Goal: Transaction & Acquisition: Purchase product/service

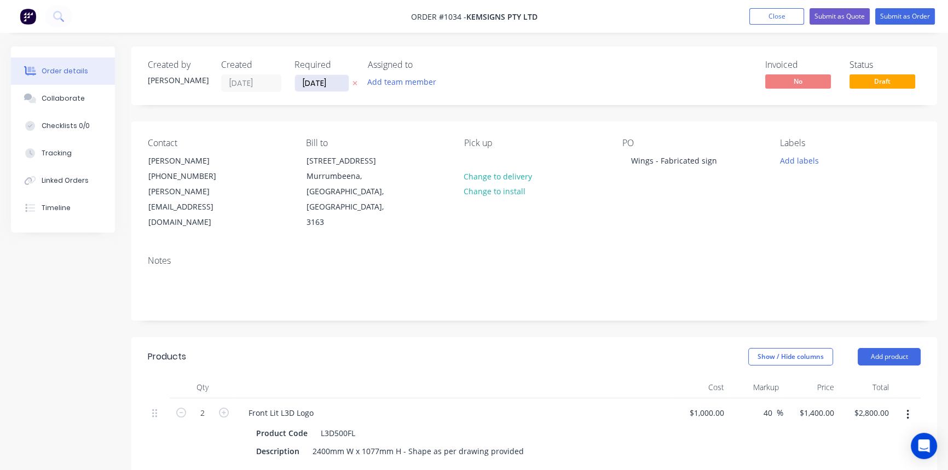
click at [333, 80] on input "[DATE]" at bounding box center [322, 83] width 54 height 16
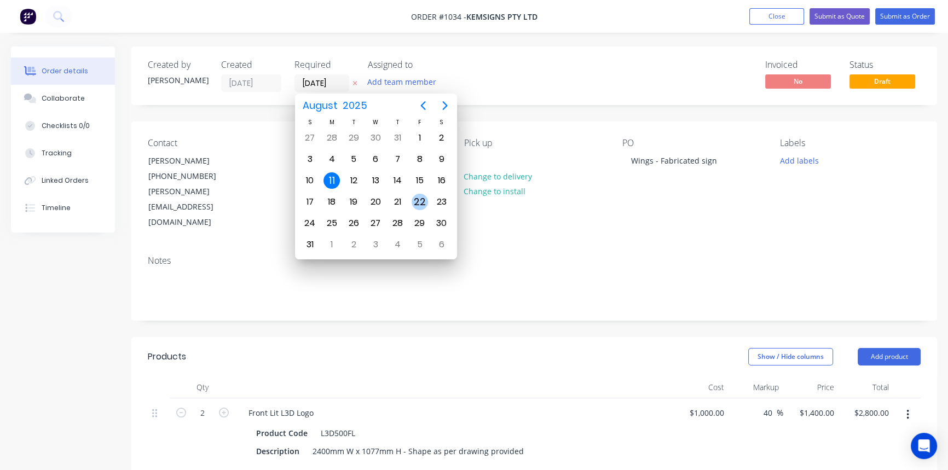
click at [422, 205] on div "22" at bounding box center [419, 202] width 16 height 16
type input "[DATE]"
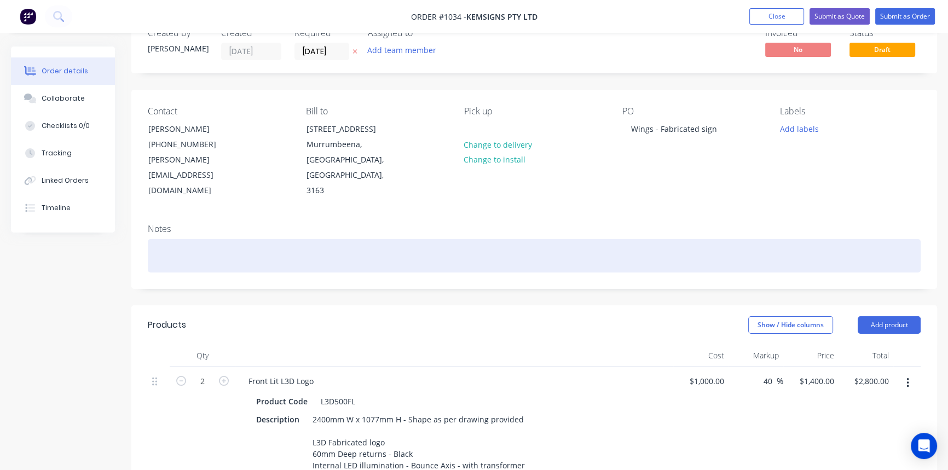
scroll to position [49, 0]
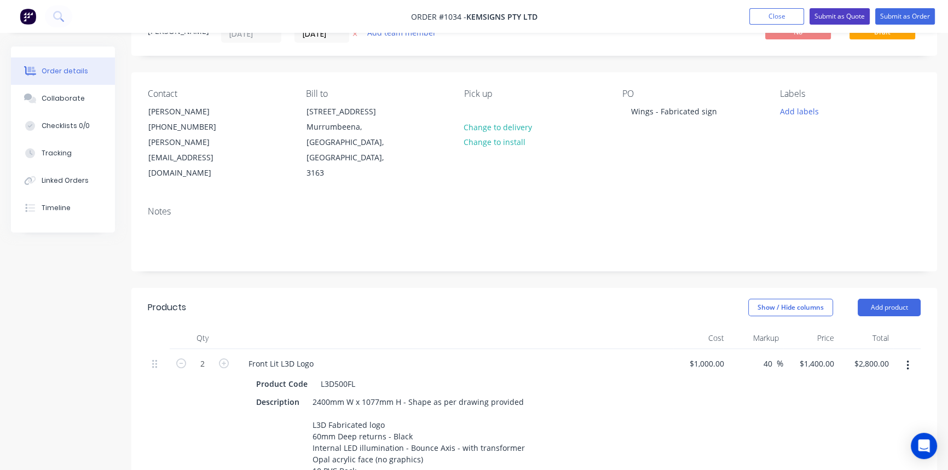
click at [840, 19] on button "Submit as Quote" at bounding box center [839, 16] width 60 height 16
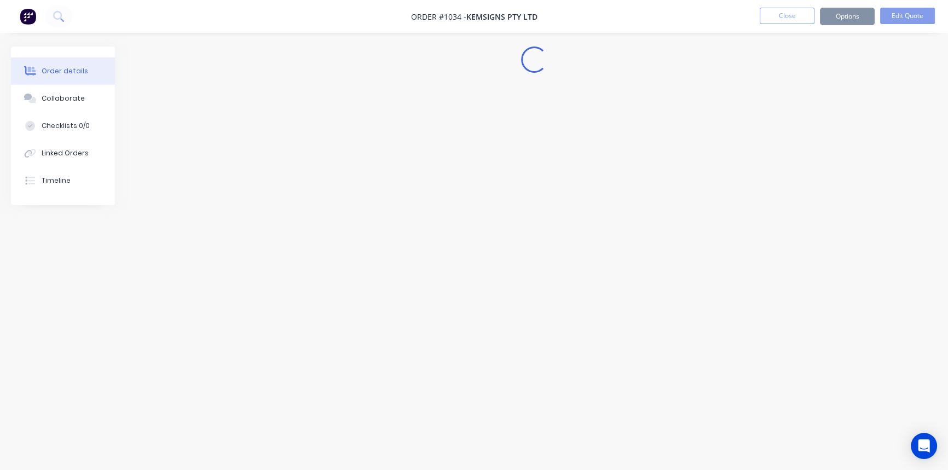
scroll to position [0, 0]
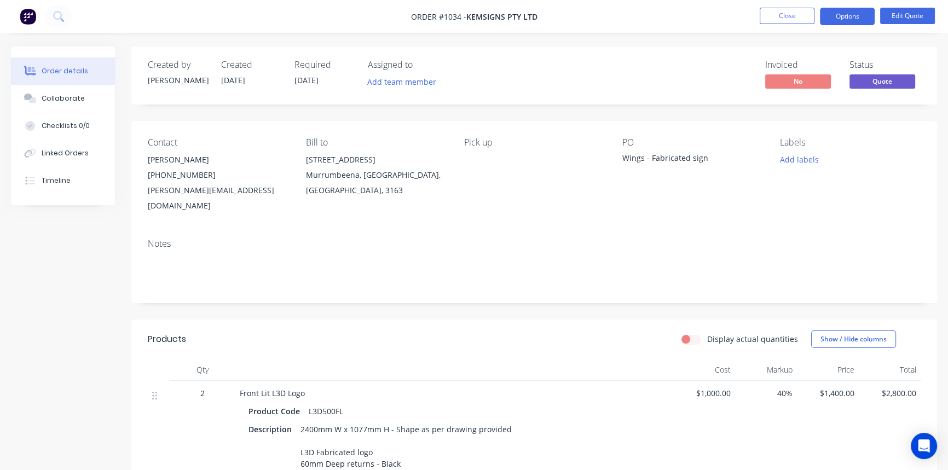
click at [840, 19] on button "Options" at bounding box center [847, 17] width 55 height 18
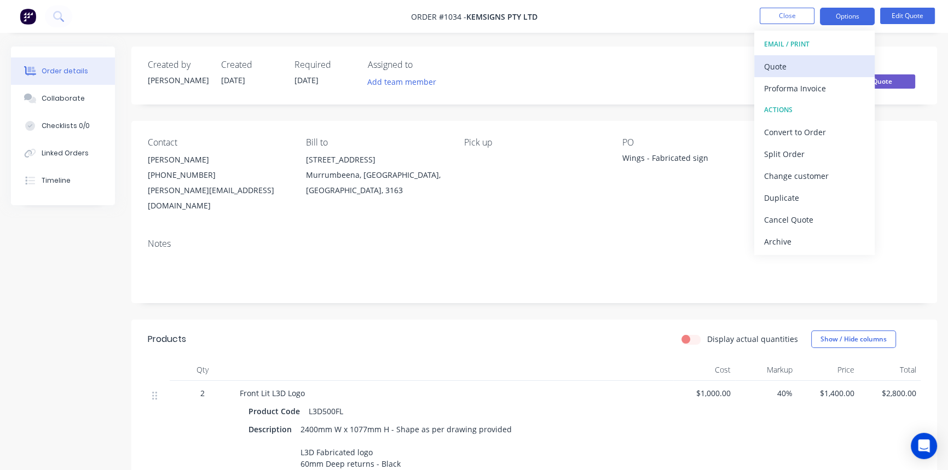
click at [796, 63] on div "Quote" at bounding box center [814, 67] width 101 height 16
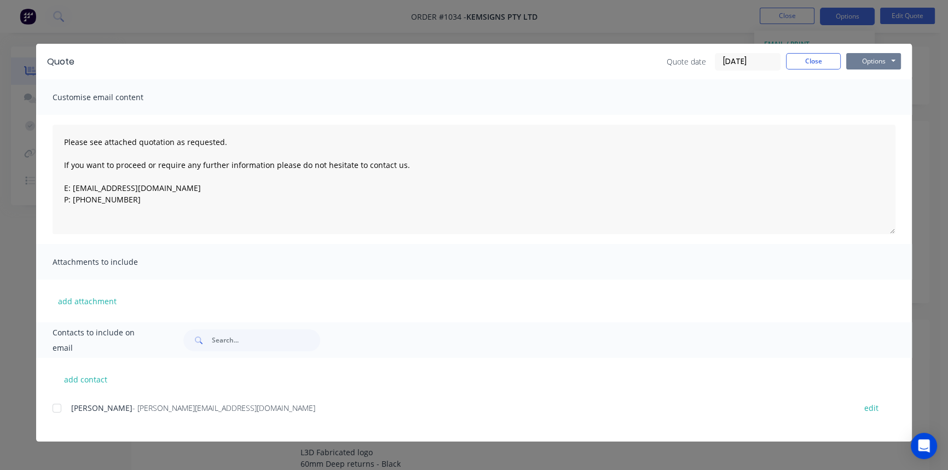
click at [869, 62] on button "Options" at bounding box center [873, 61] width 55 height 16
click at [869, 96] on button "Print" at bounding box center [881, 99] width 70 height 18
click at [818, 61] on button "Close" at bounding box center [813, 61] width 55 height 16
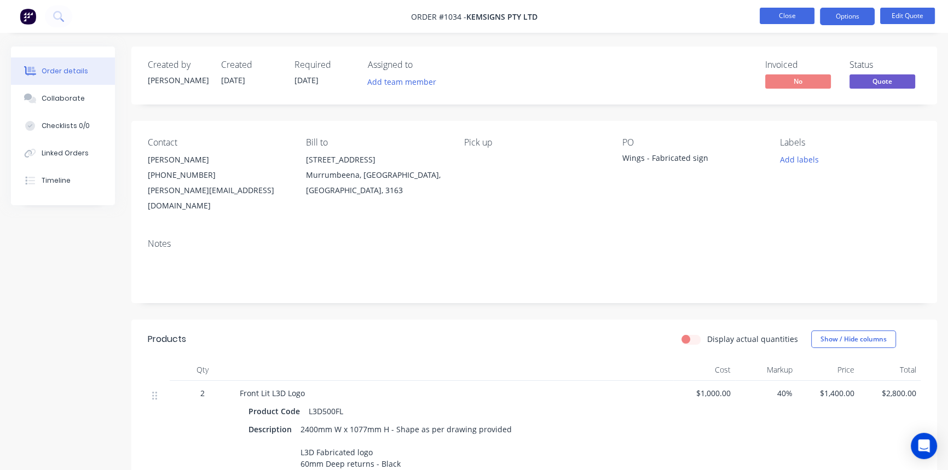
click at [777, 22] on button "Close" at bounding box center [786, 16] width 55 height 16
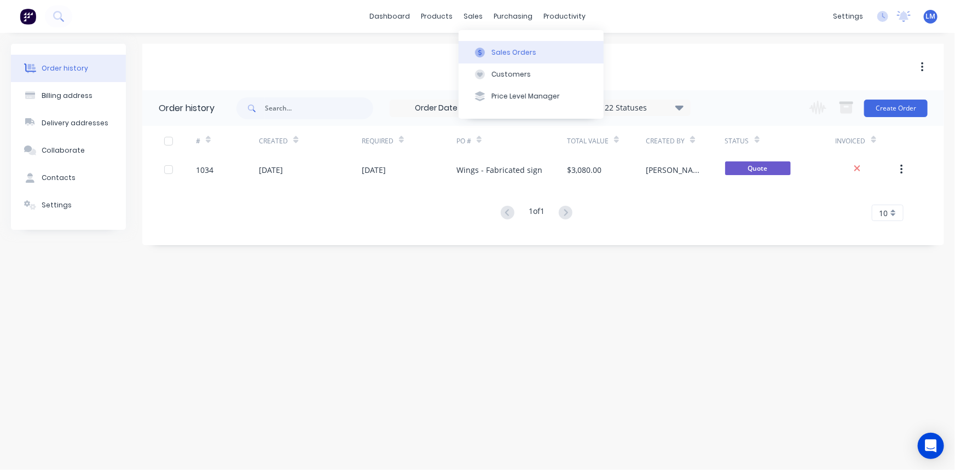
click at [500, 50] on div "Sales Orders" at bounding box center [513, 53] width 45 height 10
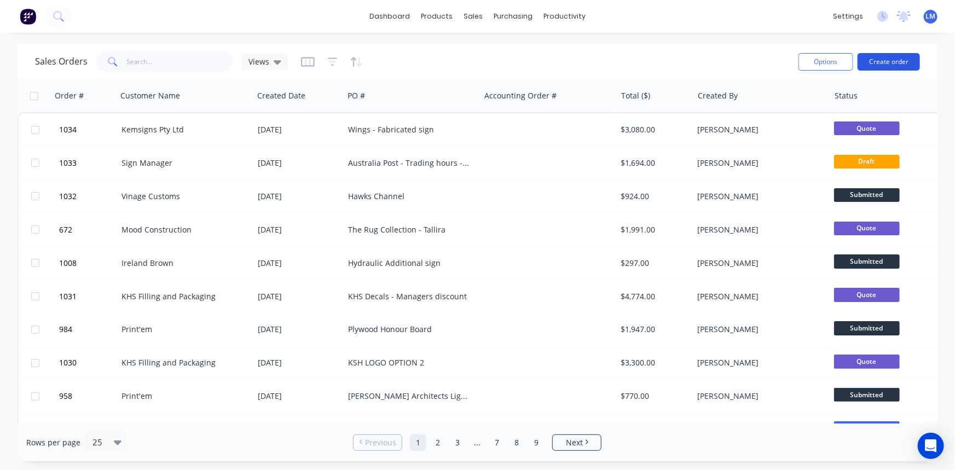
click at [899, 57] on button "Create order" at bounding box center [888, 62] width 62 height 18
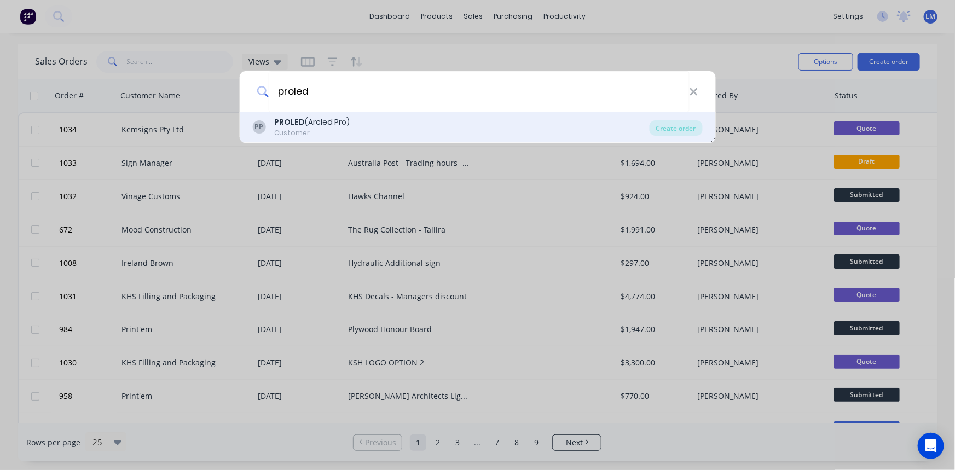
type input "proled"
click at [338, 128] on div "Customer" at bounding box center [312, 133] width 76 height 10
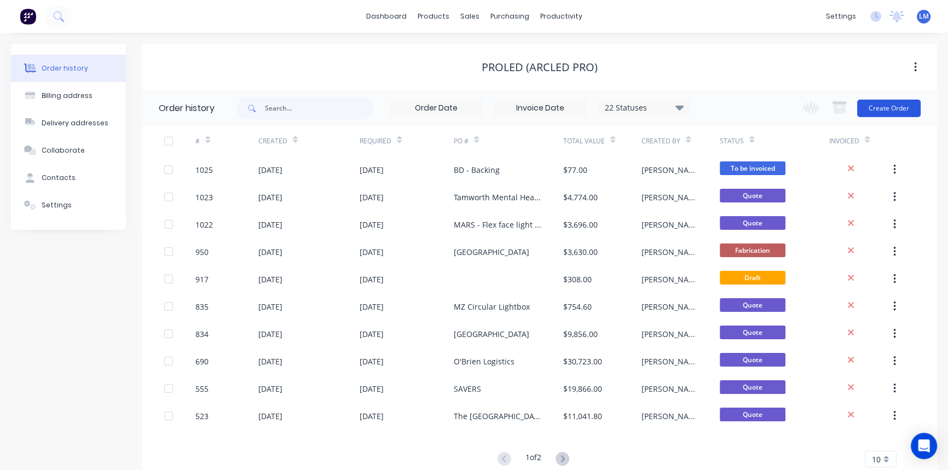
click at [902, 108] on button "Create Order" at bounding box center [888, 109] width 63 height 18
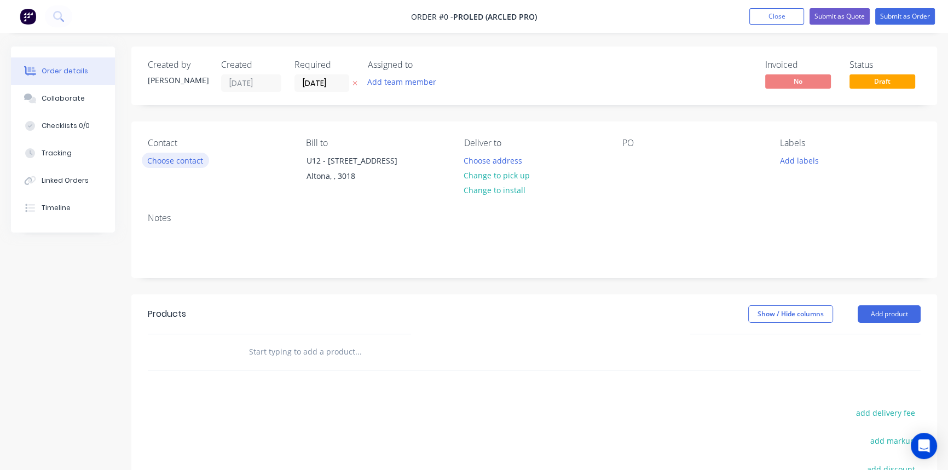
click at [196, 160] on button "Choose contact" at bounding box center [175, 160] width 67 height 15
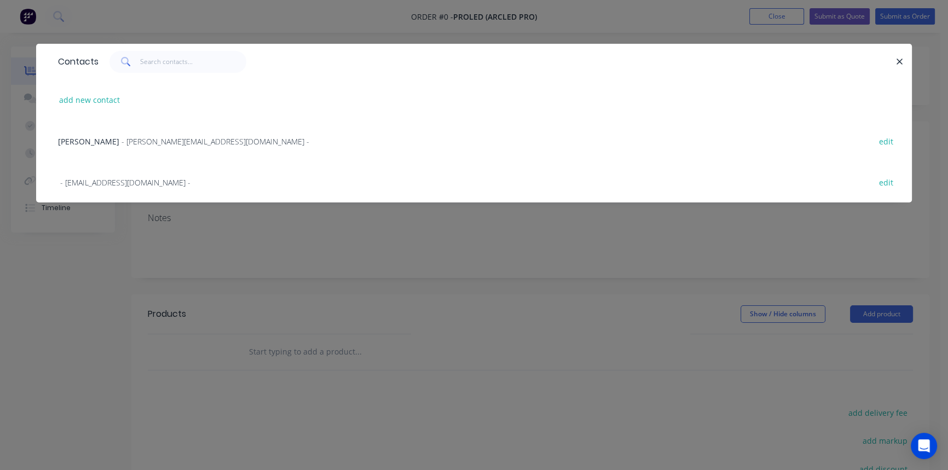
click at [149, 140] on span "- [PERSON_NAME][EMAIL_ADDRESS][DOMAIN_NAME] -" at bounding box center [215, 141] width 188 height 10
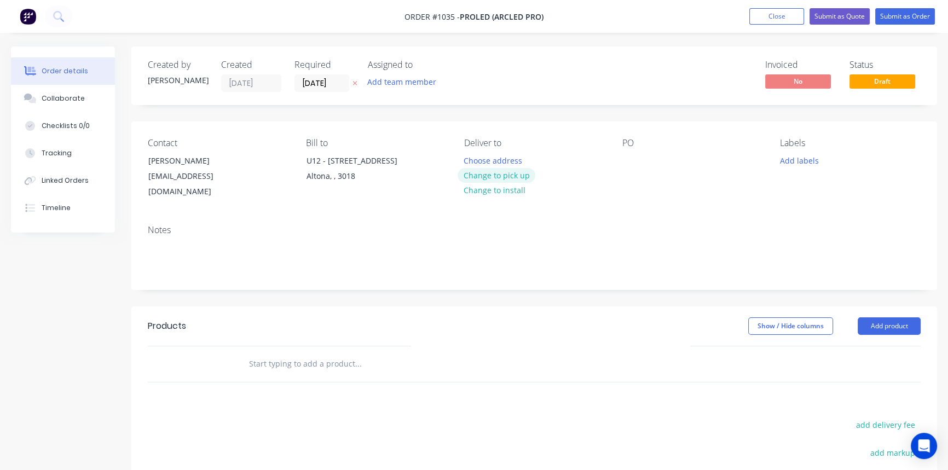
click at [472, 177] on button "Change to pick up" at bounding box center [496, 175] width 78 height 15
click at [629, 160] on div at bounding box center [631, 161] width 18 height 16
click at [310, 358] on input "text" at bounding box center [357, 364] width 219 height 22
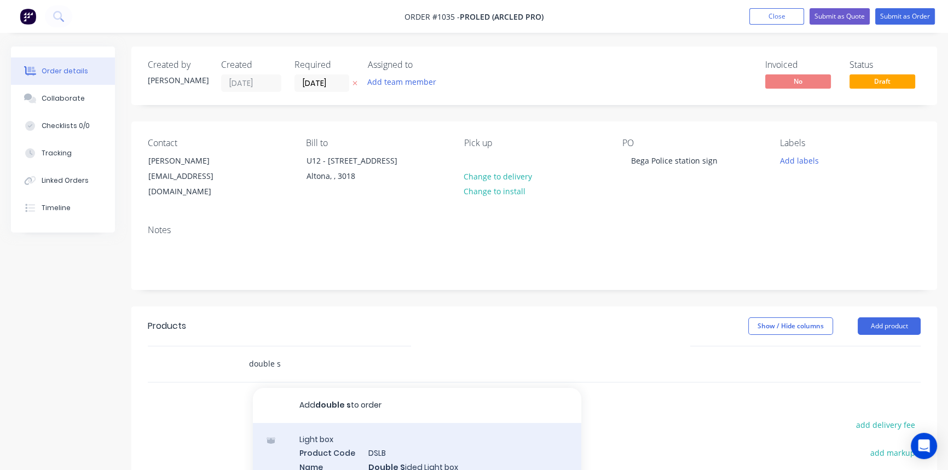
type input "double s"
click at [334, 445] on div "Light box Product Code DSLB Name Double S ided Light box Description Double s i…" at bounding box center [417, 473] width 328 height 100
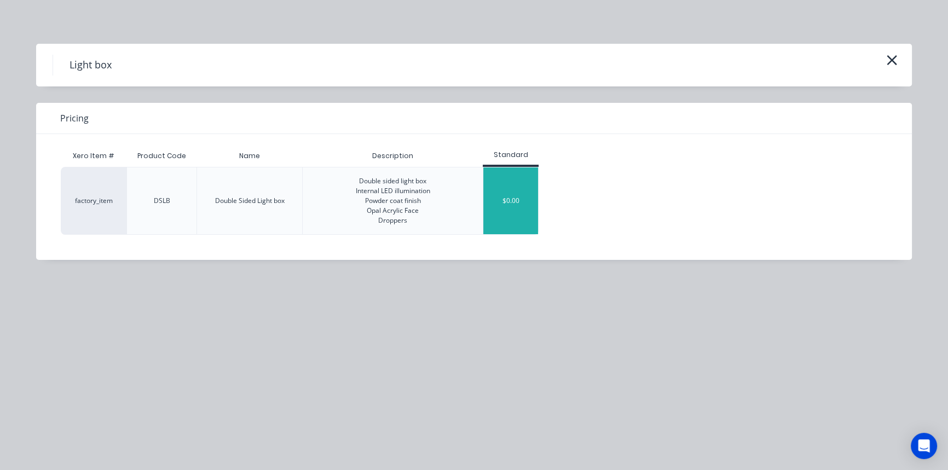
click at [512, 200] on div "$0.00" at bounding box center [510, 200] width 55 height 67
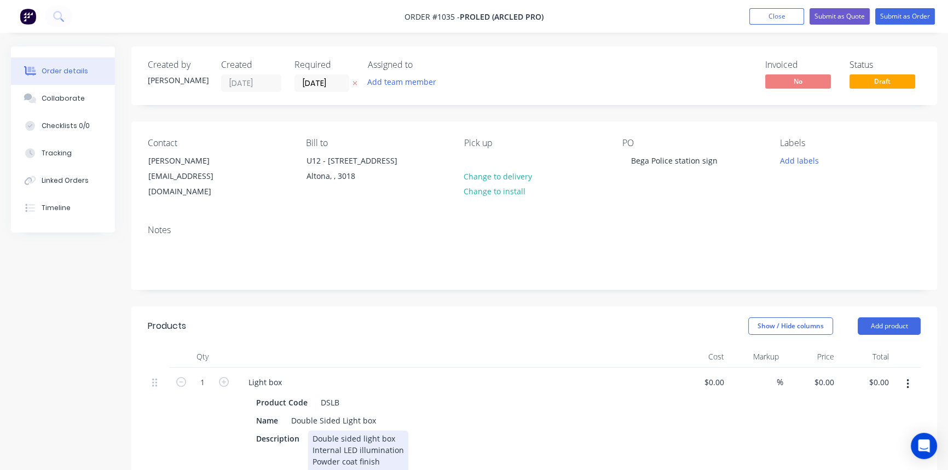
click at [312, 431] on div "Double sided light box Internal LED illumination Powder coat finish Opal Acryli…" at bounding box center [358, 462] width 100 height 62
drag, startPoint x: 352, startPoint y: 448, endPoint x: 314, endPoint y: 448, distance: 38.3
click at [314, 448] on div "1250mm x 1250mm - 200mm Double sided light box Internal LED illumination Powder…" at bounding box center [408, 462] width 200 height 62
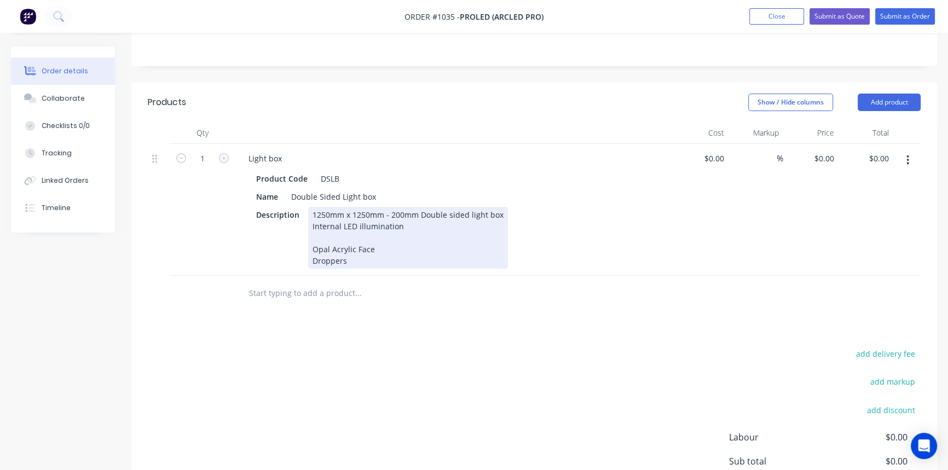
scroll to position [248, 0]
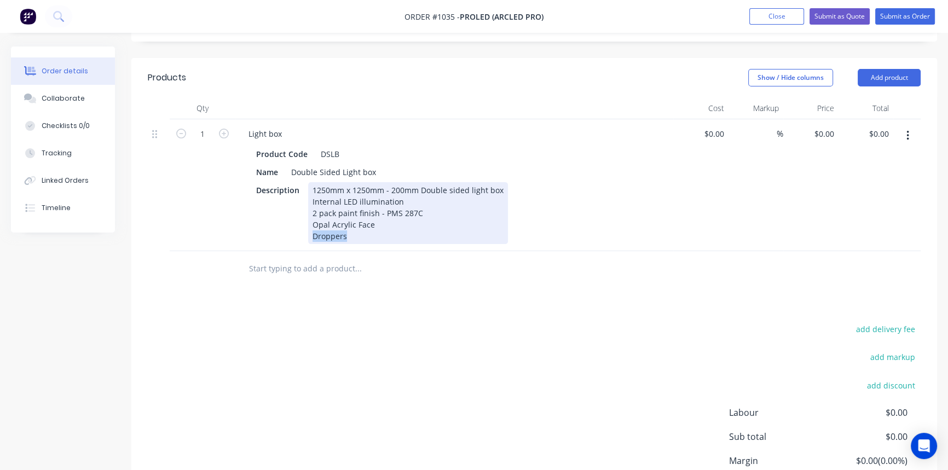
drag, startPoint x: 359, startPoint y: 222, endPoint x: 309, endPoint y: 227, distance: 50.6
click at [309, 227] on div "1250mm x 1250mm - 200mm Double sided light box Internal LED illumination 2 pack…" at bounding box center [408, 213] width 200 height 62
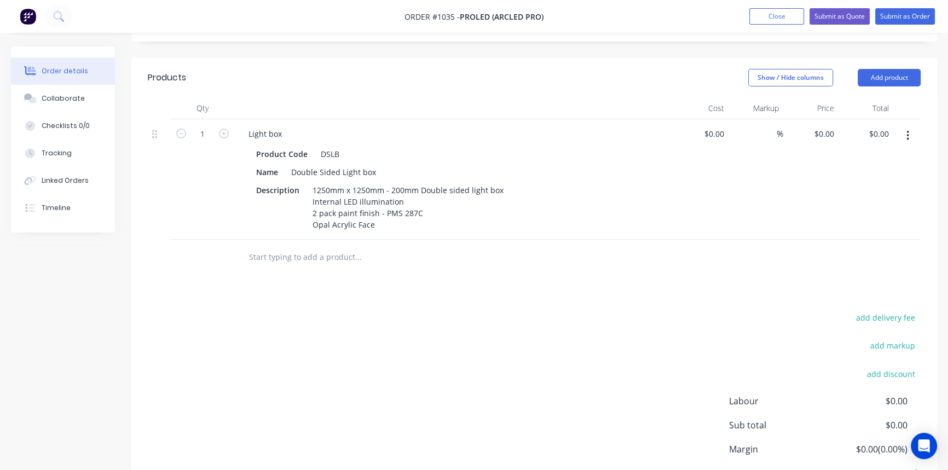
click at [365, 298] on div "Products Show / Hide columns Add product Qty Cost Markup Price Total 1 Light bo…" at bounding box center [533, 298] width 805 height 480
click at [321, 255] on input "text" at bounding box center [357, 257] width 219 height 22
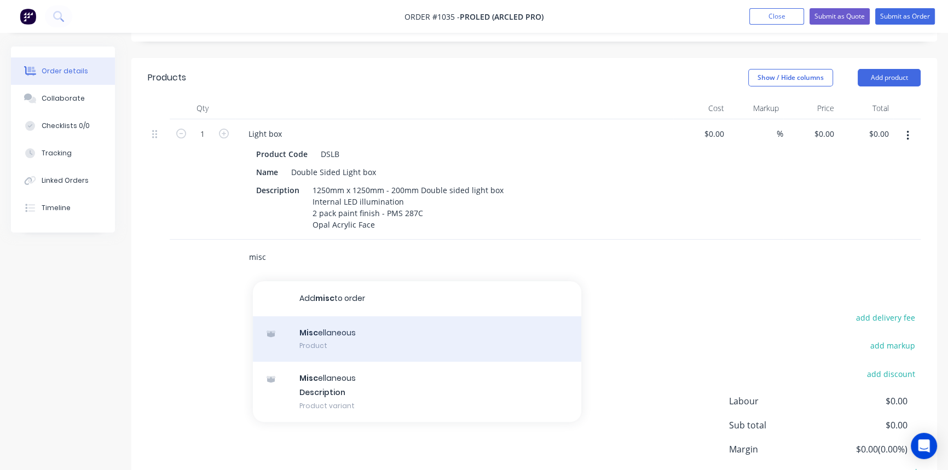
type input "misc"
click at [335, 333] on div "Misc ellaneous Product" at bounding box center [417, 339] width 328 height 46
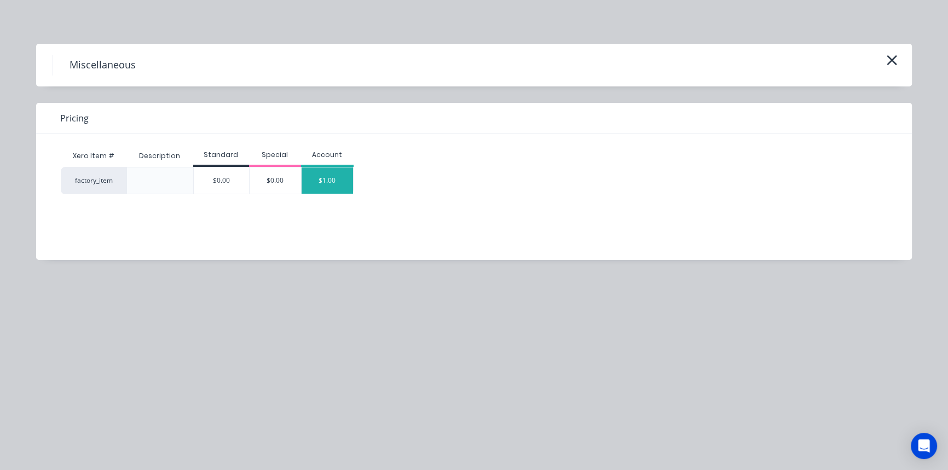
click at [328, 183] on div "$1.00" at bounding box center [326, 180] width 51 height 26
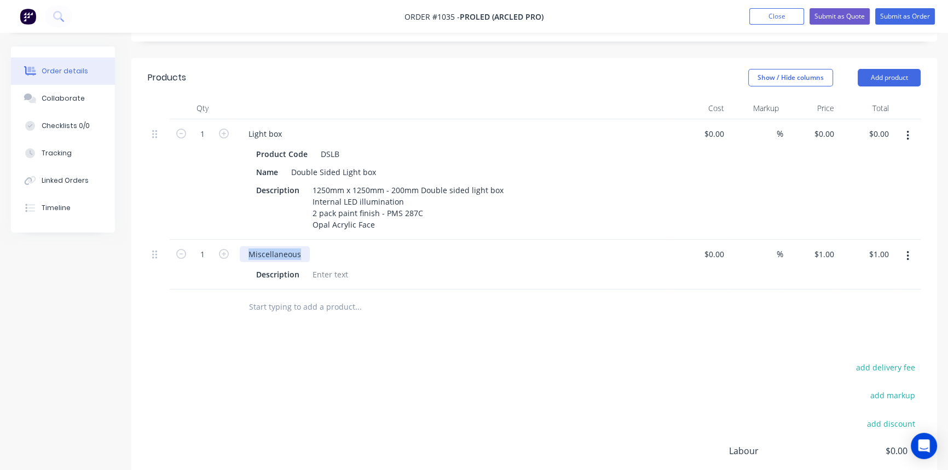
drag, startPoint x: 303, startPoint y: 251, endPoint x: 230, endPoint y: 251, distance: 72.8
click at [230, 251] on div "1 Miscellaneous Description $0.00 $0.00 % $1.00 $1.00 $1.00 $1.00" at bounding box center [534, 265] width 773 height 50
click at [323, 272] on div at bounding box center [330, 274] width 44 height 16
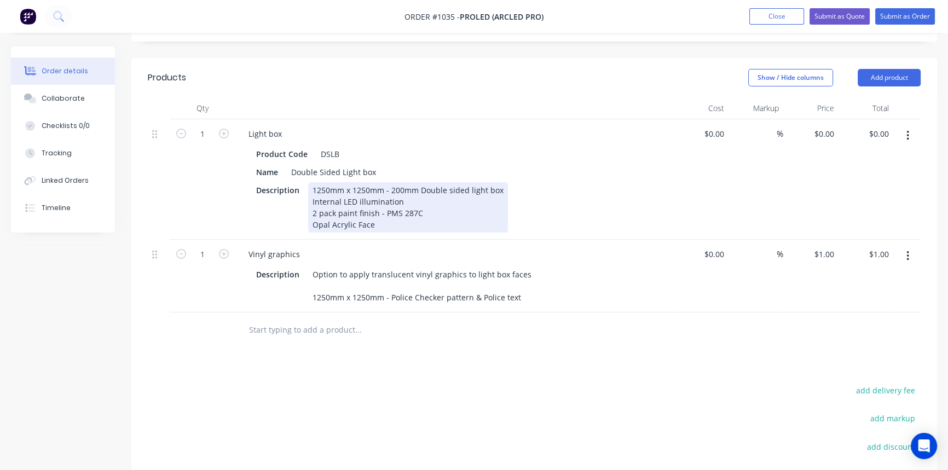
click at [378, 214] on div "1250mm x 1250mm - 200mm Double sided light box Internal LED illumination 2 pack…" at bounding box center [408, 207] width 200 height 50
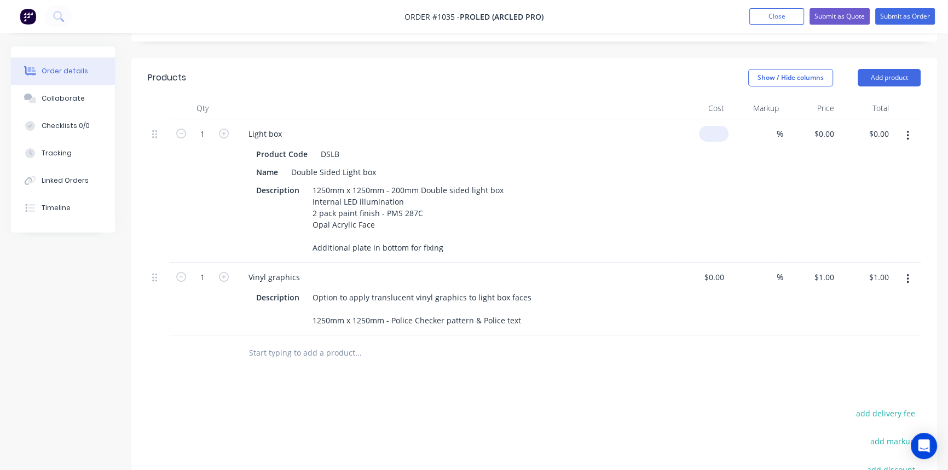
click at [717, 126] on input at bounding box center [715, 134] width 25 height 16
type input "$1,070.00"
click at [766, 126] on input at bounding box center [770, 134] width 13 height 16
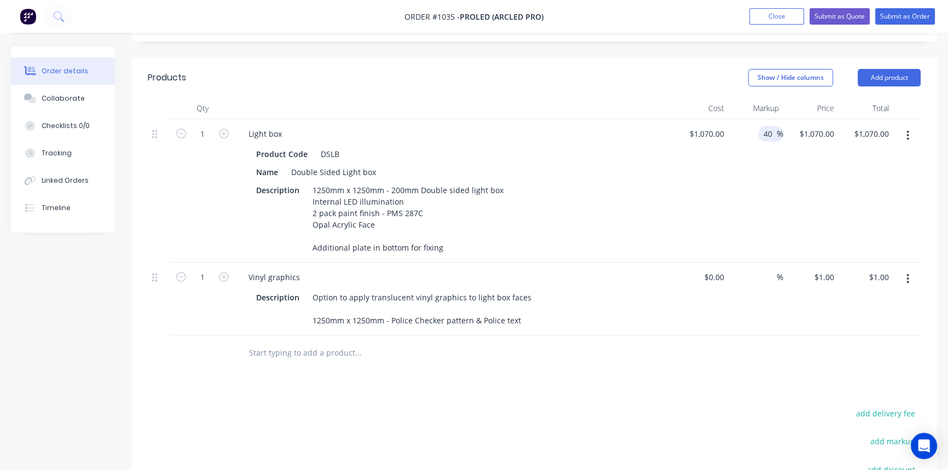
type input "40"
type input "$1,498.00"
click at [696, 233] on div "$1,070.00 $1,070.00" at bounding box center [700, 190] width 55 height 143
click at [717, 273] on input at bounding box center [722, 277] width 13 height 16
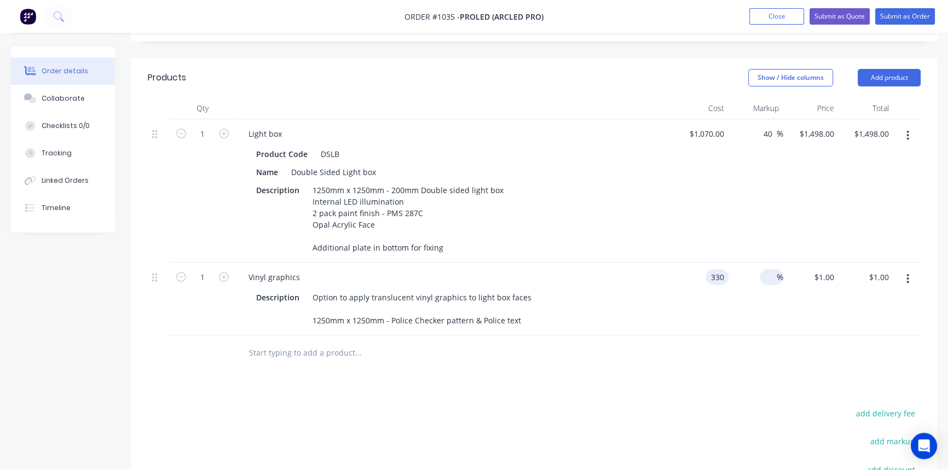
type input "$330.00"
click at [767, 274] on input at bounding box center [770, 277] width 13 height 16
type input "40"
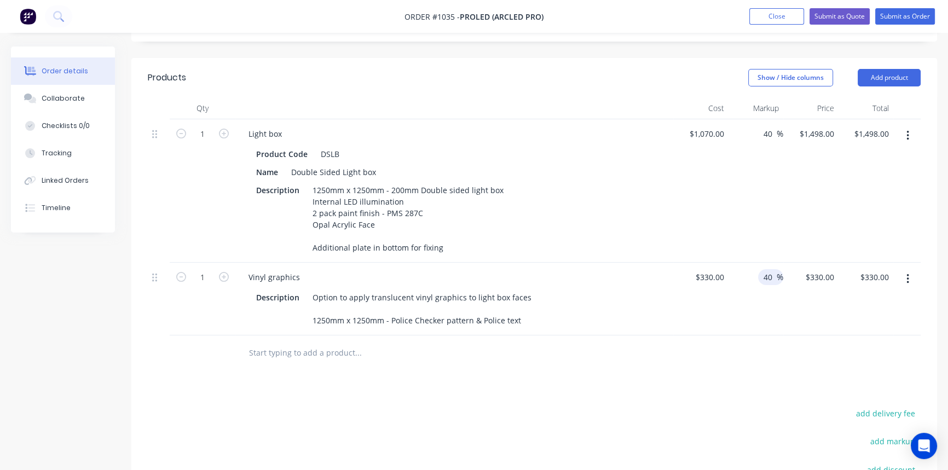
type input "$462.00"
click at [734, 371] on div "Products Show / Hide columns Add product Qty Cost Markup Price Total 1 Light bo…" at bounding box center [533, 346] width 805 height 576
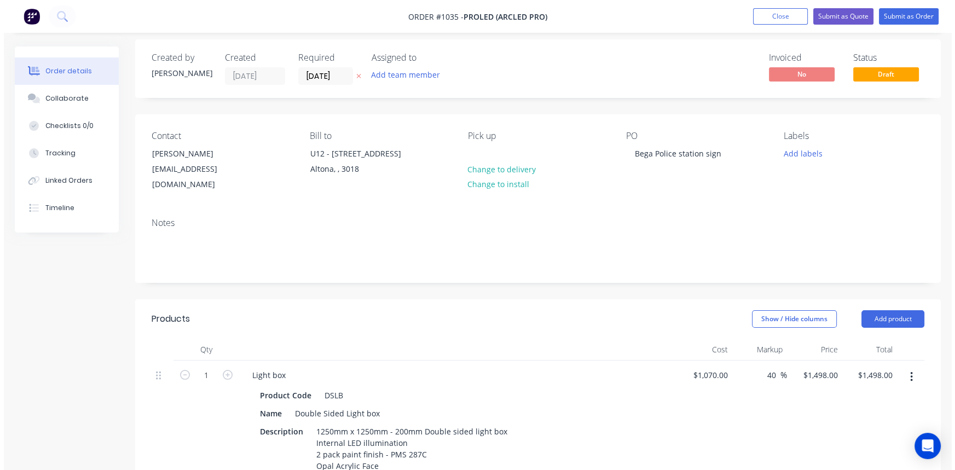
scroll to position [0, 0]
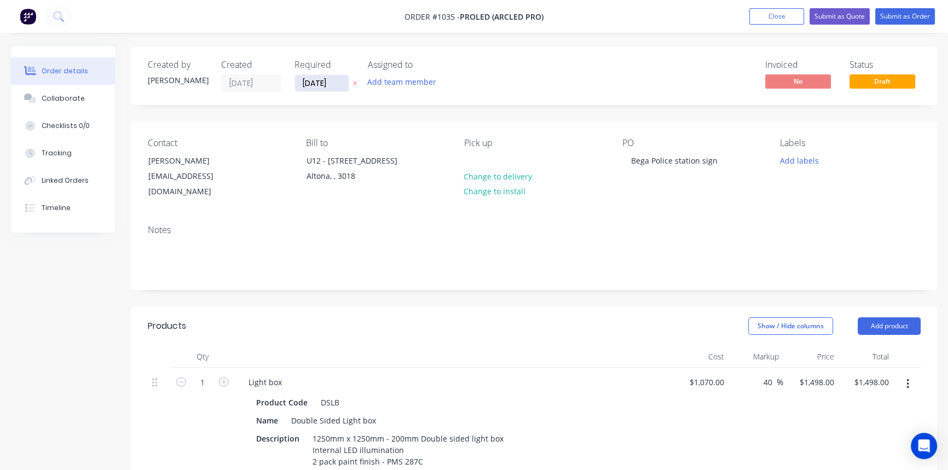
click at [339, 77] on input "[DATE]" at bounding box center [322, 83] width 54 height 16
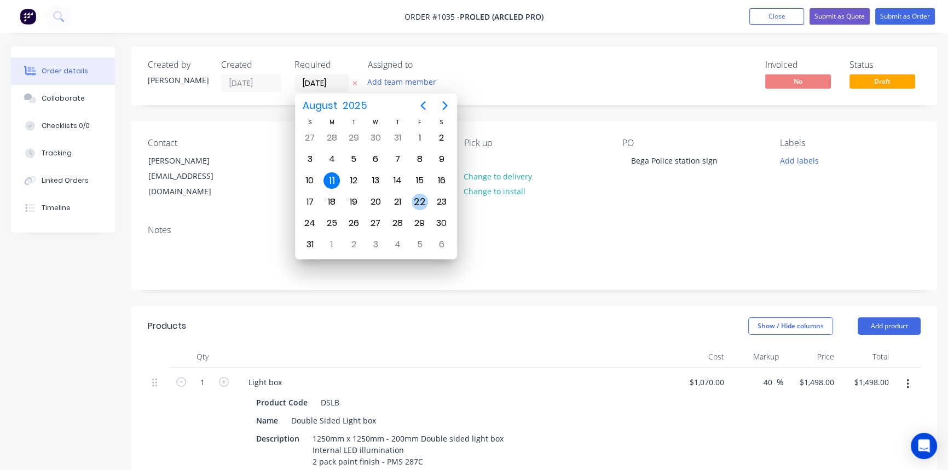
click at [423, 203] on div "22" at bounding box center [419, 202] width 16 height 16
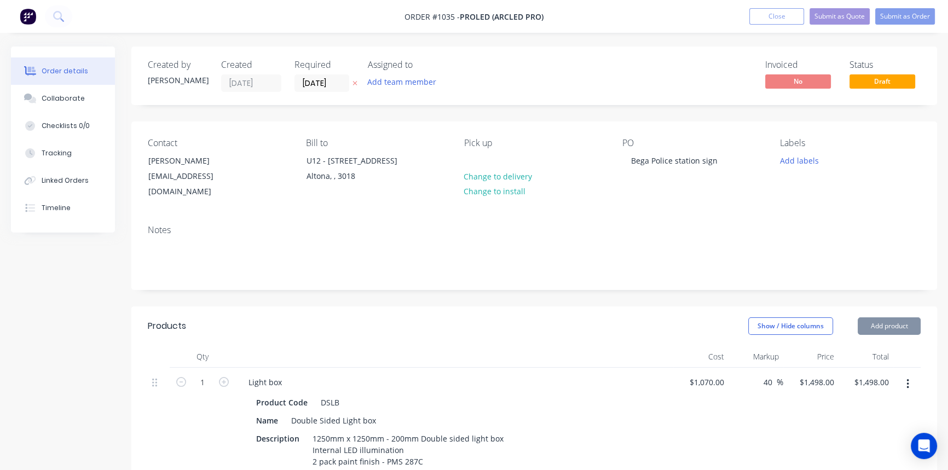
type input "[DATE]"
click at [835, 10] on button "Submit as Quote" at bounding box center [839, 16] width 60 height 16
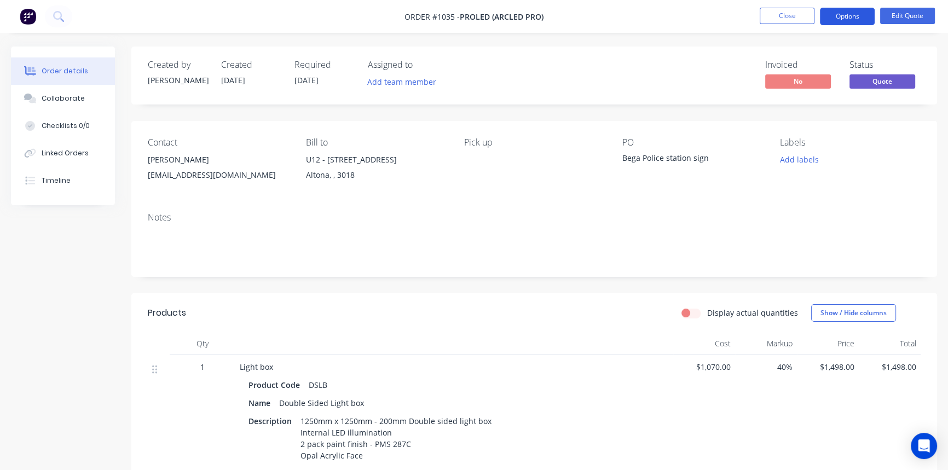
click at [841, 15] on button "Options" at bounding box center [847, 17] width 55 height 18
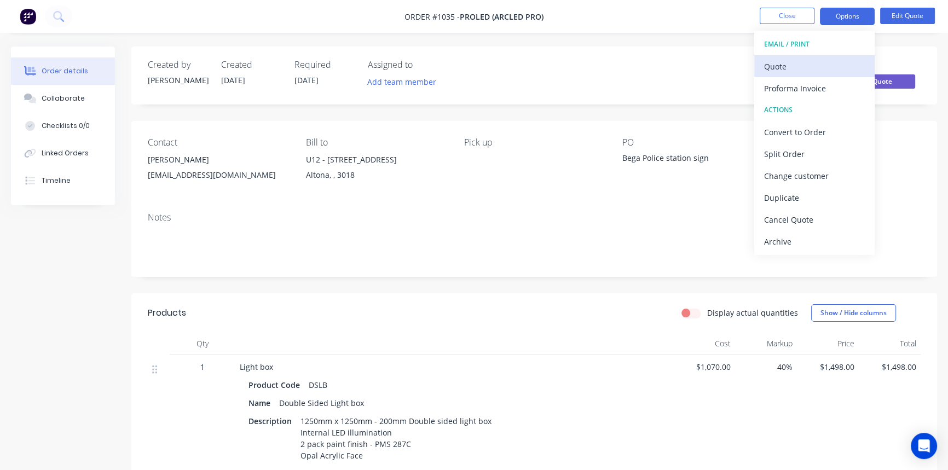
click at [804, 64] on div "Quote" at bounding box center [814, 67] width 101 height 16
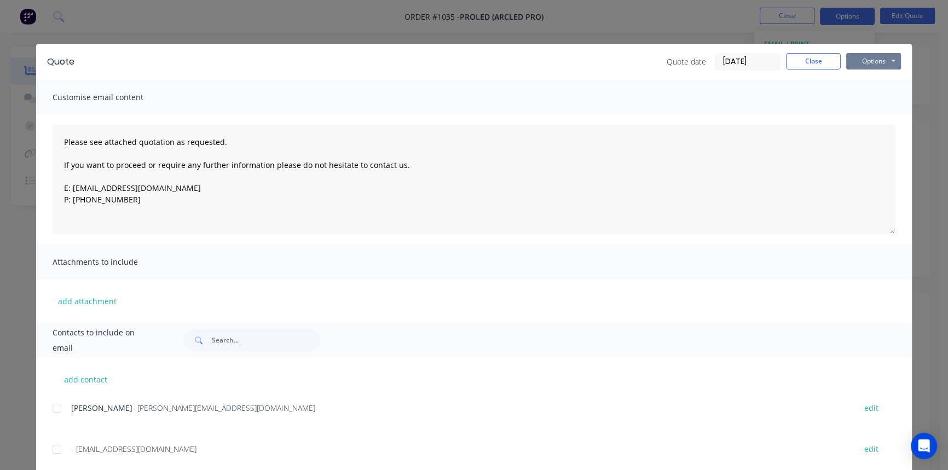
click at [886, 57] on button "Options" at bounding box center [873, 61] width 55 height 16
click at [872, 102] on button "Print" at bounding box center [881, 99] width 70 height 18
click at [815, 60] on button "Close" at bounding box center [813, 61] width 55 height 16
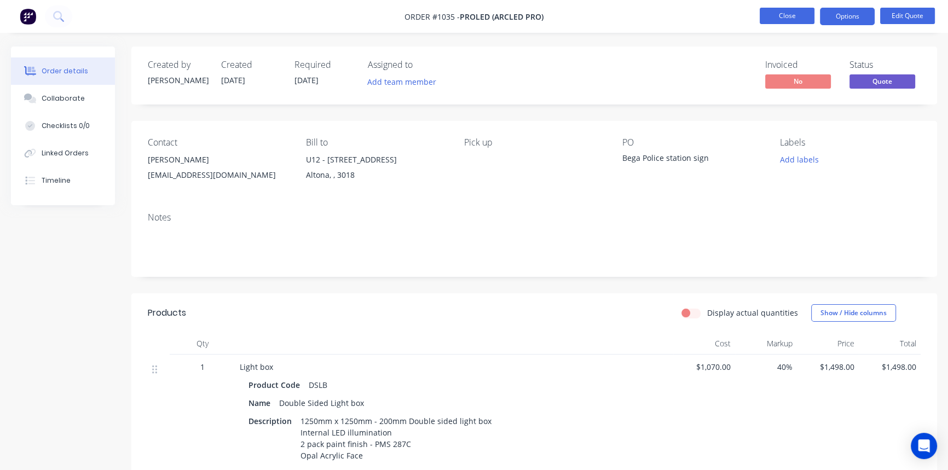
click at [795, 18] on button "Close" at bounding box center [786, 16] width 55 height 16
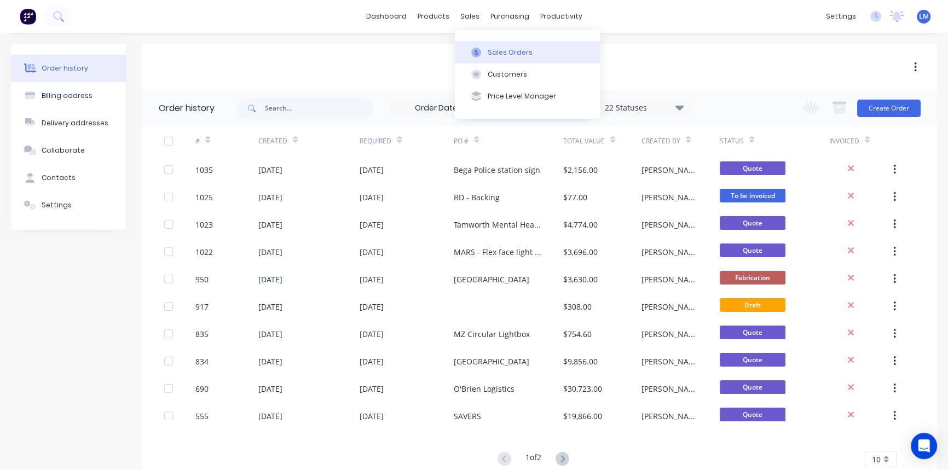
click at [489, 51] on div "Sales Orders" at bounding box center [509, 53] width 45 height 10
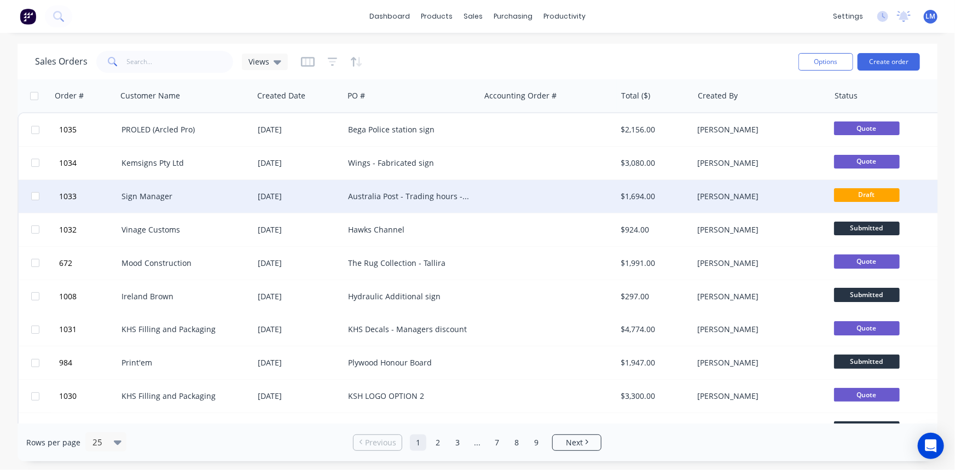
click at [429, 204] on div "Australia Post - Trading hours - bulk sites" at bounding box center [412, 196] width 136 height 33
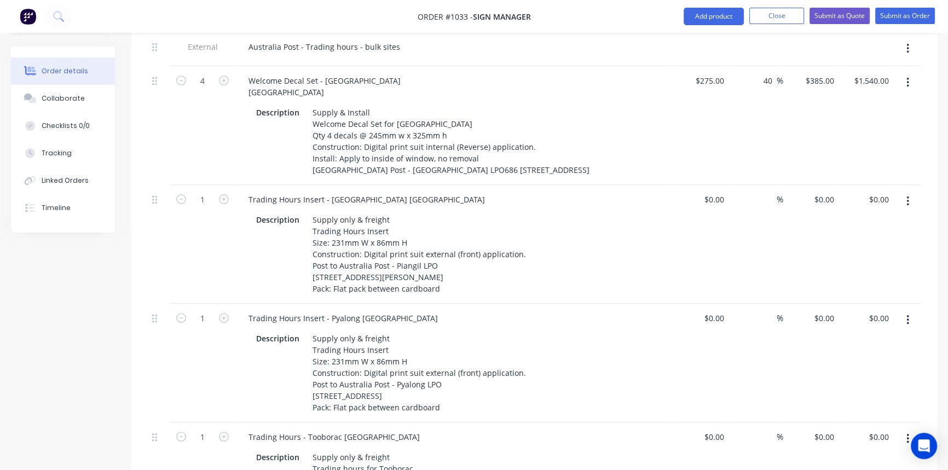
scroll to position [348, 0]
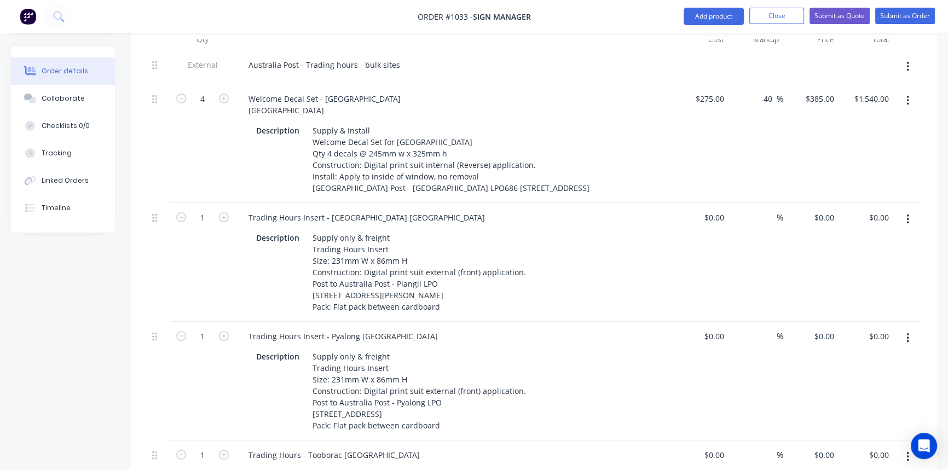
click at [688, 242] on div "$0.00 $0.00" at bounding box center [700, 262] width 55 height 119
click at [717, 210] on input "0" at bounding box center [715, 218] width 25 height 16
type input "$35.00"
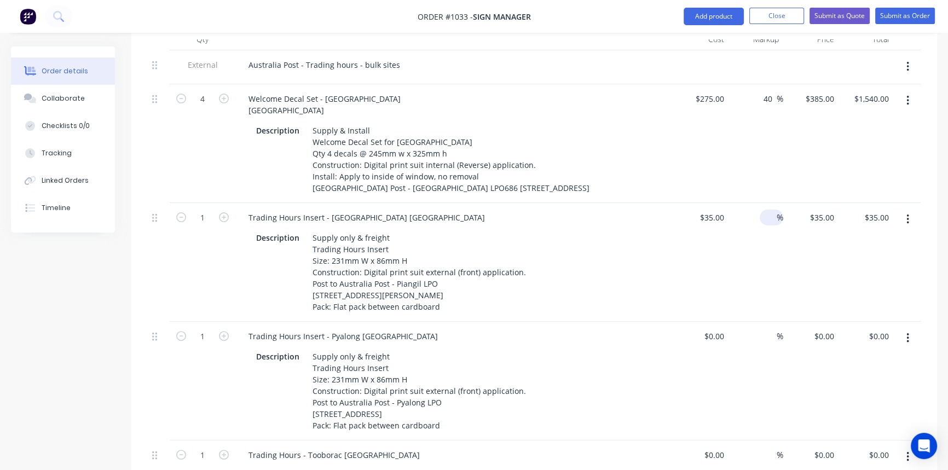
click at [769, 210] on input at bounding box center [770, 218] width 13 height 16
type input "40"
type input "$49.00"
click at [768, 328] on input at bounding box center [770, 336] width 13 height 16
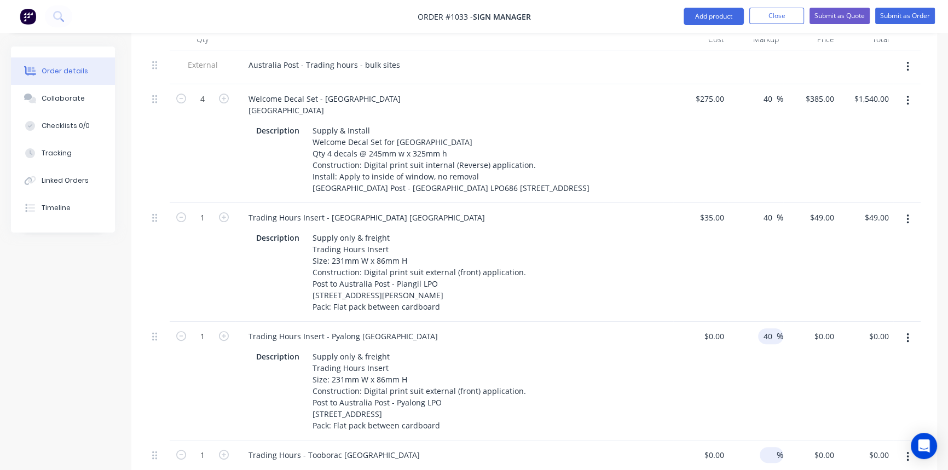
type input "40"
click at [765, 447] on input at bounding box center [770, 455] width 13 height 16
type input "40"
click at [711, 210] on div "35 35" at bounding box center [719, 218] width 19 height 16
type input "$40.00"
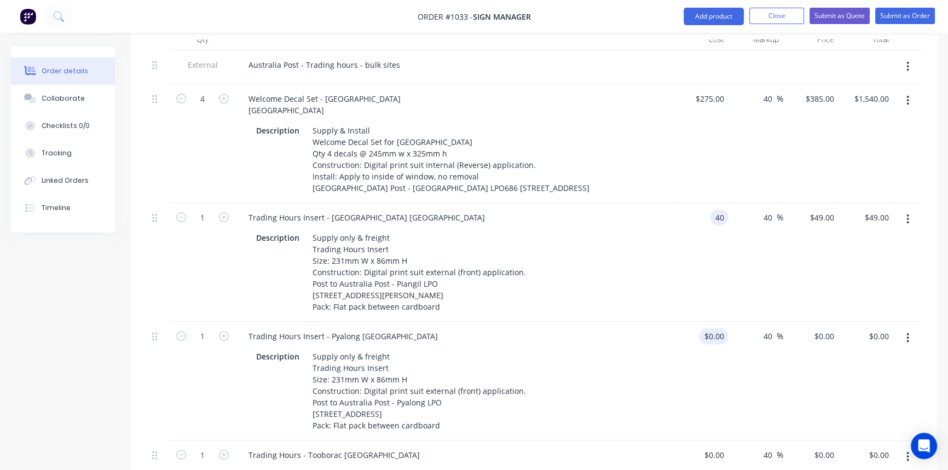
type input "$56.00"
click at [712, 328] on div "0 0" at bounding box center [719, 336] width 17 height 16
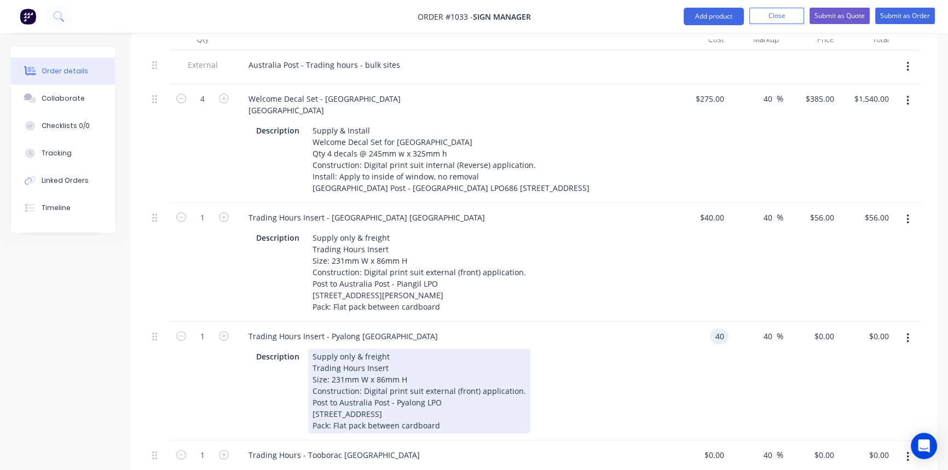
type input "$40.00"
type input "$56.00"
click at [642, 361] on div "Description Supply only & freight Trading Hours Insert Size: 231mm W x 86mm H C…" at bounding box center [452, 391] width 400 height 85
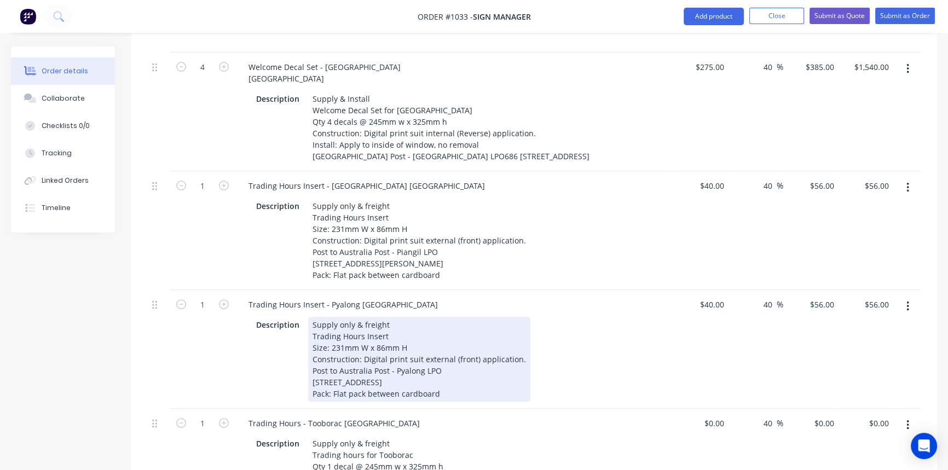
scroll to position [398, 0]
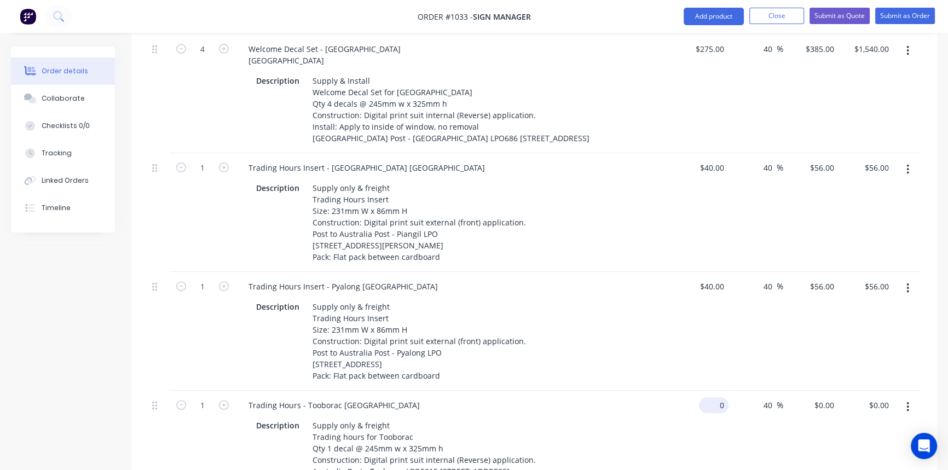
click at [708, 391] on div "0 $0.00" at bounding box center [700, 444] width 55 height 107
type input "$90.00"
type input "$126.00"
drag, startPoint x: 739, startPoint y: 396, endPoint x: 731, endPoint y: 381, distance: 16.9
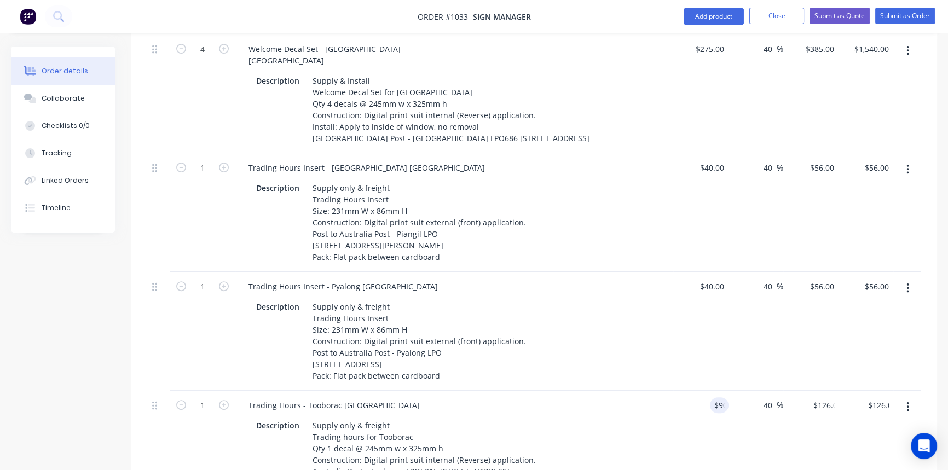
click at [731, 391] on div "40 40 %" at bounding box center [755, 444] width 55 height 107
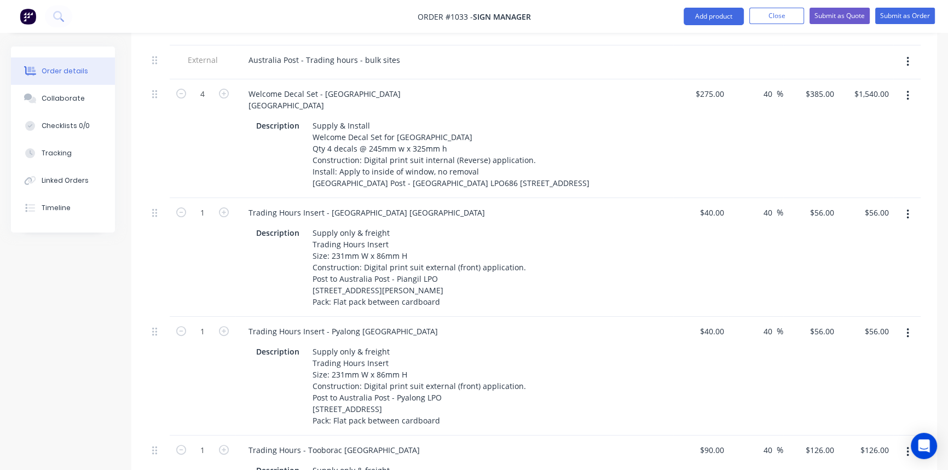
scroll to position [311, 0]
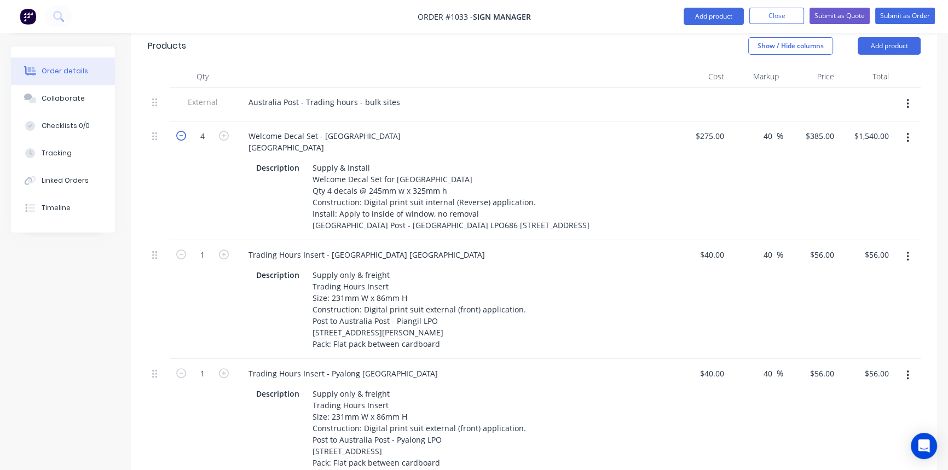
click at [180, 131] on icon "button" at bounding box center [181, 136] width 10 height 10
type input "3"
type input "$1,155.00"
click at [180, 131] on icon "button" at bounding box center [181, 136] width 10 height 10
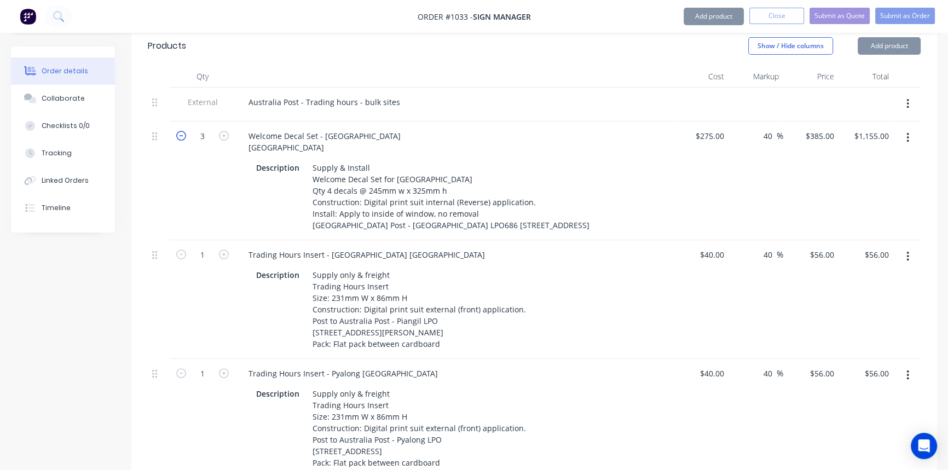
type input "2"
type input "$770.00"
click at [181, 131] on icon "button" at bounding box center [181, 136] width 10 height 10
type input "1"
type input "$385.00"
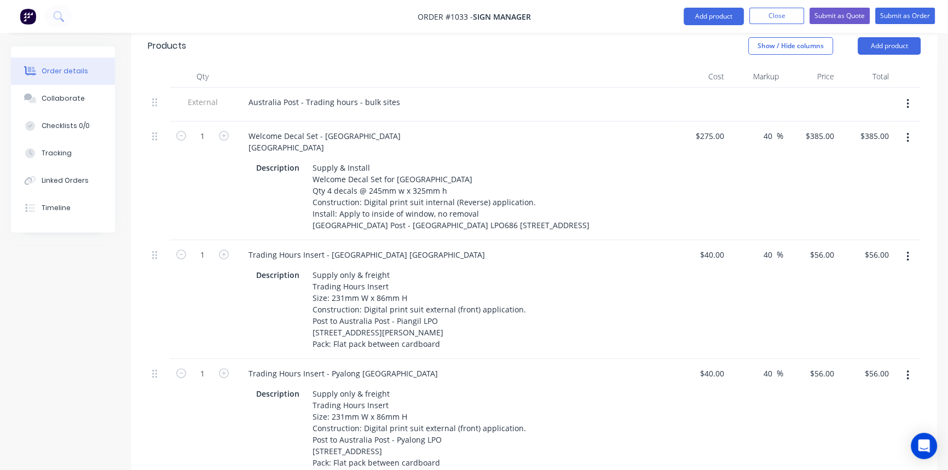
click at [692, 169] on div "$275.00 $275.00" at bounding box center [700, 180] width 55 height 119
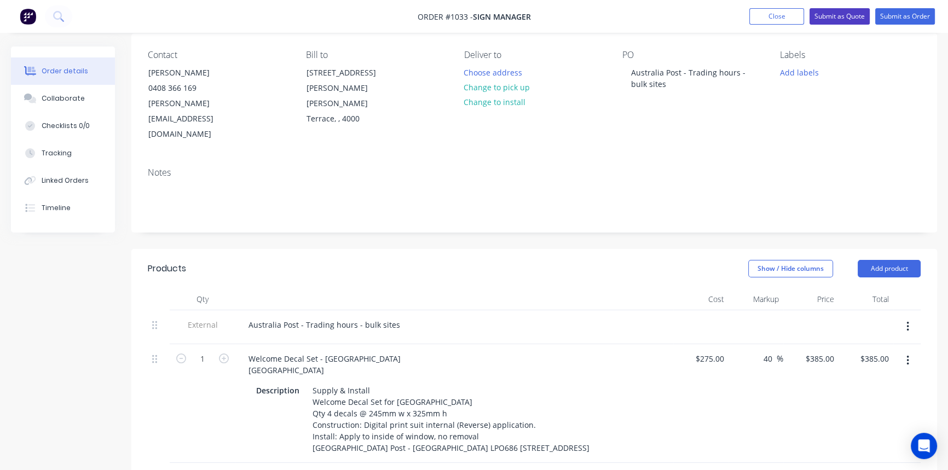
scroll to position [62, 0]
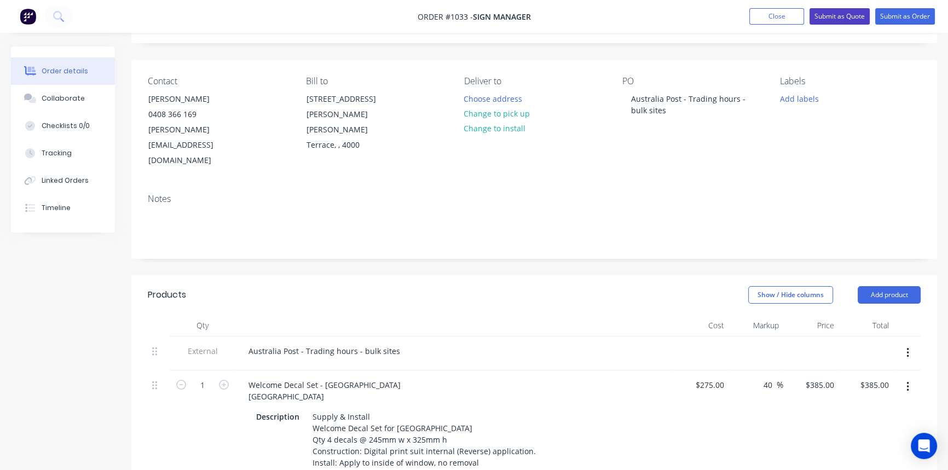
click at [844, 14] on button "Submit as Quote" at bounding box center [839, 16] width 60 height 16
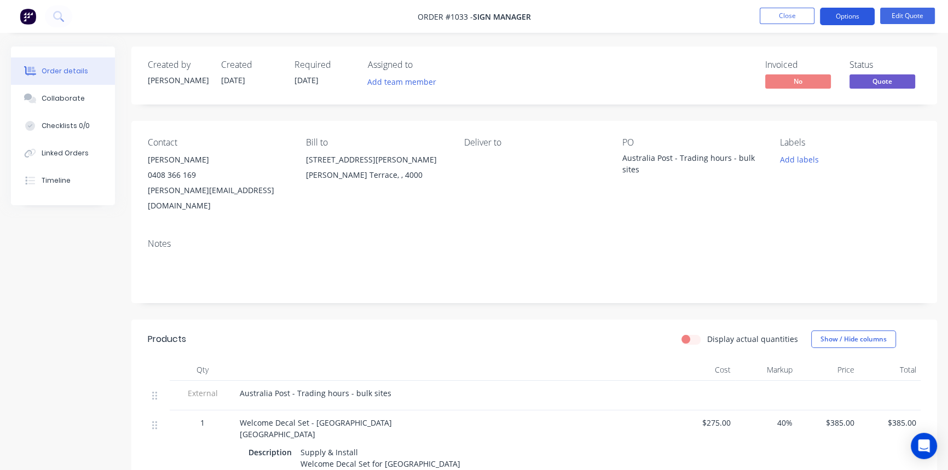
click at [848, 23] on button "Options" at bounding box center [847, 17] width 55 height 18
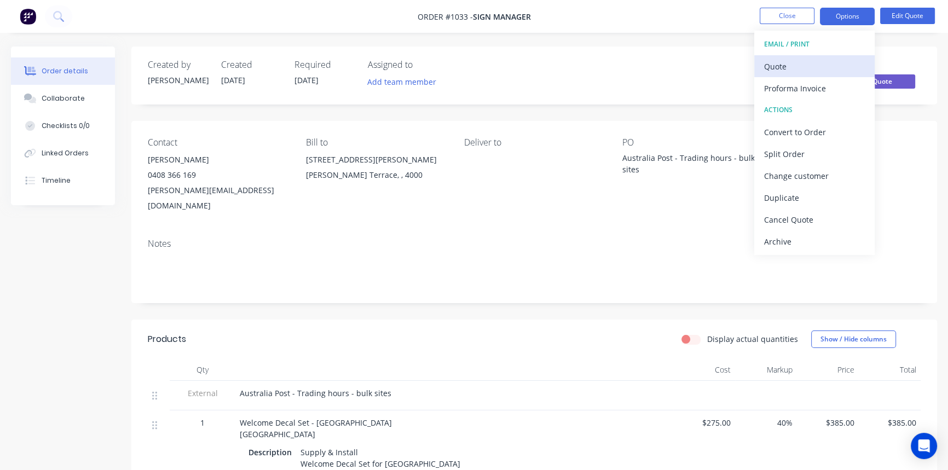
click at [797, 63] on div "Quote" at bounding box center [814, 67] width 101 height 16
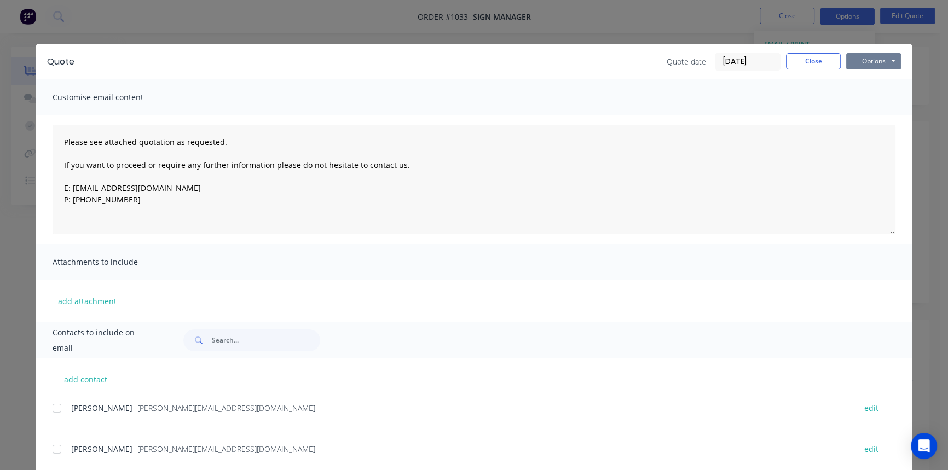
click at [857, 60] on button "Options" at bounding box center [873, 61] width 55 height 16
click at [874, 104] on button "Print" at bounding box center [881, 99] width 70 height 18
click at [811, 66] on button "Close" at bounding box center [813, 61] width 55 height 16
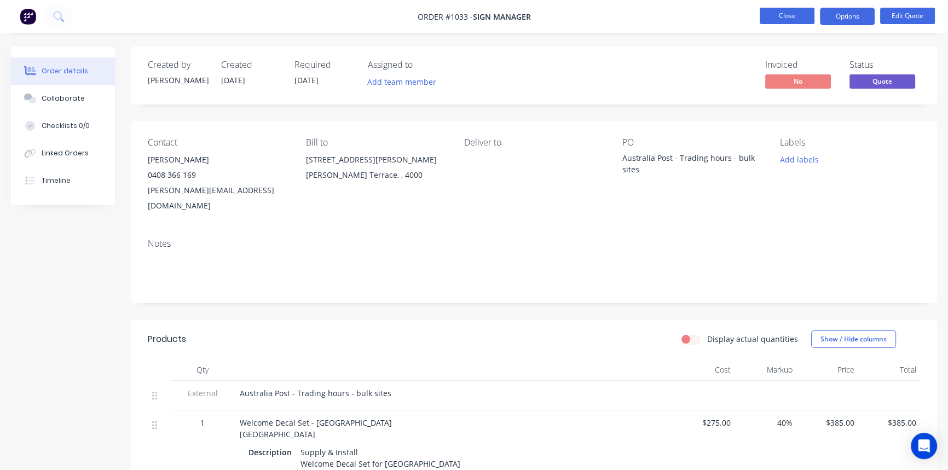
click at [789, 16] on button "Close" at bounding box center [786, 16] width 55 height 16
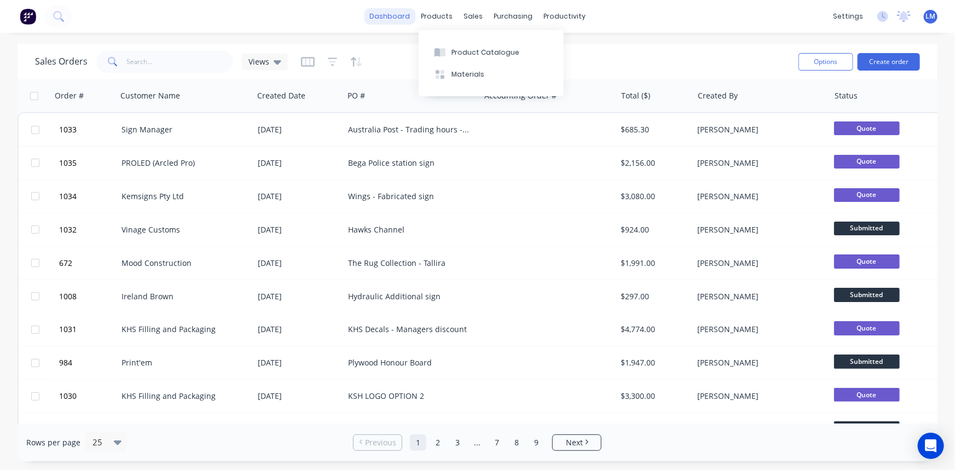
click at [388, 19] on link "dashboard" at bounding box center [389, 16] width 51 height 16
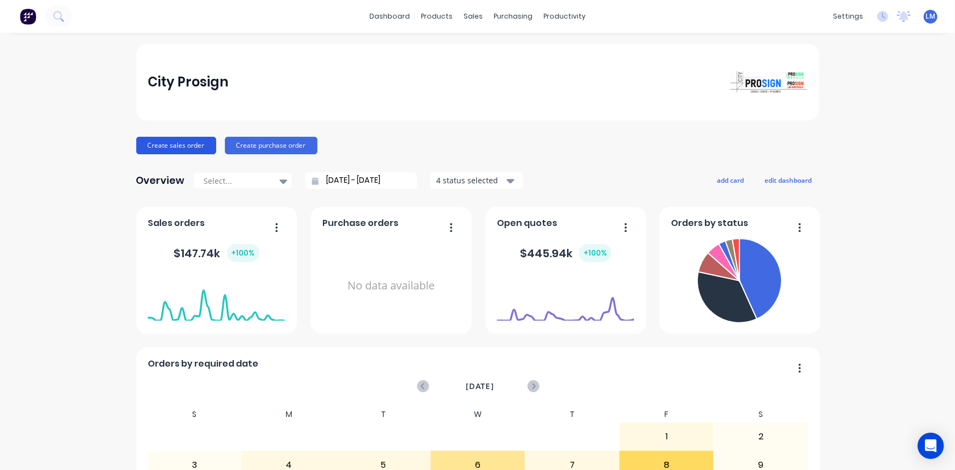
click at [173, 145] on button "Create sales order" at bounding box center [176, 146] width 80 height 18
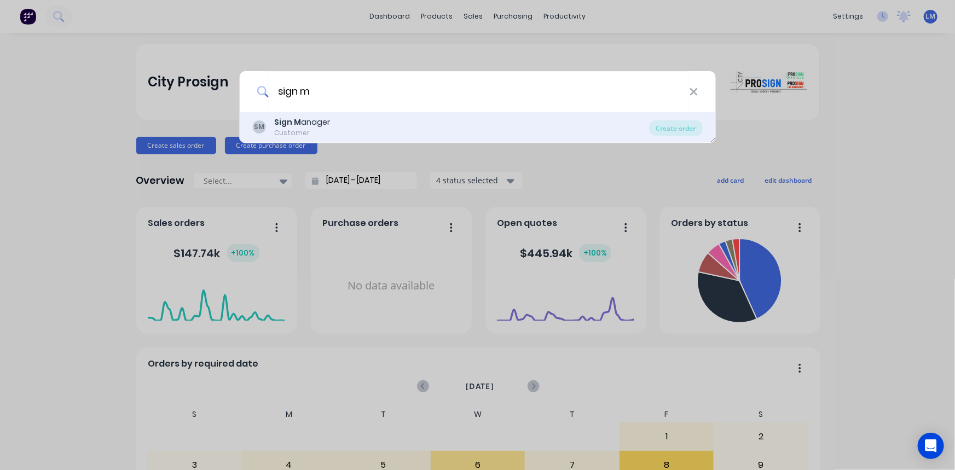
type input "sign m"
click at [309, 131] on div "Customer" at bounding box center [302, 133] width 56 height 10
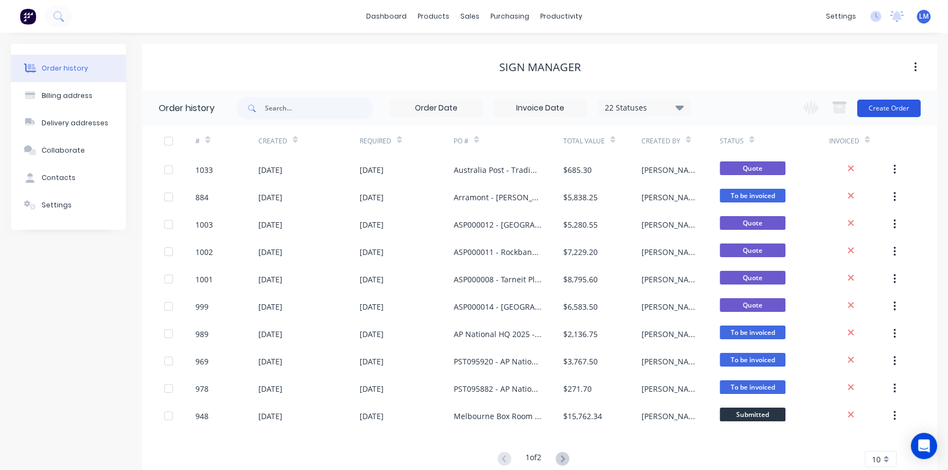
click at [878, 108] on button "Create Order" at bounding box center [888, 109] width 63 height 18
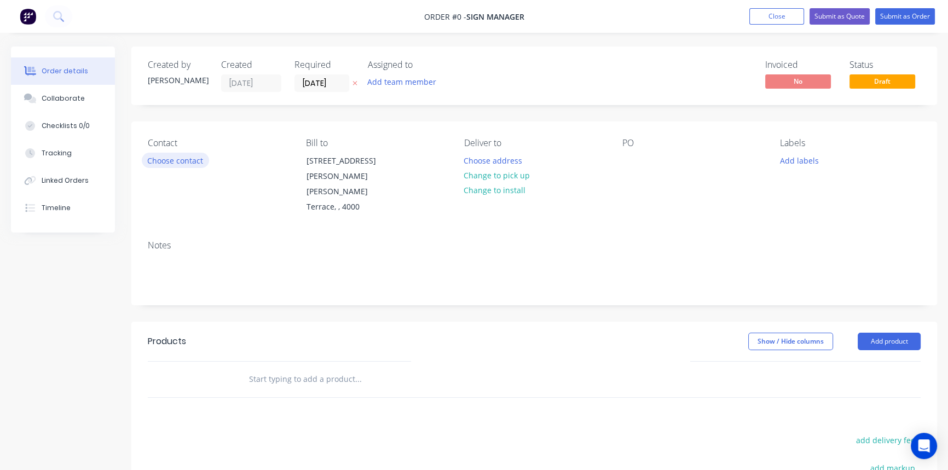
click at [198, 163] on button "Choose contact" at bounding box center [175, 160] width 67 height 15
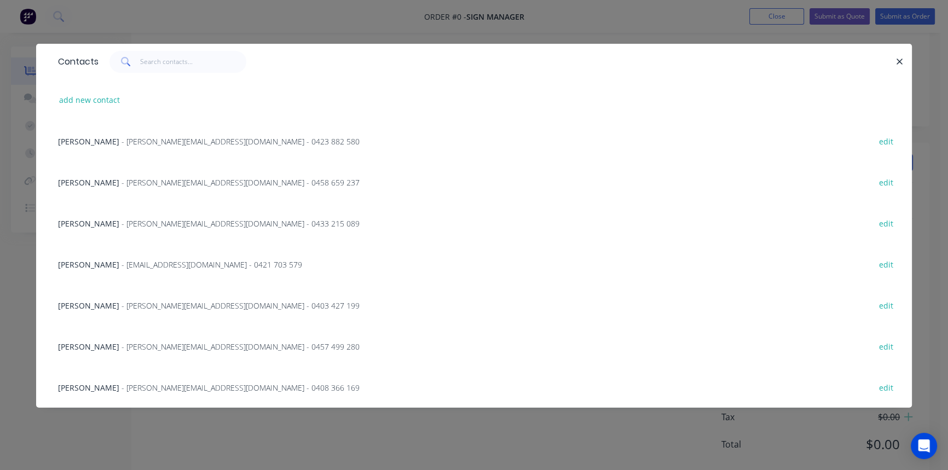
click at [316, 299] on div "[PERSON_NAME] - [PERSON_NAME][EMAIL_ADDRESS][DOMAIN_NAME] - 0403 427 199 edit" at bounding box center [474, 304] width 843 height 41
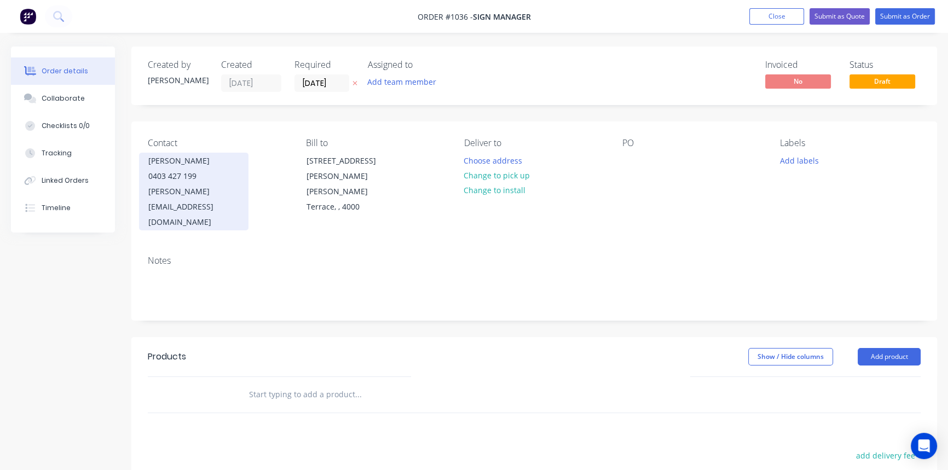
click at [178, 165] on div "[PERSON_NAME]" at bounding box center [193, 160] width 91 height 15
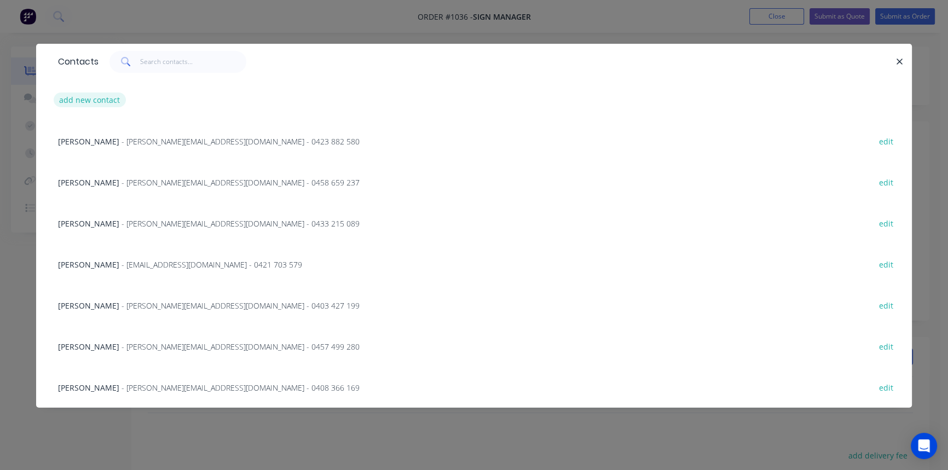
click at [93, 102] on button "add new contact" at bounding box center [90, 99] width 72 height 15
select select "AU"
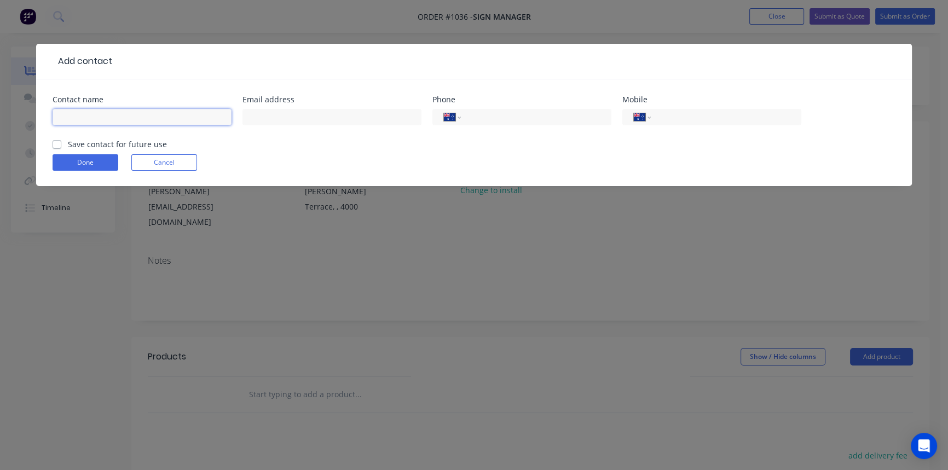
click at [95, 117] on input "text" at bounding box center [142, 117] width 179 height 16
type input "[PERSON_NAME]"
click at [301, 113] on input "text" at bounding box center [331, 117] width 179 height 16
paste input "[PERSON_NAME] <[PERSON_NAME][EMAIL_ADDRESS][DOMAIN_NAME]>"
drag, startPoint x: 307, startPoint y: 117, endPoint x: 225, endPoint y: 125, distance: 81.9
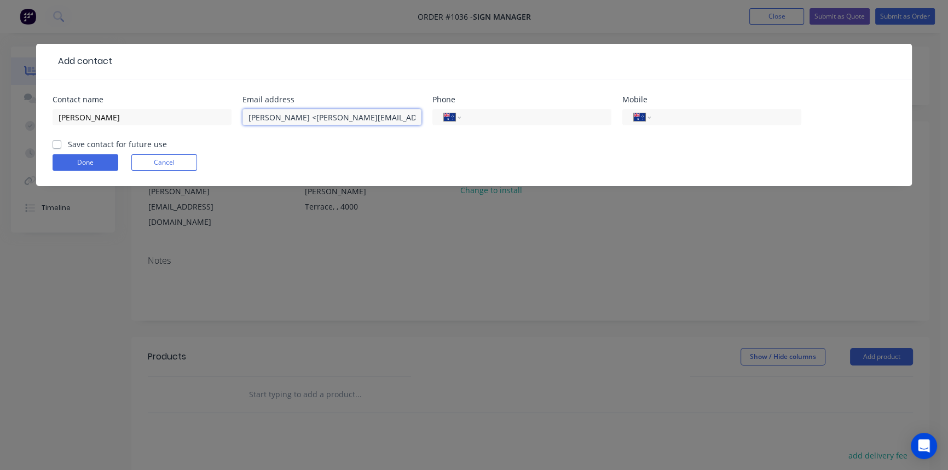
click at [227, 125] on div "Contact name [PERSON_NAME] Email address [PERSON_NAME] <[PERSON_NAME][EMAIL_ADD…" at bounding box center [474, 117] width 843 height 43
type input "[EMAIL_ADDRESS][DOMAIN_NAME]"
click at [687, 115] on input "tel" at bounding box center [723, 117] width 131 height 13
paste input "0403 054 265"
type input "0403 054 265"
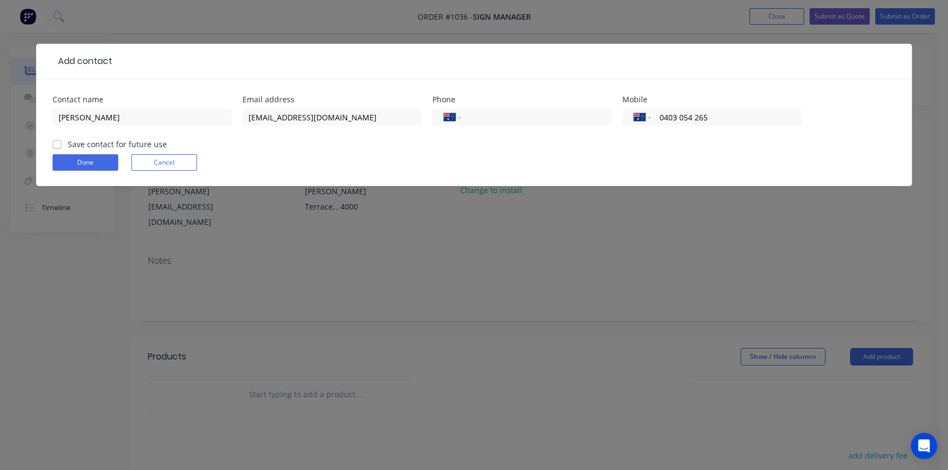
click at [68, 144] on label "Save contact for future use" at bounding box center [117, 143] width 99 height 11
click at [53, 144] on input "Save contact for future use" at bounding box center [57, 143] width 9 height 10
checkbox input "true"
click at [75, 164] on button "Done" at bounding box center [86, 162] width 66 height 16
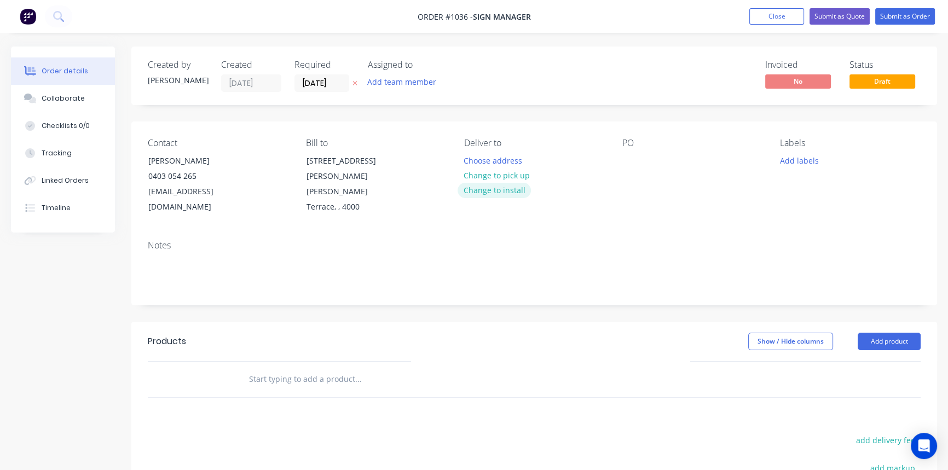
click at [514, 188] on button "Change to install" at bounding box center [493, 190] width 73 height 15
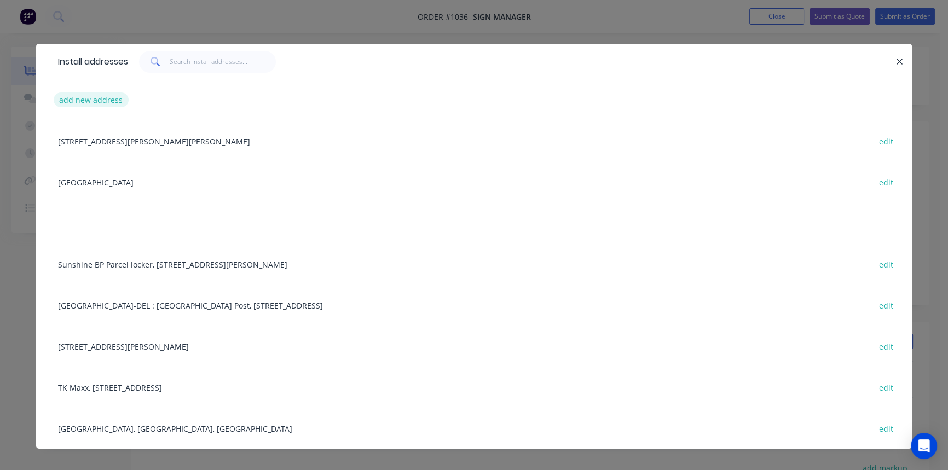
click at [78, 97] on button "add new address" at bounding box center [91, 99] width 75 height 15
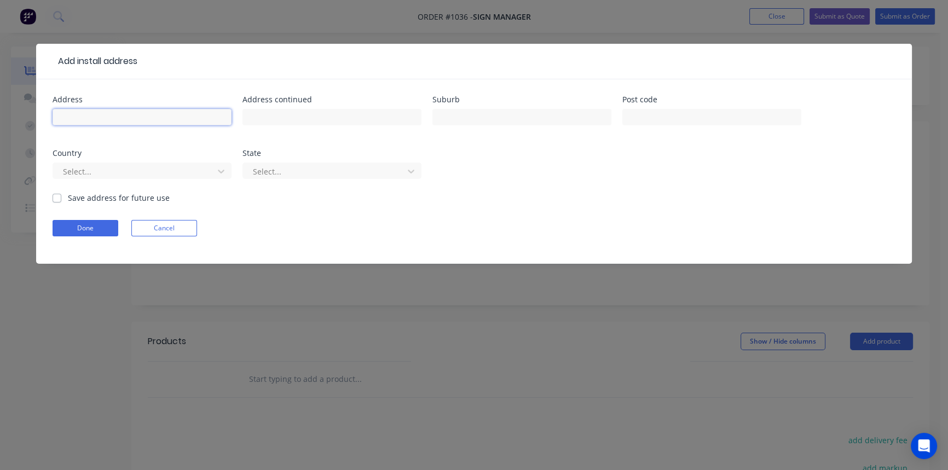
click at [202, 117] on input "text" at bounding box center [142, 117] width 179 height 16
paste input "Ballarat Central Post Office"
type input "Ballarat Central Post Office"
click at [345, 119] on input "text" at bounding box center [331, 117] width 179 height 16
paste input "[STREET_ADDRESS]"
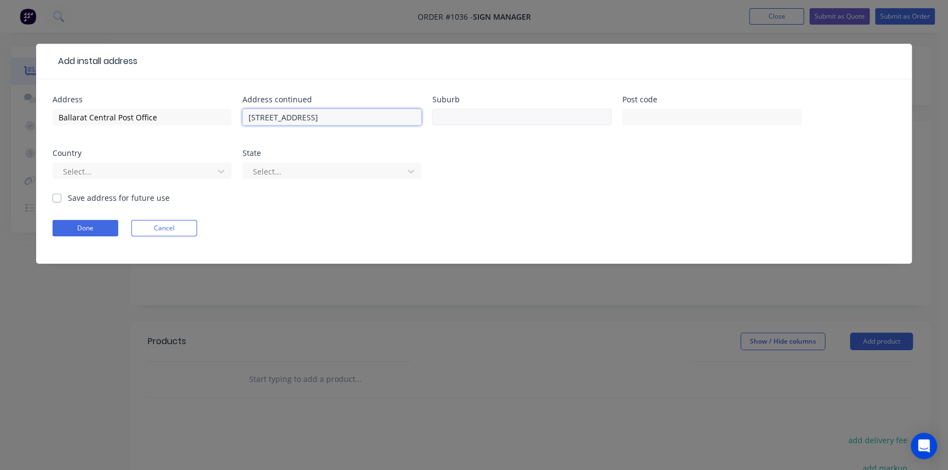
type input "[STREET_ADDRESS]"
click at [503, 120] on input "text" at bounding box center [521, 117] width 179 height 16
click at [483, 119] on input "text" at bounding box center [521, 117] width 179 height 16
paste input "BALLARAT"
type input "BALLARAT"
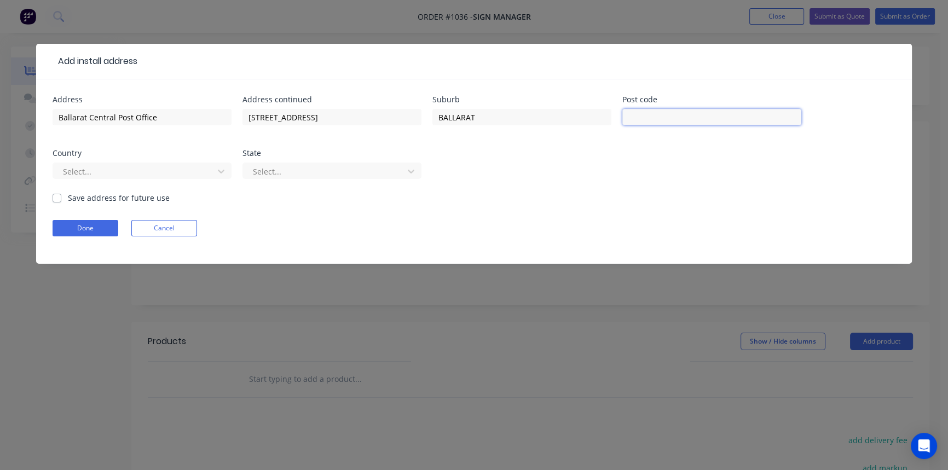
click at [673, 123] on input "text" at bounding box center [711, 117] width 179 height 16
type input "3350"
click at [77, 229] on button "Done" at bounding box center [86, 228] width 66 height 16
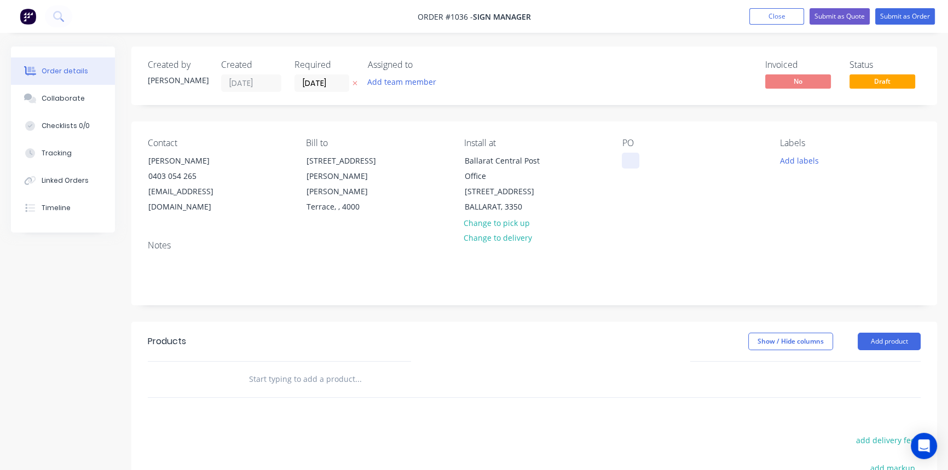
click at [635, 159] on div at bounding box center [631, 161] width 18 height 16
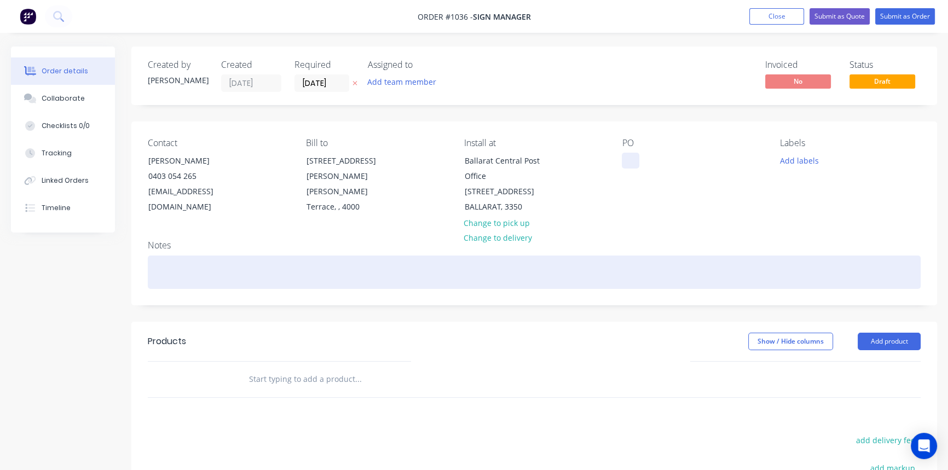
paste div
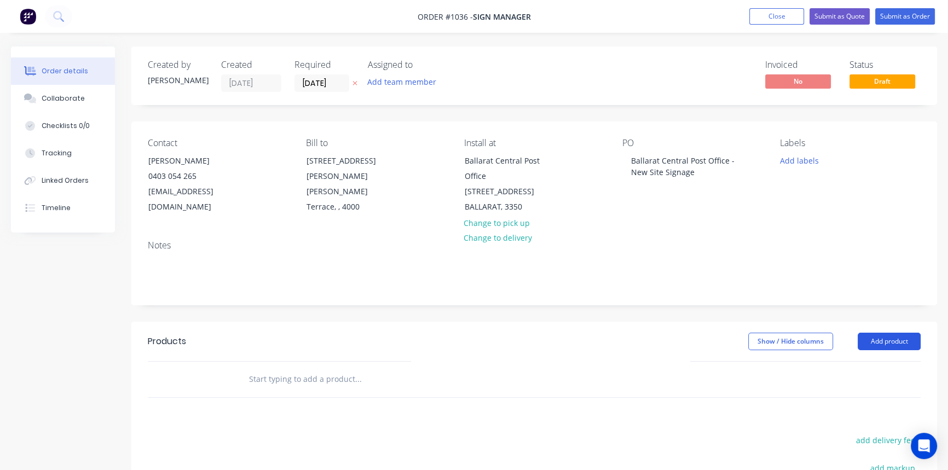
click at [890, 333] on button "Add product" at bounding box center [888, 342] width 63 height 18
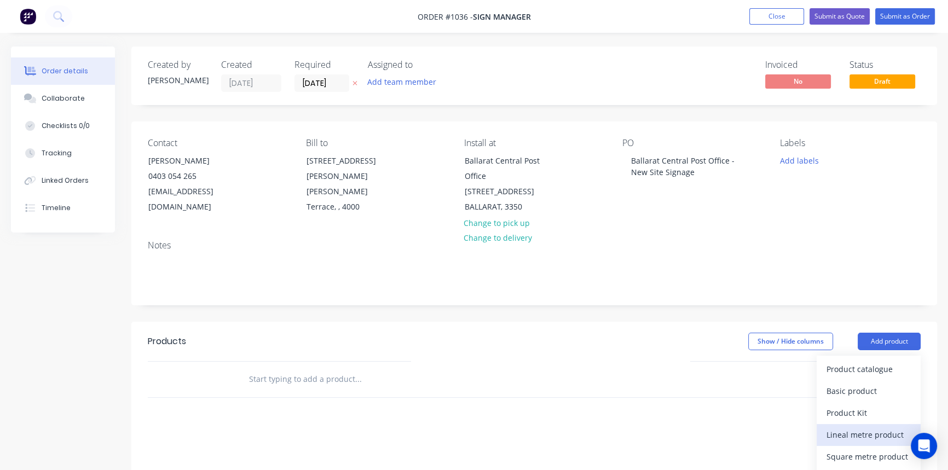
scroll to position [191, 0]
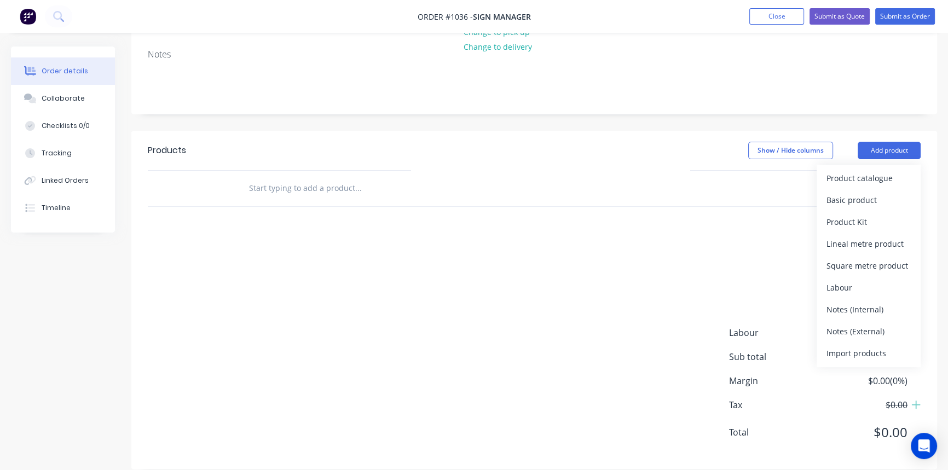
drag, startPoint x: 871, startPoint y: 319, endPoint x: 626, endPoint y: 274, distance: 249.3
click at [870, 323] on div "Notes (External)" at bounding box center [868, 331] width 84 height 16
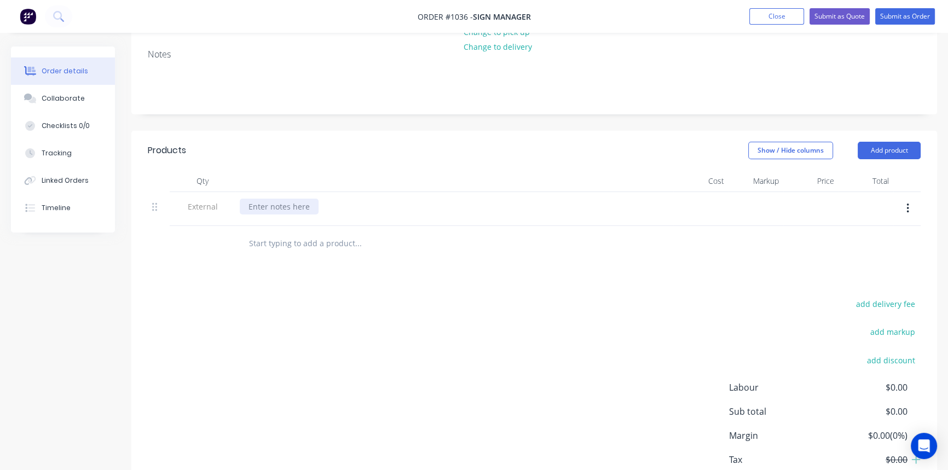
click at [268, 199] on div at bounding box center [279, 207] width 79 height 16
paste div
click at [463, 322] on div "add delivery fee add markup add discount Labour $0.00 Sub total $0.00 Margin $0…" at bounding box center [534, 402] width 773 height 211
click at [273, 233] on input "text" at bounding box center [357, 244] width 219 height 22
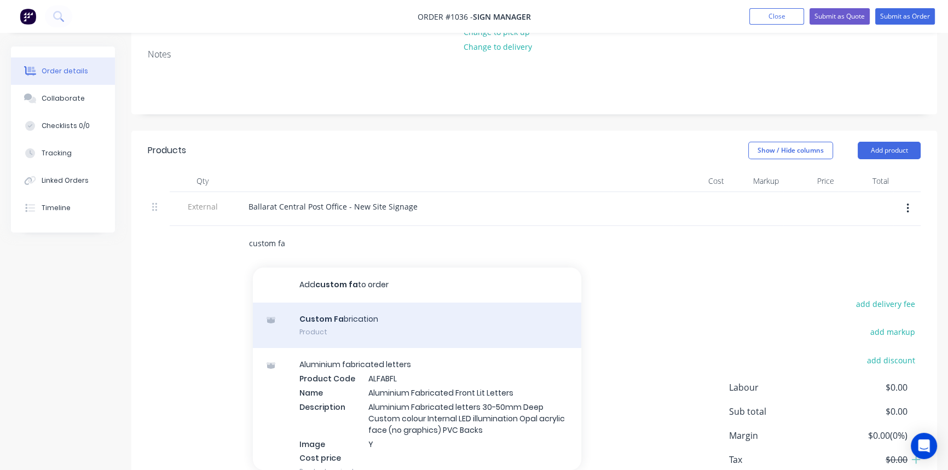
type input "custom fa"
click at [345, 312] on div "Custom Fa brication Product" at bounding box center [417, 326] width 328 height 46
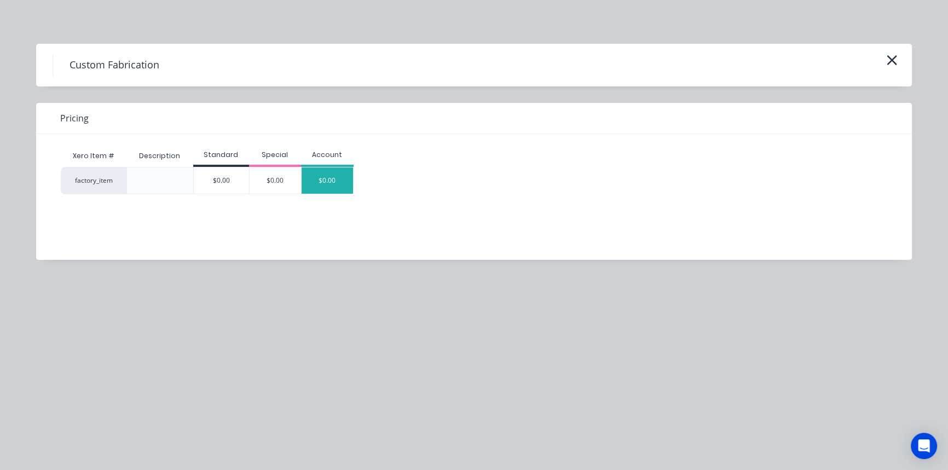
click at [326, 181] on div "$0.00" at bounding box center [326, 180] width 51 height 26
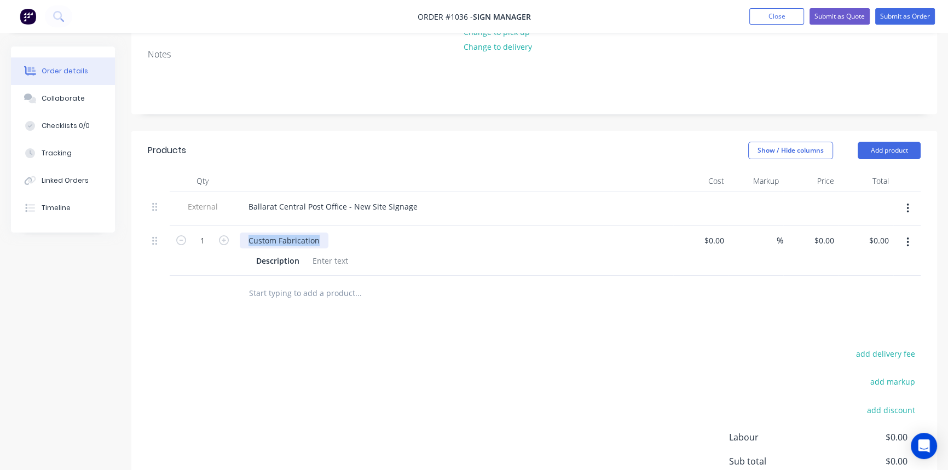
drag, startPoint x: 323, startPoint y: 224, endPoint x: 230, endPoint y: 220, distance: 93.6
click at [230, 226] on div "1 Custom Fabrication Description $0.00 $0.00 % $0.00 $0.00 $0.00 $0.00" at bounding box center [534, 251] width 773 height 50
paste div
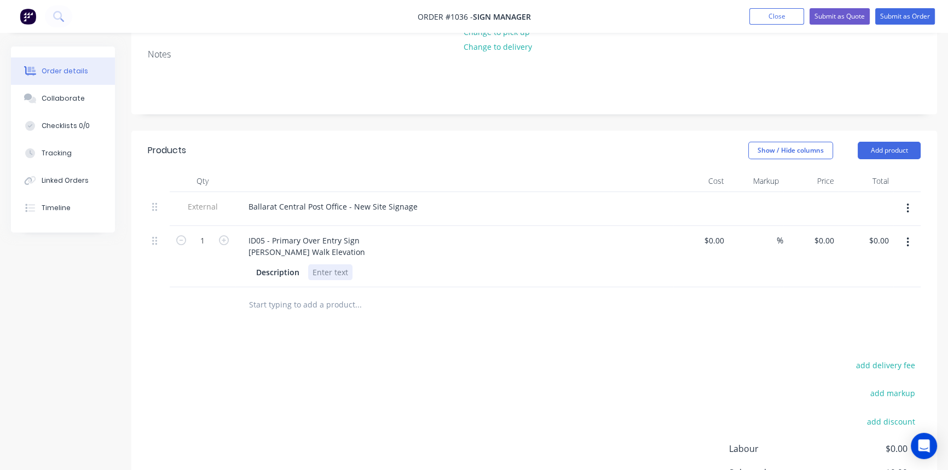
click at [326, 264] on div at bounding box center [330, 272] width 44 height 16
paste div
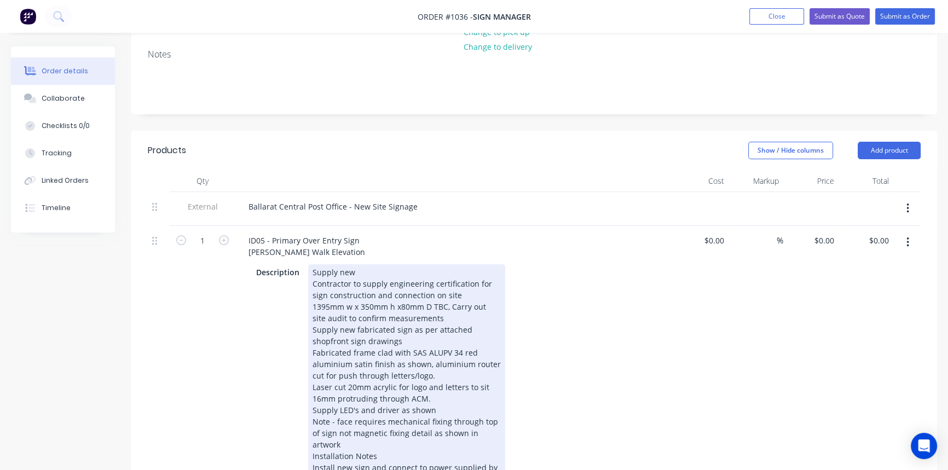
click at [622, 378] on div "Qty Cost Markup Price Total External Ballarat Central Post Office - New Site Si…" at bounding box center [533, 349] width 805 height 359
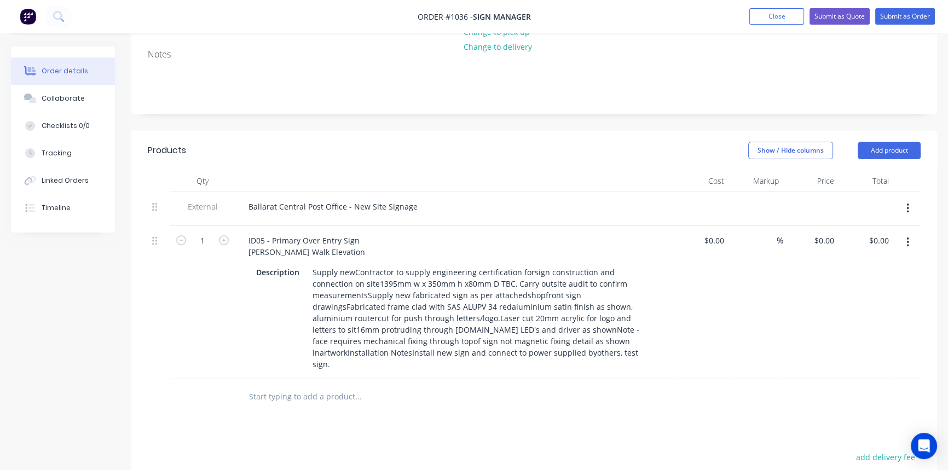
click at [902, 233] on button "button" at bounding box center [908, 243] width 26 height 20
click at [864, 285] on div "Duplicate" at bounding box center [868, 293] width 84 height 16
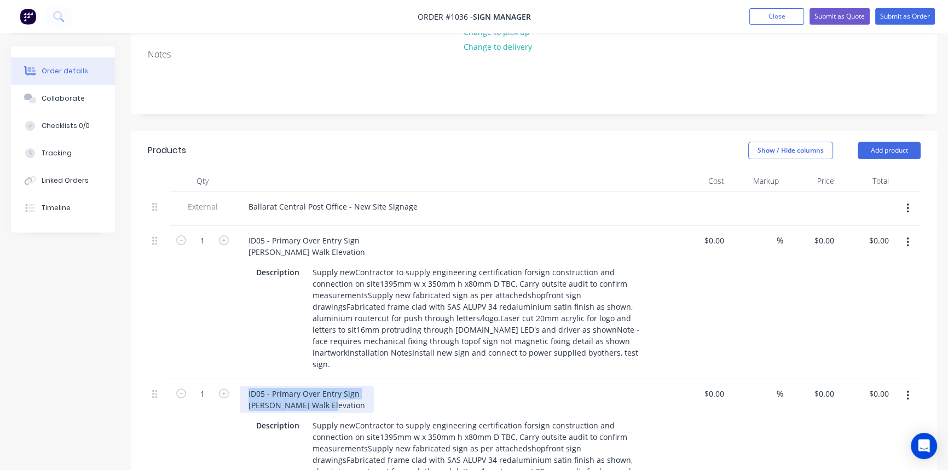
drag, startPoint x: 246, startPoint y: 365, endPoint x: 359, endPoint y: 378, distance: 114.5
click at [359, 386] on div "ID05 - Primary Over Entry Sign [PERSON_NAME] Walk Elevation" at bounding box center [307, 399] width 134 height 27
paste div
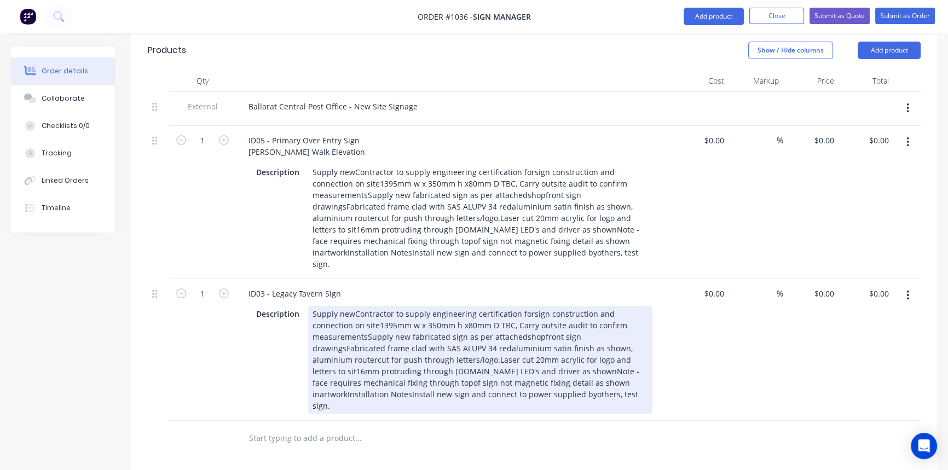
scroll to position [517, 0]
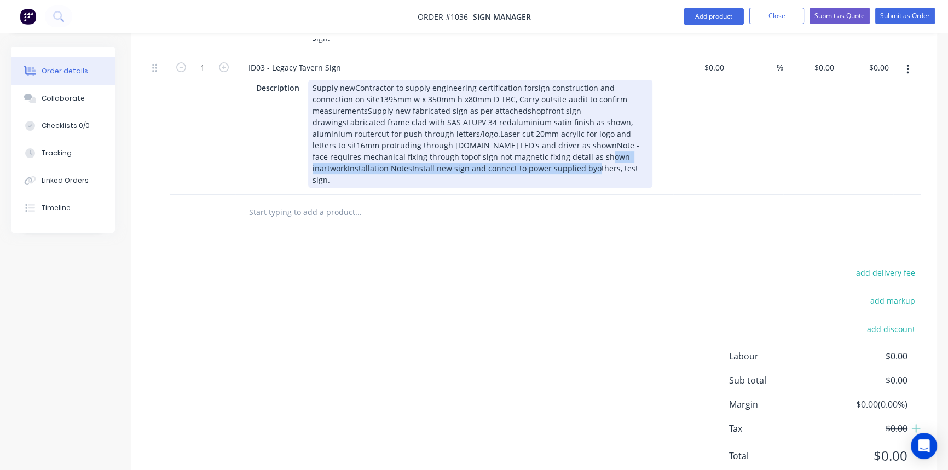
drag, startPoint x: 314, startPoint y: 388, endPoint x: 473, endPoint y: 131, distance: 302.6
click at [473, 130] on div "Supply newContractor to supply engineering certification forsign construction a…" at bounding box center [480, 134] width 344 height 108
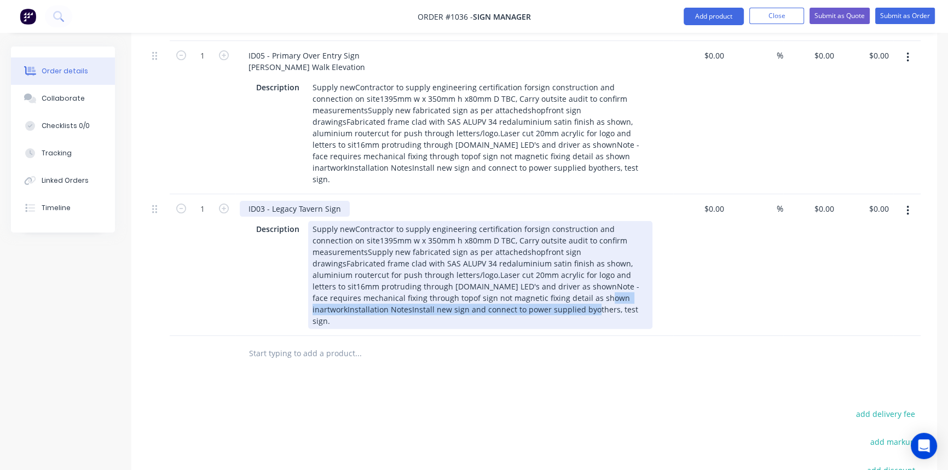
scroll to position [368, 0]
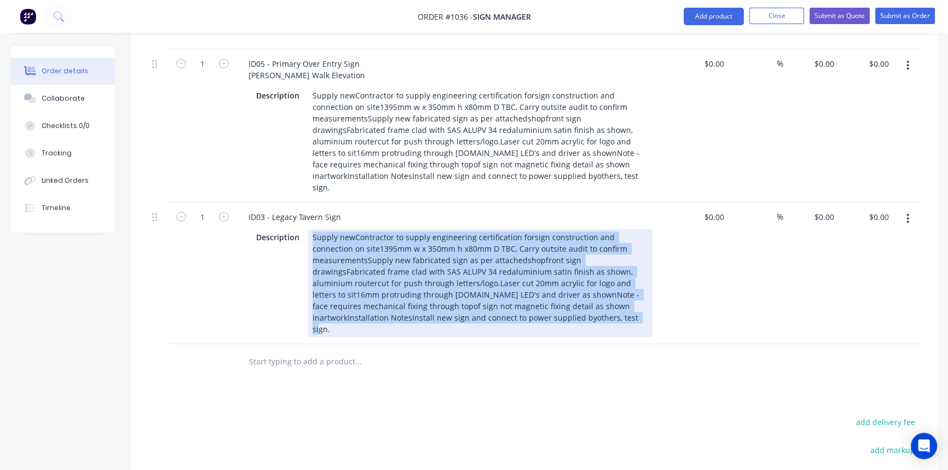
drag, startPoint x: 310, startPoint y: 208, endPoint x: 508, endPoint y: 301, distance: 218.8
click at [508, 301] on div "ID03 - Legacy Tavern Sign Description Supply newContractor to supply engineerin…" at bounding box center [454, 273] width 438 height 142
paste div
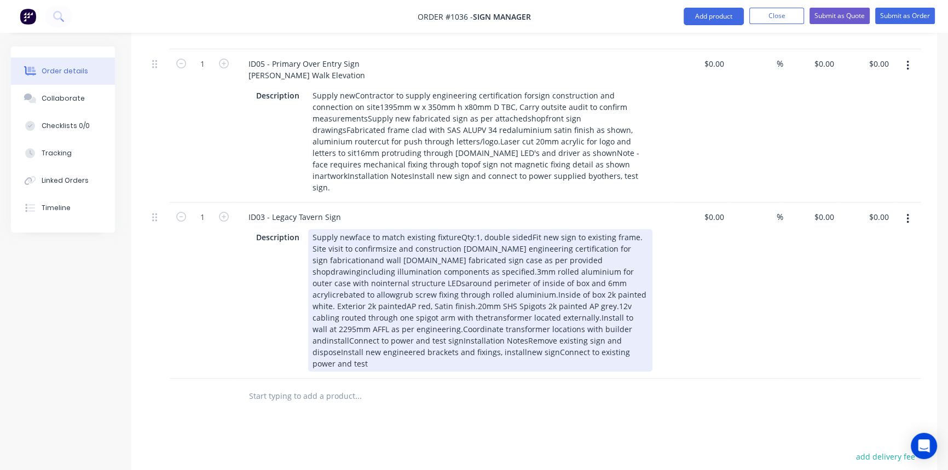
click at [574, 356] on div "Qty Cost Markup Price Total External Ballarat Central Post Office - New Site Si…" at bounding box center [533, 203] width 805 height 421
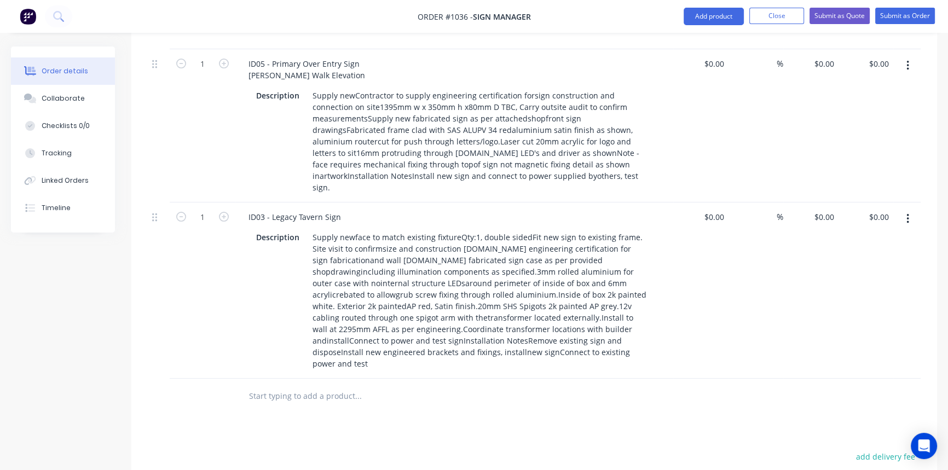
click at [906, 213] on icon "button" at bounding box center [907, 219] width 3 height 12
click at [868, 262] on div "Duplicate" at bounding box center [868, 270] width 84 height 16
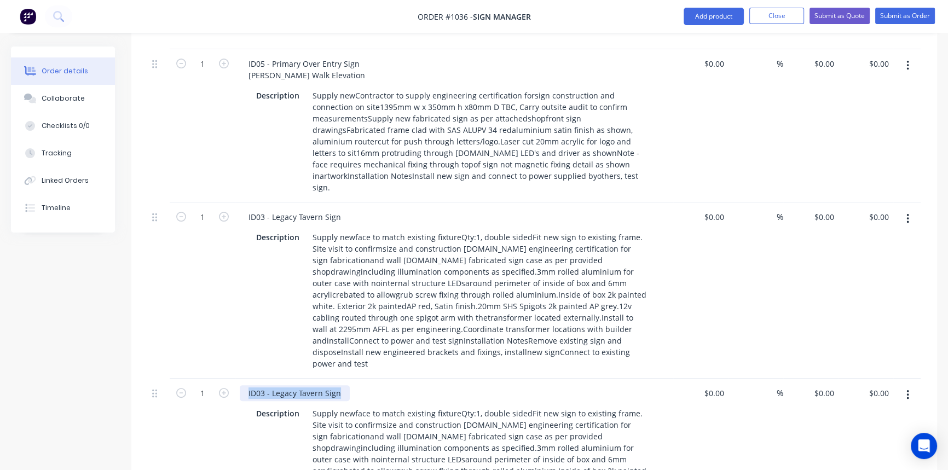
drag, startPoint x: 271, startPoint y: 356, endPoint x: 231, endPoint y: 357, distance: 39.4
click at [232, 379] on div "1 ID03 - Legacy Tavern Sign Description Supply newface to match existing fixtur…" at bounding box center [534, 467] width 773 height 176
paste div
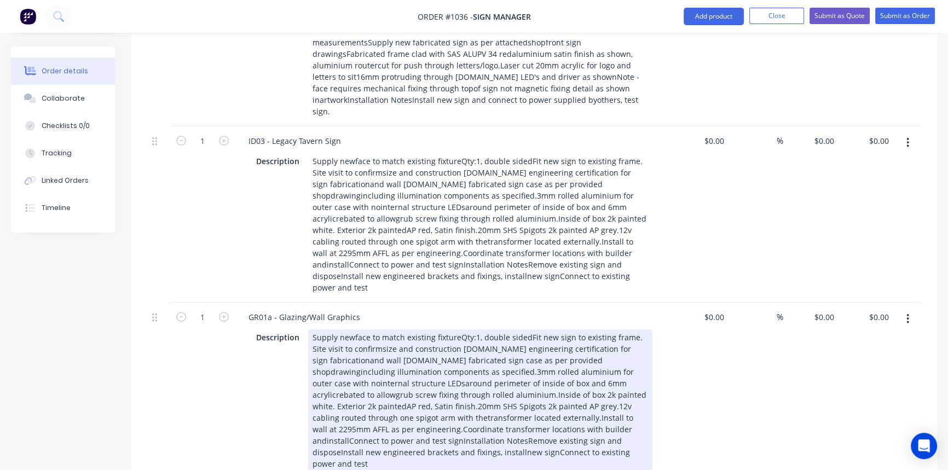
scroll to position [517, 0]
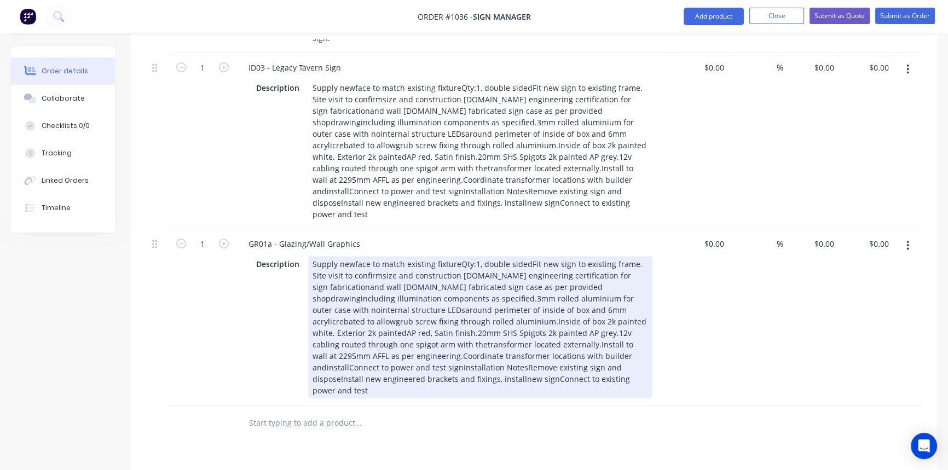
drag, startPoint x: 312, startPoint y: 224, endPoint x: 554, endPoint y: 344, distance: 269.9
click at [554, 344] on div "Supply newface to match existing fixtureQty:1, double sidedFit new sign to exis…" at bounding box center [480, 327] width 344 height 142
paste div
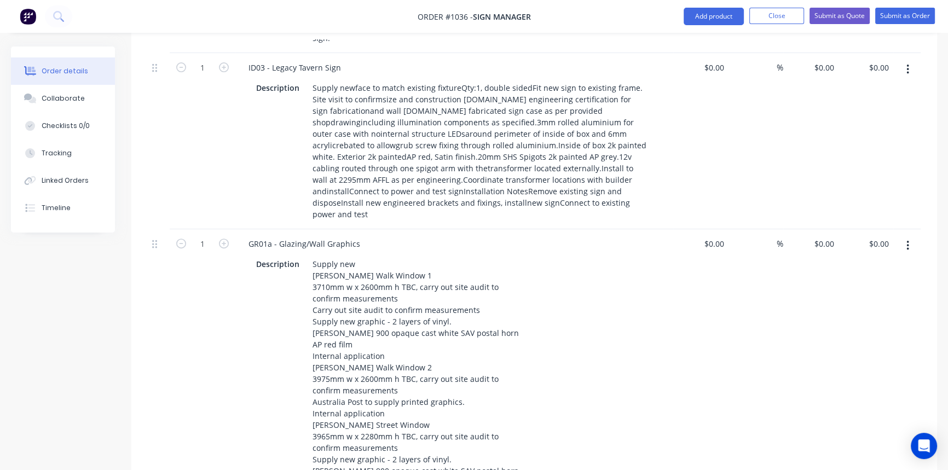
click at [678, 371] on div "Products Show / Hide columns Add product Qty Cost Markup Price Total External B…" at bounding box center [533, 317] width 805 height 1025
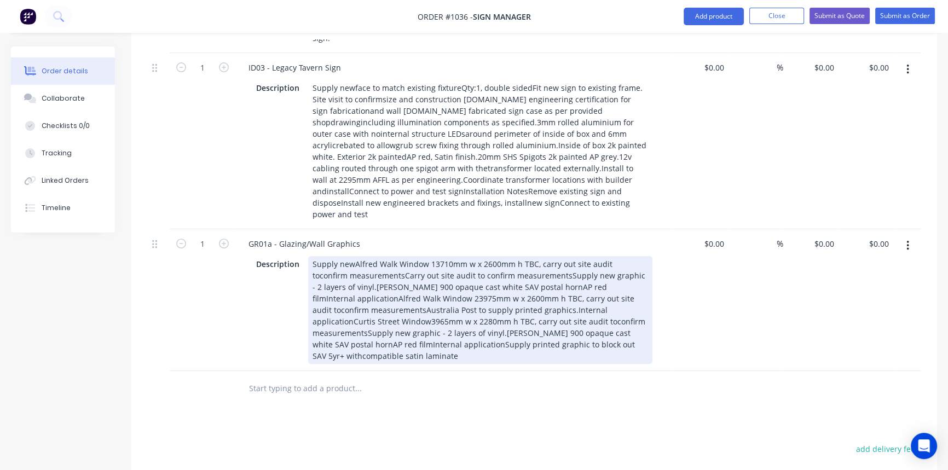
click at [353, 256] on div "Supply newAlfred Walk Window 13710mm w x 2600mm h TBC, carry out site audit toc…" at bounding box center [480, 310] width 344 height 108
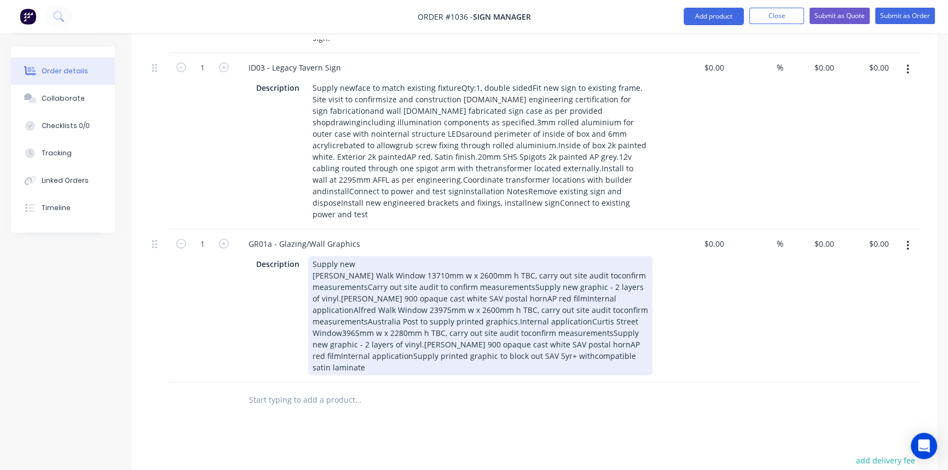
click at [572, 256] on div "Supply new [PERSON_NAME] Walk Window 13710mm w x 2600mm h TBC, carry out site a…" at bounding box center [480, 315] width 344 height 119
click at [364, 256] on div "Supply new [PERSON_NAME] Walk Window 13710mm w x 2600mm h TBC, carry out site a…" at bounding box center [480, 315] width 344 height 119
click at [530, 256] on div "Supply new [PERSON_NAME] Walk Window 13710mm w x 2600mm h TBC, carry out site a…" at bounding box center [480, 315] width 344 height 119
click at [444, 259] on div "Supply new [PERSON_NAME] Walk Window 13710mm w x 2600mm h TBC, carry out site a…" at bounding box center [480, 315] width 344 height 119
click at [607, 257] on div "Supply new [PERSON_NAME] Walk Window 13710mm w x 2600mm h TBC, carry out site a…" at bounding box center [480, 315] width 344 height 119
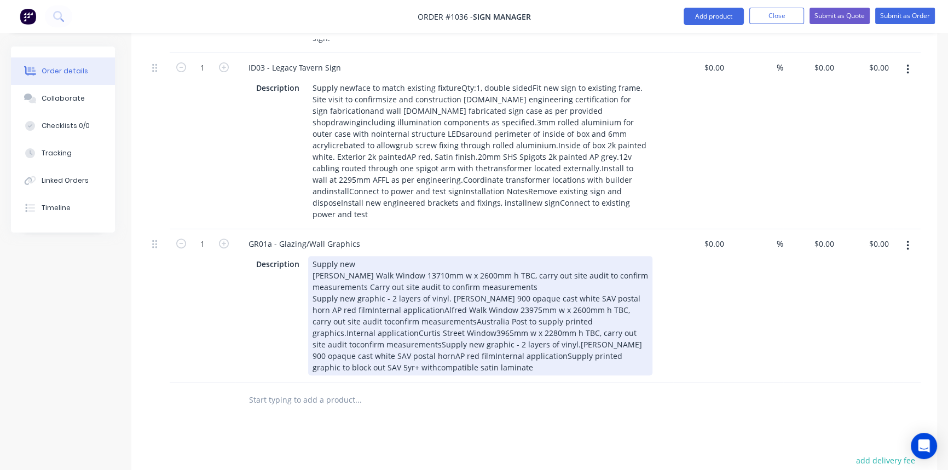
click at [323, 271] on div "Supply new [PERSON_NAME] Walk Window 13710mm w x 2600mm h TBC, carry out site a…" at bounding box center [480, 315] width 344 height 119
click at [398, 269] on div "Supply new [PERSON_NAME] Walk Window 13710mm w x 2600mm h TBC, carry out site a…" at bounding box center [480, 315] width 344 height 119
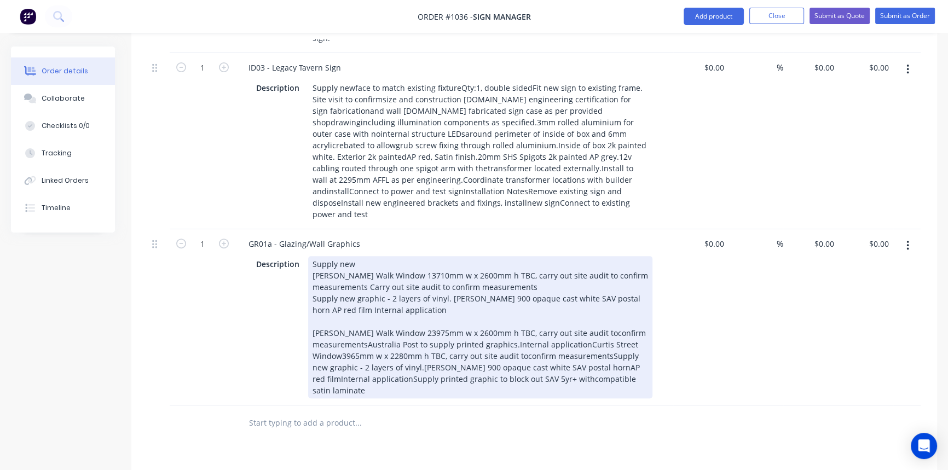
click at [572, 294] on div "Supply new [PERSON_NAME] Walk Window 13710mm w x 2600mm h TBC, carry out site a…" at bounding box center [480, 327] width 344 height 142
click at [366, 305] on div "Supply new [PERSON_NAME] Walk Window 13710mm w x 2600mm h TBC, carry out site a…" at bounding box center [480, 327] width 344 height 142
click at [514, 303] on div "Supply new [PERSON_NAME] Walk Window 13710mm w x 2600mm h TBC, carry out site a…" at bounding box center [480, 327] width 344 height 142
click at [584, 305] on div "Supply new [PERSON_NAME] Walk Window 13710mm w x 2600mm h TBC, carry out site a…" at bounding box center [480, 327] width 344 height 142
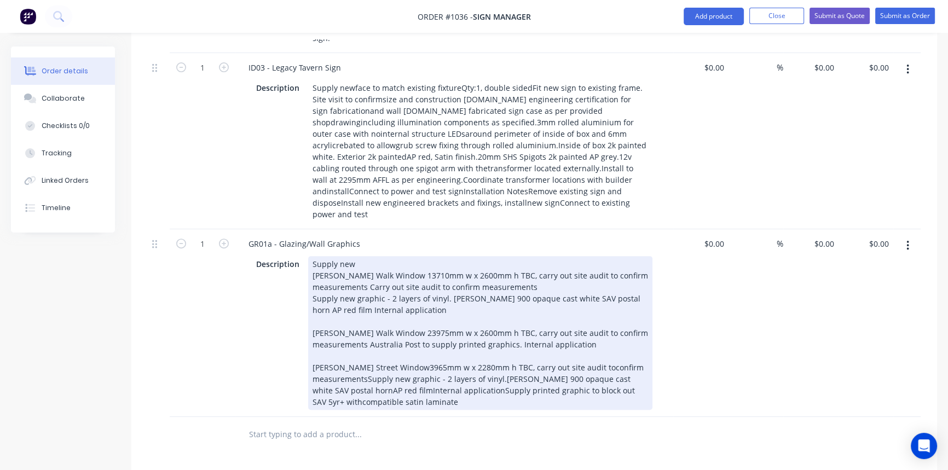
click at [437, 352] on div "Supply new [PERSON_NAME] Walk Window 13710mm w x 2600mm h TBC, carry out site a…" at bounding box center [480, 333] width 344 height 154
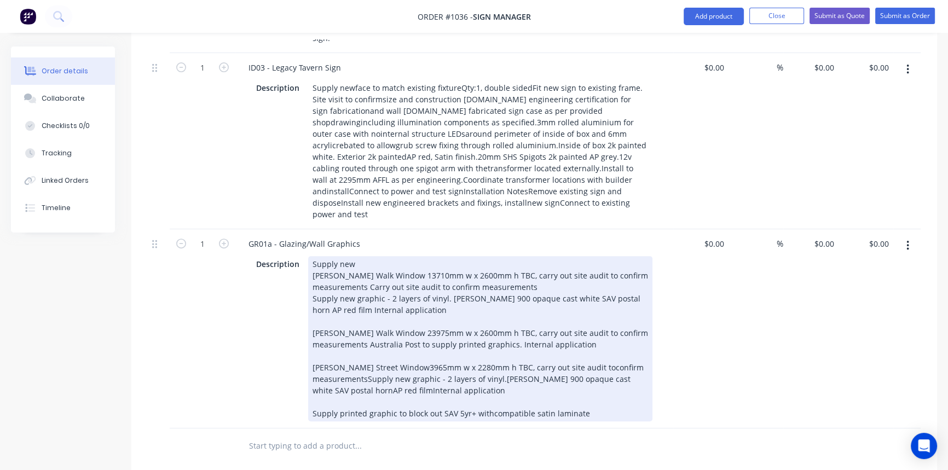
click at [567, 328] on div "Supply new [PERSON_NAME] Walk Window 13710mm w x 2600mm h TBC, carry out site a…" at bounding box center [480, 338] width 344 height 165
click at [364, 339] on div "Supply new [PERSON_NAME] Walk Window 13710mm w x 2600mm h TBC, carry out site a…" at bounding box center [480, 338] width 344 height 165
click at [500, 339] on div "Supply new [PERSON_NAME] Walk Window 13710mm w x 2600mm h TBC, carry out site a…" at bounding box center [480, 338] width 344 height 165
click at [328, 350] on div "Supply new [PERSON_NAME] Walk Window 13710mm w x 2600mm h TBC, carry out site a…" at bounding box center [480, 338] width 344 height 165
click at [368, 350] on div "Supply new [PERSON_NAME] Walk Window 13710mm w x 2600mm h TBC, carry out site a…" at bounding box center [480, 338] width 344 height 165
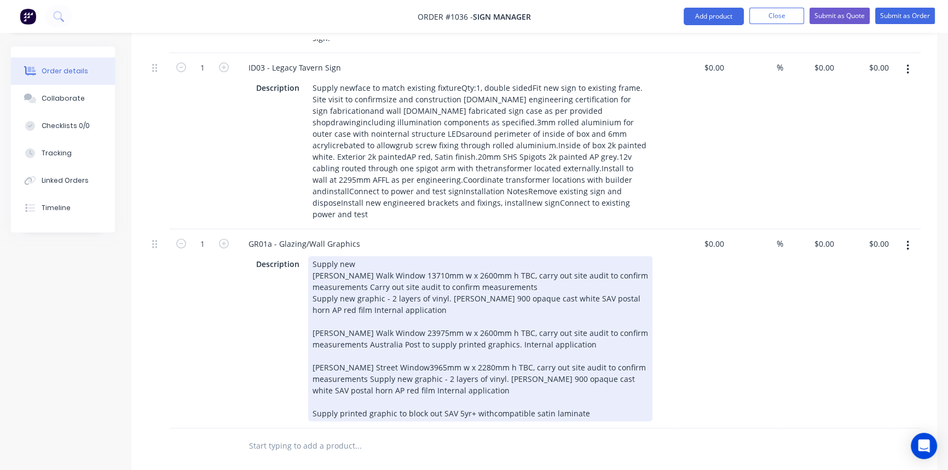
click at [487, 374] on div "Supply new [PERSON_NAME] Walk Window 13710mm w x 2600mm h TBC, carry out site a…" at bounding box center [480, 338] width 344 height 165
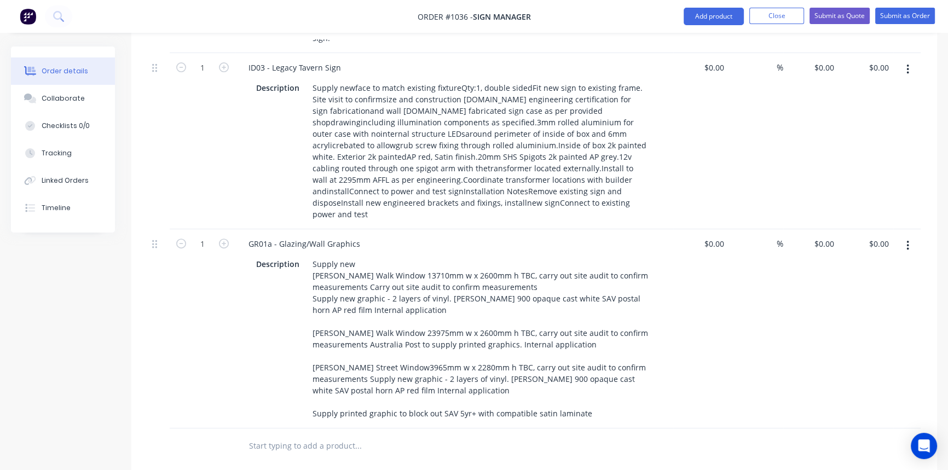
click at [550, 435] on div at bounding box center [404, 446] width 328 height 22
click at [908, 236] on button "button" at bounding box center [908, 246] width 26 height 20
click at [876, 288] on div "Duplicate" at bounding box center [868, 296] width 84 height 16
drag, startPoint x: 360, startPoint y: 403, endPoint x: 214, endPoint y: 404, distance: 146.1
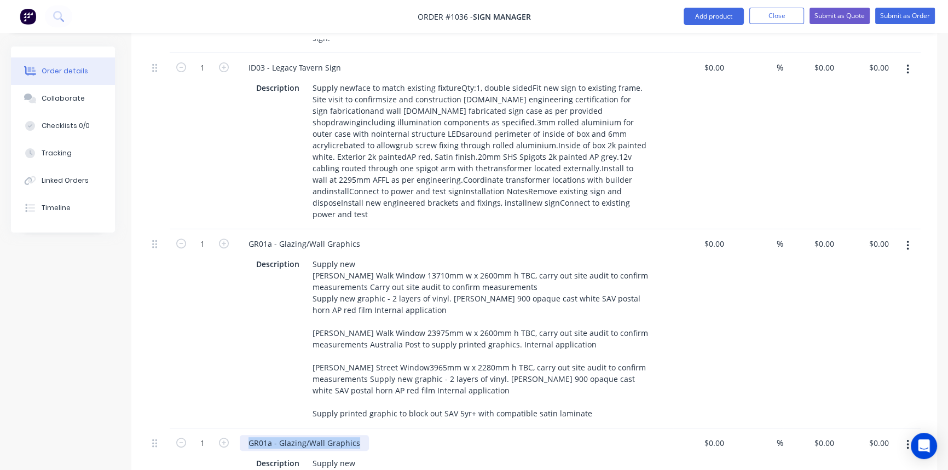
paste div
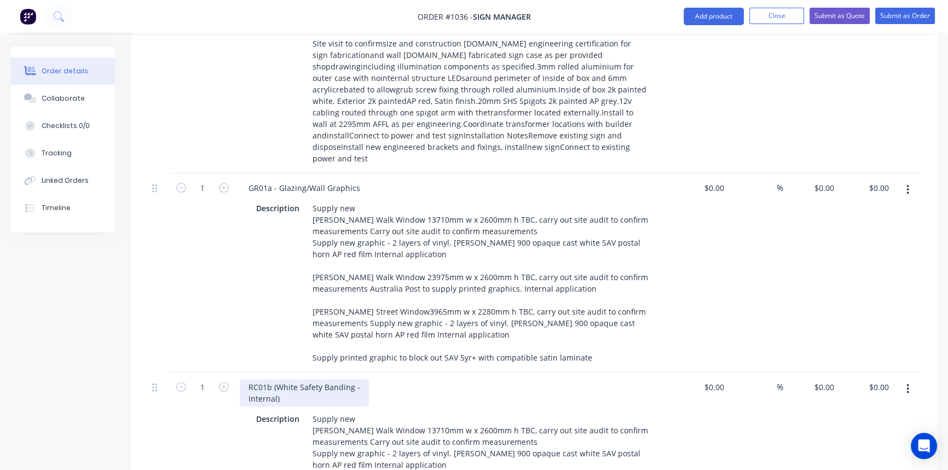
scroll to position [815, 0]
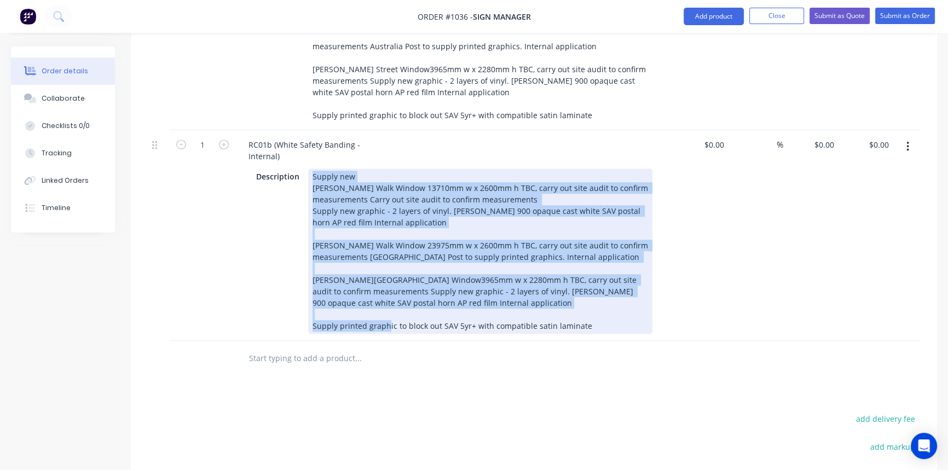
drag, startPoint x: 311, startPoint y: 136, endPoint x: 678, endPoint y: 305, distance: 404.4
paste div
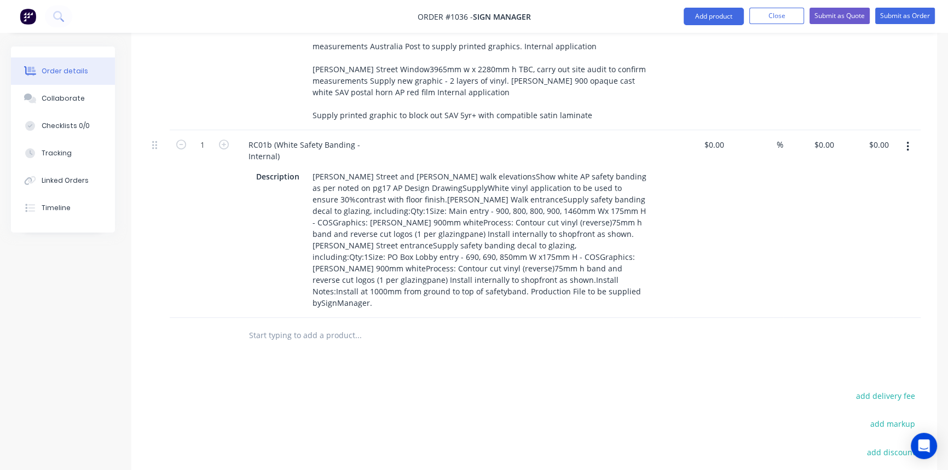
click at [699, 323] on div "Products Show / Hide columns Add product Qty Cost Markup Price Total External B…" at bounding box center [533, 62] width 805 height 1110
click at [908, 142] on icon "button" at bounding box center [907, 147] width 2 height 10
click at [866, 189] on div "Duplicate" at bounding box center [868, 197] width 84 height 16
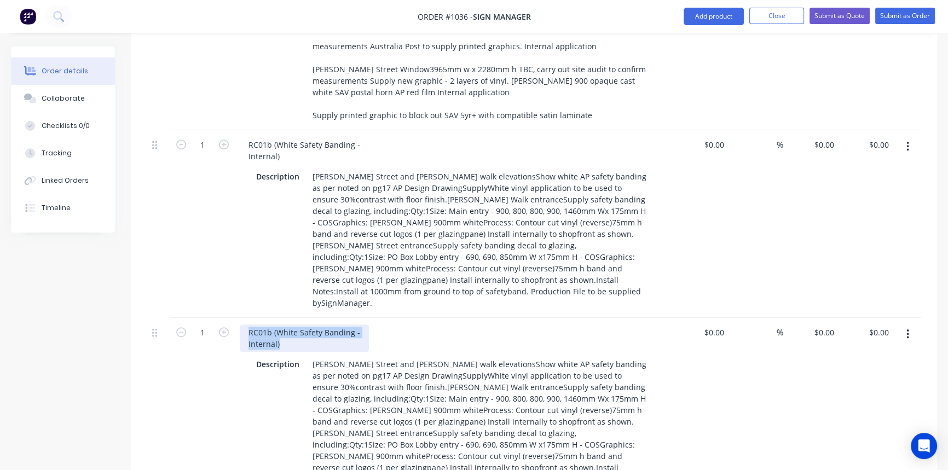
drag, startPoint x: 245, startPoint y: 268, endPoint x: 294, endPoint y: 281, distance: 50.4
click at [294, 324] on div "RC01b (White Safety Banding - Internal)" at bounding box center [304, 337] width 129 height 27
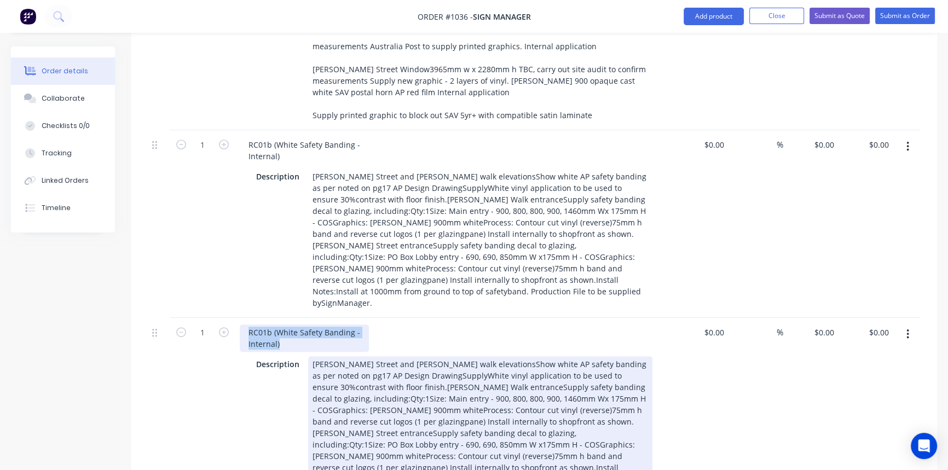
paste div
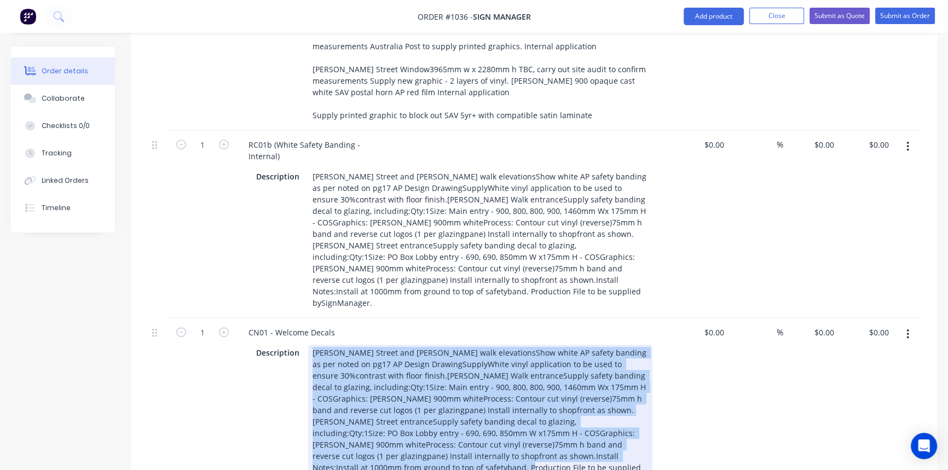
drag, startPoint x: 310, startPoint y: 291, endPoint x: 646, endPoint y: 419, distance: 359.2
click at [602, 412] on div "Qty Cost Markup Price Total External Ballarat Central Post Office - New Site Si…" at bounding box center [533, 38] width 805 height 984
paste div
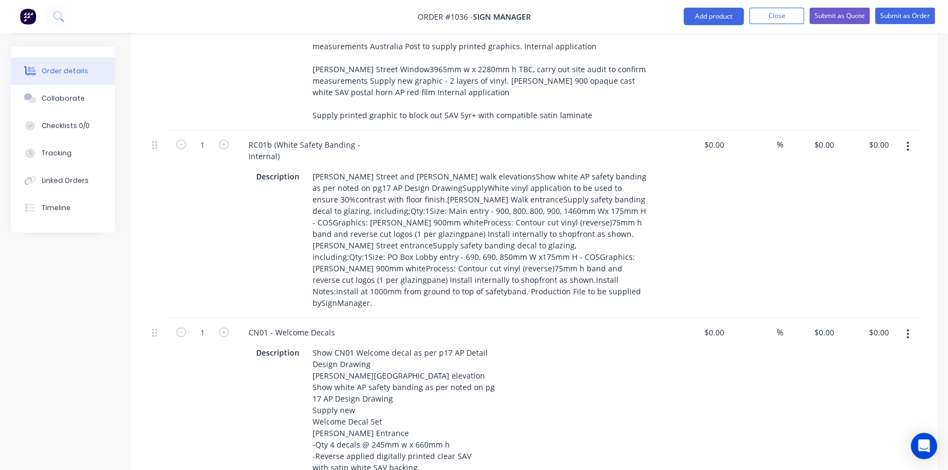
click at [712, 421] on div "Products Show / Hide columns Add product Qty Cost Markup Price Total External B…" at bounding box center [533, 161] width 805 height 1309
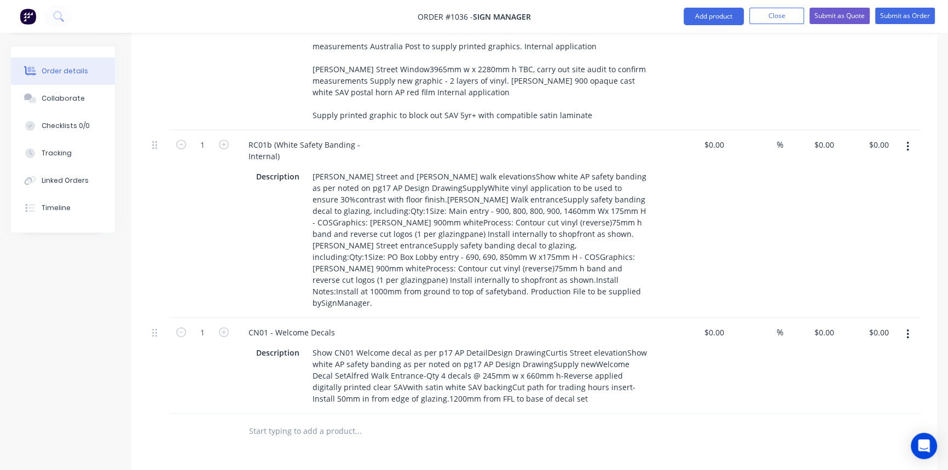
click at [908, 328] on icon "button" at bounding box center [907, 334] width 3 height 12
click at [878, 377] on div "Duplicate" at bounding box center [868, 385] width 84 height 16
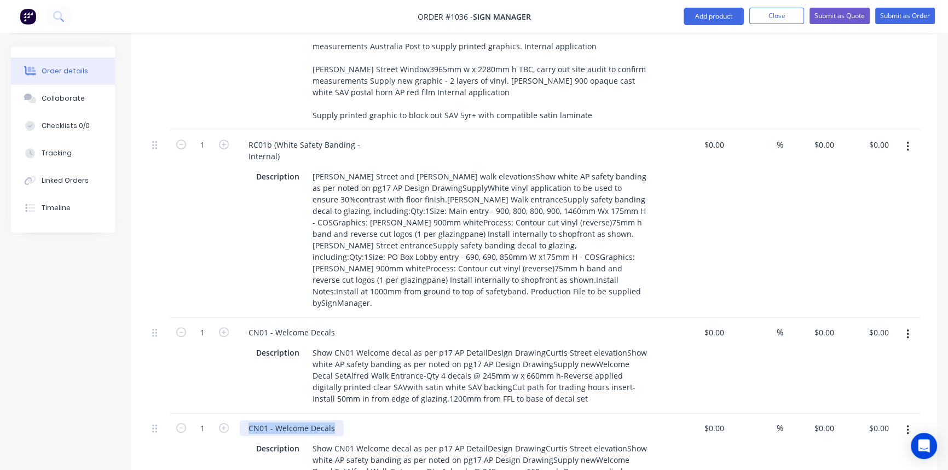
drag, startPoint x: 333, startPoint y: 364, endPoint x: 236, endPoint y: 369, distance: 96.4
click at [236, 414] on div "CN01 - Welcome Decals Description Show CN01 Welcome decal as per p17 AP DetailD…" at bounding box center [454, 462] width 438 height 96
paste div
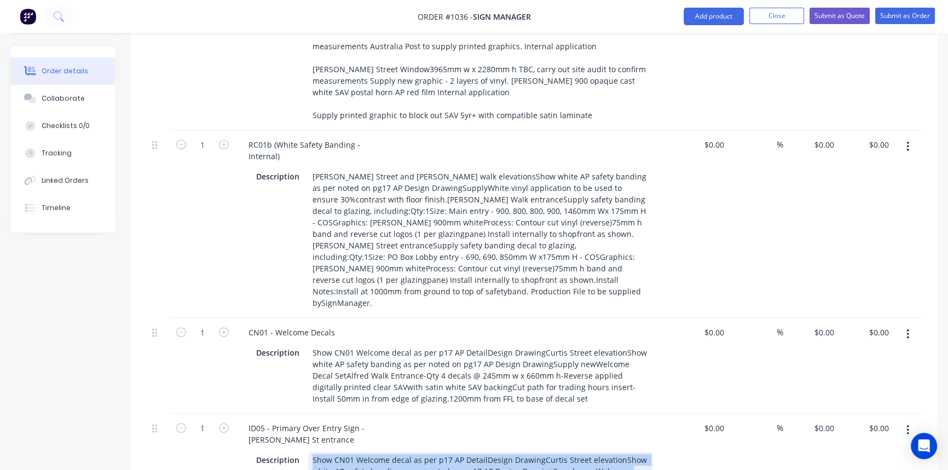
drag, startPoint x: 312, startPoint y: 397, endPoint x: 547, endPoint y: 449, distance: 240.5
paste div
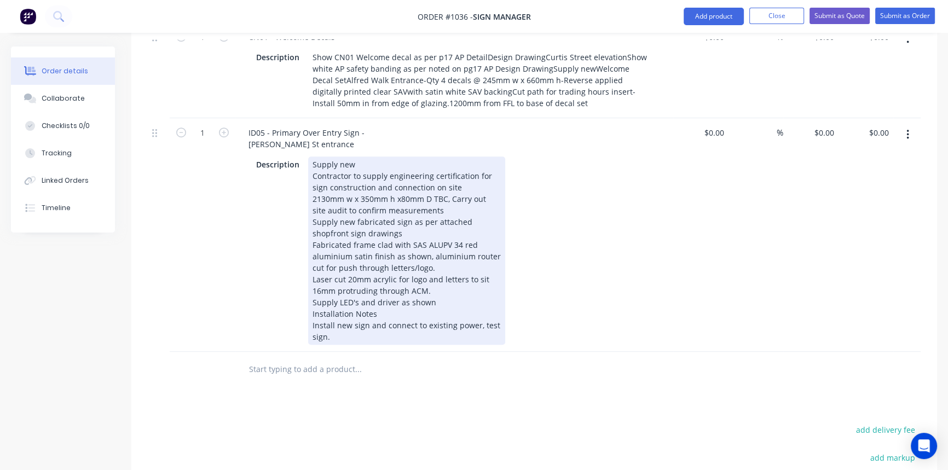
scroll to position [1114, 0]
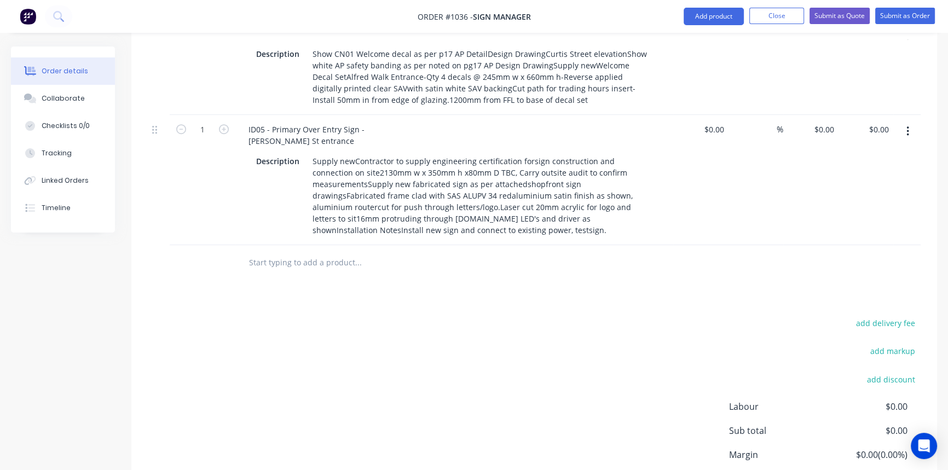
click at [908, 125] on icon "button" at bounding box center [907, 131] width 3 height 12
click at [864, 174] on div "Duplicate" at bounding box center [868, 182] width 84 height 16
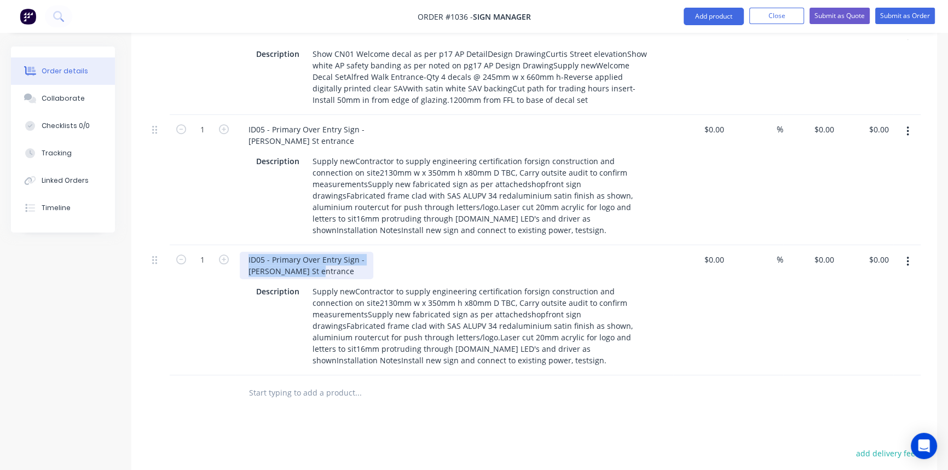
drag, startPoint x: 247, startPoint y: 195, endPoint x: 325, endPoint y: 208, distance: 78.8
click at [325, 252] on div "ID05 - Primary Over Entry Sign - [PERSON_NAME] St entrance" at bounding box center [306, 265] width 133 height 27
copy div "ID05 - Primary Over Entry Sign - [PERSON_NAME] St entrance"
paste div
drag, startPoint x: 246, startPoint y: 195, endPoint x: 329, endPoint y: 207, distance: 83.5
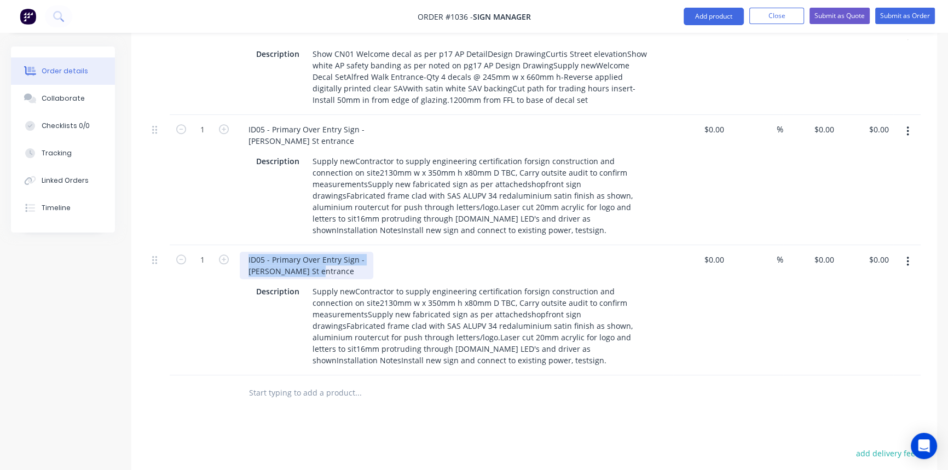
click at [329, 252] on div "ID05 - Primary Over Entry Sign - [PERSON_NAME] St entrance" at bounding box center [306, 265] width 133 height 27
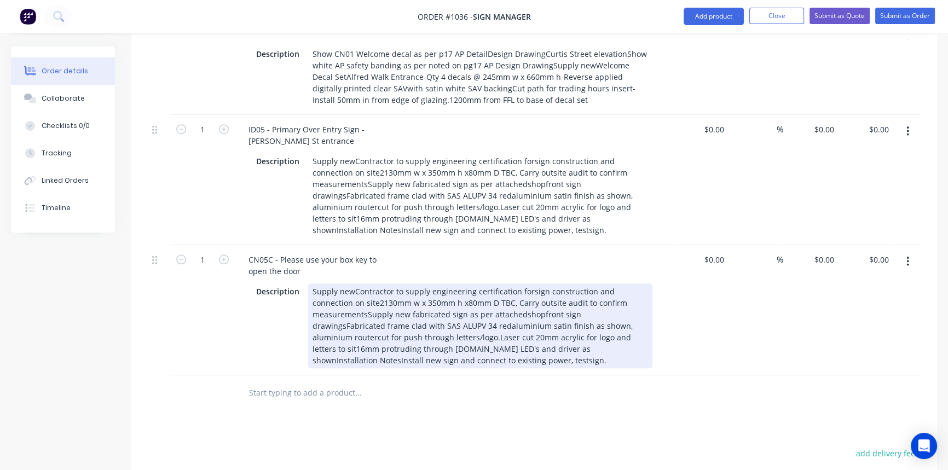
drag, startPoint x: 311, startPoint y: 228, endPoint x: 438, endPoint y: 306, distance: 148.9
click at [438, 306] on div "CN05C - Please use your box key to open the door Description Supply newContract…" at bounding box center [454, 310] width 438 height 130
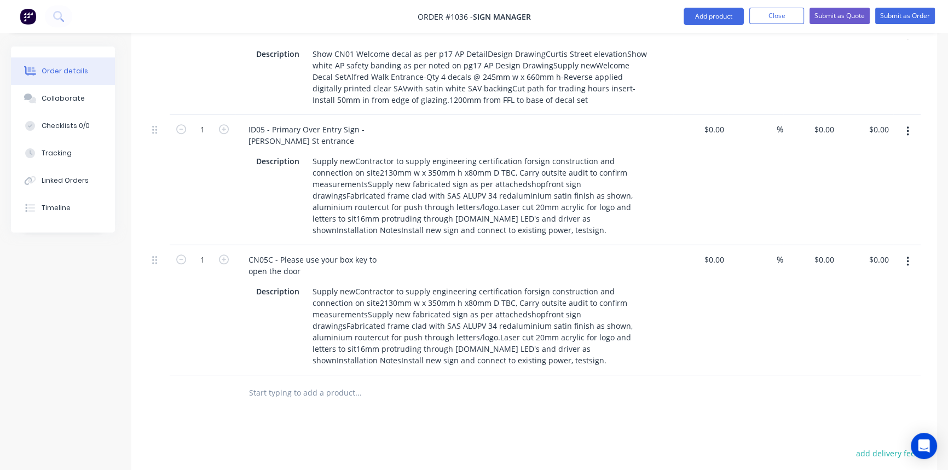
click at [438, 306] on div "CN05C - Please use your box key to open the door Description Supply newContract…" at bounding box center [454, 310] width 438 height 130
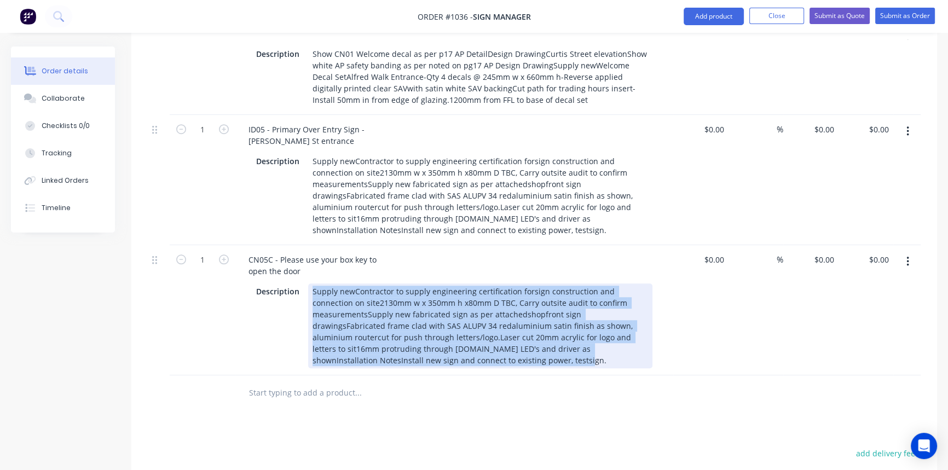
drag, startPoint x: 311, startPoint y: 225, endPoint x: 411, endPoint y: 299, distance: 124.5
click at [411, 299] on div "Supply newContractor to supply engineering certification forsign construction a…" at bounding box center [480, 325] width 344 height 85
paste div
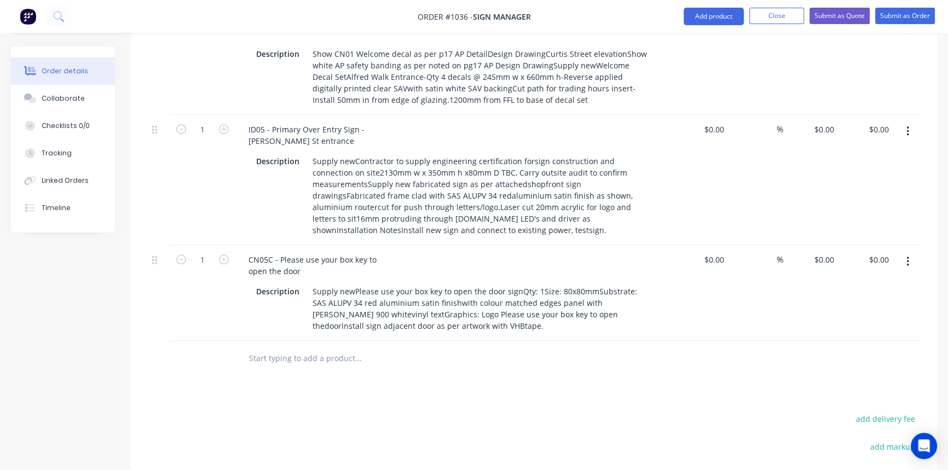
click at [908, 257] on icon "button" at bounding box center [907, 262] width 2 height 10
click at [874, 304] on div "Duplicate" at bounding box center [868, 312] width 84 height 16
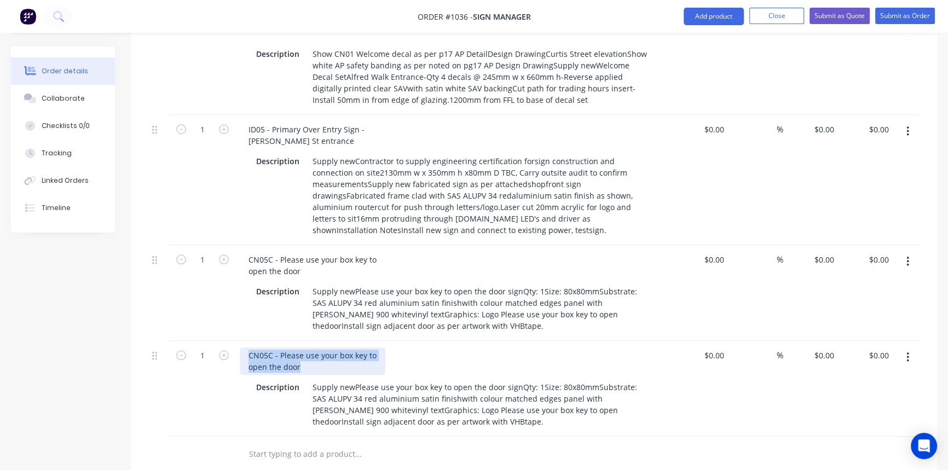
drag, startPoint x: 246, startPoint y: 292, endPoint x: 320, endPoint y: 314, distance: 77.2
click at [320, 341] on div "CN05C - Please use your box key to open the door Description Supply newPlease u…" at bounding box center [454, 389] width 438 height 96
paste div
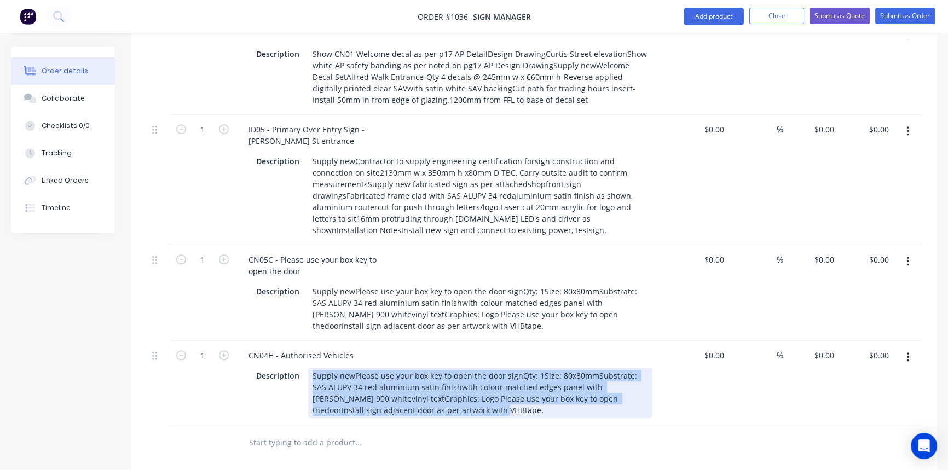
drag, startPoint x: 310, startPoint y: 309, endPoint x: 455, endPoint y: 350, distance: 150.8
click at [455, 368] on div "Supply newPlease use your box key to open the door signQty: 1Size: 80x80mmSubst…" at bounding box center [480, 393] width 344 height 50
paste div
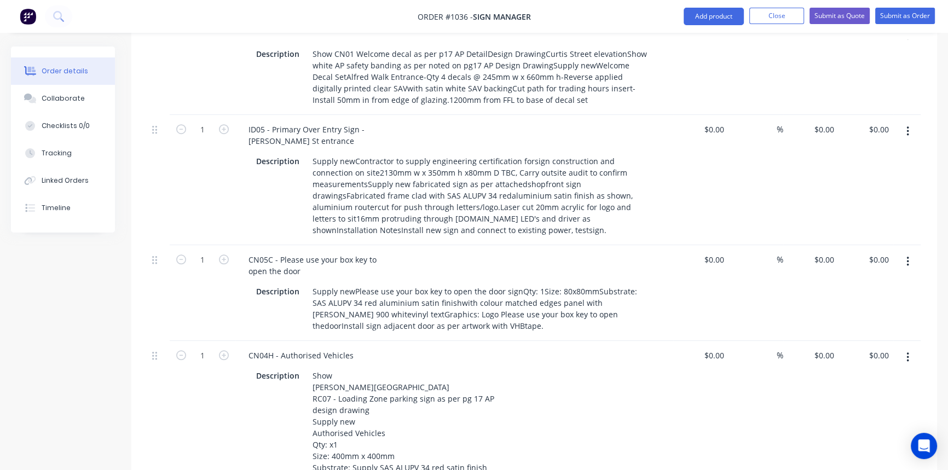
click at [908, 347] on button "button" at bounding box center [908, 357] width 26 height 20
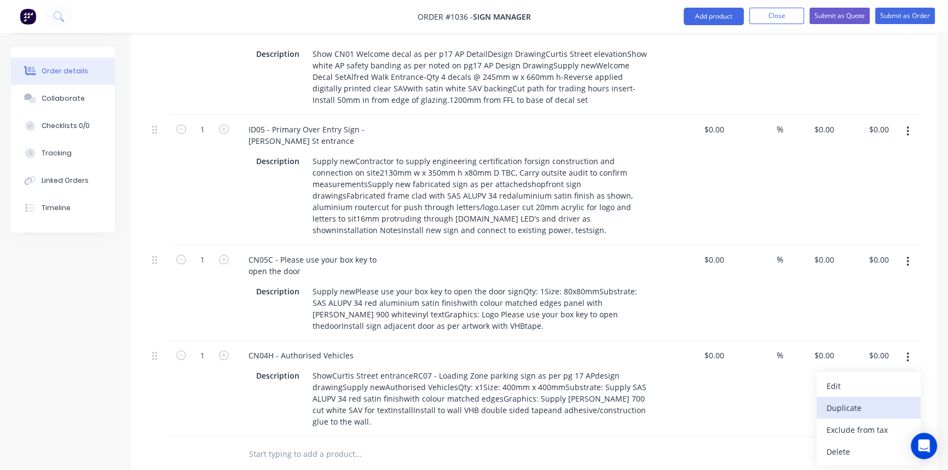
click at [862, 400] on div "Duplicate" at bounding box center [868, 408] width 84 height 16
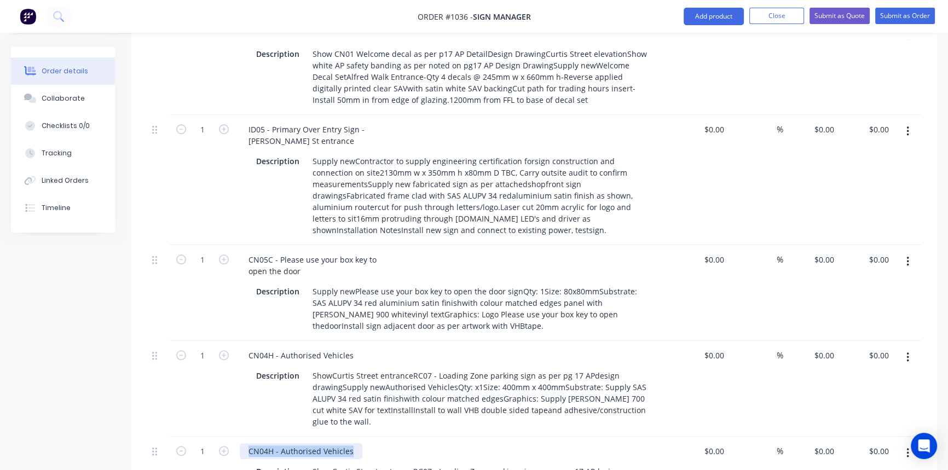
drag, startPoint x: 246, startPoint y: 375, endPoint x: 379, endPoint y: 378, distance: 133.0
click at [378, 443] on div "CN04H - Authorised Vehicles" at bounding box center [454, 451] width 429 height 16
paste div
drag, startPoint x: 312, startPoint y: 399, endPoint x: 669, endPoint y: 427, distance: 357.8
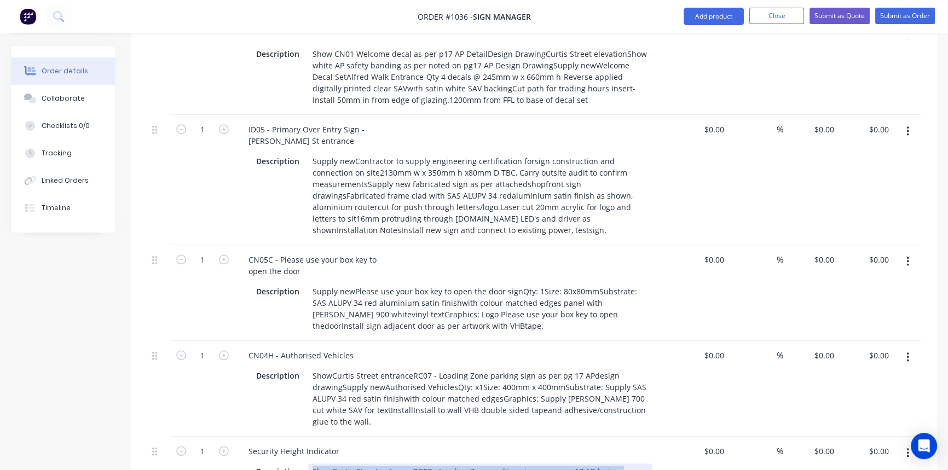
paste div
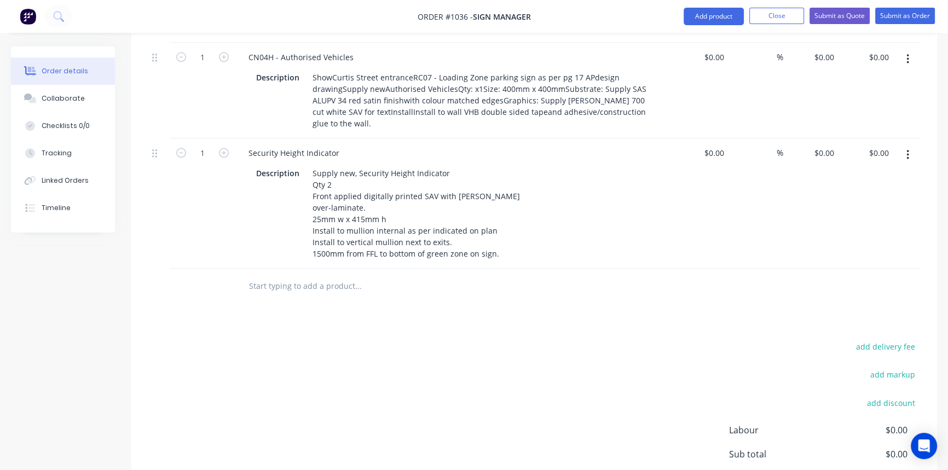
click at [661, 427] on div "add delivery fee add markup add discount Labour $0.00 Sub total $0.00 Margin $0…" at bounding box center [534, 444] width 773 height 211
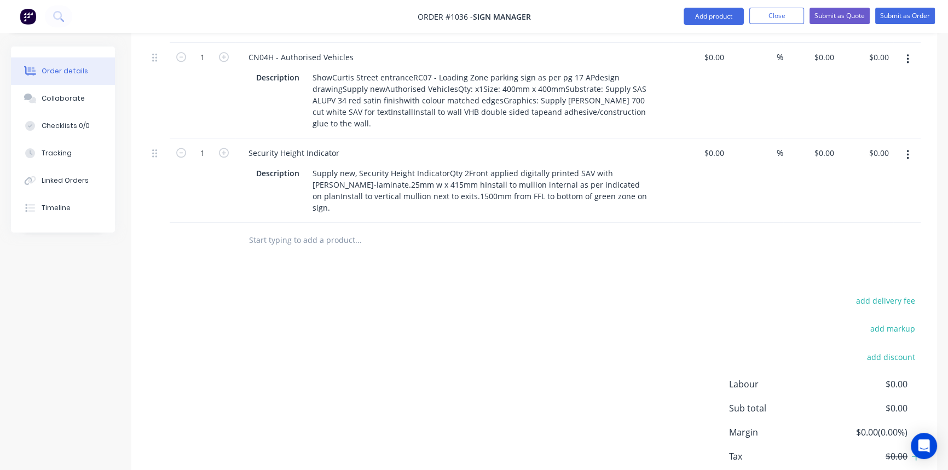
scroll to position [1394, 0]
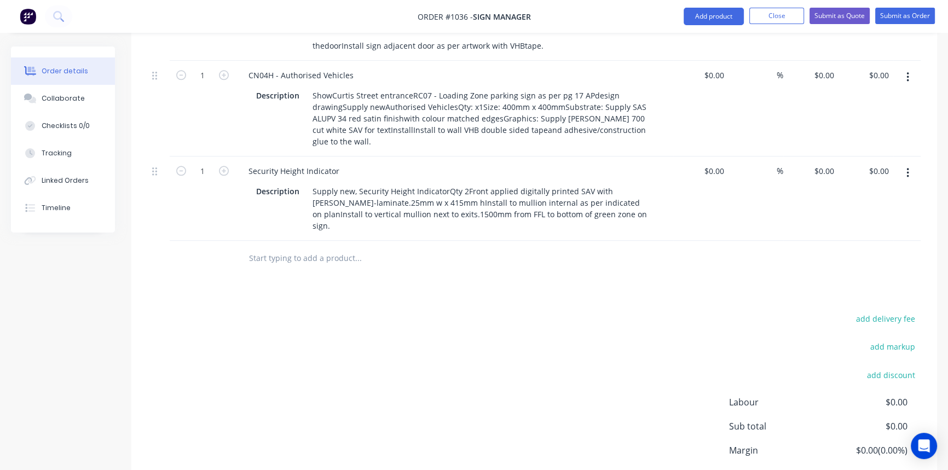
click at [904, 163] on button "button" at bounding box center [908, 173] width 26 height 20
click at [857, 216] on div "Duplicate" at bounding box center [868, 224] width 84 height 16
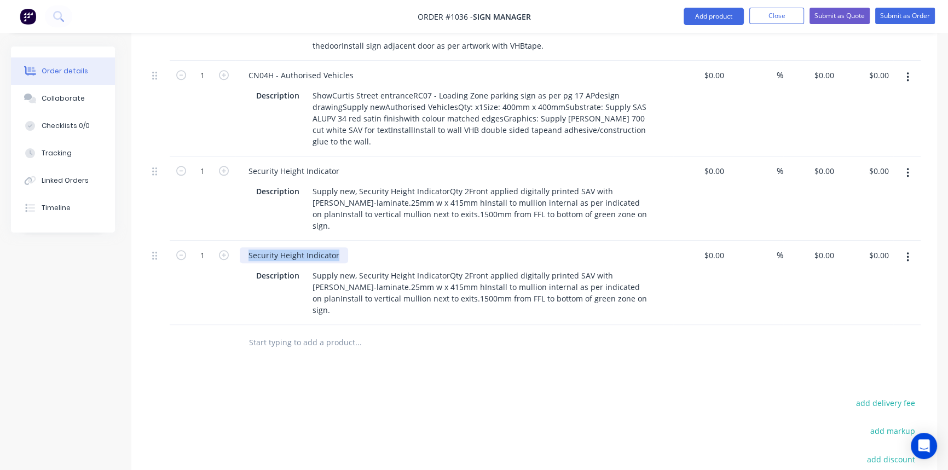
drag, startPoint x: 338, startPoint y: 166, endPoint x: 233, endPoint y: 174, distance: 104.8
click at [233, 241] on div "1 Security Height Indicator Description Supply new, Security Height IndicatorQt…" at bounding box center [534, 283] width 773 height 84
paste div
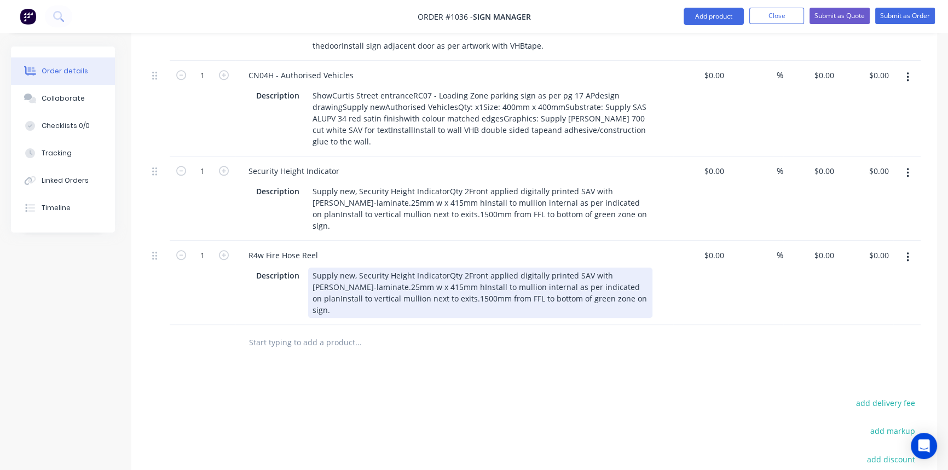
drag, startPoint x: 312, startPoint y: 187, endPoint x: 665, endPoint y: 224, distance: 355.4
click at [665, 241] on div "R4w Fire Hose Reel Description Supply new, Security Height IndicatorQty 2Front …" at bounding box center [454, 283] width 438 height 84
paste div
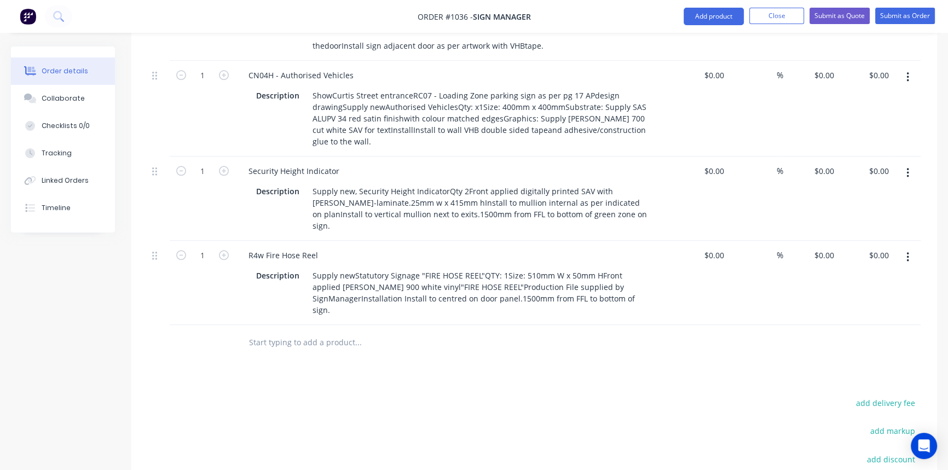
click at [909, 247] on button "button" at bounding box center [908, 257] width 26 height 20
click at [854, 300] on div "Duplicate" at bounding box center [868, 308] width 84 height 16
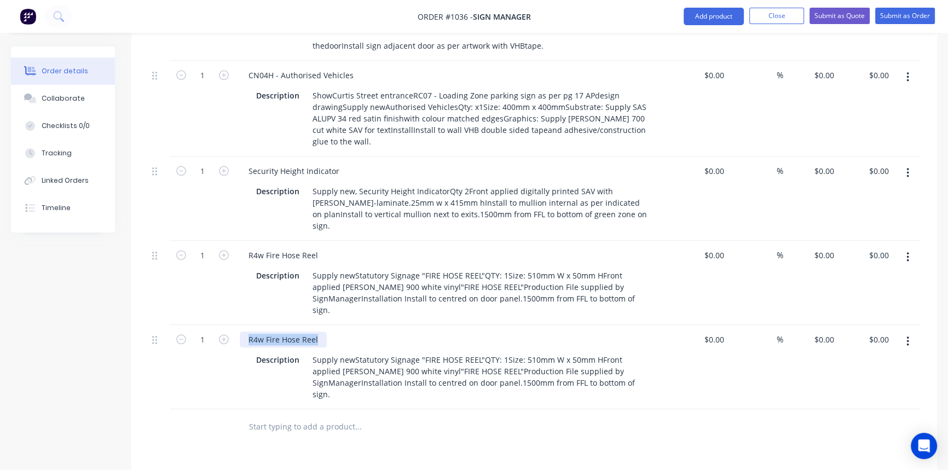
drag, startPoint x: 248, startPoint y: 239, endPoint x: 349, endPoint y: 242, distance: 100.7
click at [349, 332] on div "R4w Fire Hose Reel" at bounding box center [454, 340] width 429 height 16
paste div
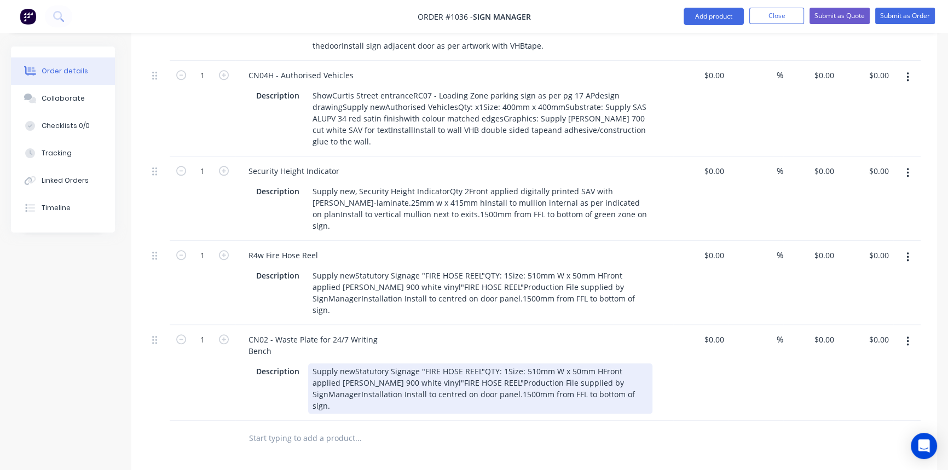
drag, startPoint x: 355, startPoint y: 288, endPoint x: 628, endPoint y: 300, distance: 273.8
click at [628, 363] on div "Supply newStatutory Signage "FIRE HOSE REEL"QTY: 1Size: 510mm W x 50mm HFront a…" at bounding box center [480, 388] width 344 height 50
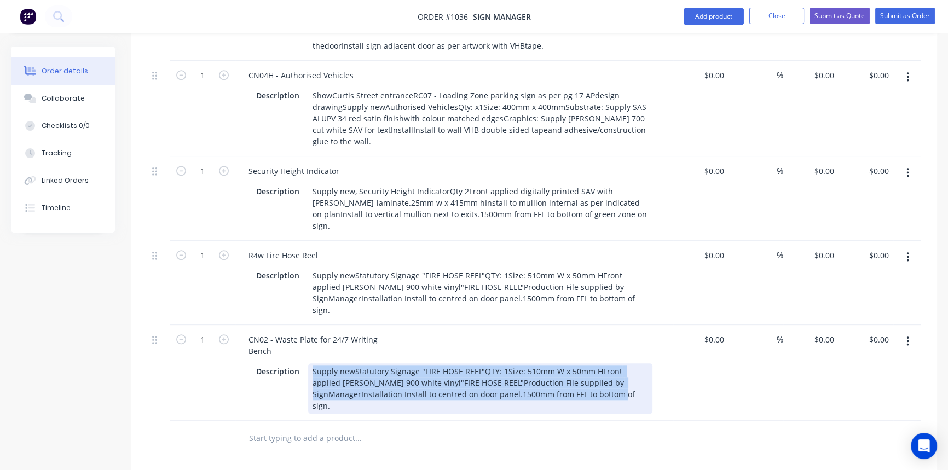
drag, startPoint x: 310, startPoint y: 274, endPoint x: 597, endPoint y: 301, distance: 288.5
click at [597, 363] on div "Supply newStatutory Signage "FIRE HOSE REEL"QTY: 1Size: 510mm W x 50mm HFront a…" at bounding box center [480, 388] width 344 height 50
paste div
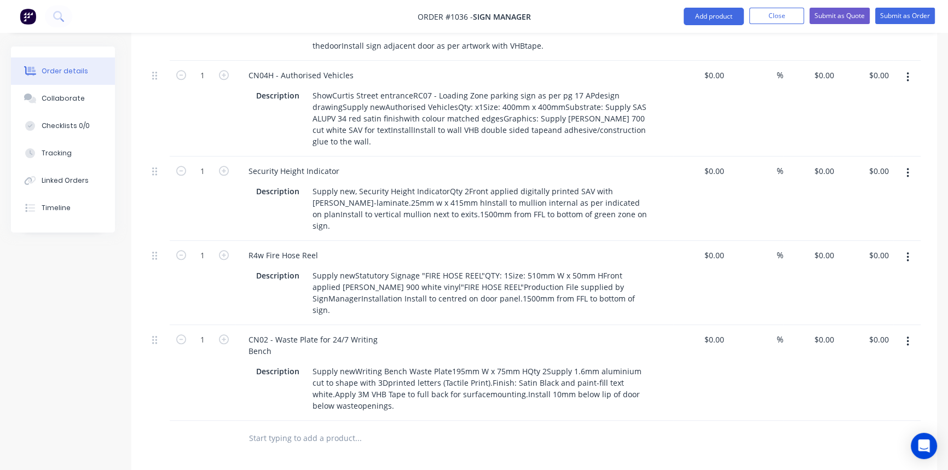
click at [900, 332] on button "button" at bounding box center [908, 342] width 26 height 20
click at [863, 384] on div "Duplicate" at bounding box center [868, 392] width 84 height 16
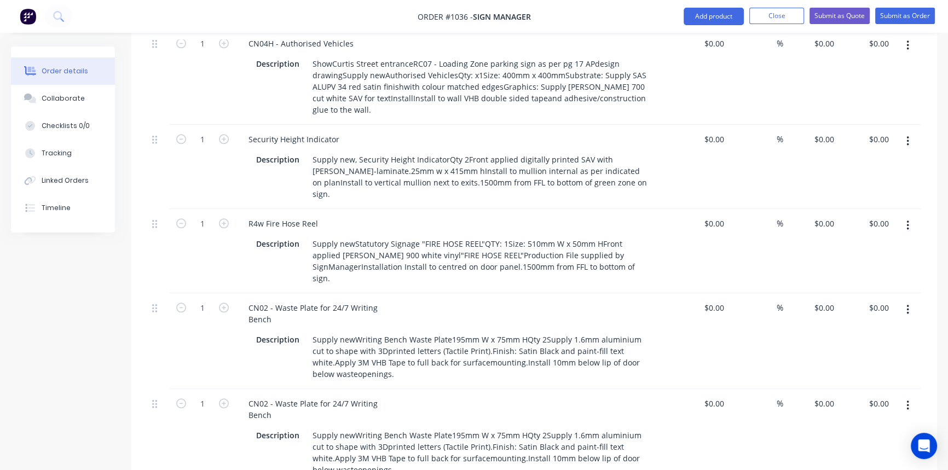
scroll to position [1444, 0]
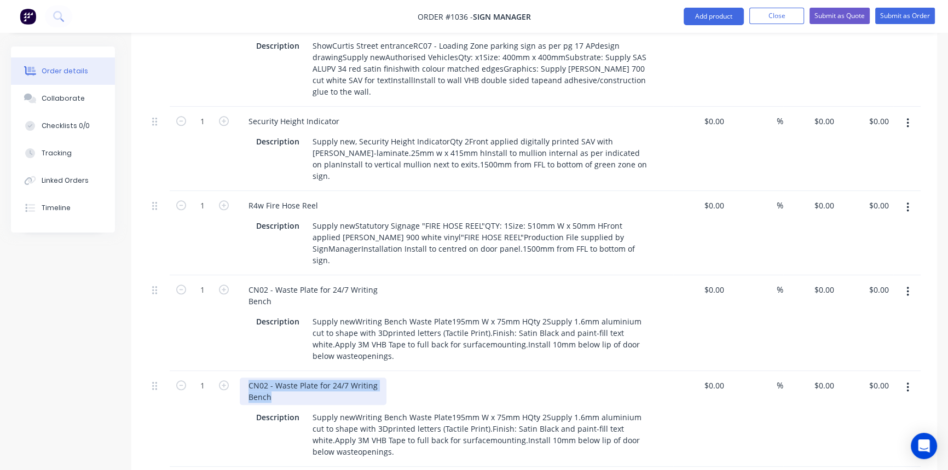
drag, startPoint x: 256, startPoint y: 289, endPoint x: 280, endPoint y: 301, distance: 26.4
click at [280, 378] on div "CN02 - Waste Plate for 24/7 Writing Bench" at bounding box center [313, 391] width 147 height 27
paste div
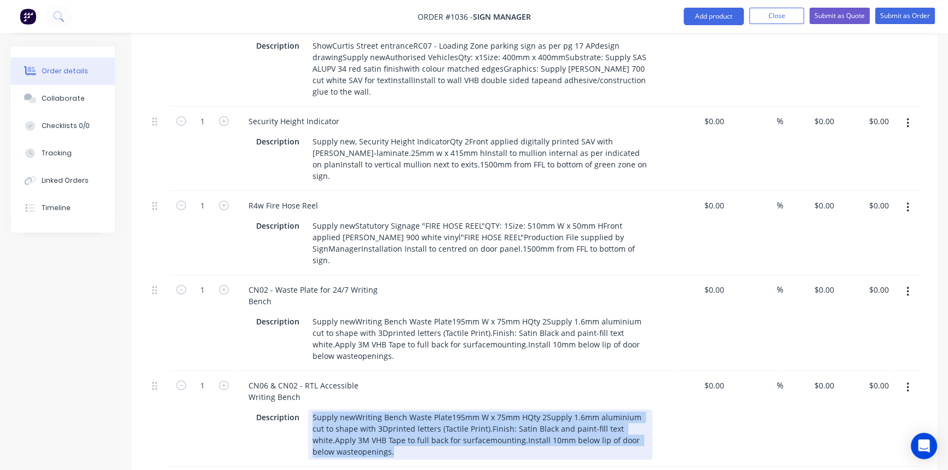
drag, startPoint x: 311, startPoint y: 317, endPoint x: 397, endPoint y: 364, distance: 98.2
click at [397, 371] on div "CN06 & CN02 - RTL Accessible Writing Bench Description Supply newWriting Bench …" at bounding box center [454, 419] width 438 height 96
paste div
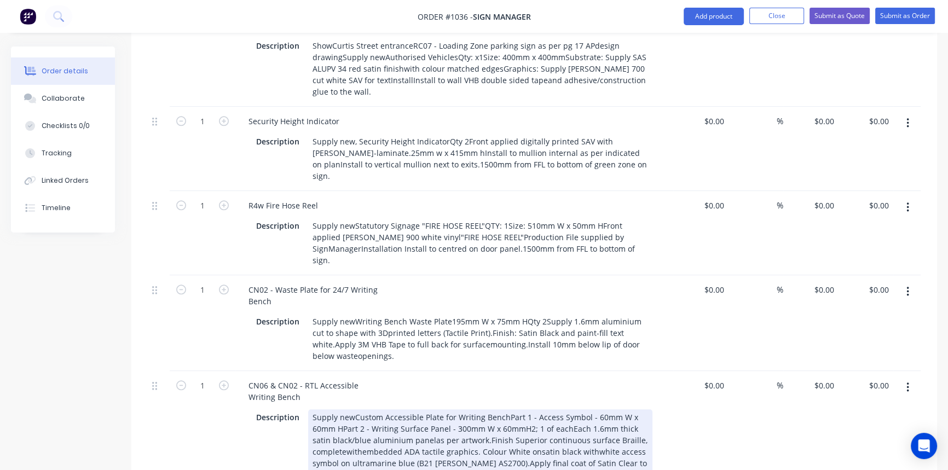
click at [642, 409] on div "Description Supply newCustom Accessible Plate for Writing BenchPart 1 - Access …" at bounding box center [452, 451] width 400 height 85
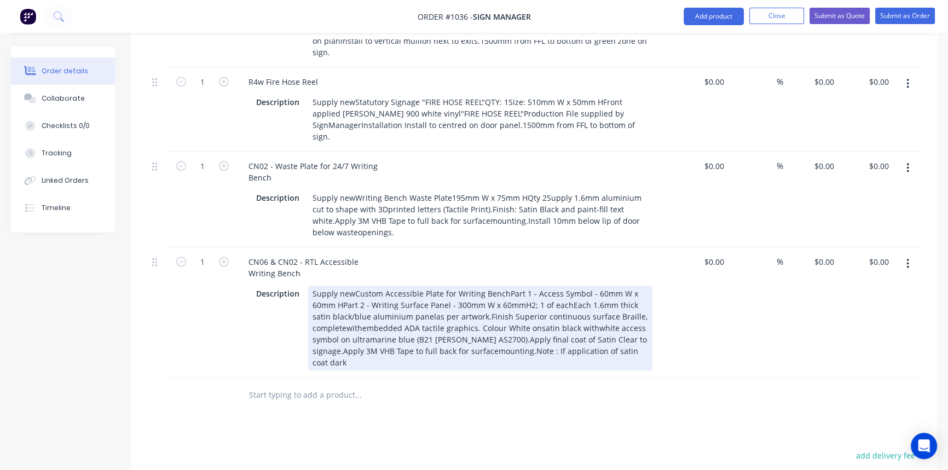
scroll to position [1593, 0]
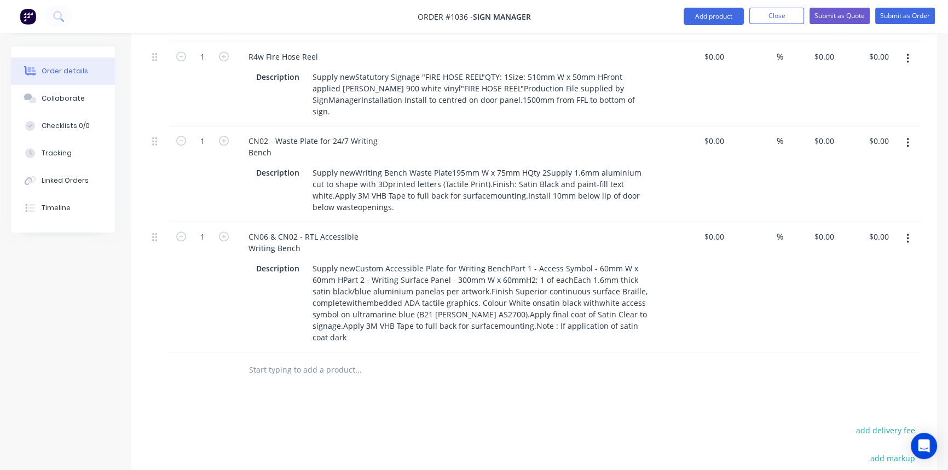
click at [903, 229] on button "button" at bounding box center [908, 239] width 26 height 20
click at [859, 281] on div "Duplicate" at bounding box center [868, 289] width 84 height 16
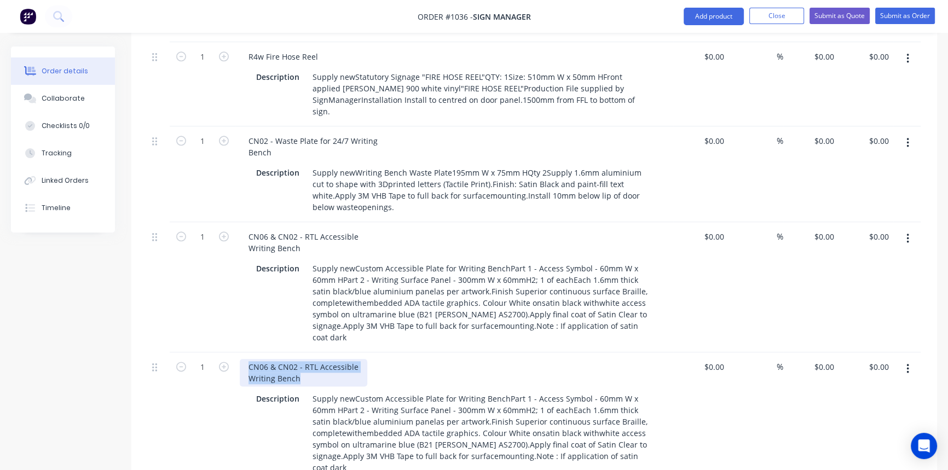
drag, startPoint x: 247, startPoint y: 267, endPoint x: 310, endPoint y: 287, distance: 65.4
click at [310, 359] on div "CN06 & CN02 - RTL Accessible Writing Bench" at bounding box center [303, 372] width 127 height 27
paste div
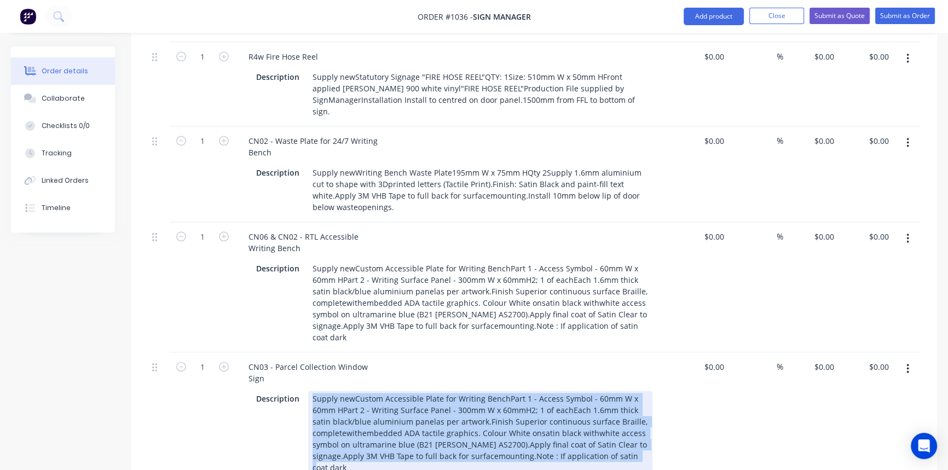
drag, startPoint x: 312, startPoint y: 301, endPoint x: 352, endPoint y: 373, distance: 82.8
click at [352, 391] on div "Supply newCustom Accessible Plate for Writing BenchPart 1 - Access Symbol - 60m…" at bounding box center [480, 433] width 344 height 85
paste div
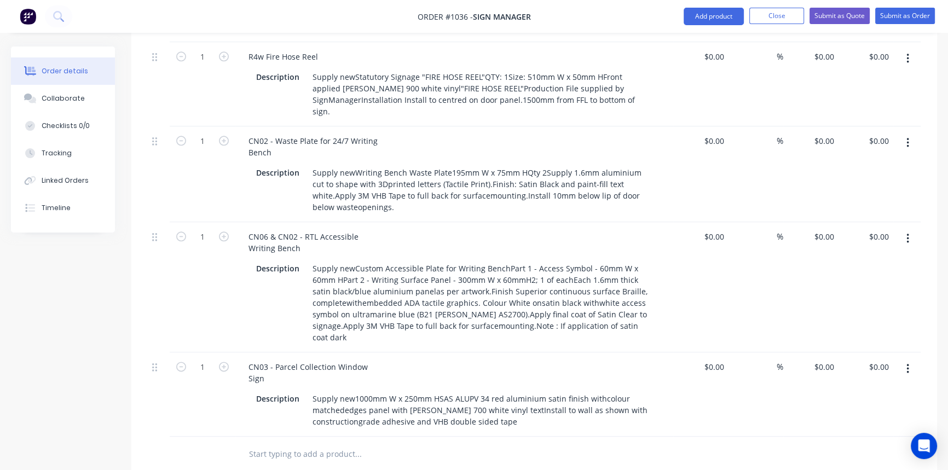
click at [908, 359] on button "button" at bounding box center [908, 369] width 26 height 20
click at [871, 411] on div "Duplicate" at bounding box center [868, 419] width 84 height 16
drag, startPoint x: 247, startPoint y: 352, endPoint x: 273, endPoint y: 370, distance: 31.6
click at [273, 443] on div "CN03 - Parcel Collection Window Sign" at bounding box center [308, 456] width 137 height 27
paste div
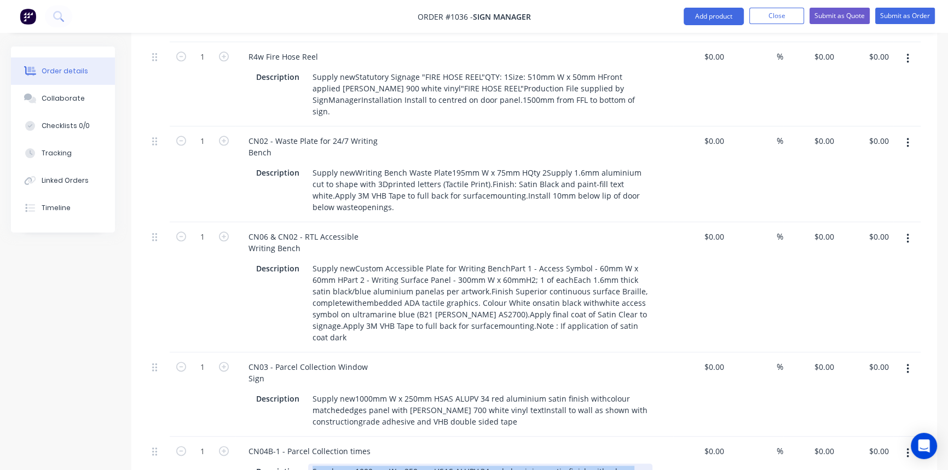
drag, startPoint x: 312, startPoint y: 373, endPoint x: 541, endPoint y: 404, distance: 231.4
paste div
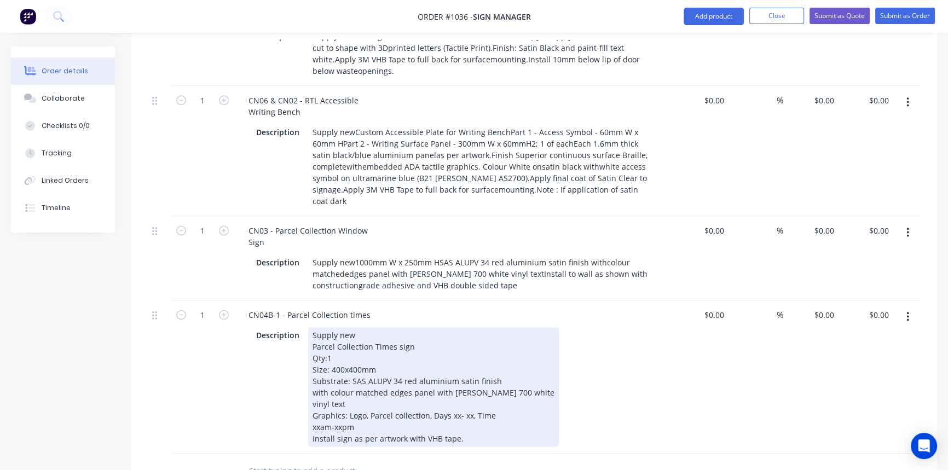
scroll to position [1742, 0]
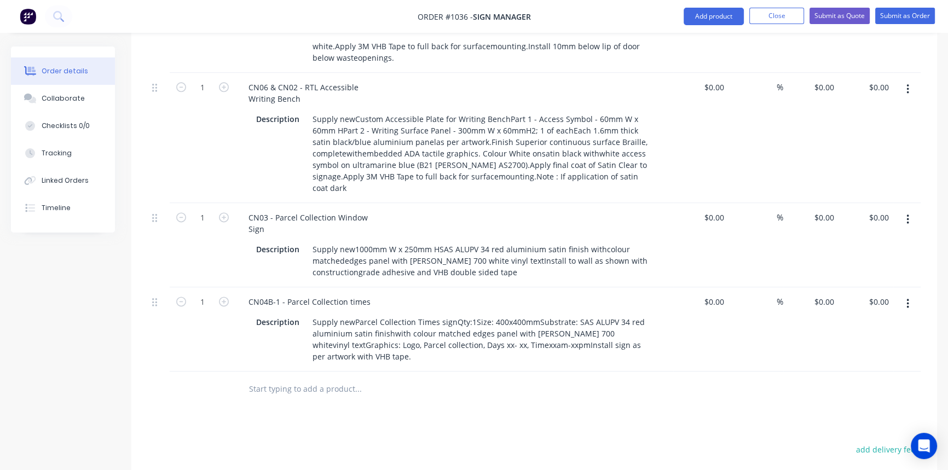
click at [906, 298] on icon "button" at bounding box center [907, 304] width 3 height 12
click at [880, 343] on button "Duplicate" at bounding box center [868, 354] width 104 height 22
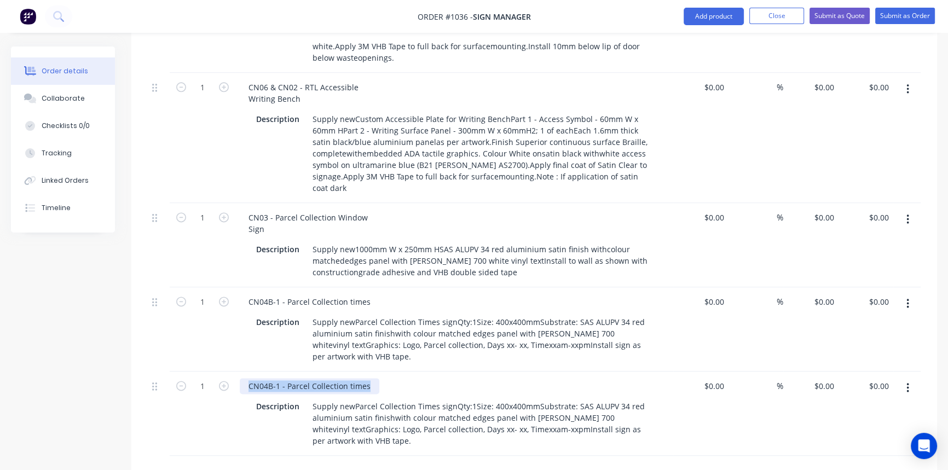
drag, startPoint x: 369, startPoint y: 287, endPoint x: 230, endPoint y: 289, distance: 139.0
click at [230, 371] on div "1 CN04B-1 - Parcel Collection times Description Supply newParcel Collection Tim…" at bounding box center [534, 413] width 773 height 84
paste div
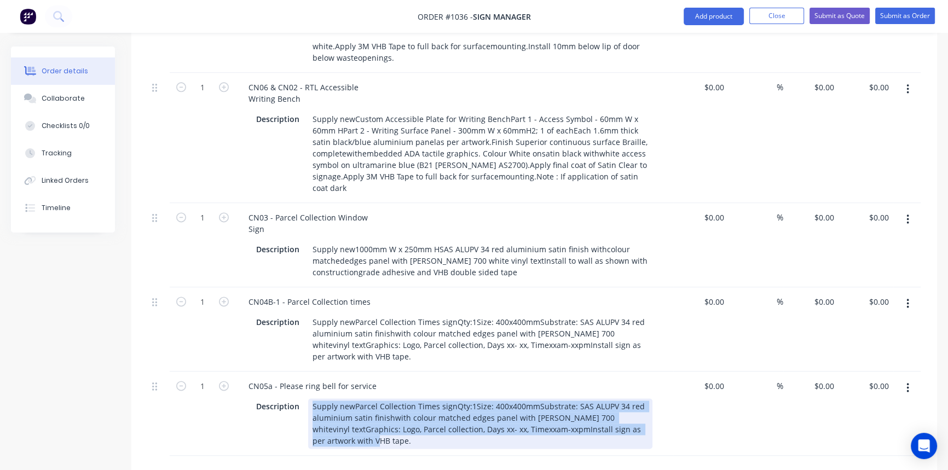
drag, startPoint x: 325, startPoint y: 317, endPoint x: 393, endPoint y: 347, distance: 74.2
click at [393, 398] on div "Supply newParcel Collection Times signQty:1Size: 400x400mmSubstrate: SAS ALUPV …" at bounding box center [480, 423] width 344 height 50
paste div
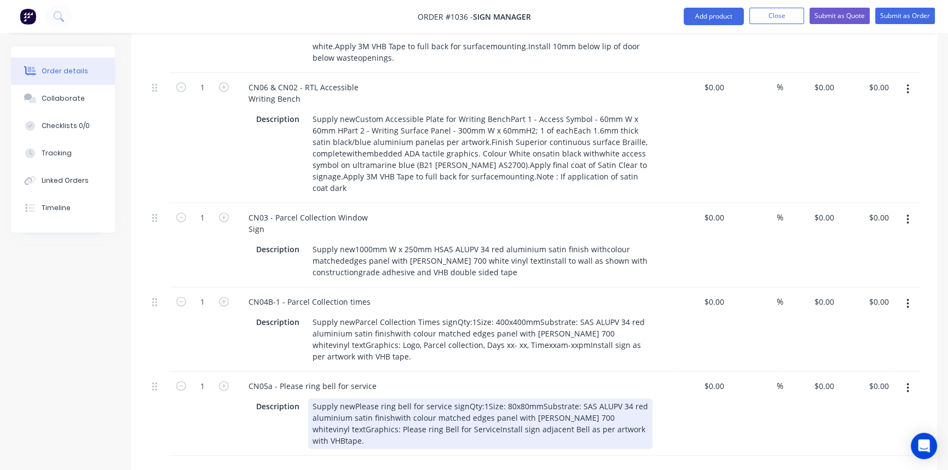
drag, startPoint x: 638, startPoint y: 392, endPoint x: 669, endPoint y: 368, distance: 38.6
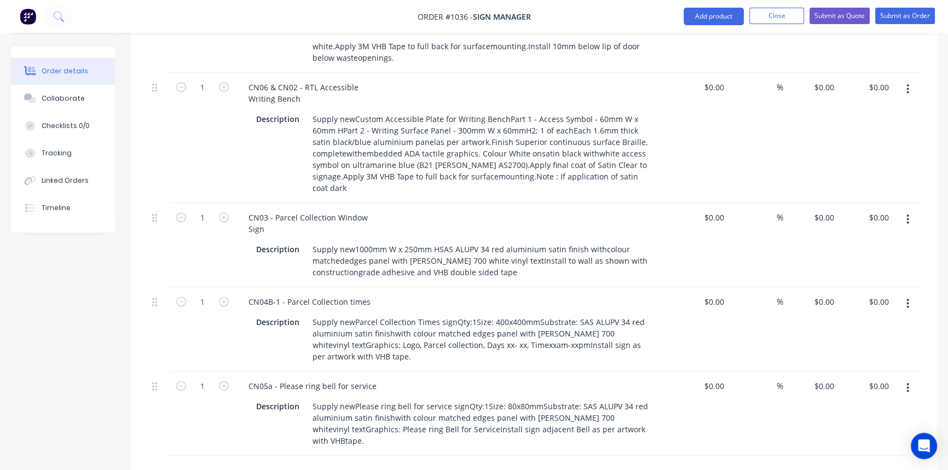
click at [908, 378] on button "button" at bounding box center [908, 388] width 26 height 20
click at [880, 431] on div "Duplicate" at bounding box center [868, 439] width 84 height 16
drag, startPoint x: 367, startPoint y: 361, endPoint x: 233, endPoint y: 365, distance: 133.6
paste div
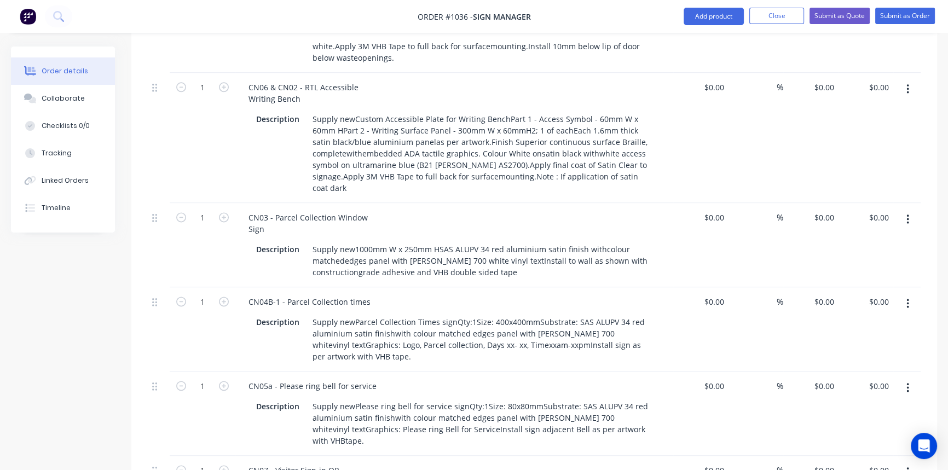
drag, startPoint x: 311, startPoint y: 378, endPoint x: 657, endPoint y: 405, distance: 346.9
paste div
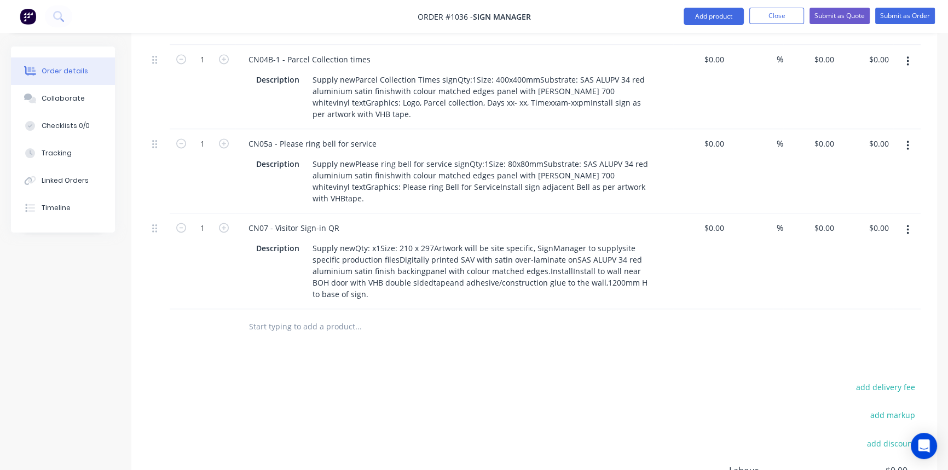
scroll to position [1991, 0]
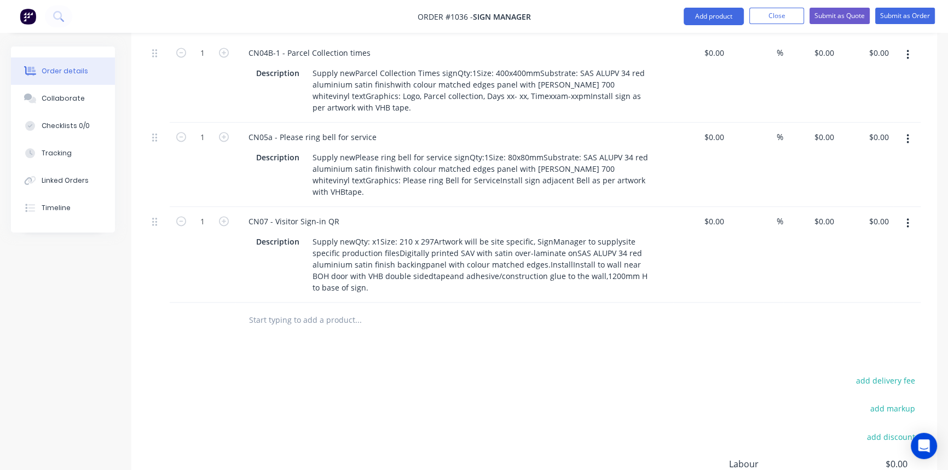
click at [908, 217] on icon "button" at bounding box center [907, 223] width 3 height 12
click at [837, 266] on div "Duplicate" at bounding box center [868, 274] width 84 height 16
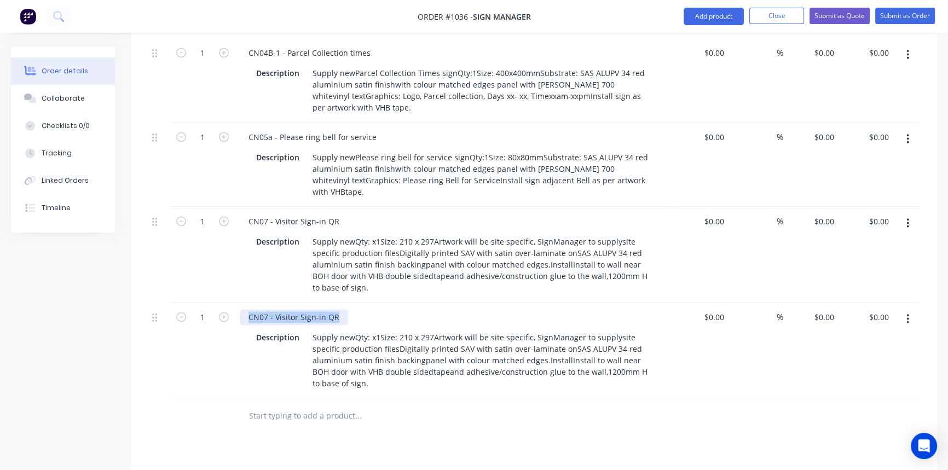
drag, startPoint x: 338, startPoint y: 210, endPoint x: 229, endPoint y: 213, distance: 108.9
click at [231, 303] on div "1 CN07 - Visitor Sign-in QR Description Supply newQty: x1Size: 210 x 297Artwork…" at bounding box center [534, 351] width 773 height 96
paste div
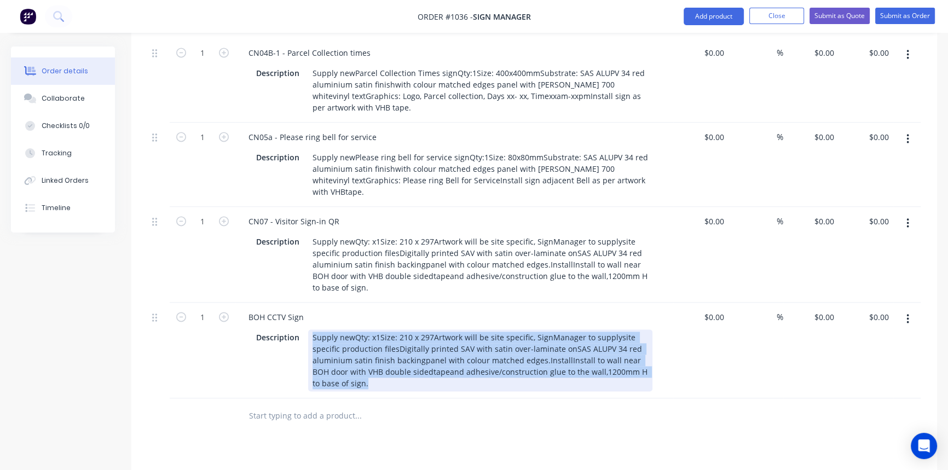
drag, startPoint x: 311, startPoint y: 229, endPoint x: 393, endPoint y: 283, distance: 98.8
click at [393, 303] on div "BOH CCTV Sign Description Supply newQty: x1Size: 210 x 297Artwork will be site …" at bounding box center [454, 351] width 438 height 96
paste div
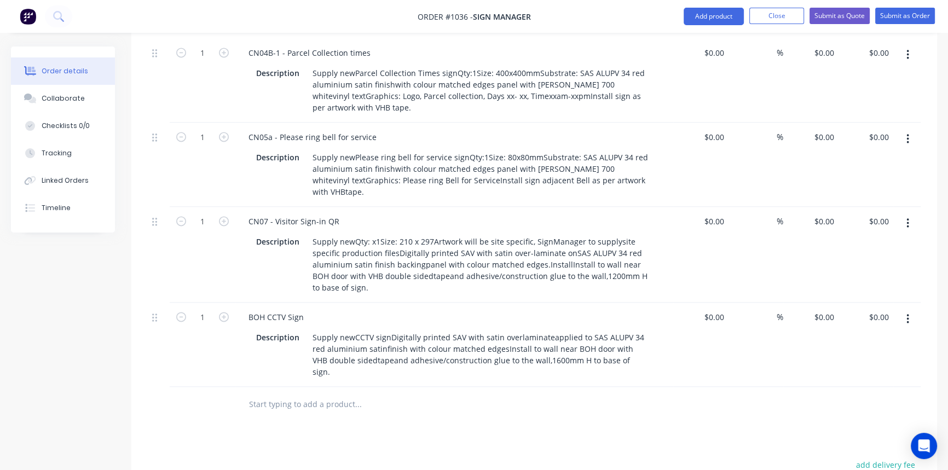
click at [909, 309] on button "button" at bounding box center [908, 319] width 26 height 20
click at [882, 362] on div "Duplicate" at bounding box center [868, 370] width 84 height 16
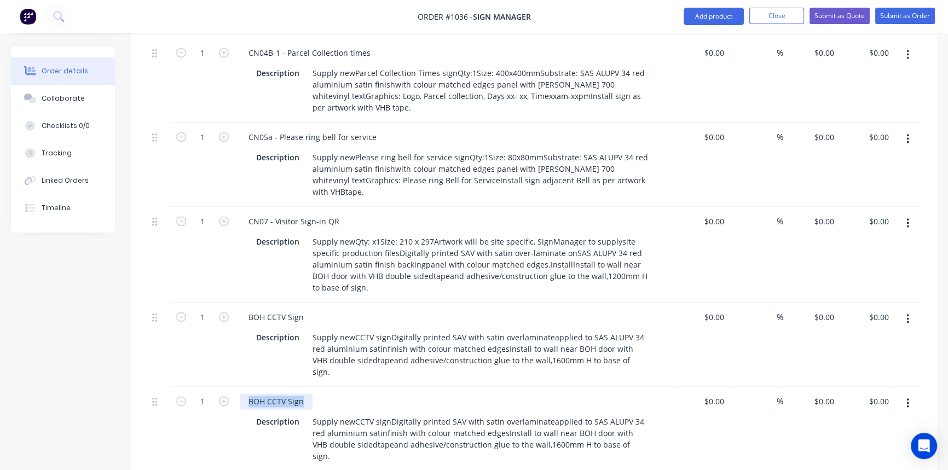
drag, startPoint x: 303, startPoint y: 283, endPoint x: 241, endPoint y: 282, distance: 61.8
click at [241, 393] on div "BOH CCTV Sign" at bounding box center [276, 401] width 73 height 16
paste div
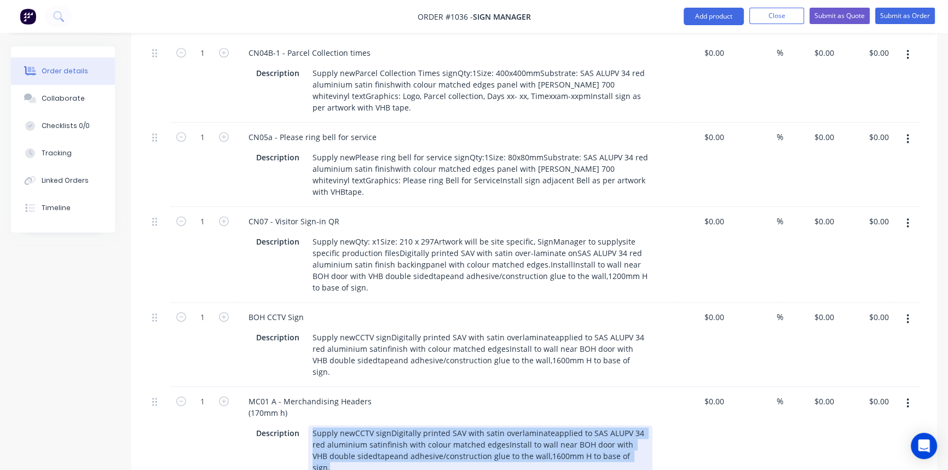
drag, startPoint x: 311, startPoint y: 311, endPoint x: 660, endPoint y: 345, distance: 350.1
click at [660, 387] on div "MC01 A - Merchandising Headers (170mm h) Description Supply newCCTV signDigital…" at bounding box center [454, 435] width 438 height 96
paste div
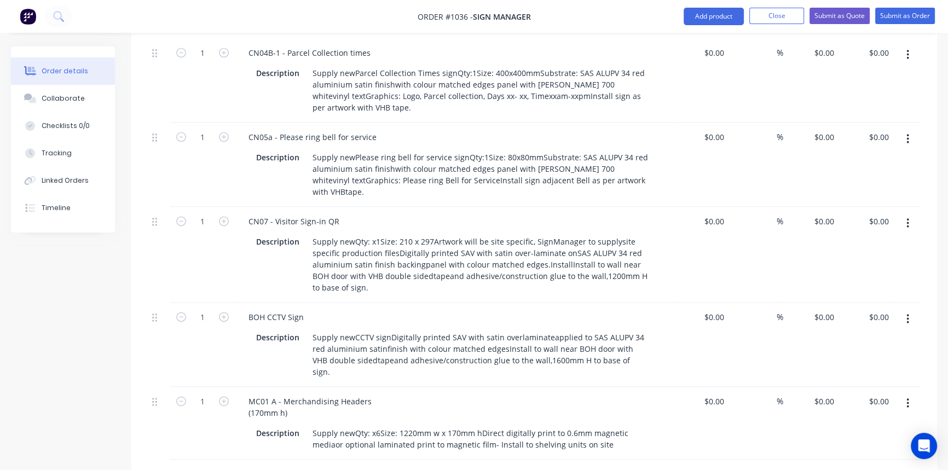
click at [906, 397] on icon "button" at bounding box center [907, 403] width 3 height 12
click at [870, 446] on div "Duplicate" at bounding box center [868, 454] width 84 height 16
drag, startPoint x: 278, startPoint y: 364, endPoint x: 224, endPoint y: 347, distance: 57.3
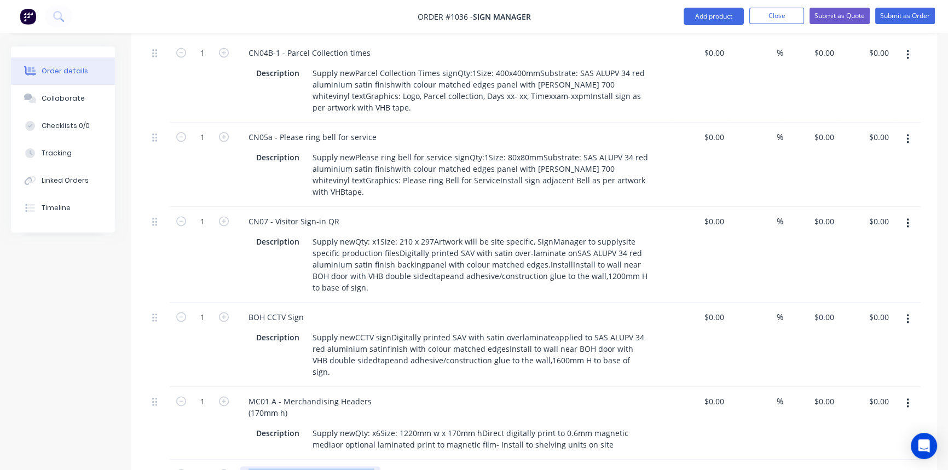
paste div
drag, startPoint x: 309, startPoint y: 371, endPoint x: 624, endPoint y: 399, distance: 315.8
paste div
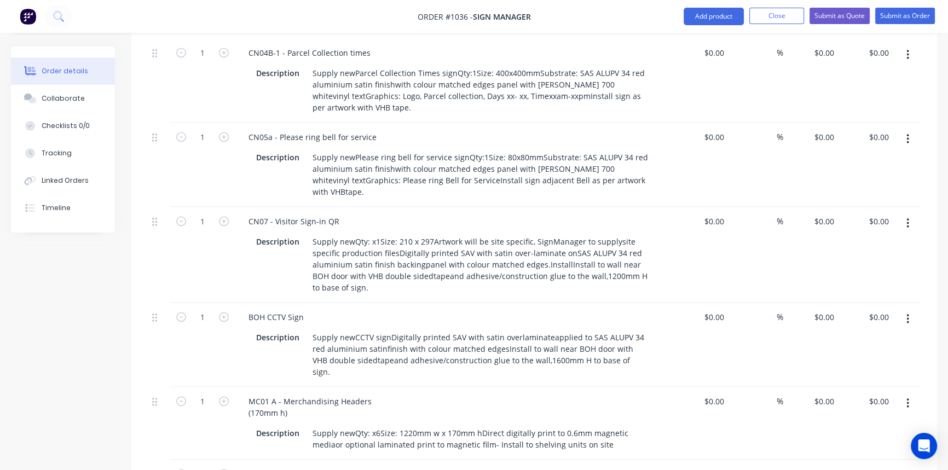
click at [906, 469] on icon "button" at bounding box center [907, 476] width 2 height 10
drag, startPoint x: 317, startPoint y: 416, endPoint x: 218, endPoint y: 420, distance: 99.6
paste div
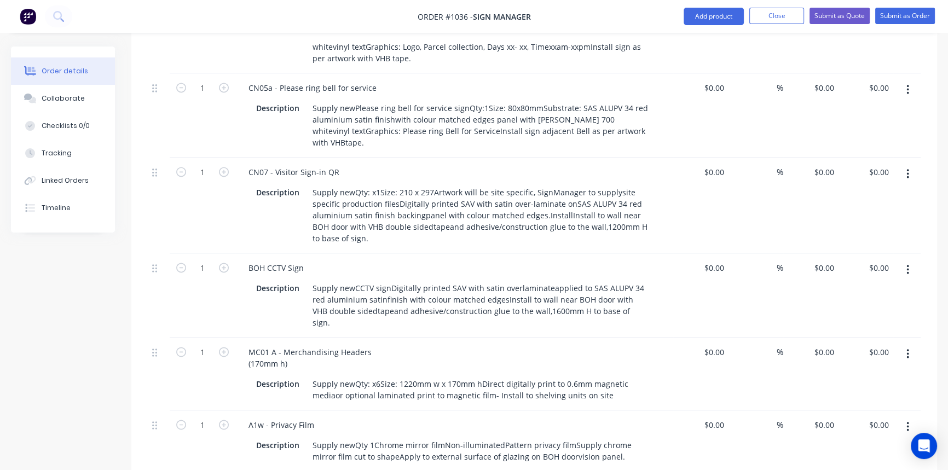
scroll to position [2041, 0]
drag, startPoint x: 312, startPoint y: 383, endPoint x: 650, endPoint y: 399, distance: 338.5
paste div
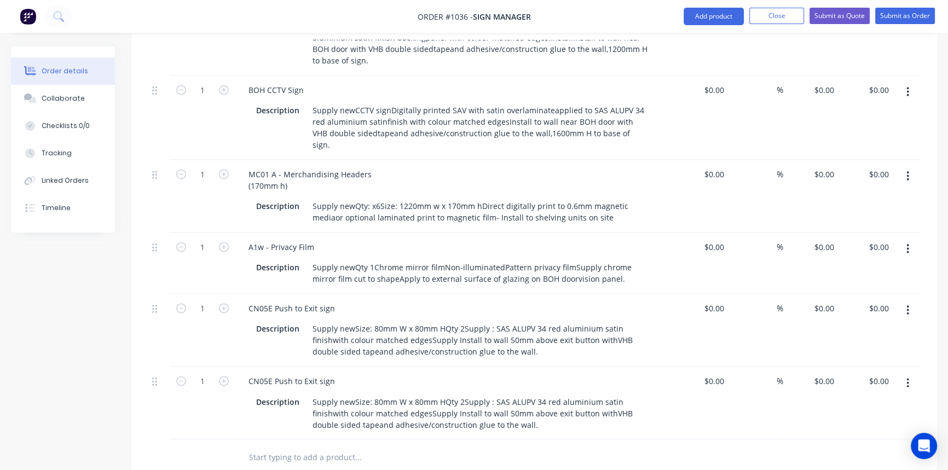
scroll to position [2239, 0]
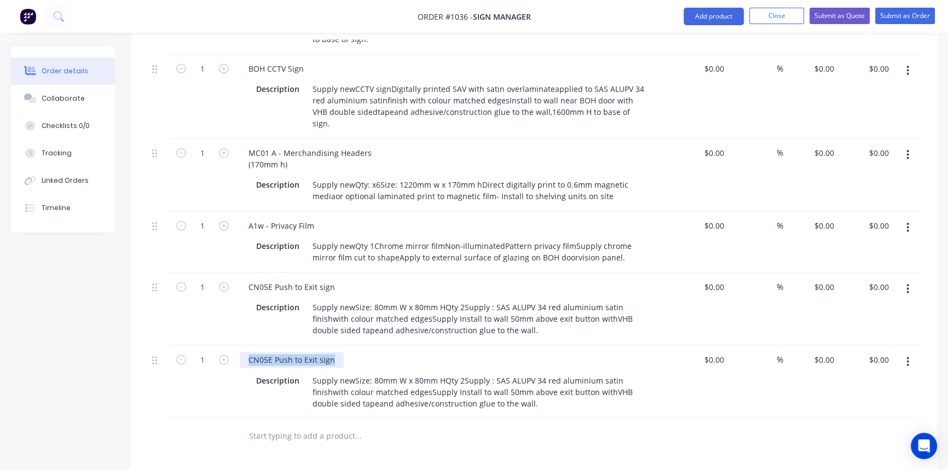
drag, startPoint x: 246, startPoint y: 239, endPoint x: 357, endPoint y: 243, distance: 110.6
click at [357, 352] on div "CN05E Push to Exit sign" at bounding box center [454, 360] width 429 height 16
paste div
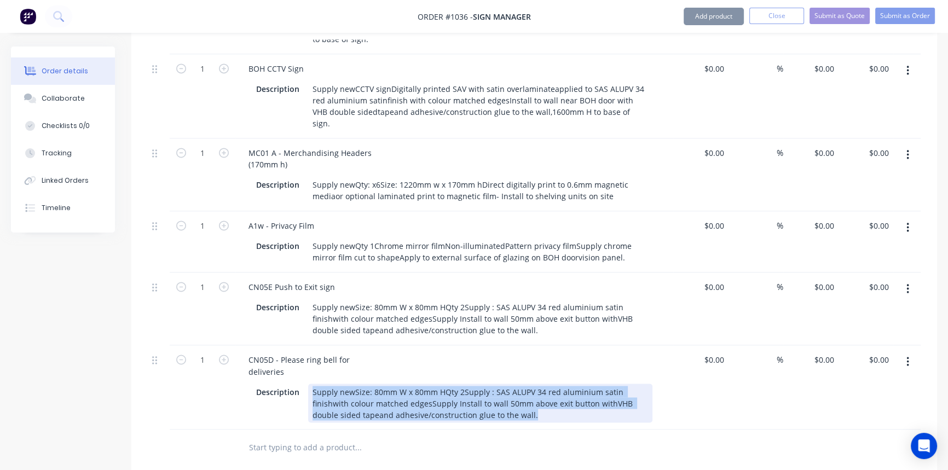
drag, startPoint x: 310, startPoint y: 270, endPoint x: 549, endPoint y: 312, distance: 242.8
paste div
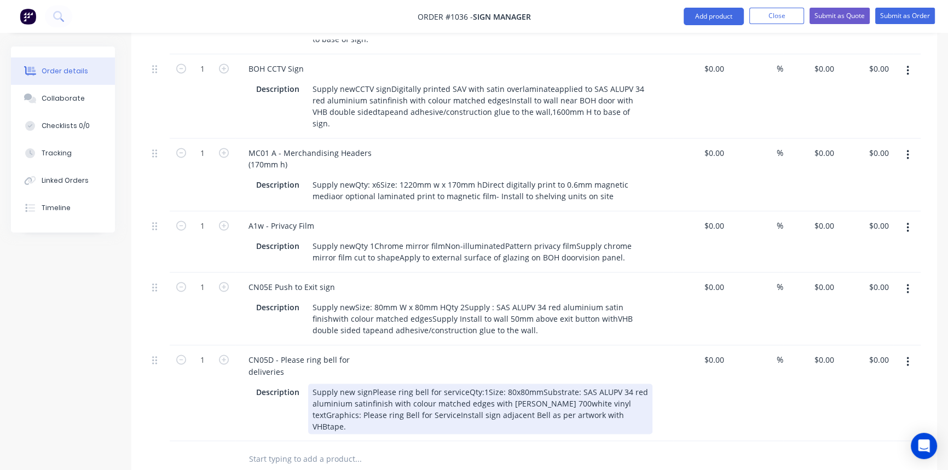
scroll to position [2289, 0]
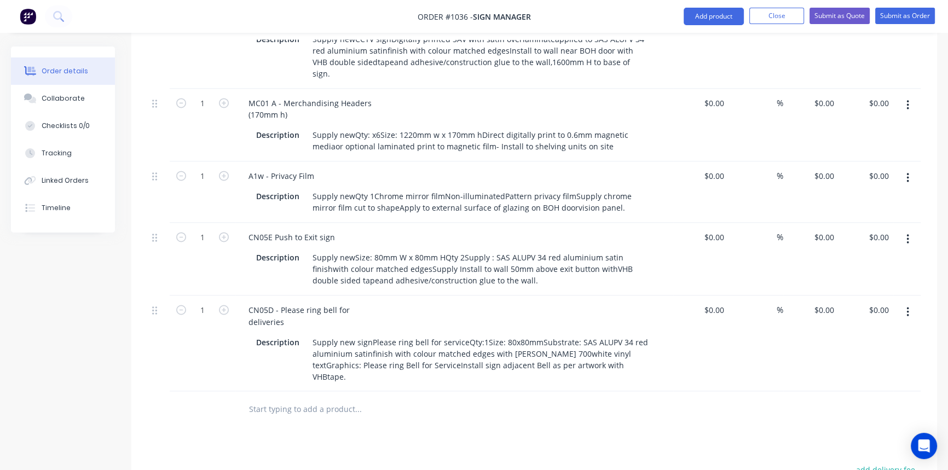
click at [909, 302] on button "button" at bounding box center [908, 312] width 26 height 20
click at [869, 355] on div "Duplicate" at bounding box center [868, 363] width 84 height 16
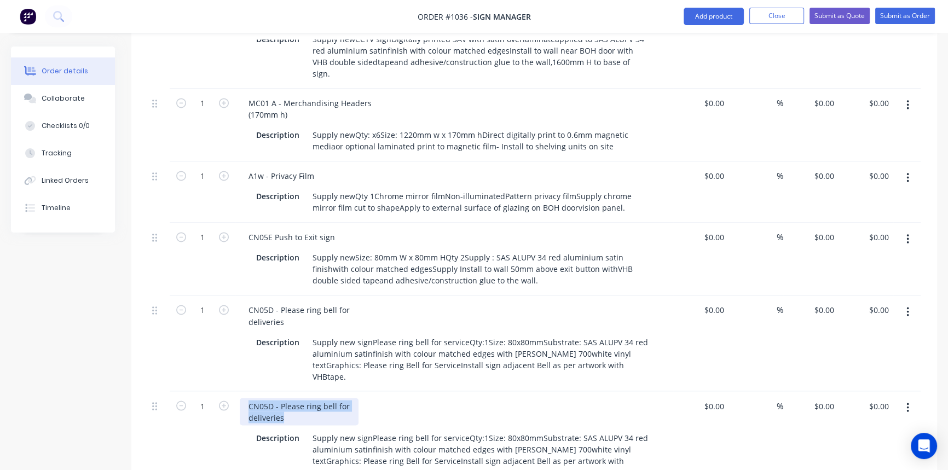
drag, startPoint x: 245, startPoint y: 282, endPoint x: 232, endPoint y: 272, distance: 16.4
click at [232, 391] on div "1 CN05D - Please ring bell for deliveries Description Supply new signPlease rin…" at bounding box center [534, 439] width 773 height 96
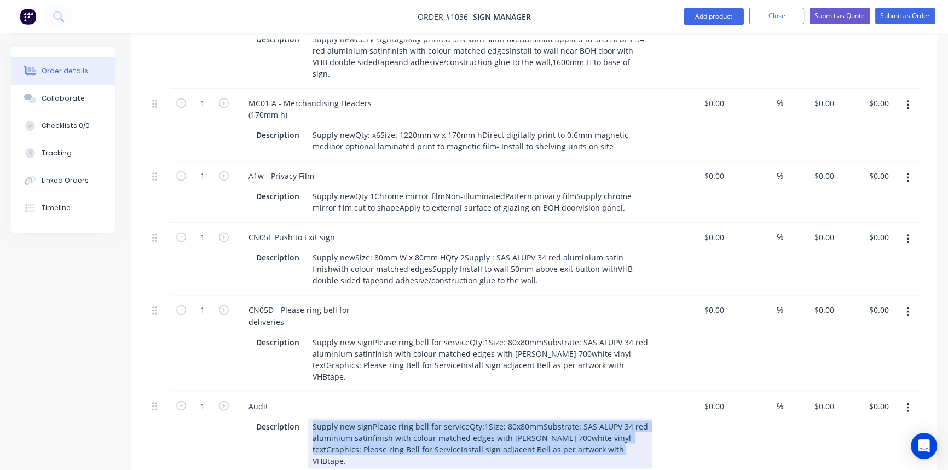
drag, startPoint x: 312, startPoint y: 294, endPoint x: 663, endPoint y: 322, distance: 351.8
click at [663, 416] on div "Description Supply new signPlease ring bell for serviceQty:1Size: 80x80mmSubstr…" at bounding box center [454, 442] width 429 height 53
paste div
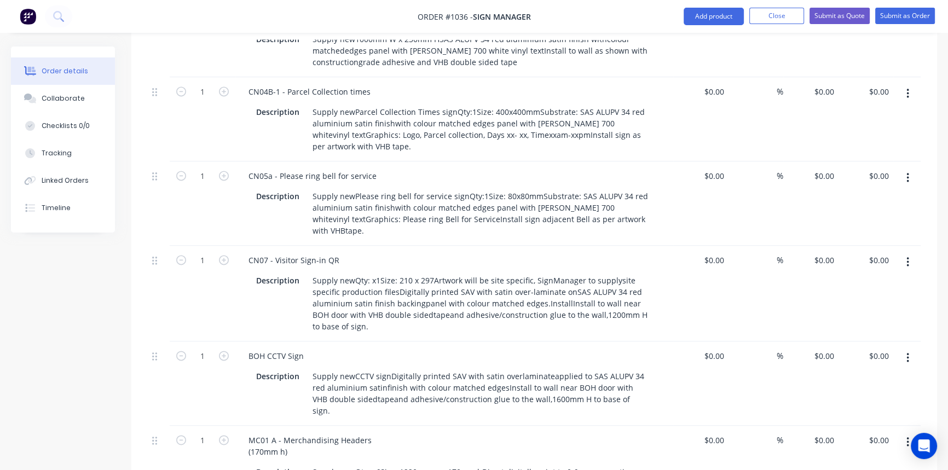
scroll to position [2140, 0]
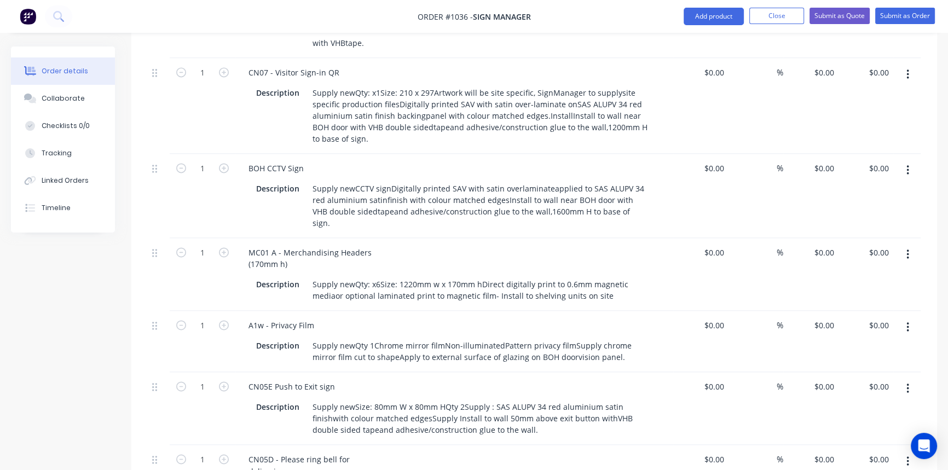
type input "40"
click at [764, 451] on input at bounding box center [770, 459] width 13 height 16
type input "40"
click at [760, 372] on div "%" at bounding box center [755, 408] width 55 height 73
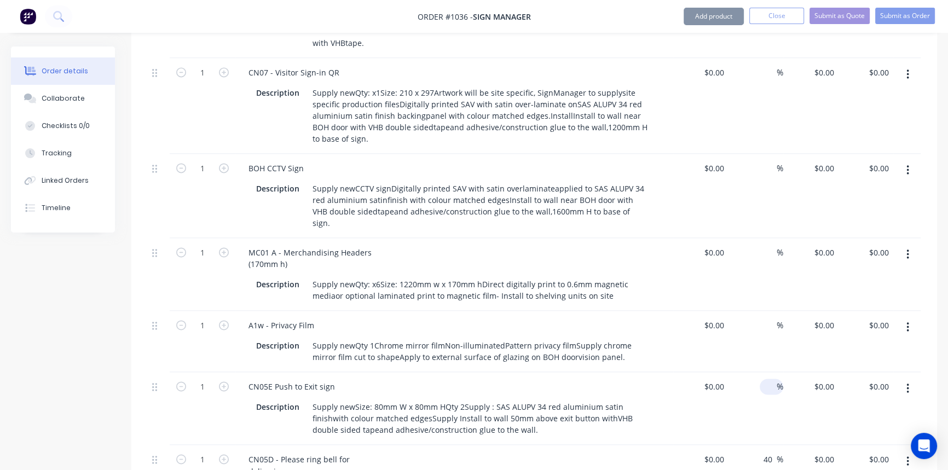
click at [765, 379] on input at bounding box center [770, 387] width 13 height 16
type input "40"
click at [767, 317] on input at bounding box center [770, 325] width 13 height 16
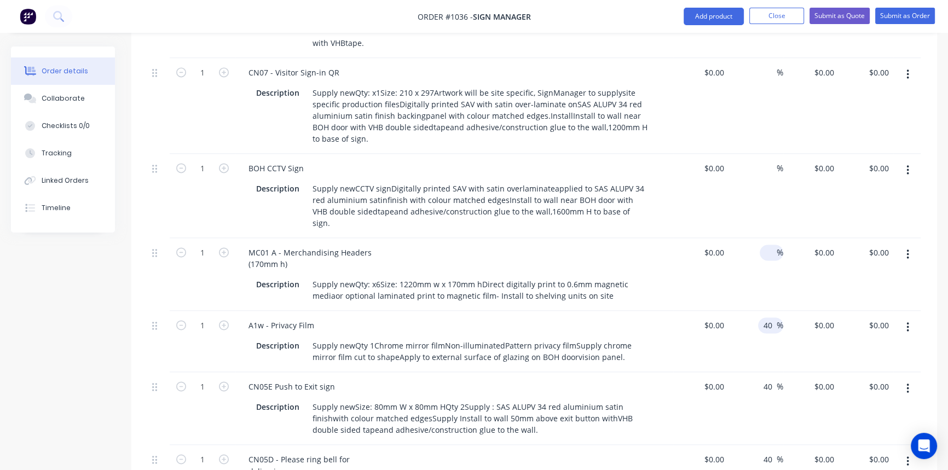
type input "40"
click at [762, 245] on div "%" at bounding box center [771, 253] width 24 height 16
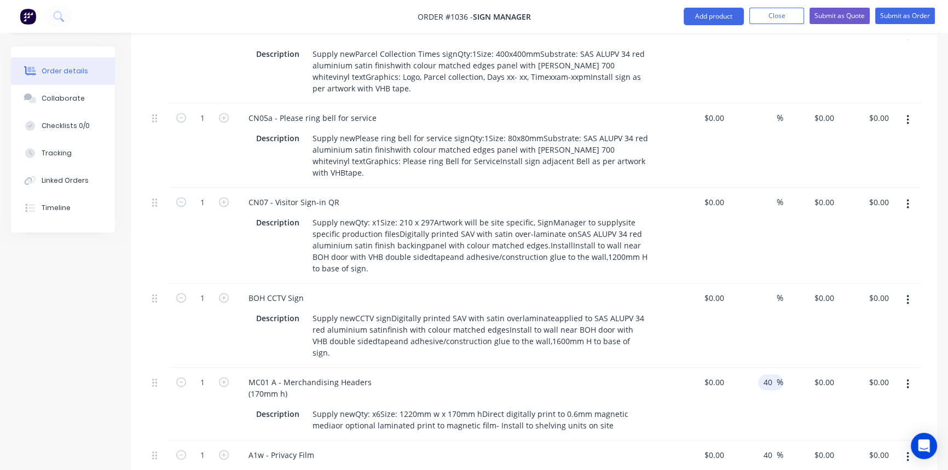
scroll to position [1991, 0]
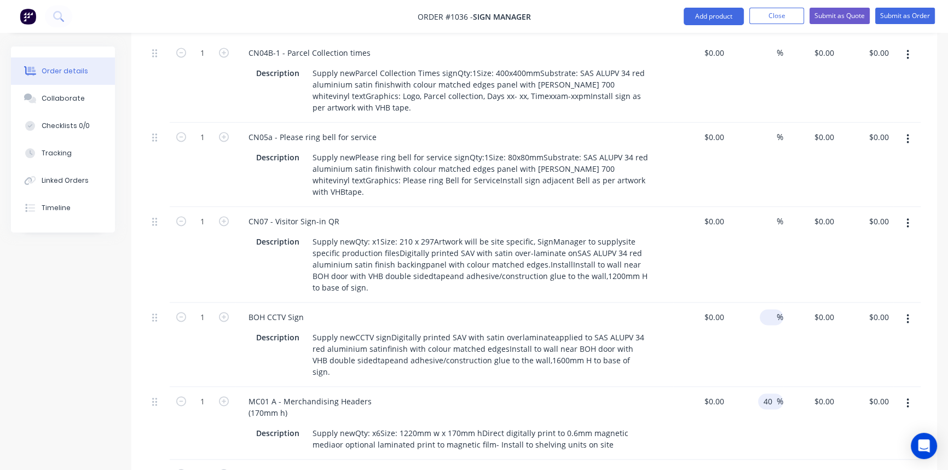
type input "40"
click at [772, 309] on input at bounding box center [770, 317] width 13 height 16
type input "40"
click at [762, 213] on div "%" at bounding box center [771, 221] width 24 height 16
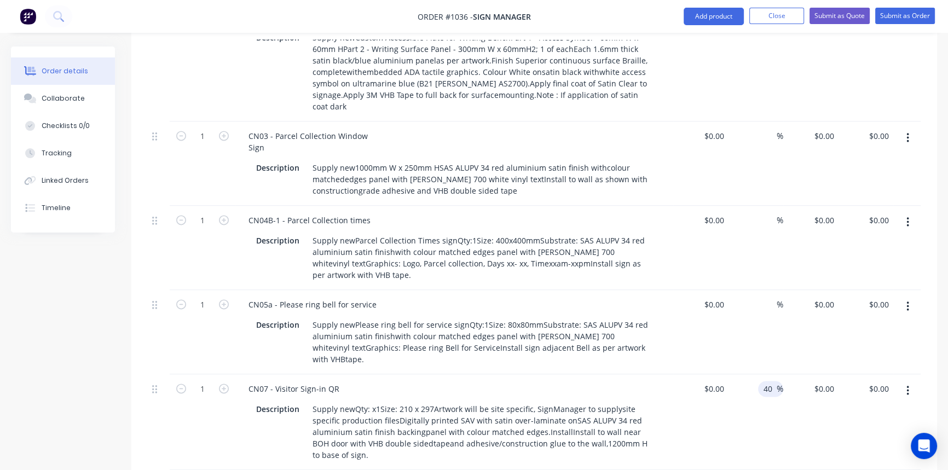
scroll to position [1742, 0]
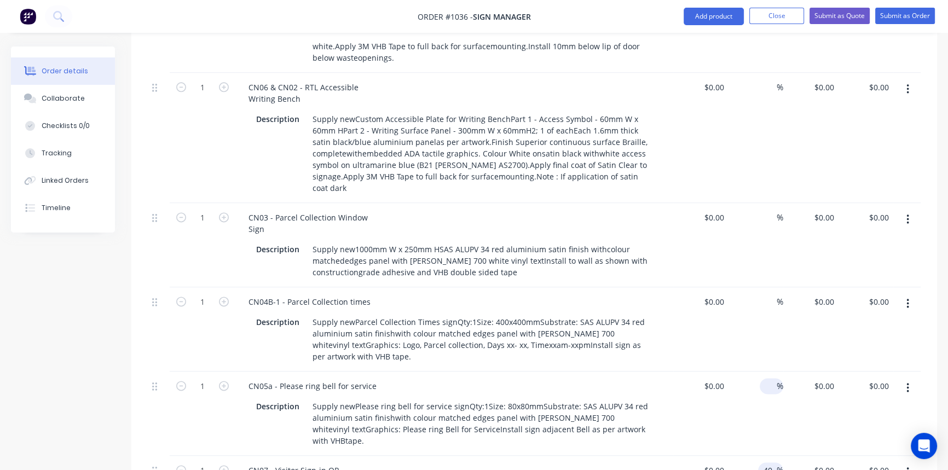
type input "40"
click at [764, 378] on input at bounding box center [770, 386] width 13 height 16
type input "40"
click at [759, 294] on div "%" at bounding box center [771, 302] width 24 height 16
type input "40"
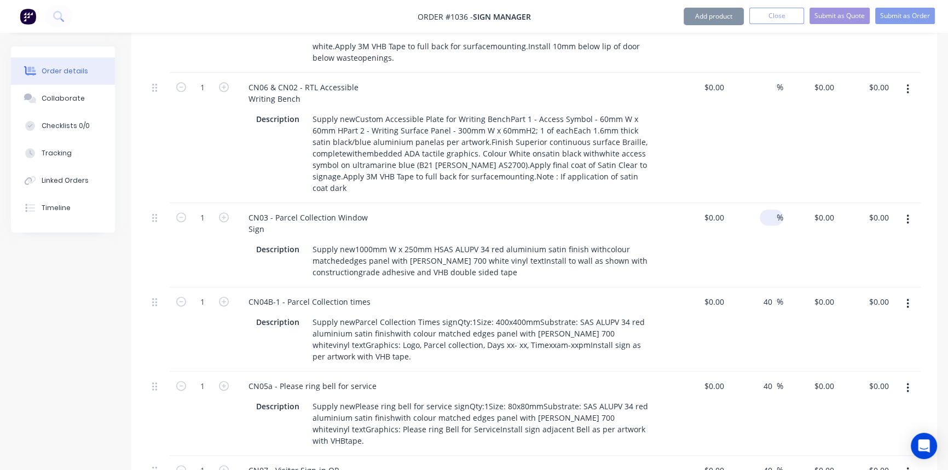
click at [765, 210] on input at bounding box center [770, 218] width 13 height 16
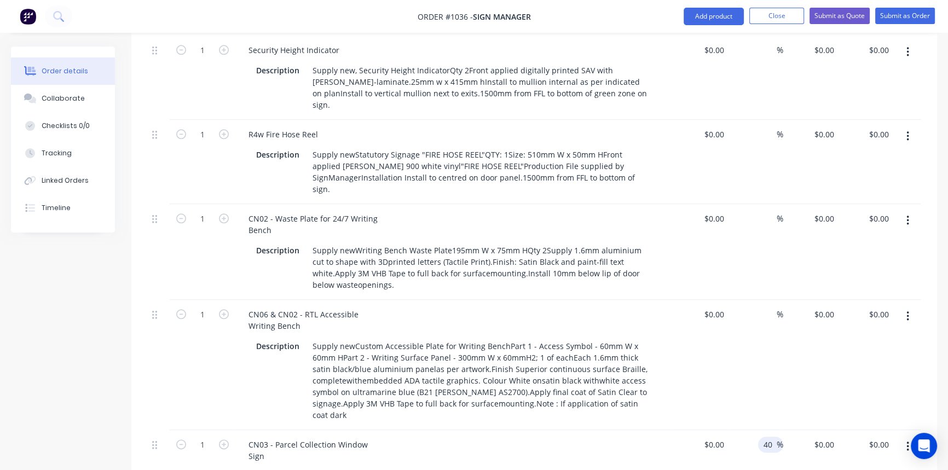
scroll to position [1494, 0]
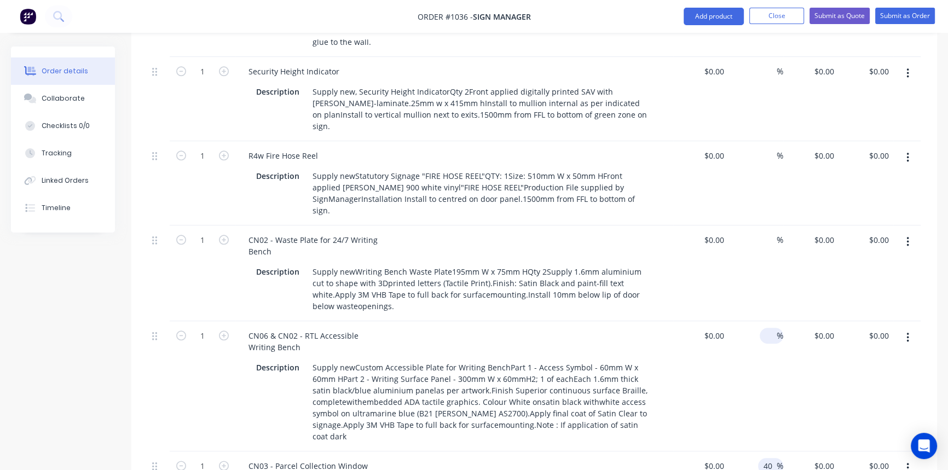
type input "40"
click at [766, 328] on input at bounding box center [770, 336] width 13 height 16
type input "40"
click at [762, 232] on div "%" at bounding box center [771, 240] width 24 height 16
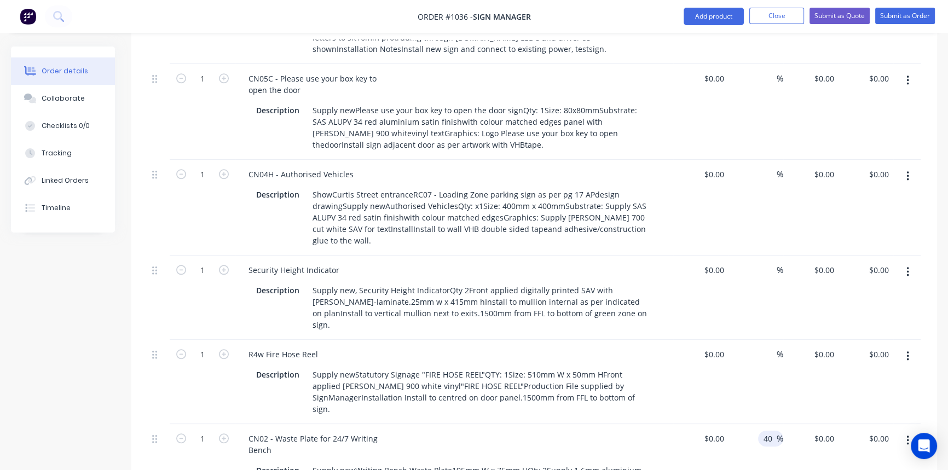
scroll to position [1294, 0]
type input "40"
click at [769, 347] on input at bounding box center [770, 355] width 13 height 16
type input "40"
click at [770, 263] on input at bounding box center [770, 271] width 13 height 16
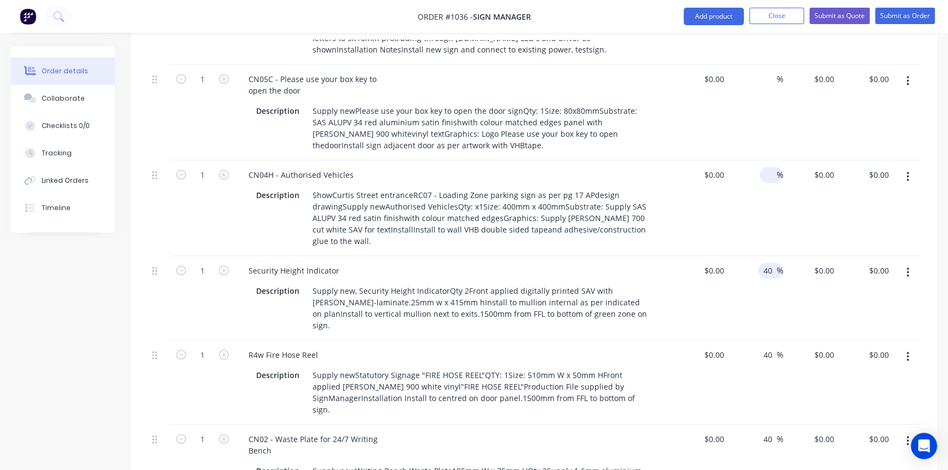
type input "40"
click at [764, 167] on input at bounding box center [770, 175] width 13 height 16
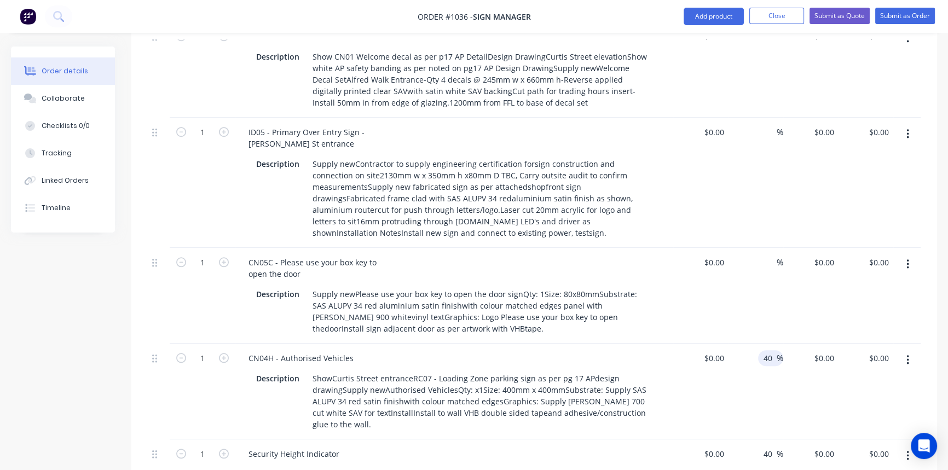
scroll to position [1095, 0]
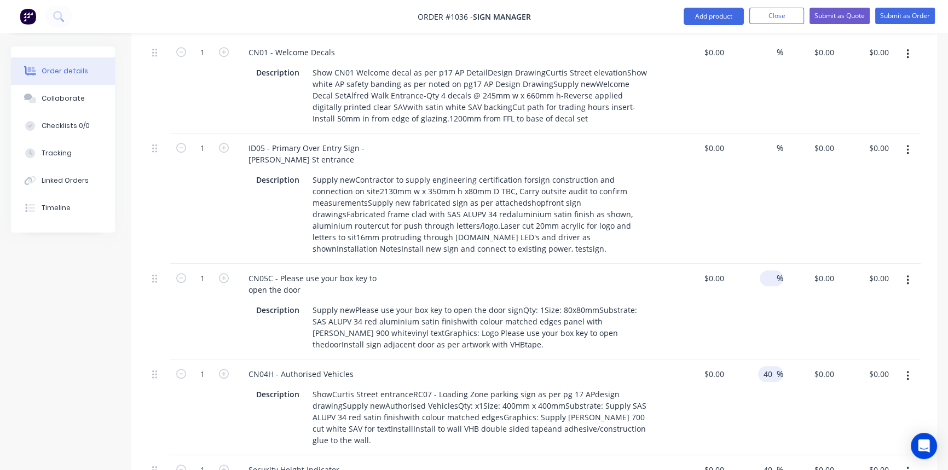
type input "40"
click at [764, 270] on input at bounding box center [770, 278] width 13 height 16
type input "40"
click at [764, 140] on input at bounding box center [770, 148] width 13 height 16
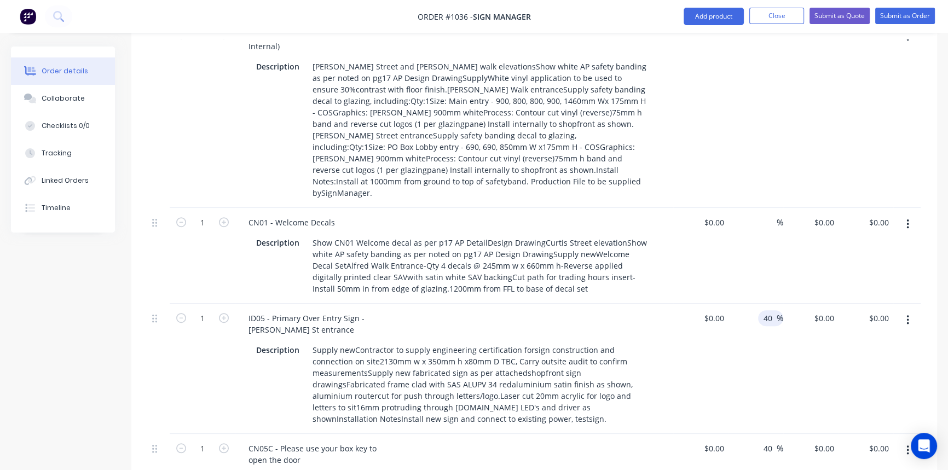
scroll to position [897, 0]
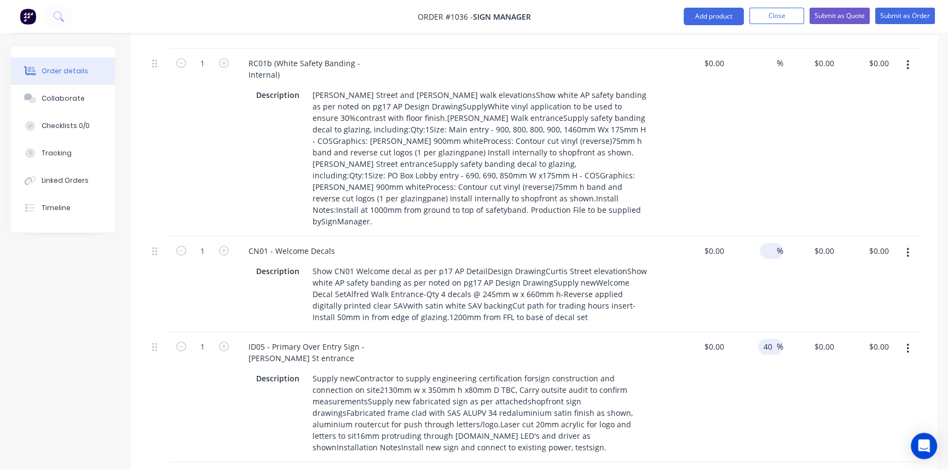
type input "40"
click at [765, 243] on input at bounding box center [770, 251] width 13 height 16
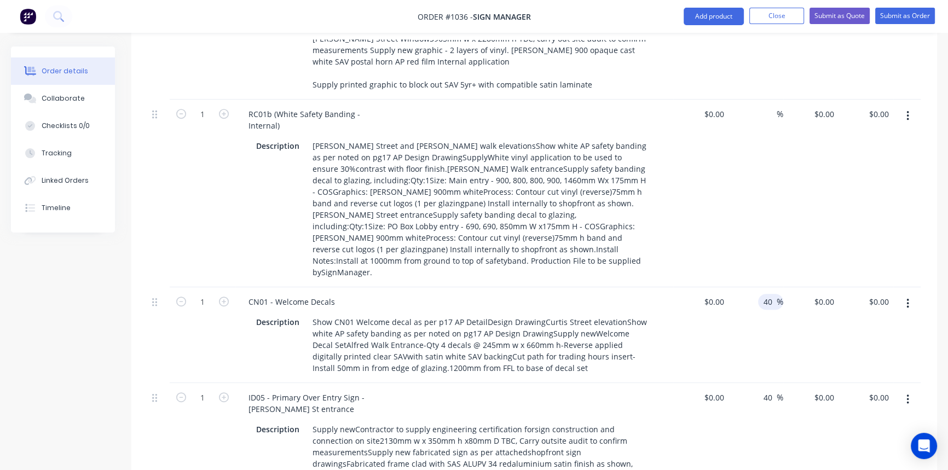
scroll to position [698, 0]
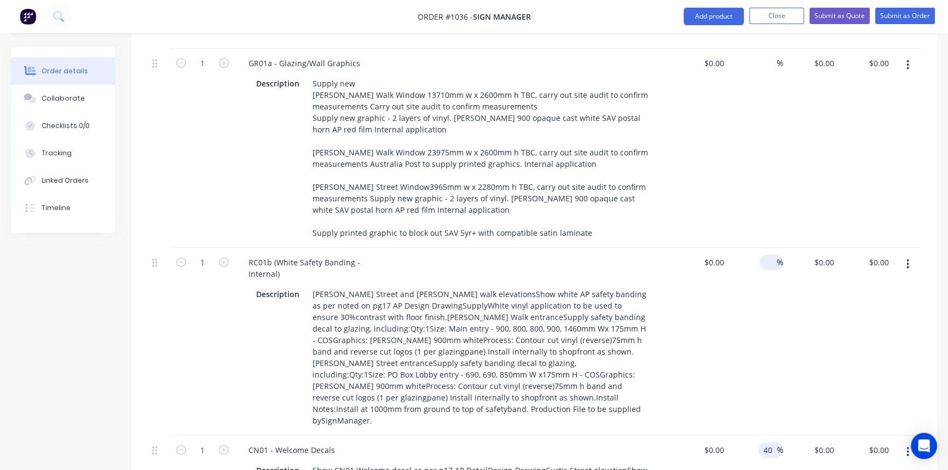
type input "40"
click at [769, 254] on input at bounding box center [770, 262] width 13 height 16
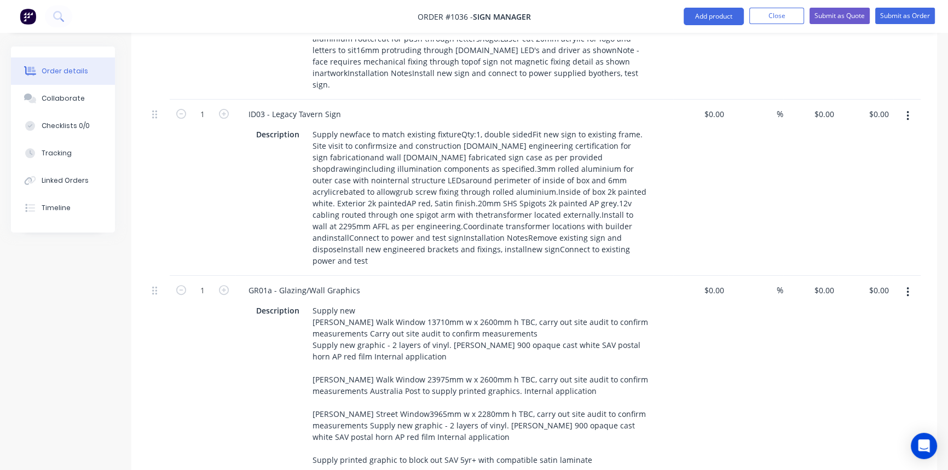
scroll to position [449, 0]
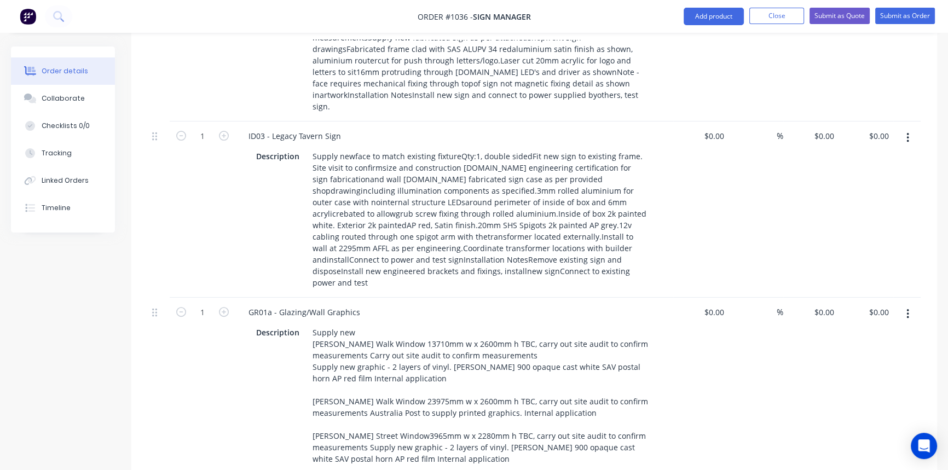
type input "40"
click at [758, 298] on div "%" at bounding box center [755, 397] width 55 height 199
click at [769, 298] on div "%" at bounding box center [755, 397] width 55 height 199
click at [773, 304] on input at bounding box center [770, 312] width 13 height 16
type input "40"
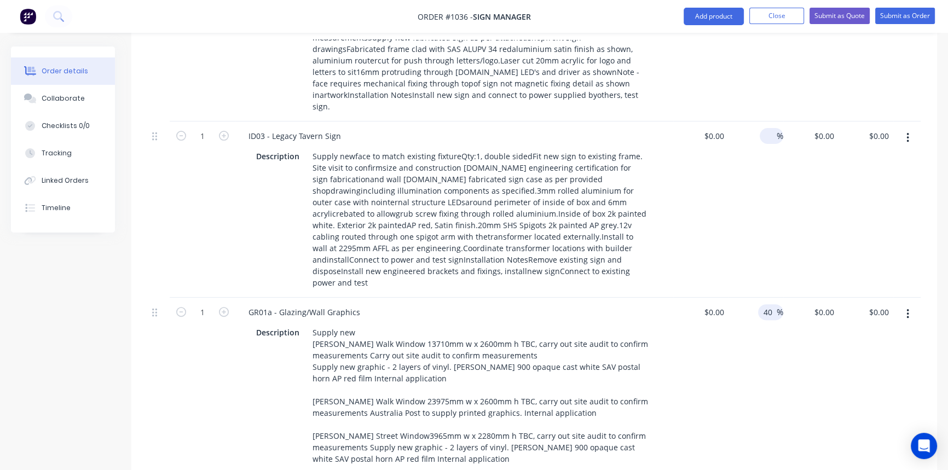
click at [766, 128] on input at bounding box center [770, 136] width 13 height 16
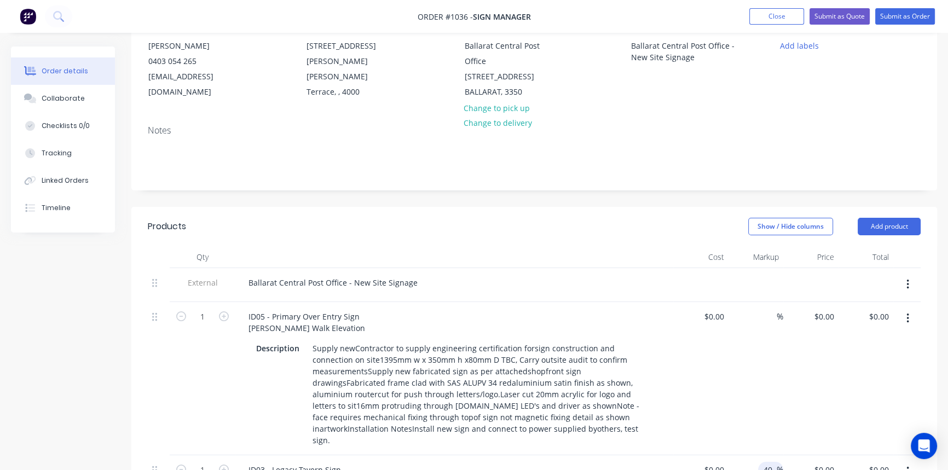
scroll to position [150, 0]
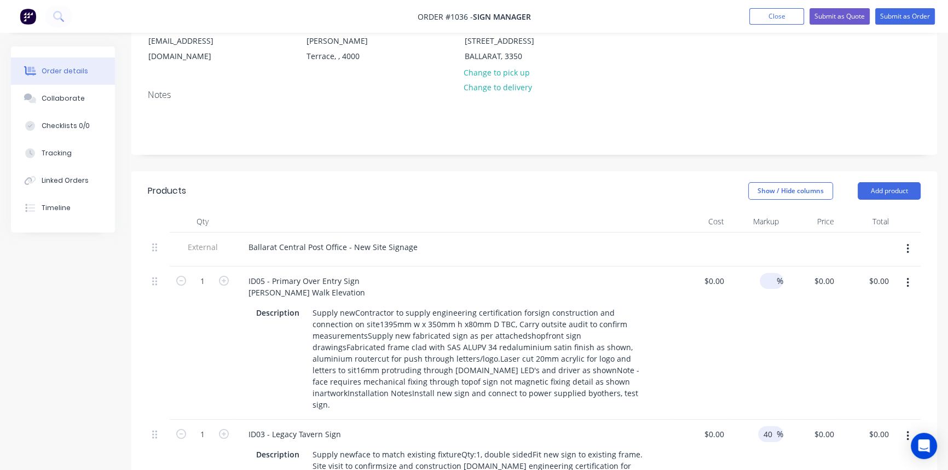
type input "40"
click at [770, 273] on input at bounding box center [770, 281] width 13 height 16
type input "40"
click at [753, 308] on div "40 40 %" at bounding box center [755, 342] width 55 height 153
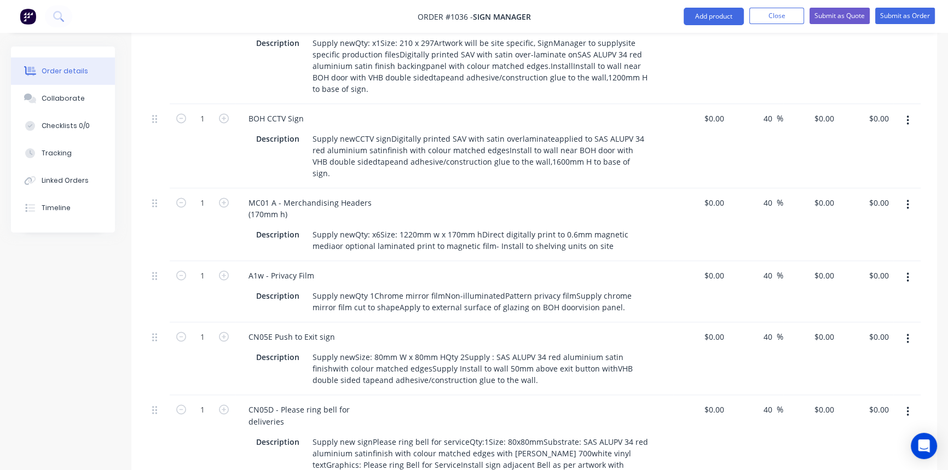
scroll to position [2239, 0]
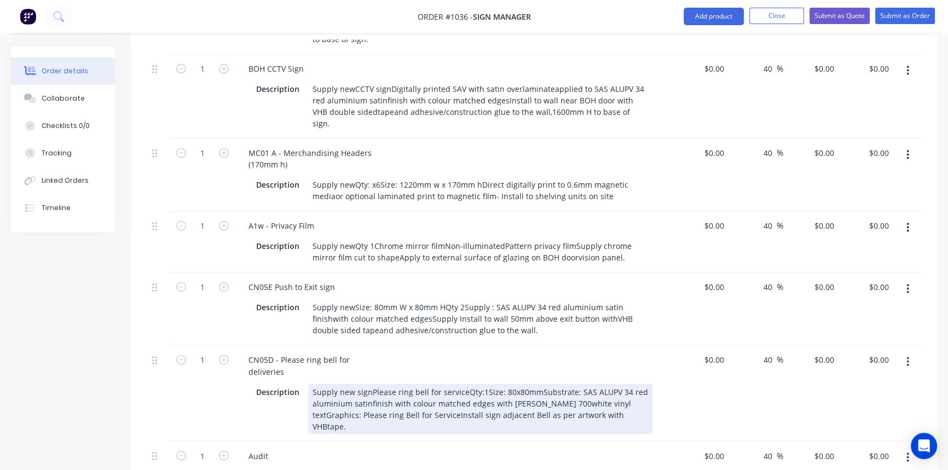
click at [369, 384] on div "Supply new signPlease ring bell for serviceQty:1Size: 80x80mmSubstrate: SAS ALU…" at bounding box center [480, 409] width 344 height 50
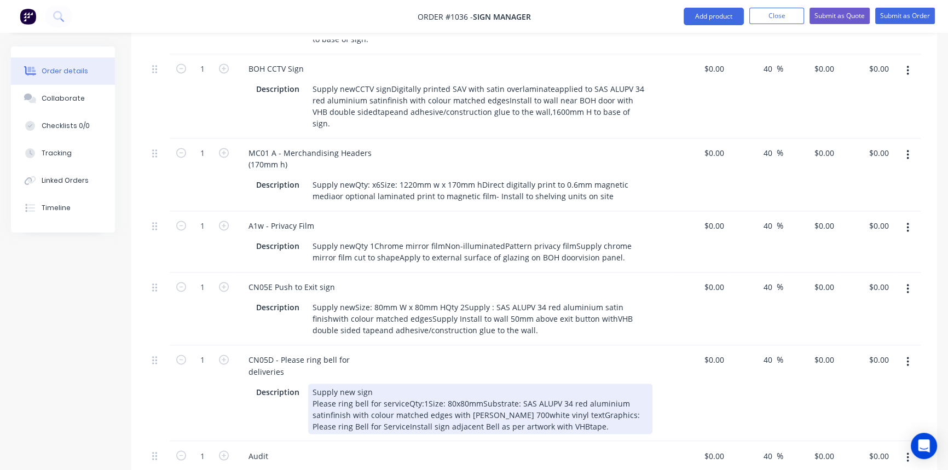
click at [404, 384] on div "Supply new sign Please ring bell for serviceQty:1Size: 80x80mmSubstrate: SAS AL…" at bounding box center [480, 409] width 344 height 50
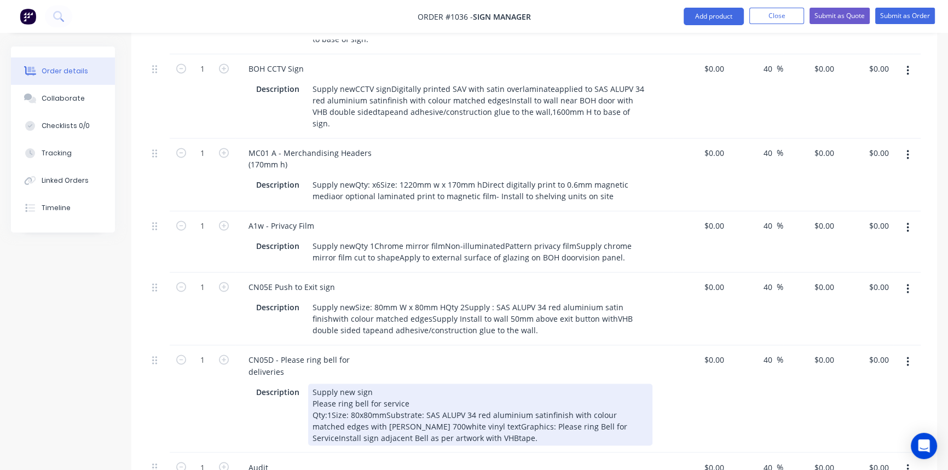
click at [329, 384] on div "Supply new sign Please ring bell for service Qty:1Size: 80x80mmSubstrate: SAS A…" at bounding box center [480, 415] width 344 height 62
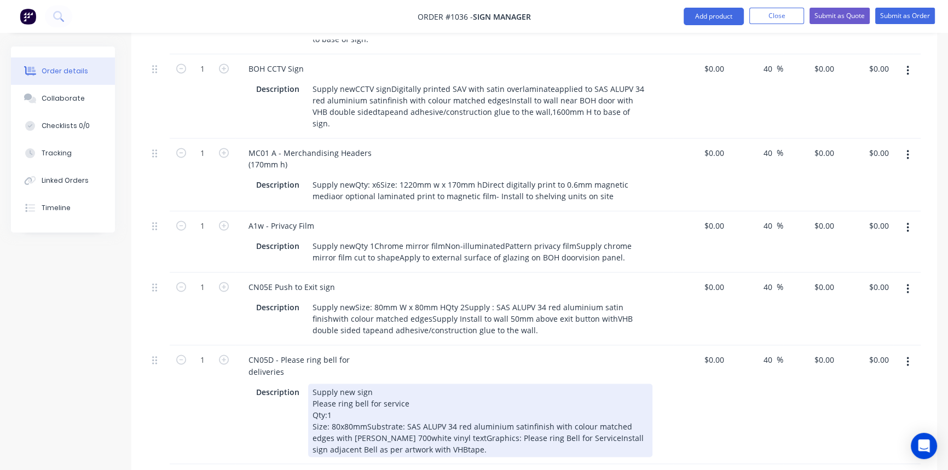
click at [525, 384] on div "Supply new sign Please ring bell for service Qty:1 Size: 80x80mmSubstrate: SAS …" at bounding box center [480, 420] width 344 height 73
click at [417, 384] on div "Supply new sign Please ring bell for service Qty:1 Size: 80x80mmSubstrate: SAS …" at bounding box center [480, 420] width 344 height 73
click at [440, 384] on div "Supply new sign Please ring bell for service Qty:1 Size: 80x80mmSubstrate: SAS …" at bounding box center [480, 420] width 344 height 73
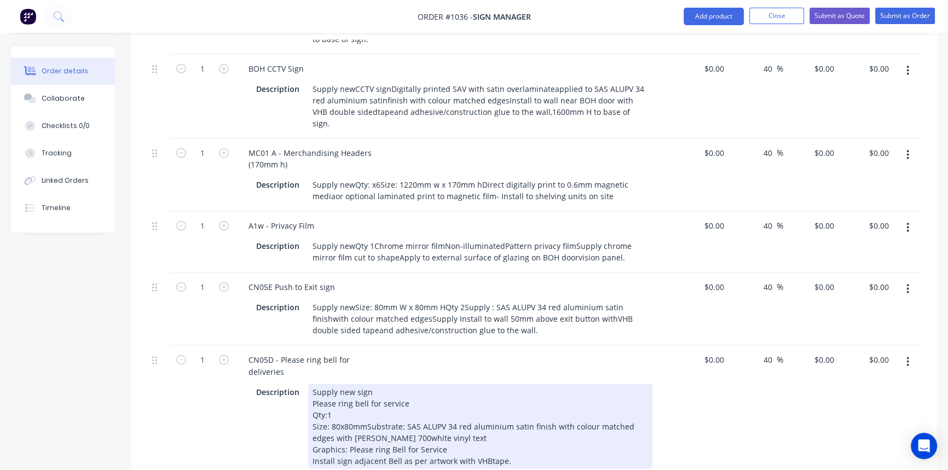
click at [485, 384] on div "Supply new sign Please ring bell for service Qty:1 Size: 80x80mmSubstrate: SAS …" at bounding box center [480, 426] width 344 height 85
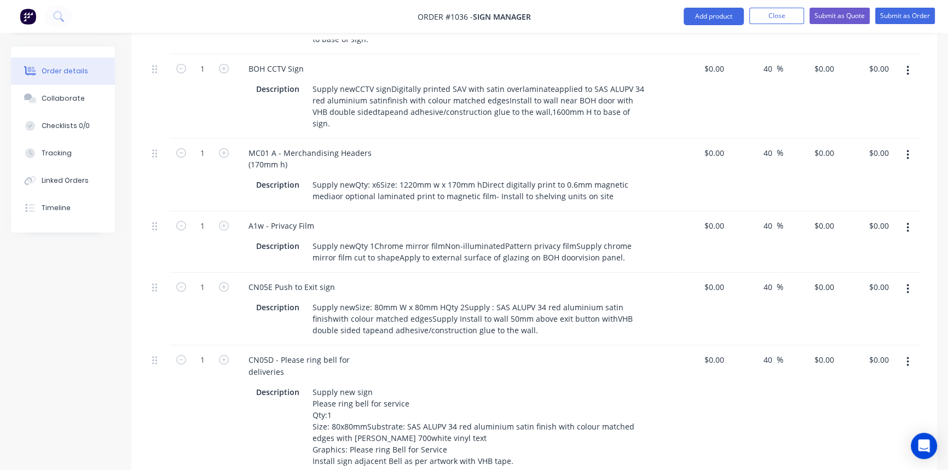
click at [712, 352] on div at bounding box center [719, 360] width 17 height 16
type input "$25.00"
type input "$35.00"
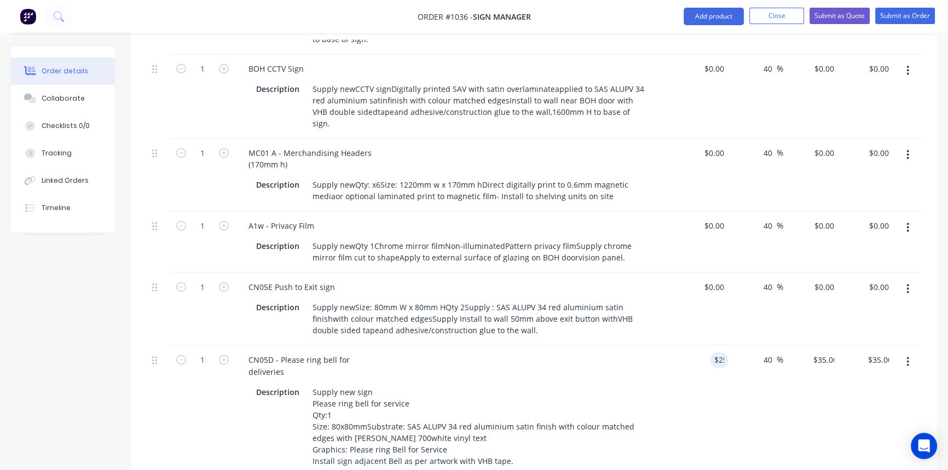
click at [713, 345] on div "$25.00 25" at bounding box center [700, 410] width 55 height 130
click at [709, 272] on div "$0.00" at bounding box center [700, 308] width 55 height 73
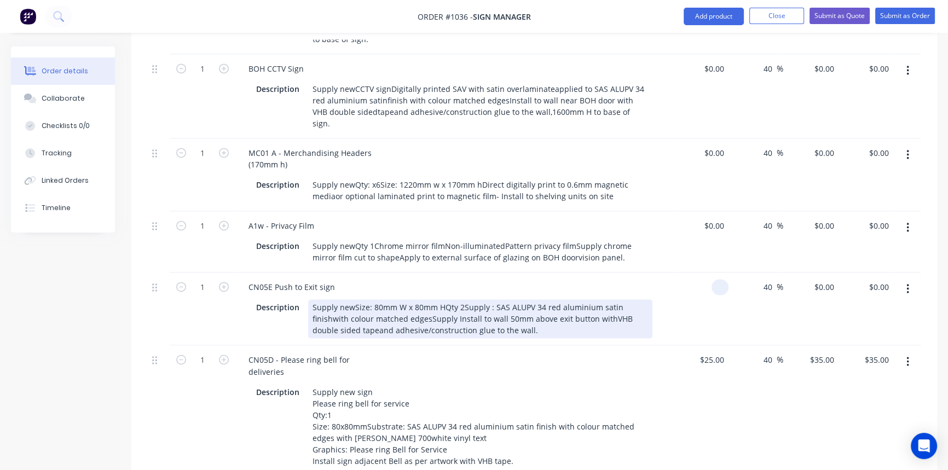
type input "$0.00"
click at [352, 299] on div "Supply newSize: 80mm W x 80mm HQty 2Supply : SAS ALUPV 34 red aluminium satin f…" at bounding box center [480, 318] width 344 height 39
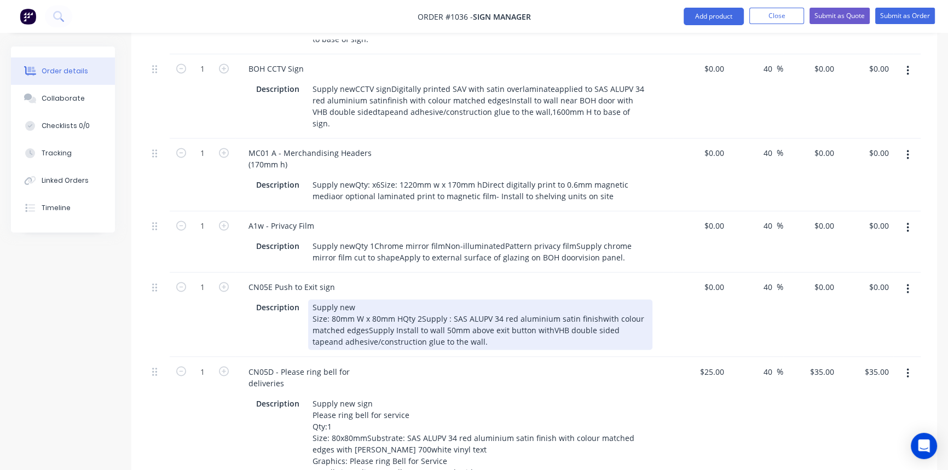
click at [402, 299] on div "Supply new Size: 80mm W x 80mm HQty 2Supply : SAS ALUPV 34 red aluminium satin …" at bounding box center [480, 324] width 344 height 50
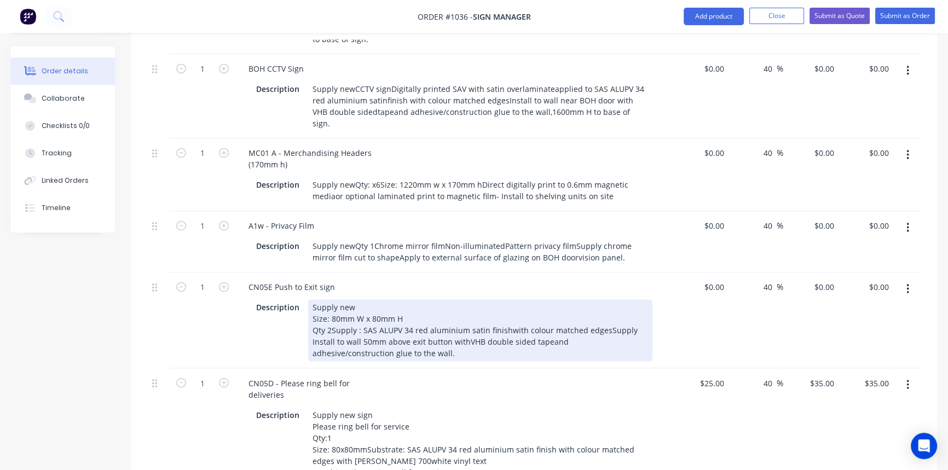
click at [504, 299] on div "Supply new Size: 80mm W x 80mm H Qty 2Supply : SAS ALUPV 34 red aluminium satin…" at bounding box center [480, 330] width 344 height 62
click at [603, 299] on div "Supply new Size: 80mm W x 80mm H Qty 2Supply : SAS ALUPV 34 red aluminium satin…" at bounding box center [480, 330] width 344 height 62
click at [490, 299] on div "Supply new Size: 80mm W x 80mm H Qty 2Supply : SAS ALUPV 34 red aluminium satin…" at bounding box center [480, 330] width 344 height 62
click at [572, 299] on div "Supply new Size: 80mm W x 80mm H Qty 2Supply : SAS ALUPV 34 red aluminium satin…" at bounding box center [480, 330] width 344 height 62
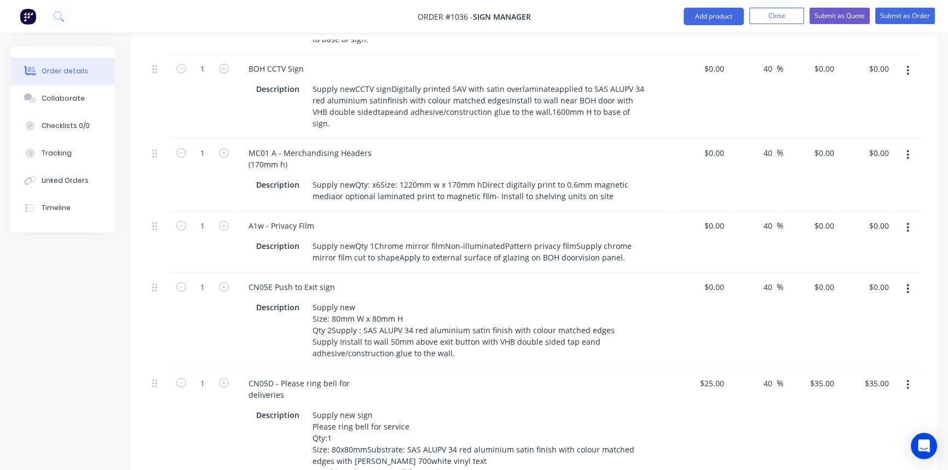
click at [577, 375] on div "CN05D - Please ring bell for deliveries" at bounding box center [454, 388] width 429 height 27
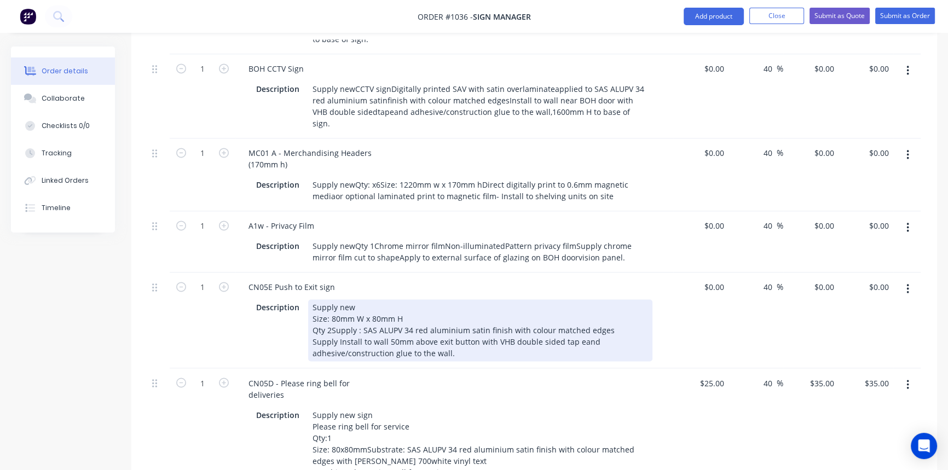
click at [569, 299] on div "Supply new Size: 80mm W x 80mm H Qty 2Supply : SAS ALUPV 34 red aluminium satin…" at bounding box center [480, 330] width 344 height 62
click at [574, 299] on div "Supply new Size: 80mm W x 80mm H Qty 2Supply : SAS ALUPV 34 red aluminium satin…" at bounding box center [480, 330] width 344 height 62
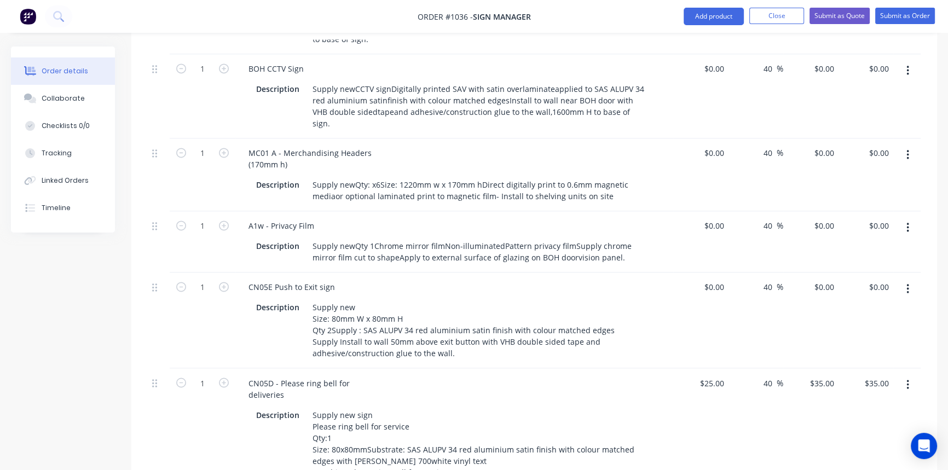
click at [601, 375] on div "CN05D - Please ring bell for deliveries" at bounding box center [454, 388] width 429 height 27
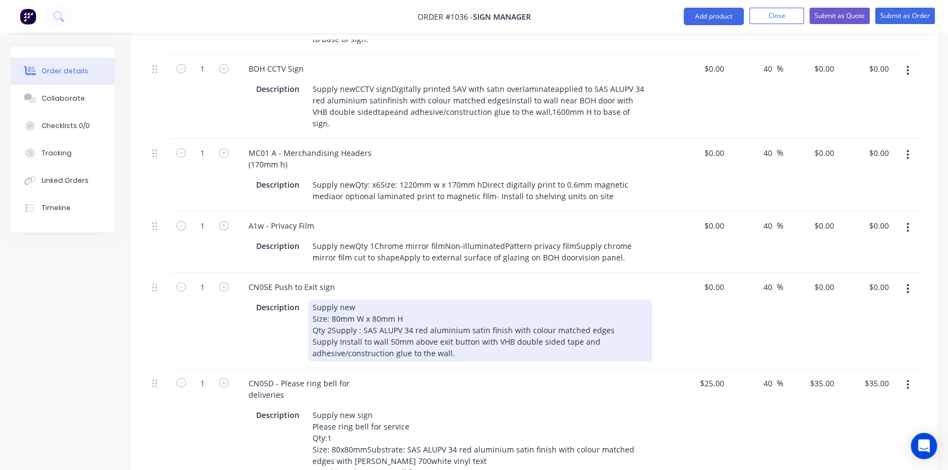
click at [331, 299] on div "Supply new Size: 80mm W x 80mm H Qty 2Supply : SAS ALUPV 34 red aluminium satin…" at bounding box center [480, 330] width 344 height 62
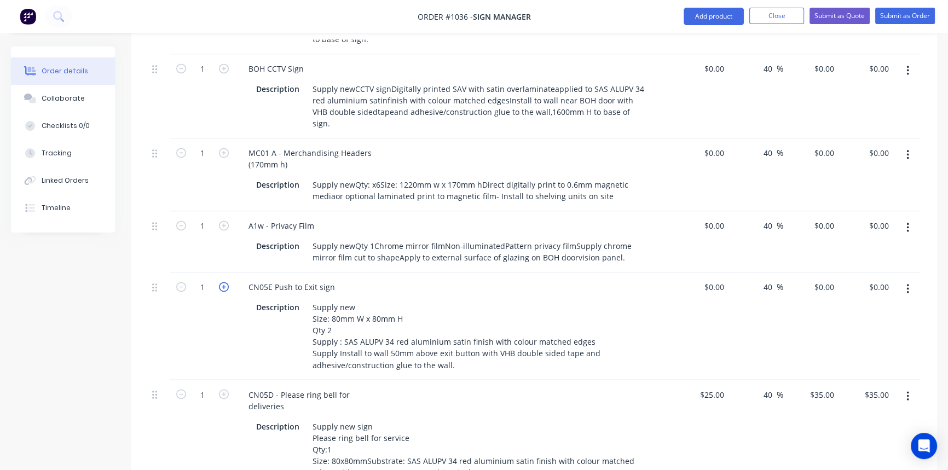
click at [228, 282] on icon "button" at bounding box center [224, 287] width 10 height 10
type input "2"
click at [717, 279] on input "0" at bounding box center [715, 287] width 25 height 16
drag, startPoint x: 725, startPoint y: 164, endPoint x: 688, endPoint y: 164, distance: 37.2
click at [688, 272] on div "60 60" at bounding box center [700, 325] width 55 height 107
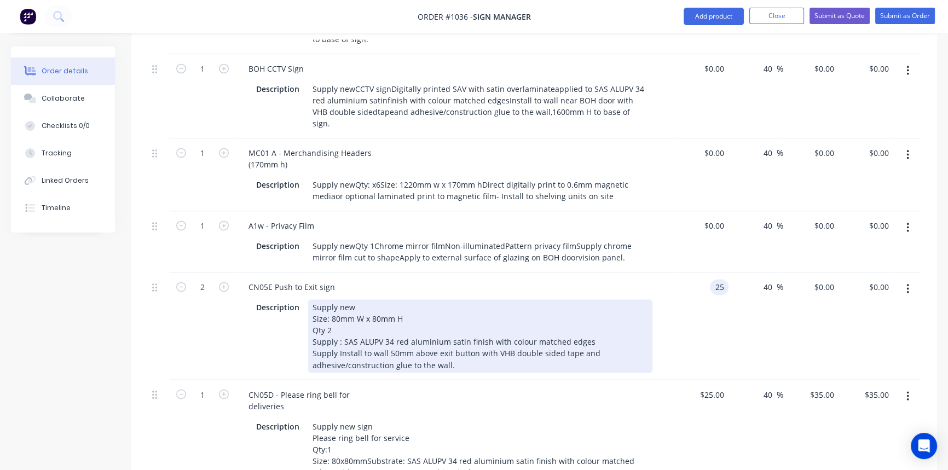
type input "$25.00"
type input "$35.00"
type input "$70.00"
click at [663, 297] on div "Description Supply new Size: 80mm W x 80mm H Qty 2 Supply : SAS ALUPV 34 red al…" at bounding box center [454, 335] width 429 height 76
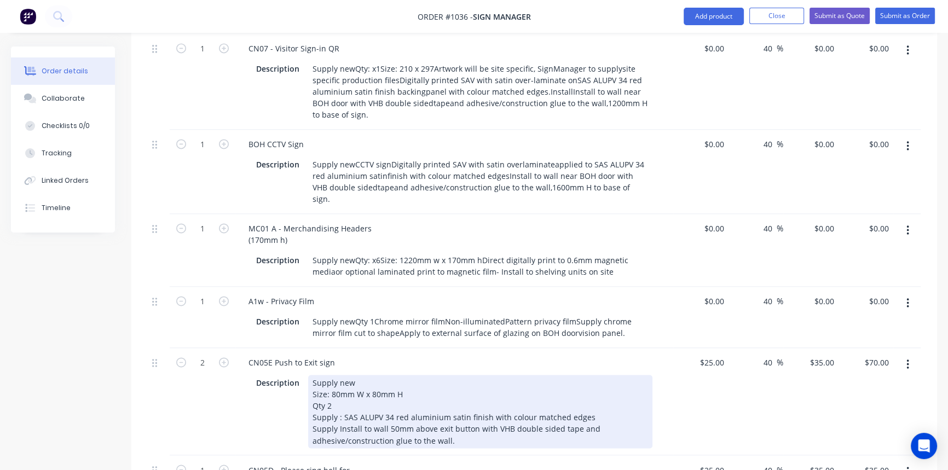
scroll to position [2140, 0]
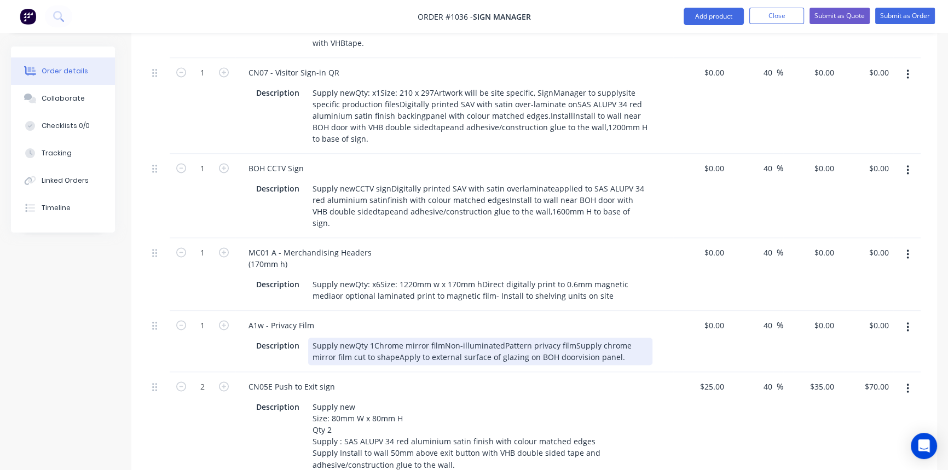
click at [353, 338] on div "Supply newQty 1Chrome mirror filmNon-illuminatedPattern privacy filmSupply chro…" at bounding box center [480, 351] width 344 height 27
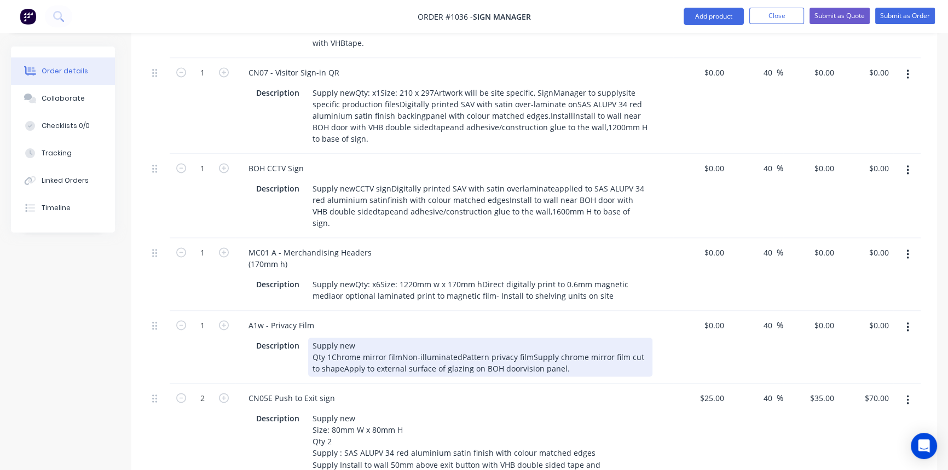
click at [400, 338] on div "Supply new Qty 1Chrome mirror filmNon-illuminatedPattern privacy filmSupply chr…" at bounding box center [480, 357] width 344 height 39
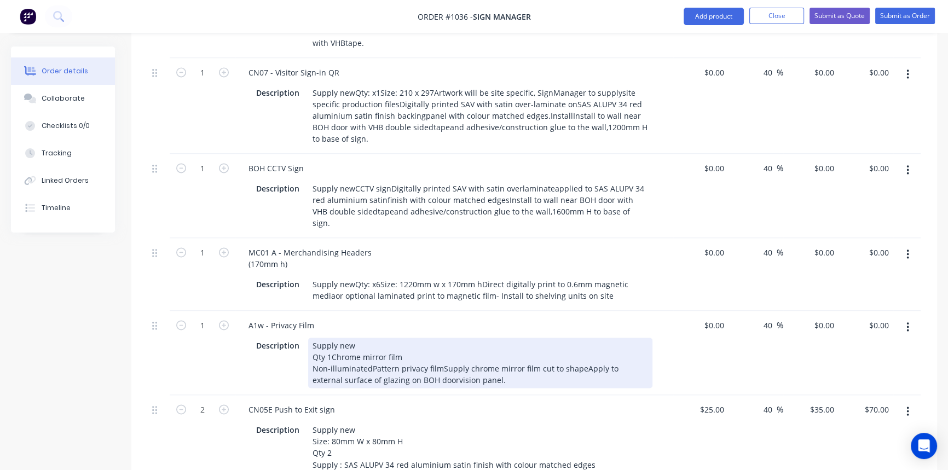
click at [438, 338] on div "Supply new Qty 1Chrome mirror film Non-illuminatedPattern privacy filmSupply ch…" at bounding box center [480, 363] width 344 height 50
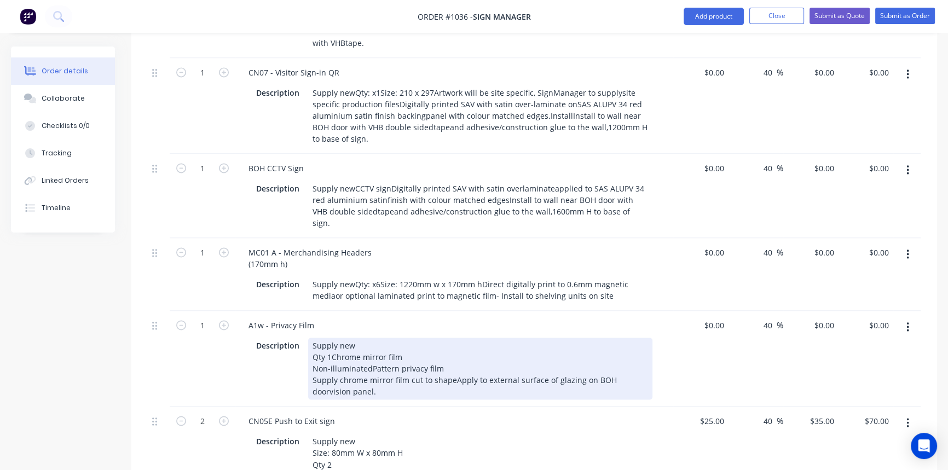
click at [369, 338] on div "Supply new Qty 1Chrome mirror film Non-illuminatedPattern privacy film Supply c…" at bounding box center [480, 369] width 344 height 62
click at [451, 338] on div "Supply new Qty 1Chrome mirror film Non-illuminated Pattern privacy film Supply …" at bounding box center [480, 369] width 344 height 62
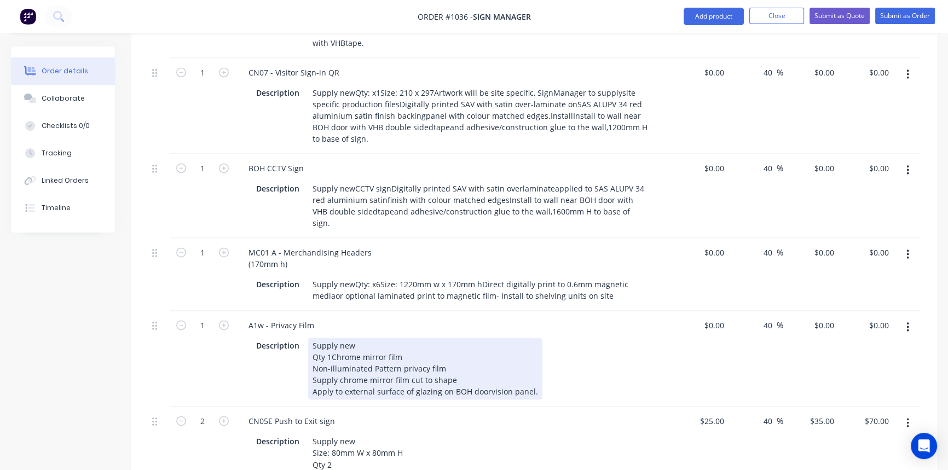
click at [485, 338] on div "Supply new Qty 1Chrome mirror film Non-illuminated Pattern privacy film Supply …" at bounding box center [425, 369] width 234 height 62
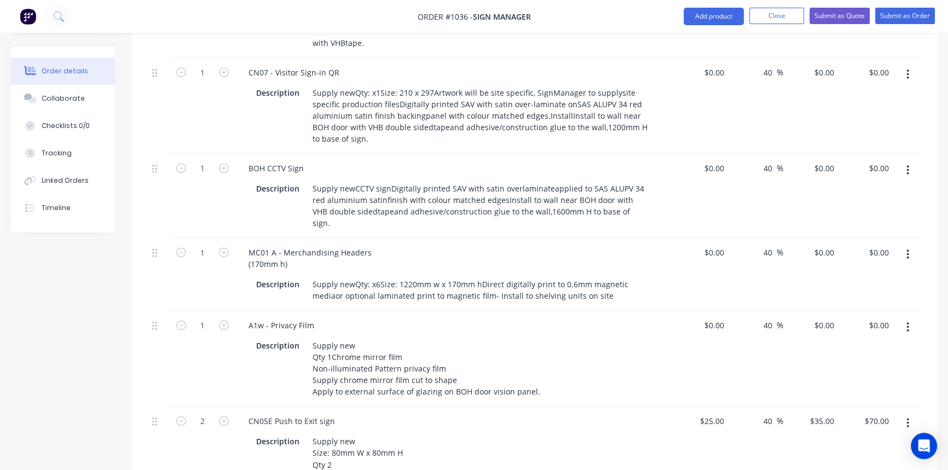
click at [560, 407] on div "CN05E Push to Exit sign Description Supply new Size: 80mm W x 80mm H Qty 2 Supp…" at bounding box center [454, 460] width 438 height 107
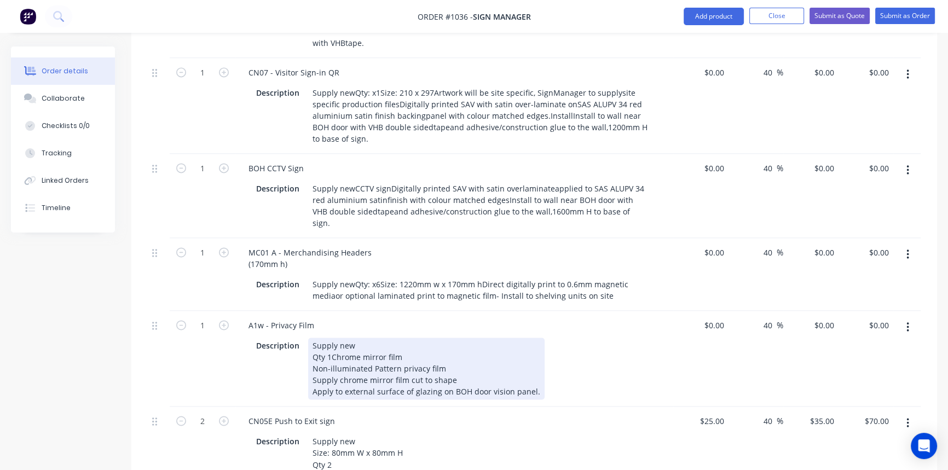
click at [329, 338] on div "Supply new Qty 1Chrome mirror film Non-illuminated Pattern privacy film Supply …" at bounding box center [426, 369] width 236 height 62
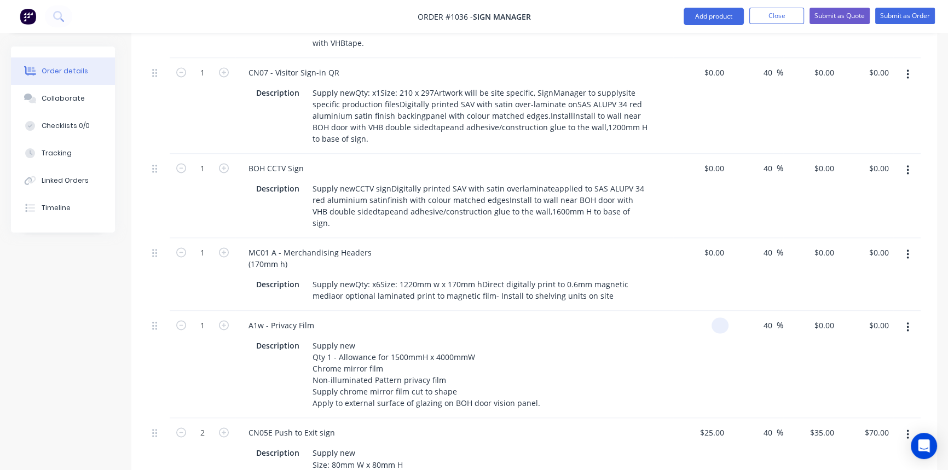
click at [718, 317] on input at bounding box center [722, 325] width 13 height 16
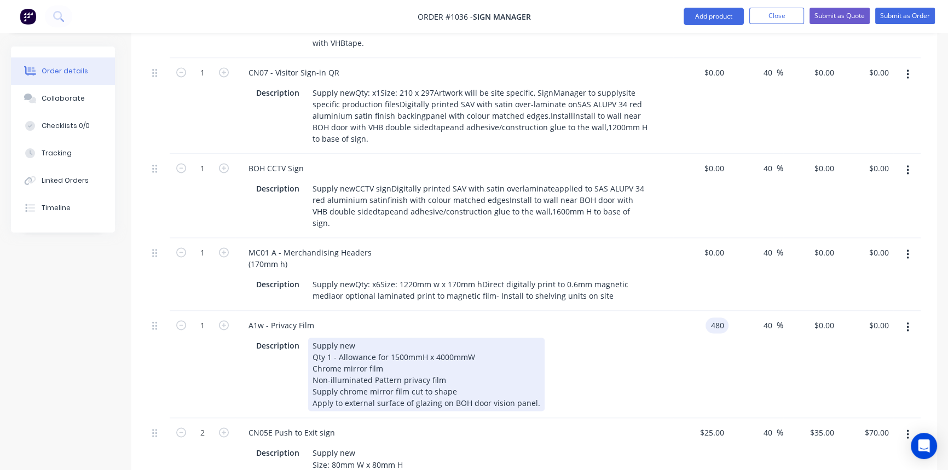
type input "$480.00"
type input "$672.00"
click at [648, 338] on div "Description Supply new Qty 1 - Allowance for 1500mmH x 4000mmW Chrome mirror fi…" at bounding box center [452, 374] width 400 height 73
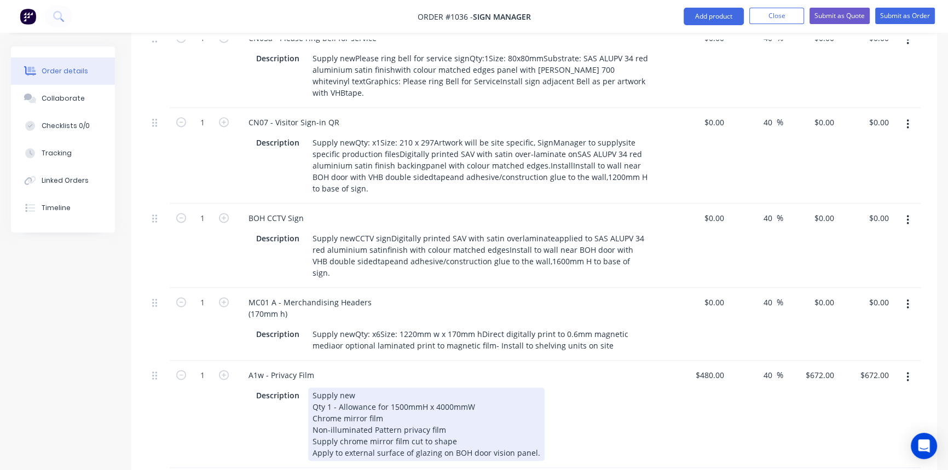
scroll to position [2041, 0]
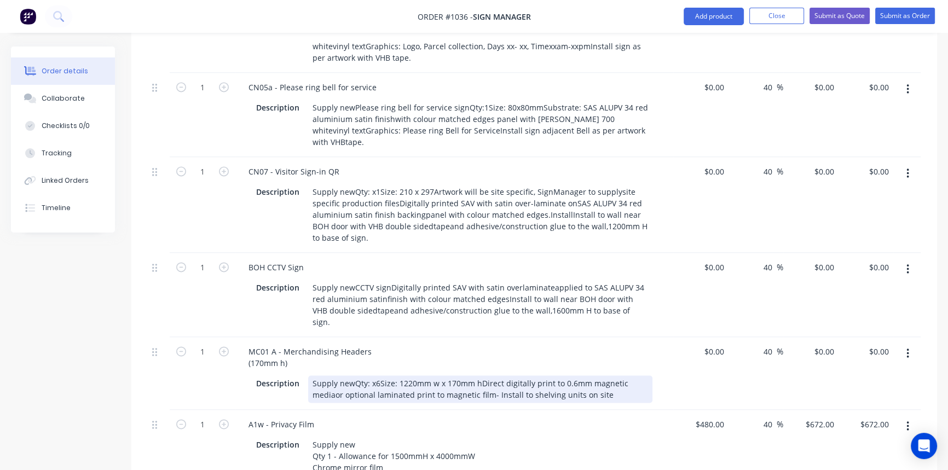
click at [351, 375] on div "Supply newQty: x6Size: 1220mm w x 170mm hDirect digitally print to 0.6mm magnet…" at bounding box center [480, 388] width 344 height 27
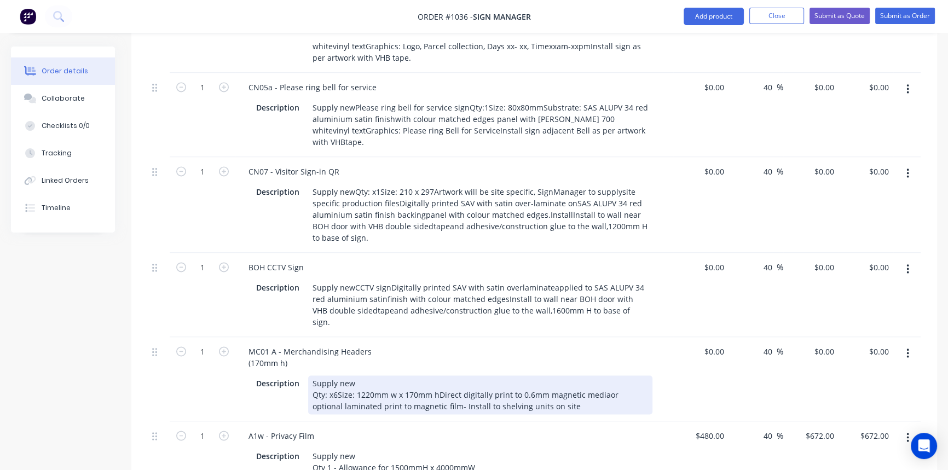
click at [337, 375] on div "Supply new Qty: x6Size: 1220mm w x 170mm hDirect digitally print to 0.6mm magne…" at bounding box center [480, 394] width 344 height 39
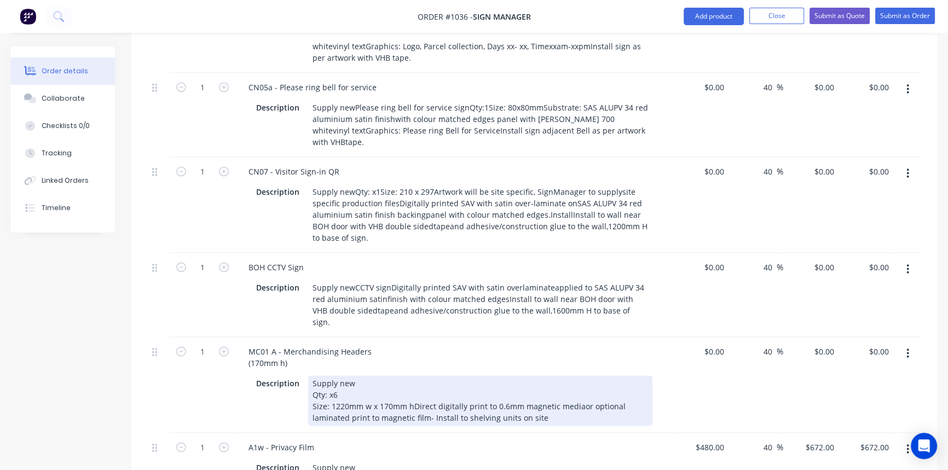
click at [410, 375] on div "Supply new Qty: x6 Size: 1220mm w x 170mm hDirect digitally print to 0.6mm magn…" at bounding box center [480, 400] width 344 height 50
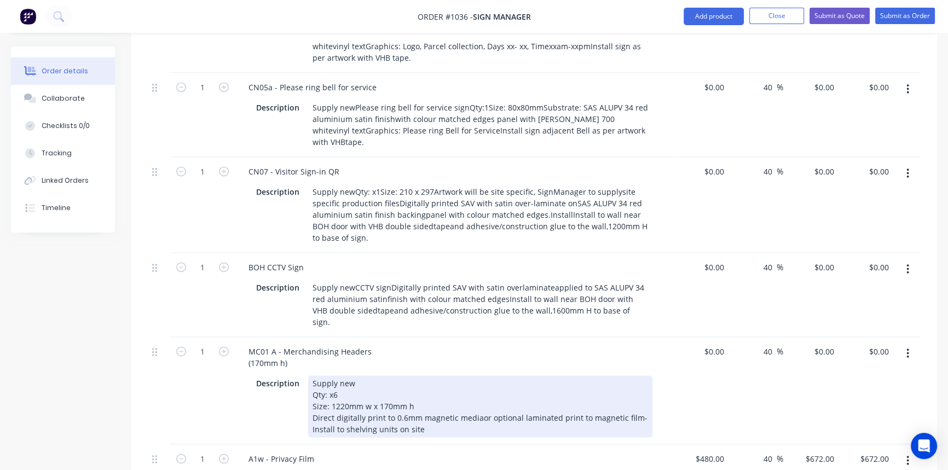
click at [476, 375] on div "Supply new Qty: x6 Size: 1220mm w x 170mm h Direct digitally print to 0.6mm mag…" at bounding box center [480, 406] width 344 height 62
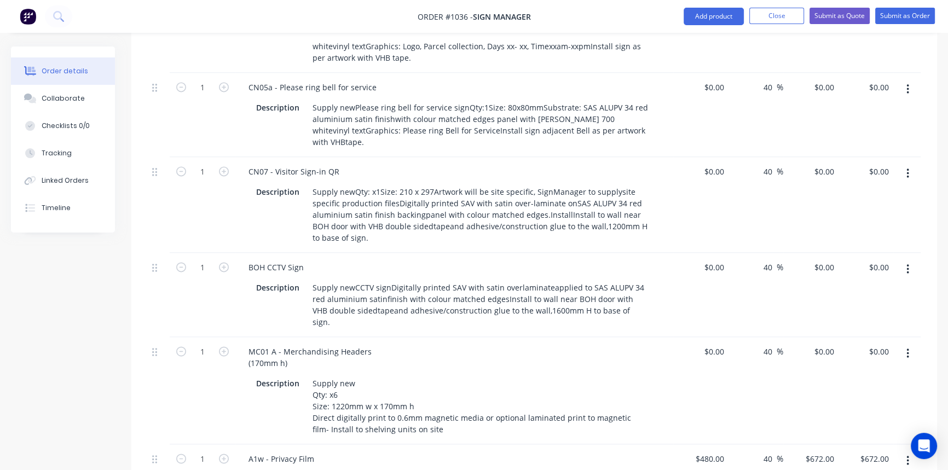
click at [536, 451] on div "A1w - Privacy Film" at bounding box center [454, 459] width 429 height 16
click at [716, 344] on input at bounding box center [715, 352] width 25 height 16
click at [716, 344] on input at bounding box center [722, 352] width 13 height 16
type input "$80.00"
type input "$112.00"
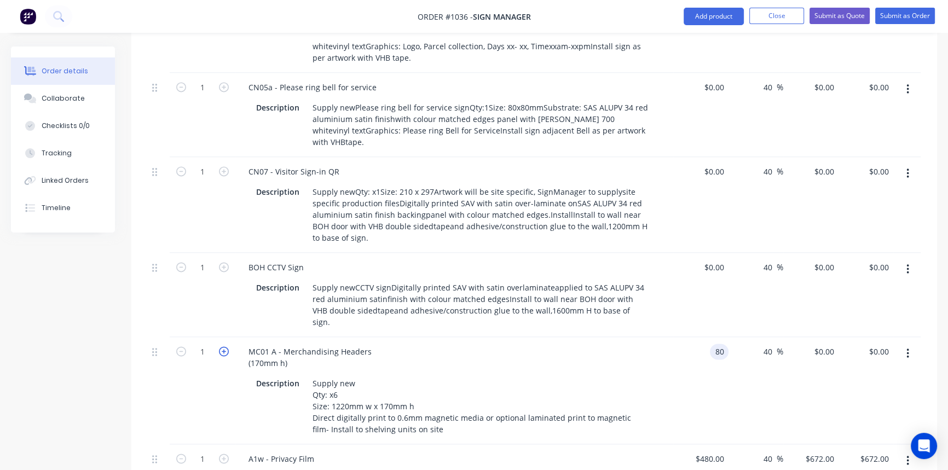
type input "$112.00"
click at [222, 346] on icon "button" at bounding box center [224, 351] width 10 height 10
type input "2"
type input "$224.00"
click at [222, 346] on icon "button" at bounding box center [224, 351] width 10 height 10
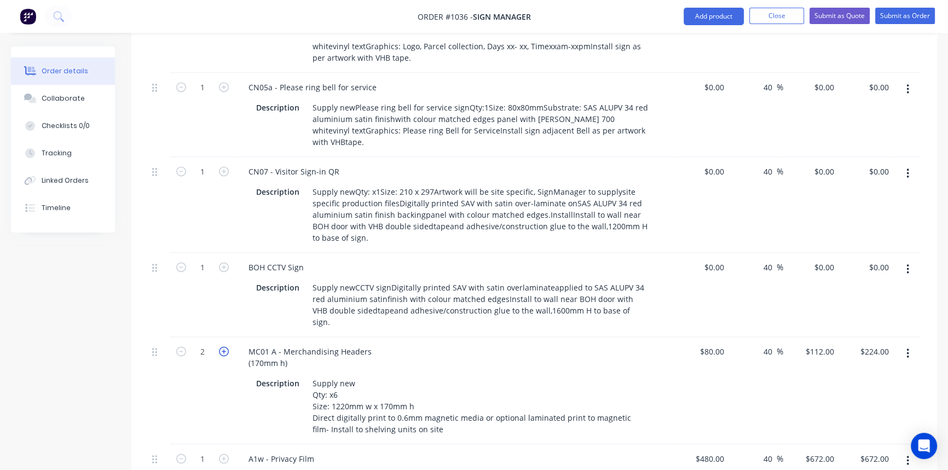
type input "3"
type input "$336.00"
click at [222, 346] on icon "button" at bounding box center [224, 351] width 10 height 10
type input "4"
type input "$448.00"
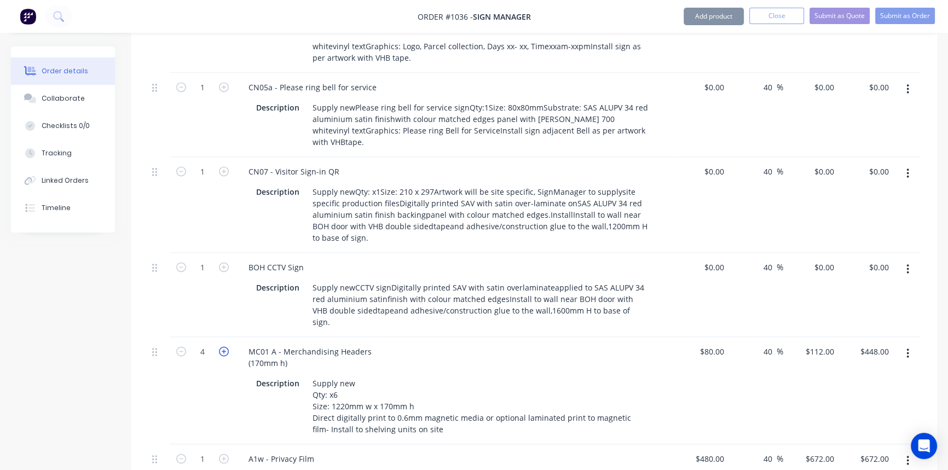
click at [222, 346] on icon "button" at bounding box center [224, 351] width 10 height 10
type input "5"
type input "$560.00"
click at [222, 346] on icon "button" at bounding box center [224, 351] width 10 height 10
type input "6"
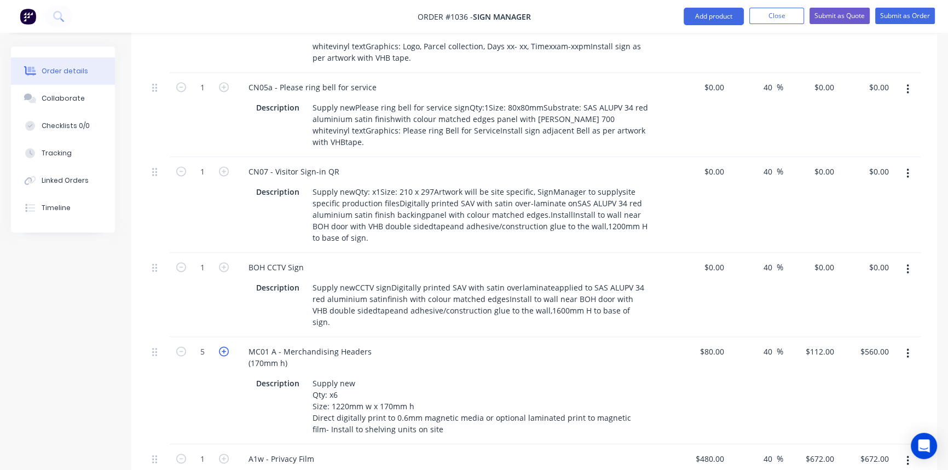
type input "$672.00"
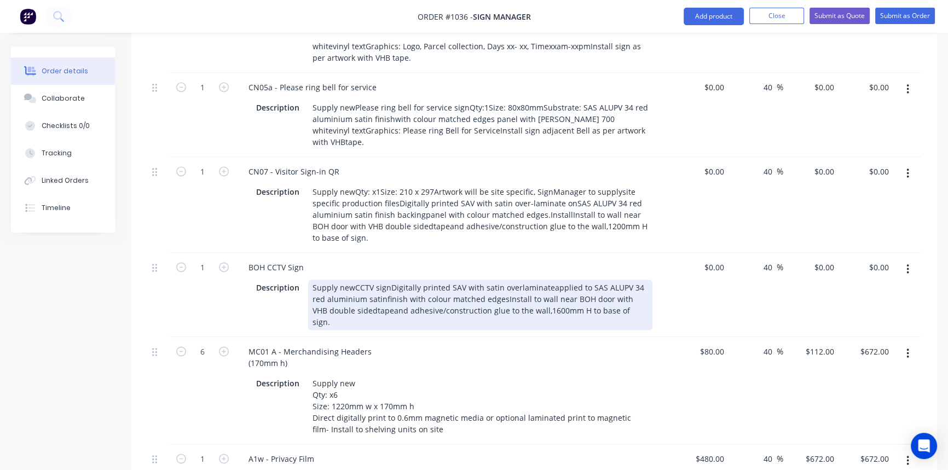
click at [353, 280] on div "Supply newCCTV signDigitally printed SAV with satin overlaminateapplied to SAS …" at bounding box center [480, 305] width 344 height 50
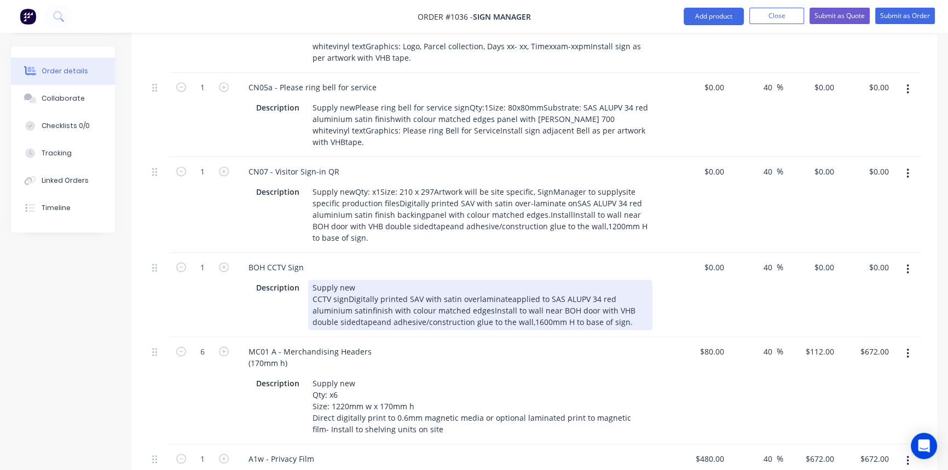
click at [345, 280] on div "Supply new CCTV signDigitally printed SAV with satin overlaminateapplied to SAS…" at bounding box center [480, 305] width 344 height 50
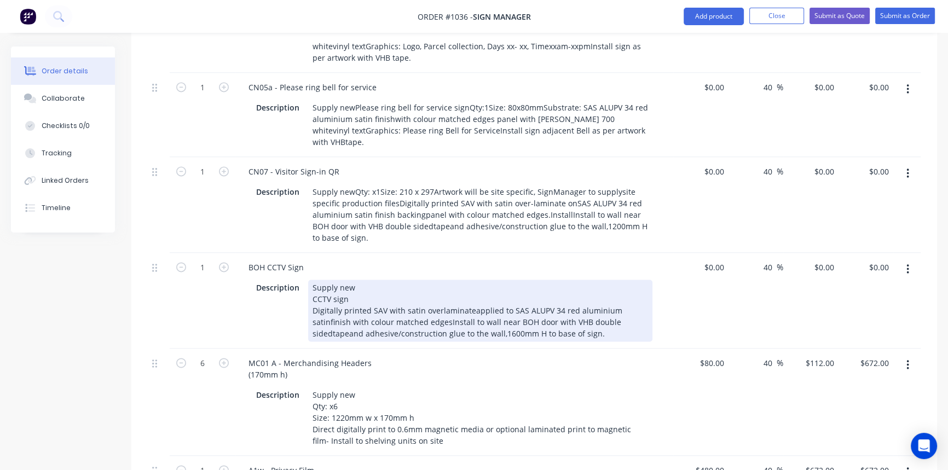
click at [469, 280] on div "Supply new CCTV sign Digitally printed SAV with satin overlaminateapplied to SA…" at bounding box center [480, 311] width 344 height 62
click at [328, 280] on div "Supply new CCTV sign Digitally printed SAV with satin overlaminate applied to S…" at bounding box center [480, 311] width 344 height 62
click at [429, 280] on div "Supply new CCTV sign Digitally printed SAV with satin overlaminate applied to S…" at bounding box center [480, 311] width 344 height 62
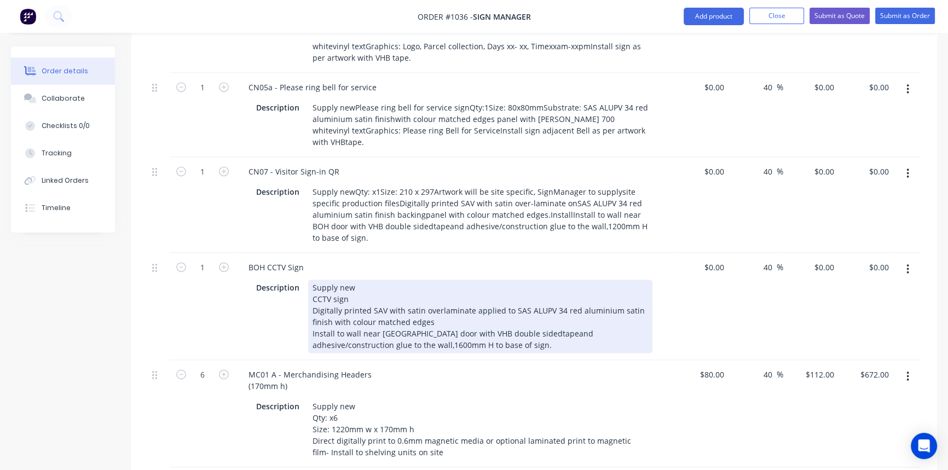
click at [496, 280] on div "Supply new CCTV sign Digitally printed SAV with satin overlaminate applied to S…" at bounding box center [480, 316] width 344 height 73
click at [515, 280] on div "Supply new CCTV sign Digitally printed SAV with satin overlaminate applied to S…" at bounding box center [480, 316] width 344 height 73
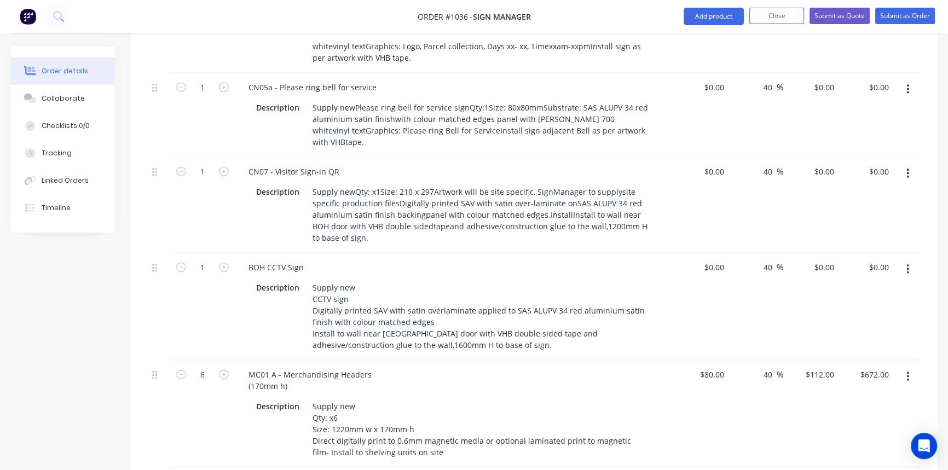
click at [529, 360] on div "MC01 A - Merchandising Headers (170mm h) Description Supply new Qty: x6 Size: 1…" at bounding box center [454, 413] width 438 height 107
click at [707, 253] on div "$0.00" at bounding box center [700, 306] width 55 height 107
type input "$100.00"
type input "$140.00"
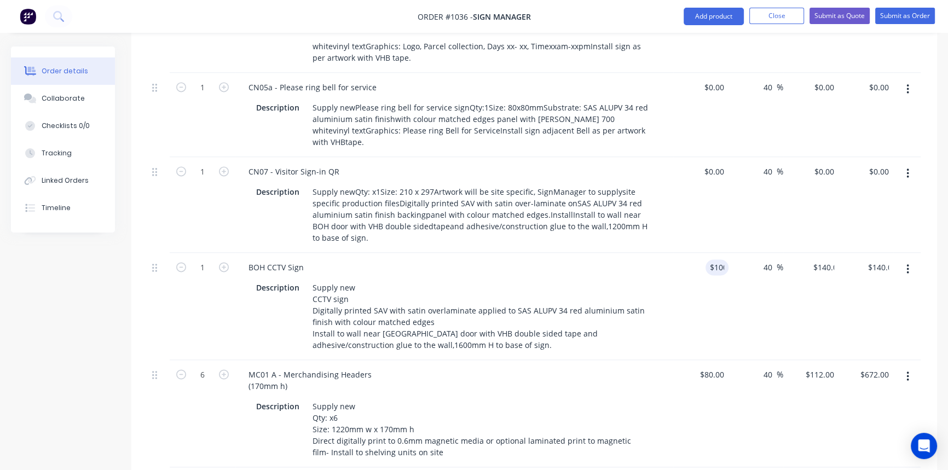
click at [693, 253] on div "$100.00 100" at bounding box center [700, 306] width 55 height 107
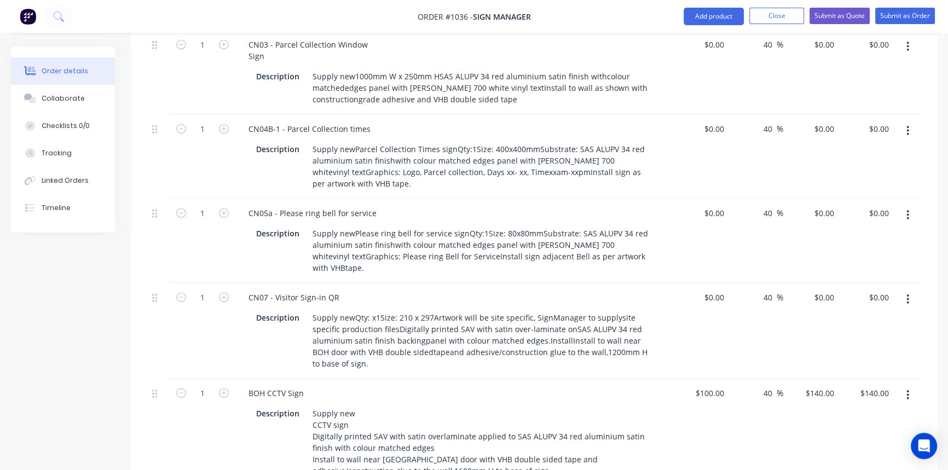
scroll to position [1891, 0]
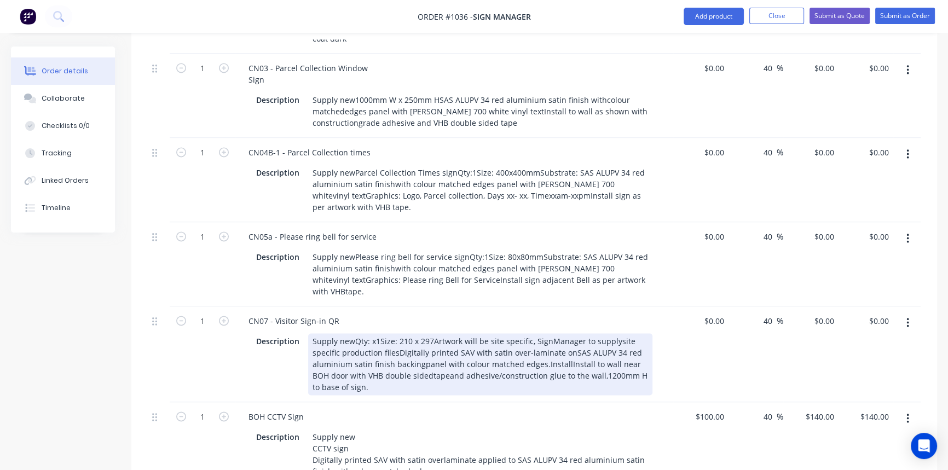
click at [351, 333] on div "Supply newQty: x1Size: 210 x 297Artwork will be site specific, SignManager to s…" at bounding box center [480, 364] width 344 height 62
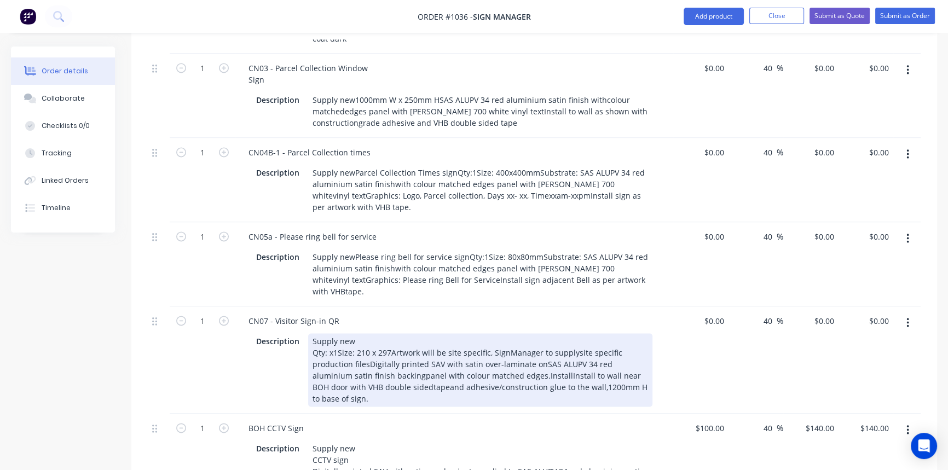
click at [387, 333] on div "Supply new Qty: x1Size: 210 x 297Artwork will be site specific, SignManager to …" at bounding box center [480, 369] width 344 height 73
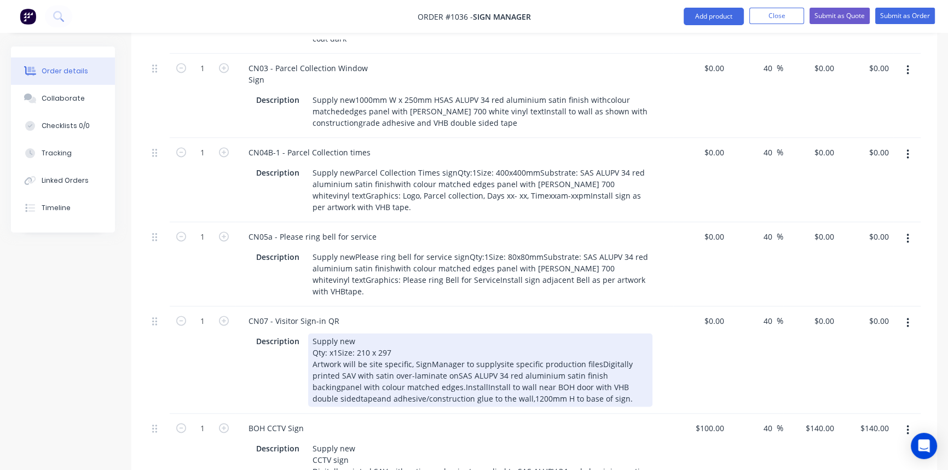
click at [426, 333] on div "Supply new Qty: x1Size: 210 x 297 Artwork will be site specific, SignManager to…" at bounding box center [480, 369] width 344 height 73
click at [494, 333] on div "Supply new Qty: x1Size: 210 x 297 Artwork will be site specific, Sign Manager t…" at bounding box center [480, 369] width 344 height 73
click at [596, 333] on div "Supply new Qty: x1Size: 210 x 297 Artwork will be site specific, Sign Manager t…" at bounding box center [480, 369] width 344 height 73
click at [483, 333] on div "Supply new Qty: x1Size: 210 x 297 Artwork will be site specific, Sign Manager t…" at bounding box center [480, 369] width 344 height 73
click at [338, 333] on div "Supply new Qty: x1Size: 210 x 297 Artwork will be site specific, Sign Manager t…" at bounding box center [480, 369] width 344 height 73
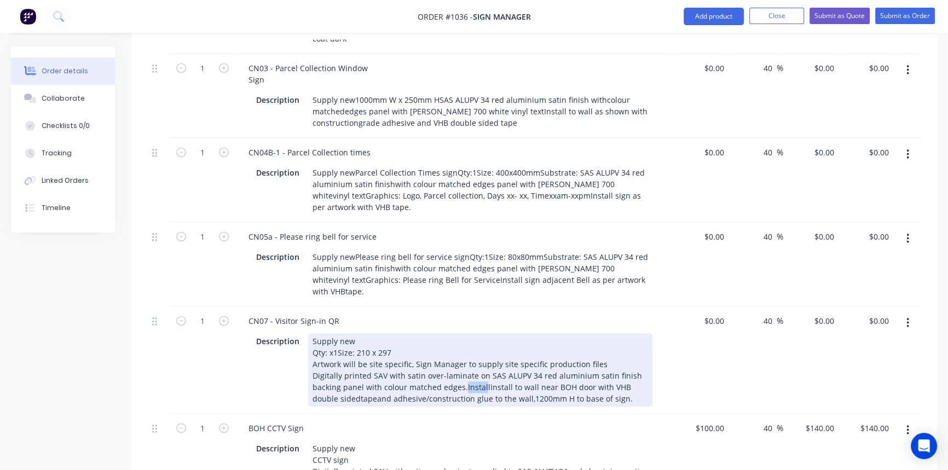
drag, startPoint x: 461, startPoint y: 277, endPoint x: 481, endPoint y: 277, distance: 20.2
click at [481, 333] on div "Supply new Qty: x1Size: 210 x 297 Artwork will be site specific, Sign Manager t…" at bounding box center [480, 369] width 344 height 73
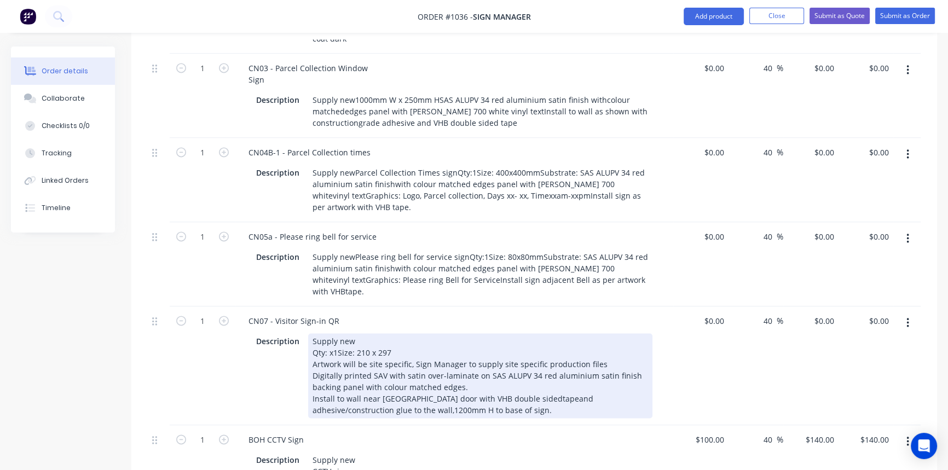
click at [497, 333] on div "Supply new Qty: x1Size: 210 x 297 Artwork will be site specific, Sign Manager t…" at bounding box center [480, 375] width 344 height 85
click at [514, 333] on div "Supply new Qty: x1Size: 210 x 297 Artwork will be site specific, Sign Manager t…" at bounding box center [480, 375] width 344 height 85
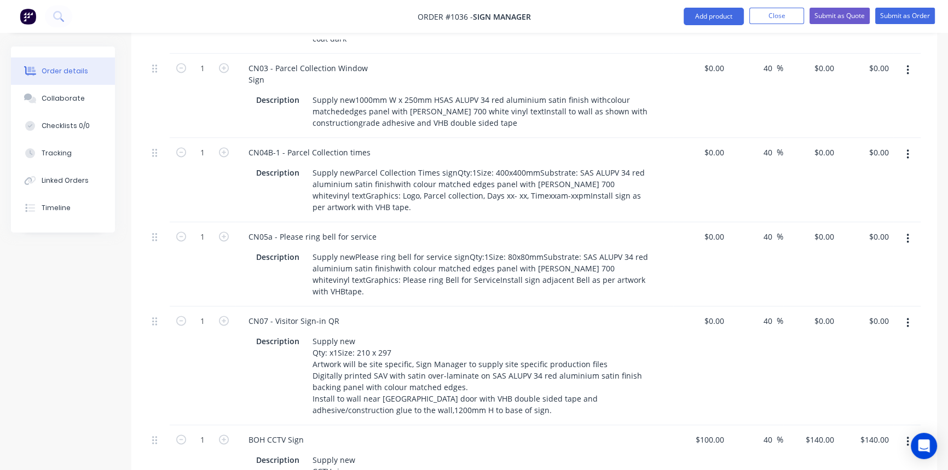
click at [689, 306] on div "$0.00 $0.00" at bounding box center [700, 365] width 55 height 119
click at [710, 306] on div at bounding box center [700, 365] width 55 height 119
type input "$50.00"
type input "$70.00"
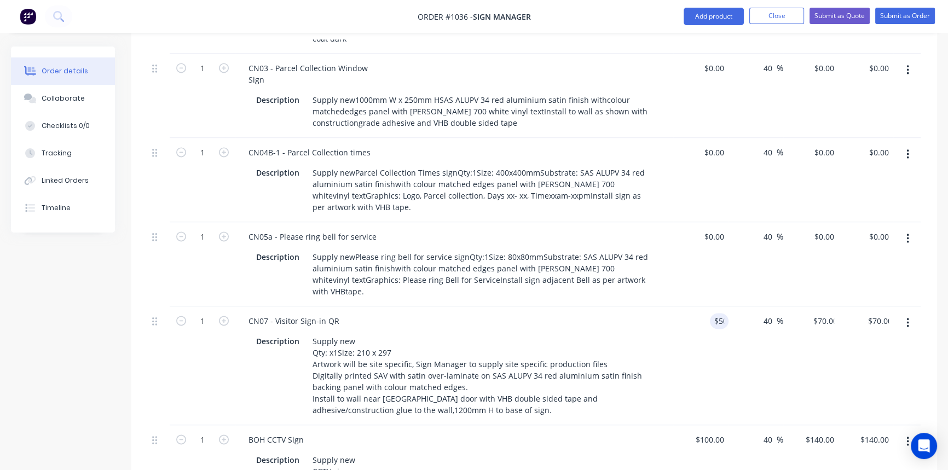
click at [684, 306] on div "$50.00 50" at bounding box center [700, 365] width 55 height 119
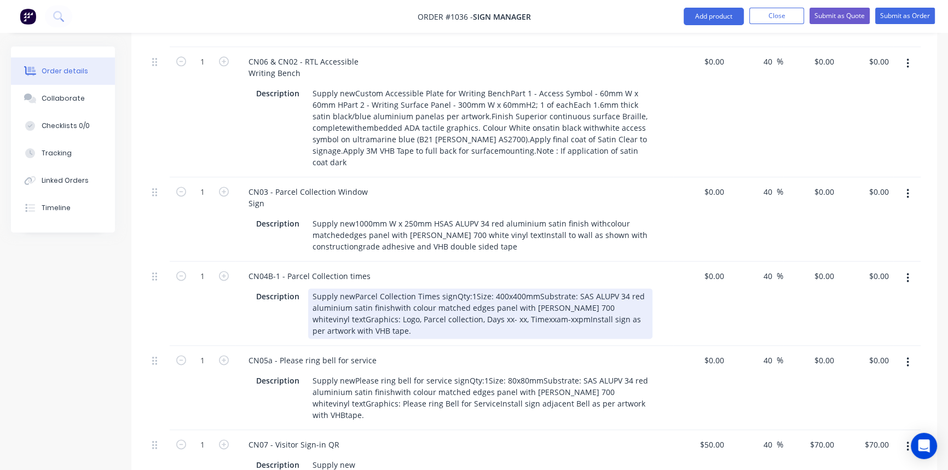
scroll to position [1742, 0]
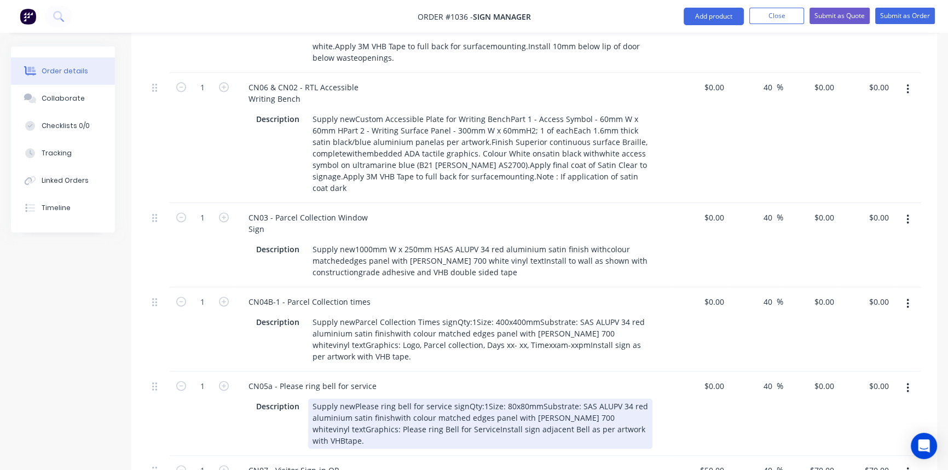
click at [353, 398] on div "Supply newPlease ring bell for service signQty:1Size: 80x80mmSubstrate: SAS ALU…" at bounding box center [480, 423] width 344 height 50
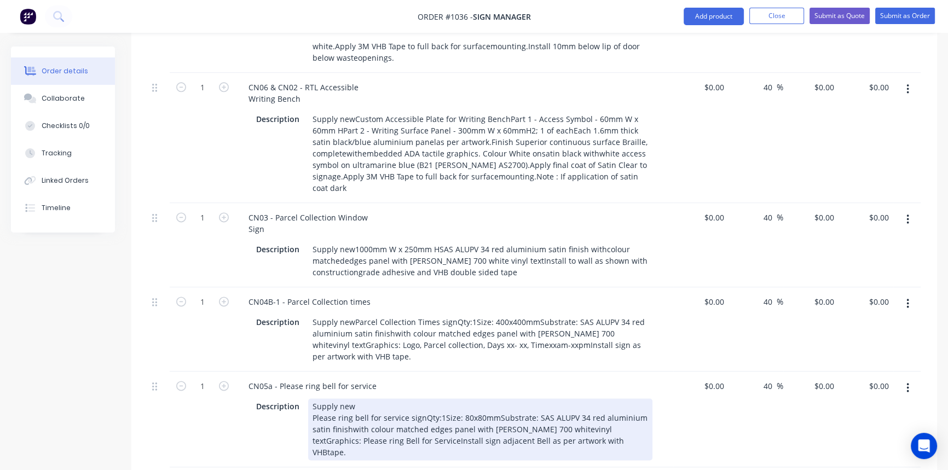
click at [351, 398] on div "Supply new Please ring bell for service signQty:1Size: 80x80mmSubstrate: SAS AL…" at bounding box center [480, 429] width 344 height 62
click at [547, 398] on div "Supply new Please ring bell for service signQty:1Size: 80x80mmSubstrate: SAS AL…" at bounding box center [480, 429] width 344 height 62
click at [579, 398] on div "Supply new Please ring bell for service signQty:1Size: 80x80mmSubstrate: SAS AL…" at bounding box center [480, 429] width 344 height 62
click at [441, 398] on div "Supply new Please ring bell for service signQty:1Size: 80x80mmSubstrate: SAS AL…" at bounding box center [480, 423] width 344 height 50
click at [485, 398] on div "Supply new Please ring bell for service signQty:1Size: 80x80mmSubstrate: SAS AL…" at bounding box center [480, 429] width 344 height 62
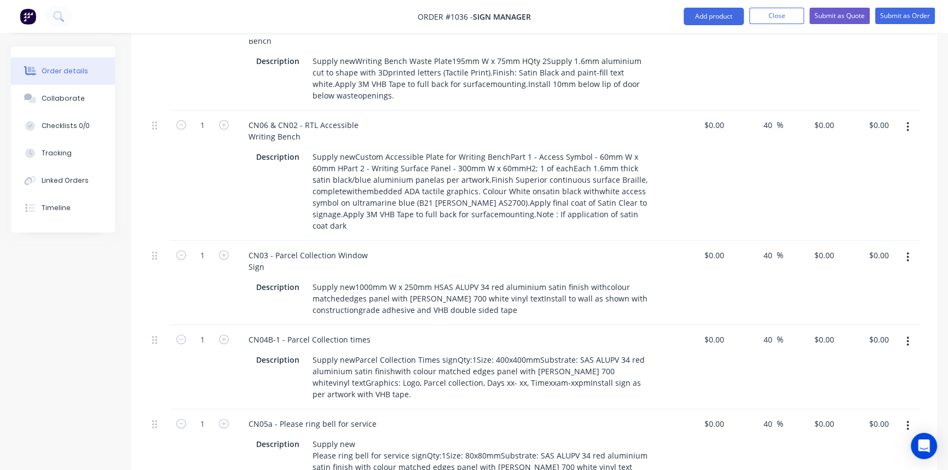
scroll to position [1692, 0]
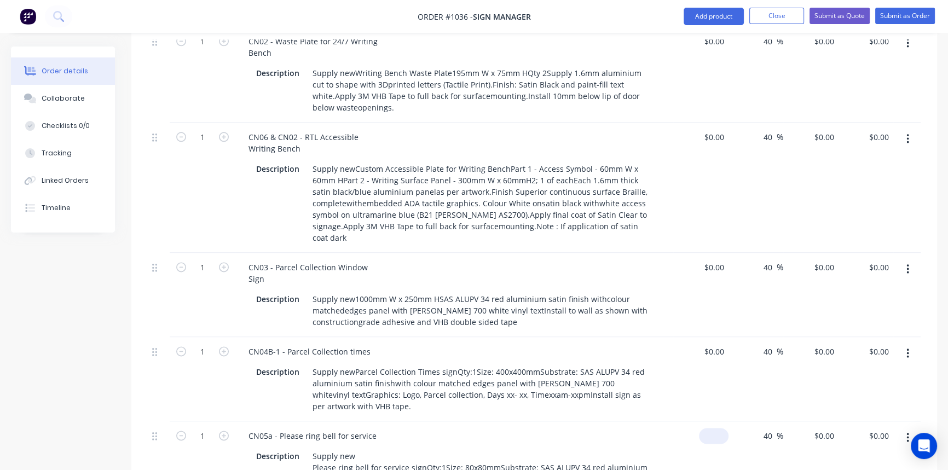
click at [715, 428] on div "$0.00" at bounding box center [714, 436] width 30 height 16
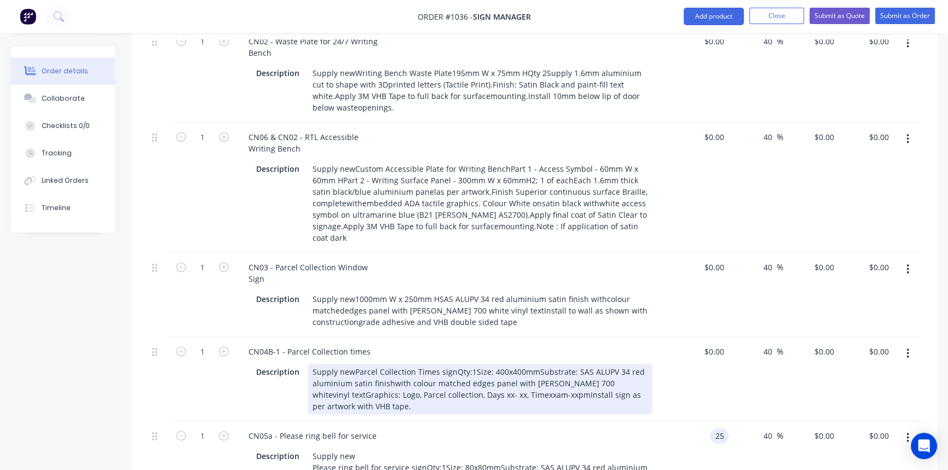
type input "$25.00"
type input "$35.00"
click at [353, 364] on div "Supply newParcel Collection Times signQty:1Size: 400x400mmSubstrate: SAS ALUPV …" at bounding box center [480, 389] width 344 height 50
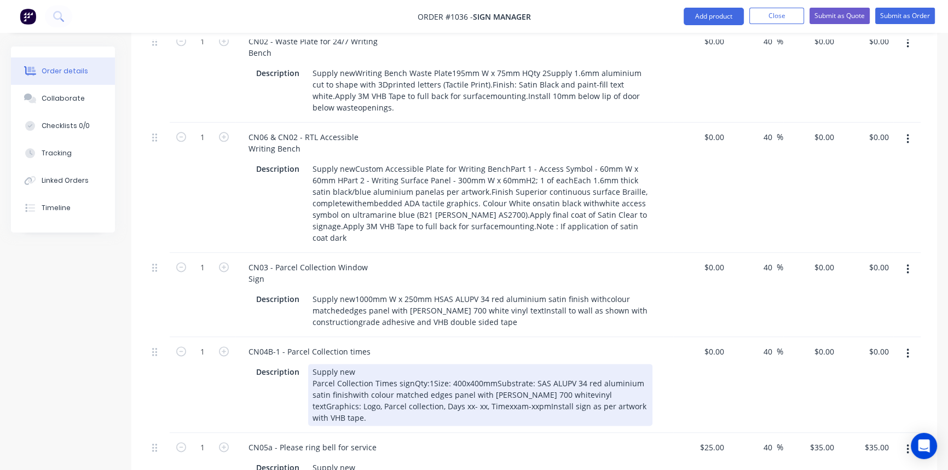
click at [350, 364] on div "Supply new Parcel Collection Times signQty:1Size: 400x400mmSubstrate: SAS ALUPV…" at bounding box center [480, 395] width 344 height 62
click at [545, 364] on div "Supply new Parcel Collection Times signQty:1Size: 400x400mmSubstrate: SAS ALUPV…" at bounding box center [480, 395] width 344 height 62
click at [579, 364] on div "Supply new Parcel Collection Times signQty:1Size: 400x400mmSubstrate: SAS ALUPV…" at bounding box center [480, 395] width 344 height 62
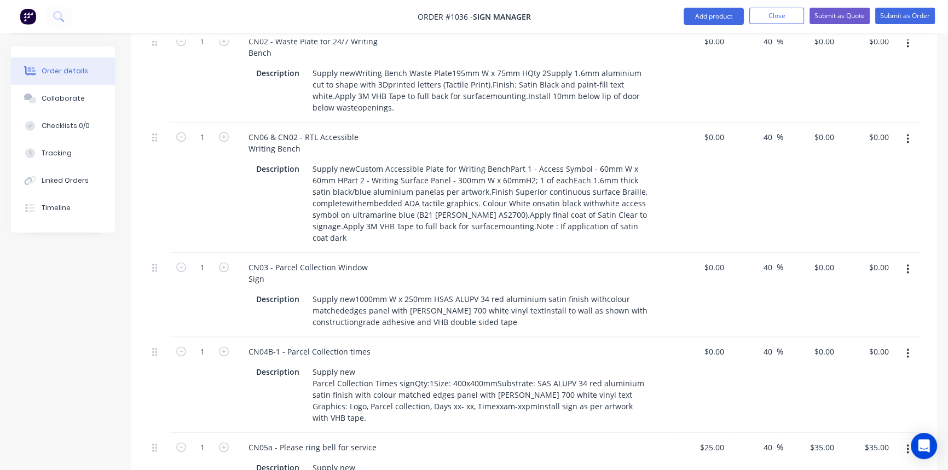
click at [721, 344] on input at bounding box center [715, 352] width 25 height 16
click at [721, 344] on input at bounding box center [722, 352] width 13 height 16
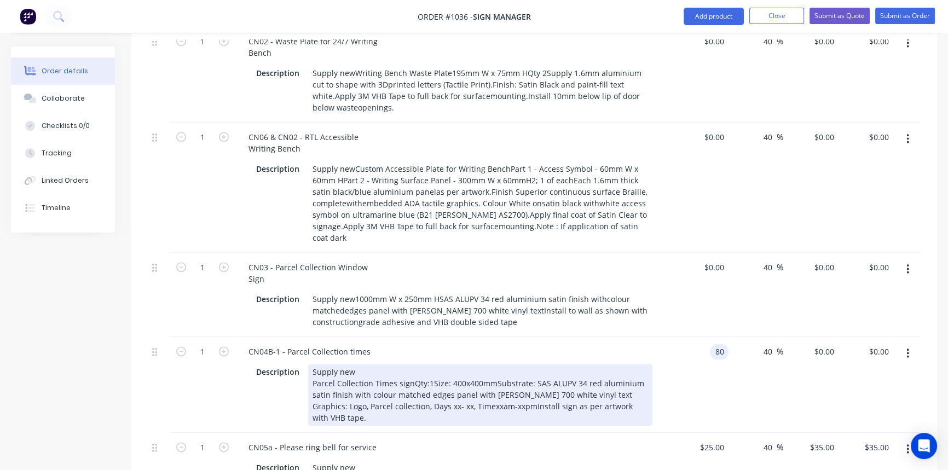
type input "$80.00"
type input "$112.00"
click at [661, 362] on div "Description Supply new Parcel Collection Times signQty:1Size: 400x400mmSubstrat…" at bounding box center [454, 394] width 429 height 64
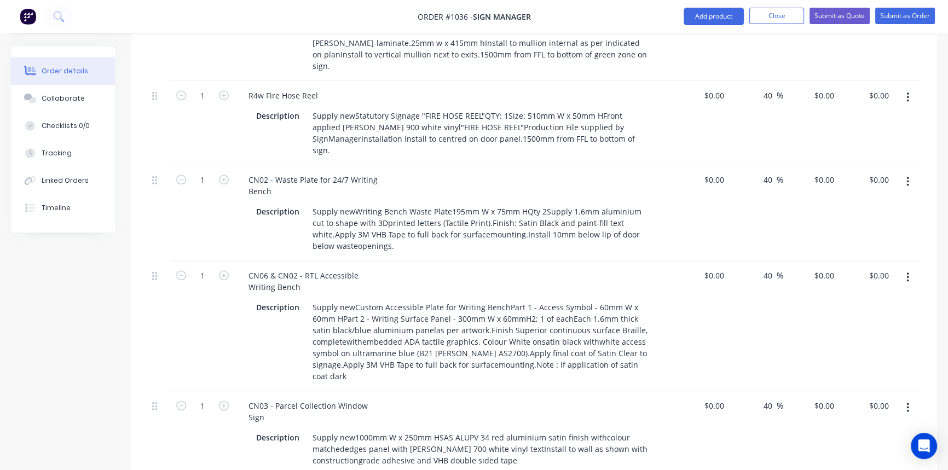
scroll to position [1543, 0]
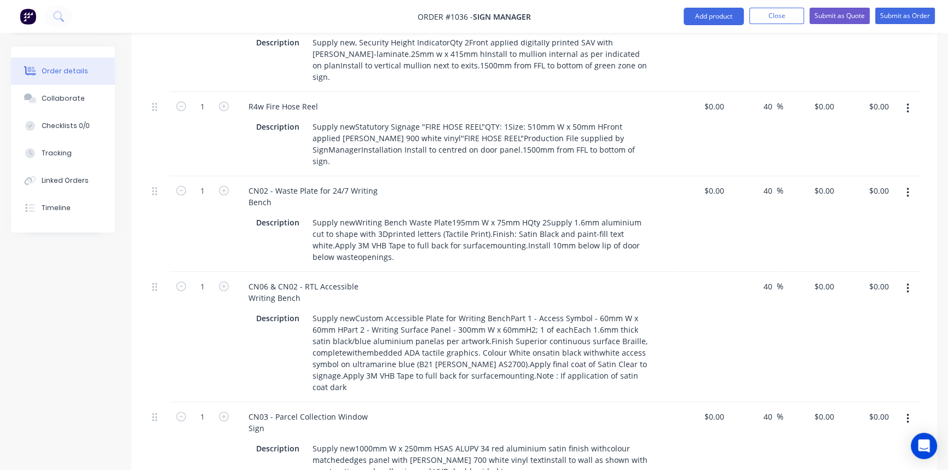
click at [710, 272] on div "$0.00" at bounding box center [700, 337] width 55 height 130
type input "110"
type input "$110.00"
type input "$154.00"
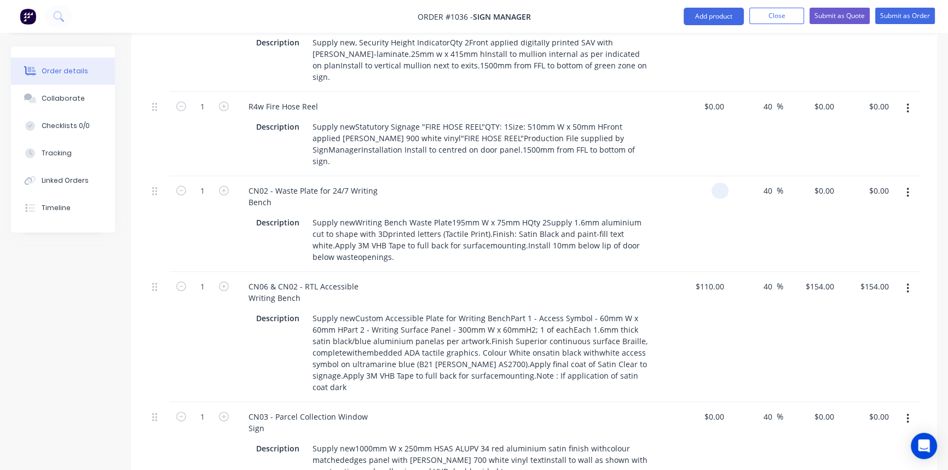
click at [716, 183] on input at bounding box center [722, 191] width 13 height 16
type input "$55.90"
type input "$78.26"
click at [711, 272] on div "$110.00 $110.00" at bounding box center [700, 337] width 55 height 130
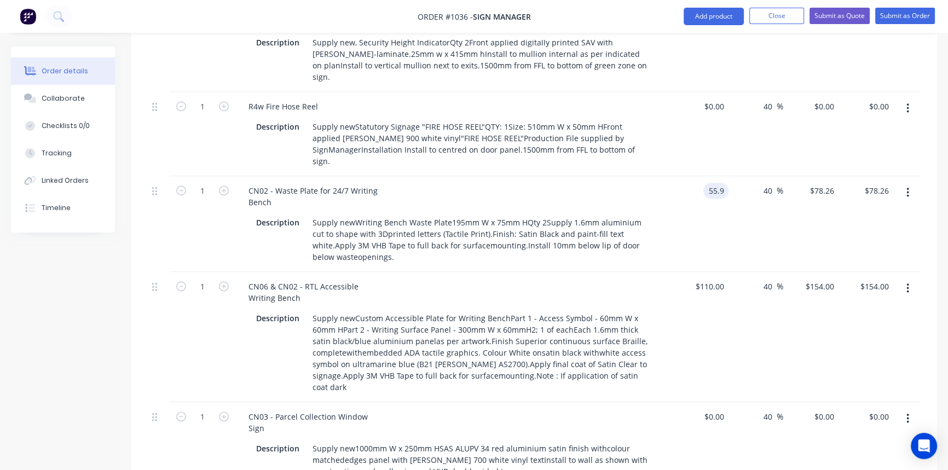
click at [715, 183] on input "55.9" at bounding box center [717, 191] width 21 height 16
type input "$60.00"
type input "$84.00"
click at [708, 272] on div "$110.00 $110.00" at bounding box center [700, 337] width 55 height 130
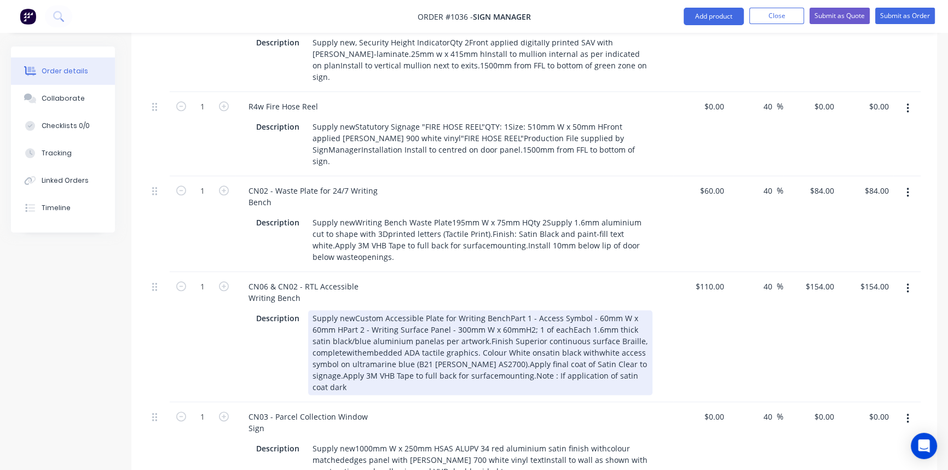
click at [353, 310] on div "Supply newCustom Accessible Plate for Writing BenchPart 1 - Access Symbol - 60m…" at bounding box center [480, 352] width 344 height 85
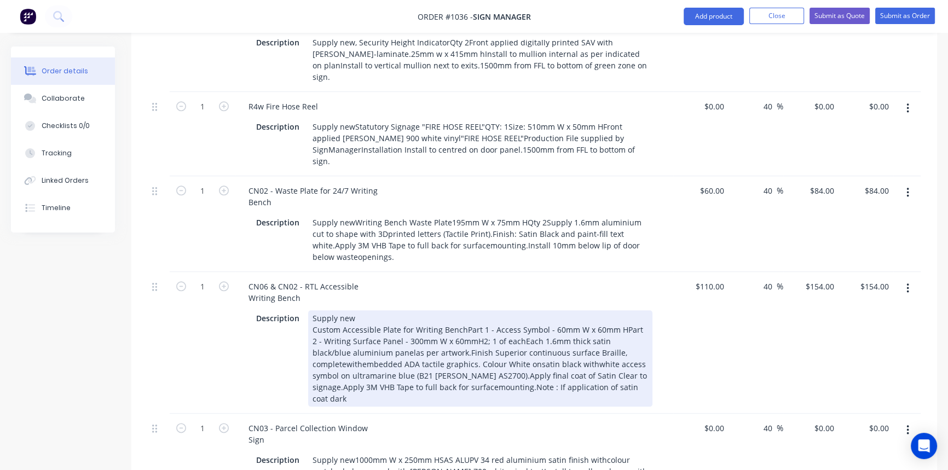
click at [462, 310] on div "Supply new Custom Accessible Plate for Writing BenchPart 1 - Access Symbol - 60…" at bounding box center [480, 358] width 344 height 96
click at [468, 310] on div "Supply new Custom Accessible Plate for Writing Bench Part 1 - Access Symbol - 6…" at bounding box center [480, 358] width 344 height 96
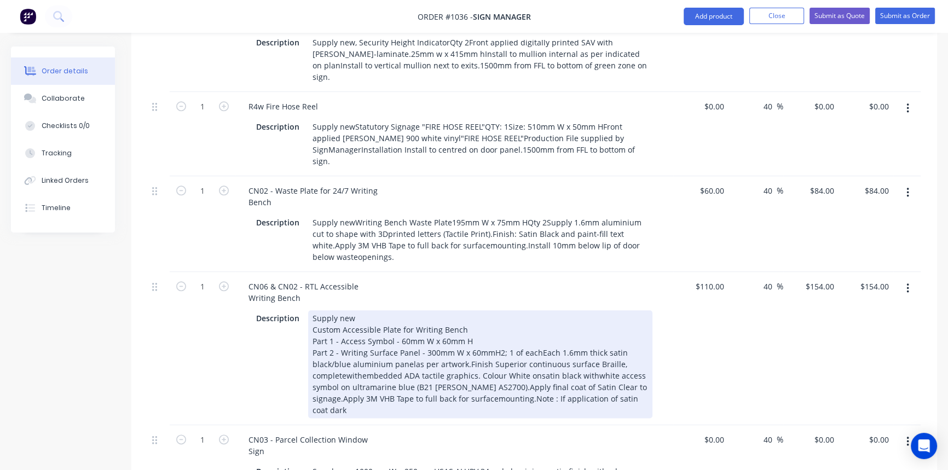
click at [413, 310] on div "Supply new Custom Accessible Plate for Writing Bench Part 1 - Access Symbol - 6…" at bounding box center [480, 364] width 344 height 108
click at [535, 310] on div "Supply new Custom Accessible Plate for Writing Bench Part 1 - Access Symbol - 6…" at bounding box center [480, 364] width 344 height 108
click at [467, 310] on div "Supply new Custom Accessible Plate for Writing Bench Part 1 - Access Symbol - 6…" at bounding box center [480, 364] width 344 height 108
click at [345, 310] on div "Supply new Custom Accessible Plate for Writing Bench Part 1 - Access Symbol - 6…" at bounding box center [480, 364] width 344 height 108
click at [362, 310] on div "Supply new Custom Accessible Plate for Writing Bench Part 1 - Access Symbol - 6…" at bounding box center [480, 364] width 344 height 108
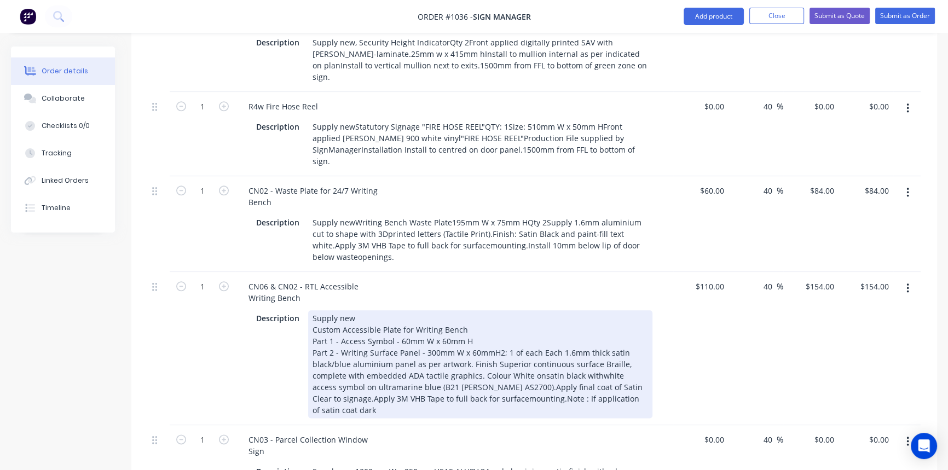
click at [537, 310] on div "Supply new Custom Accessible Plate for Writing Bench Part 1 - Access Symbol - 6…" at bounding box center [480, 364] width 344 height 108
click at [596, 310] on div "Supply new Custom Accessible Plate for Writing Bench Part 1 - Access Symbol - 6…" at bounding box center [480, 364] width 344 height 108
click at [492, 310] on div "Supply new Custom Accessible Plate for Writing Bench Part 1 - Access Symbol - 6…" at bounding box center [480, 364] width 344 height 108
click at [531, 310] on div "Supply new Custom Accessible Plate for Writing Bench Part 1 - Access Symbol - 6…" at bounding box center [480, 364] width 344 height 108
click at [341, 310] on div "Supply new Custom Accessible Plate for Writing Bench Part 1 - Access Symbol - 6…" at bounding box center [480, 364] width 344 height 108
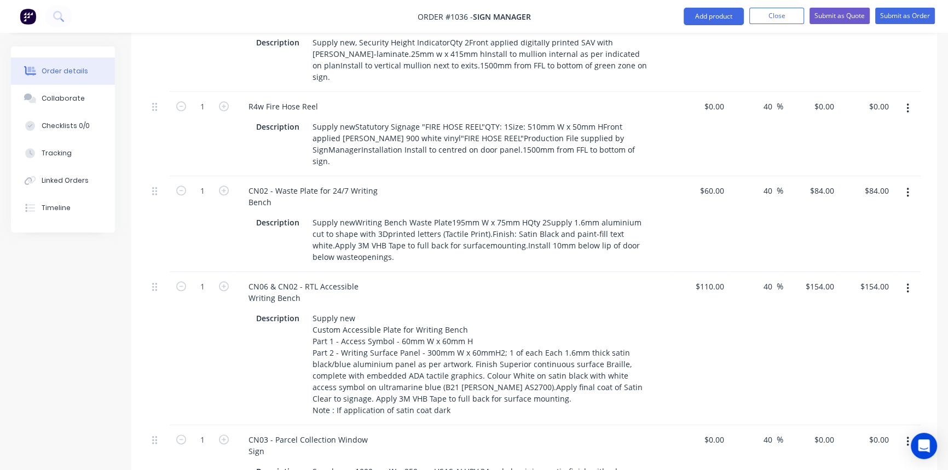
click at [521, 425] on div "CN03 - Parcel Collection Window Sign Description Supply new1000mm W x 250mm HSA…" at bounding box center [454, 467] width 438 height 84
click at [718, 432] on input at bounding box center [722, 440] width 13 height 16
type input "$110.00"
type input "$154.00"
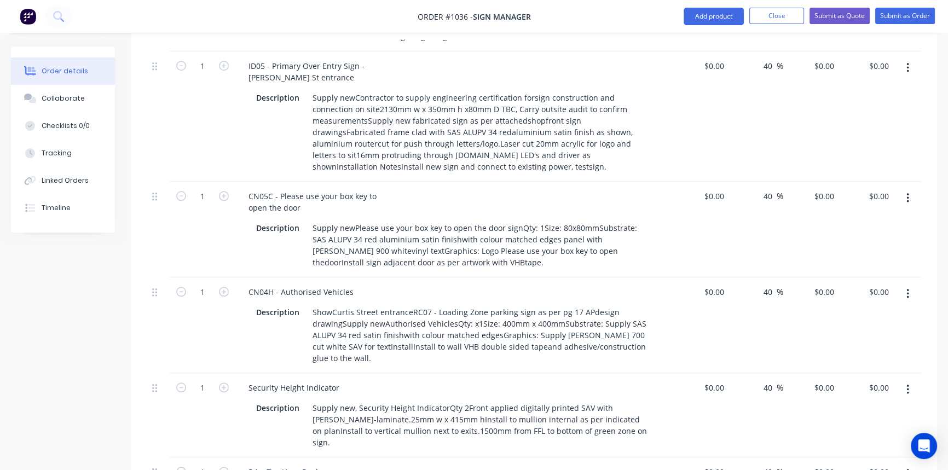
scroll to position [1195, 0]
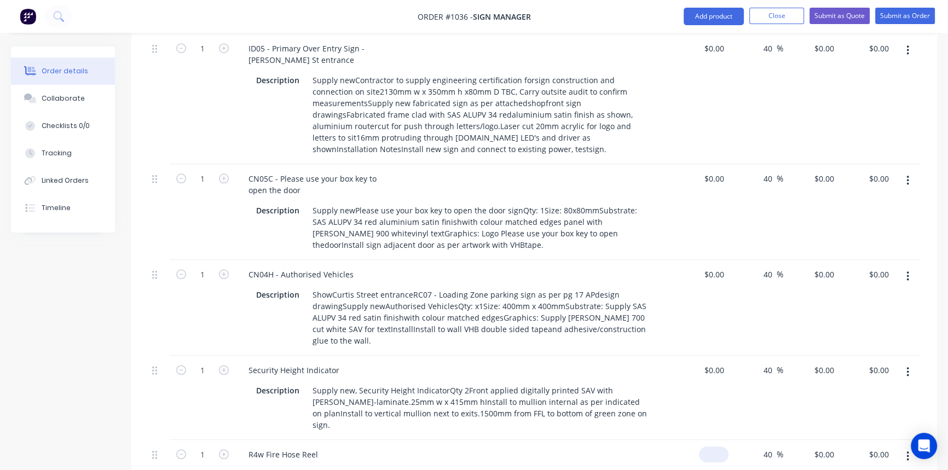
click at [718, 446] on input at bounding box center [715, 454] width 25 height 16
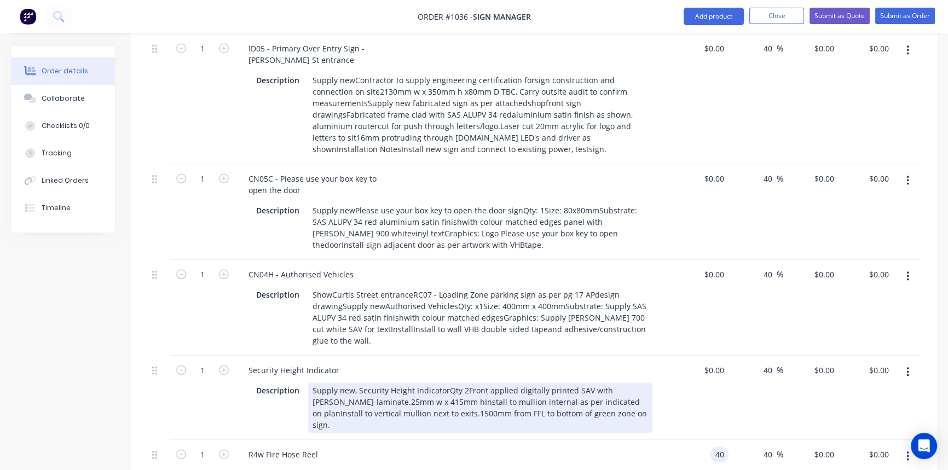
type input "$40.00"
type input "$56.00"
click at [667, 380] on div "Description Supply new, Security Height IndicatorQty 2Front applied digitally p…" at bounding box center [454, 406] width 429 height 53
click at [443, 382] on div "Supply new, Security Height IndicatorQty 2Front applied digitally printed SAV w…" at bounding box center [480, 407] width 344 height 50
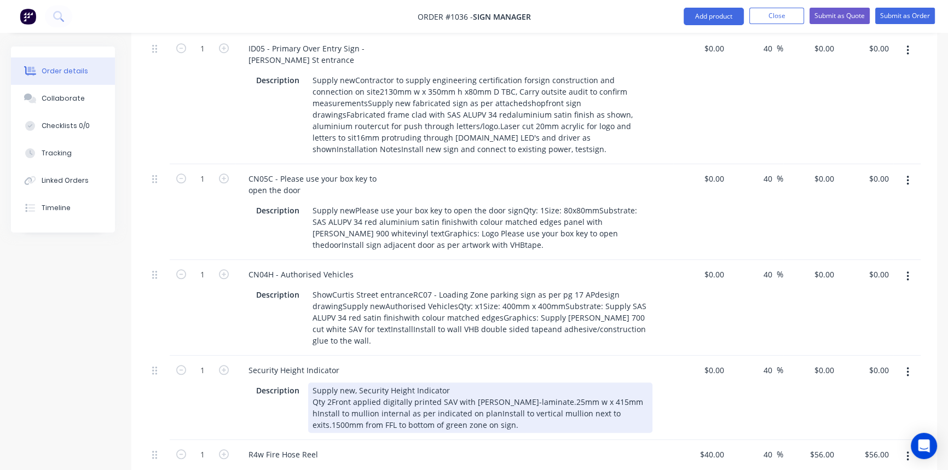
click at [330, 382] on div "Supply new, Security Height Indicator Qty 2Front applied digitally printed SAV …" at bounding box center [480, 407] width 344 height 50
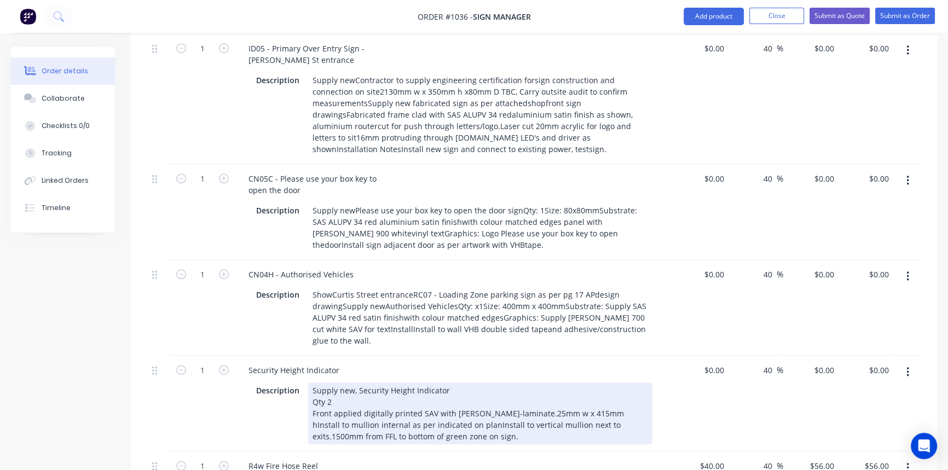
click at [612, 382] on div "Supply new, Security Height Indicator Qty 2 Front applied digitally printed SAV…" at bounding box center [480, 413] width 344 height 62
click at [488, 382] on div "Supply new, Security Height Indicator Qty 2 Front applied digitally printed SAV…" at bounding box center [480, 413] width 344 height 62
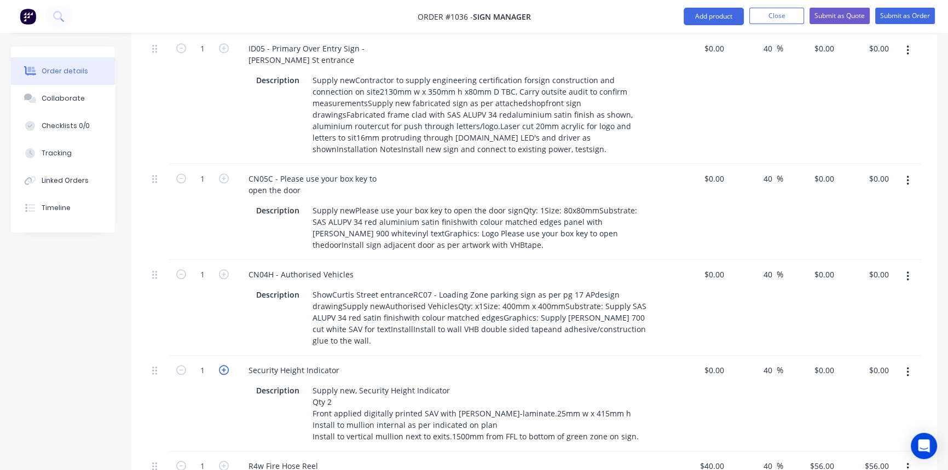
click at [227, 365] on icon "button" at bounding box center [224, 370] width 10 height 10
type input "2"
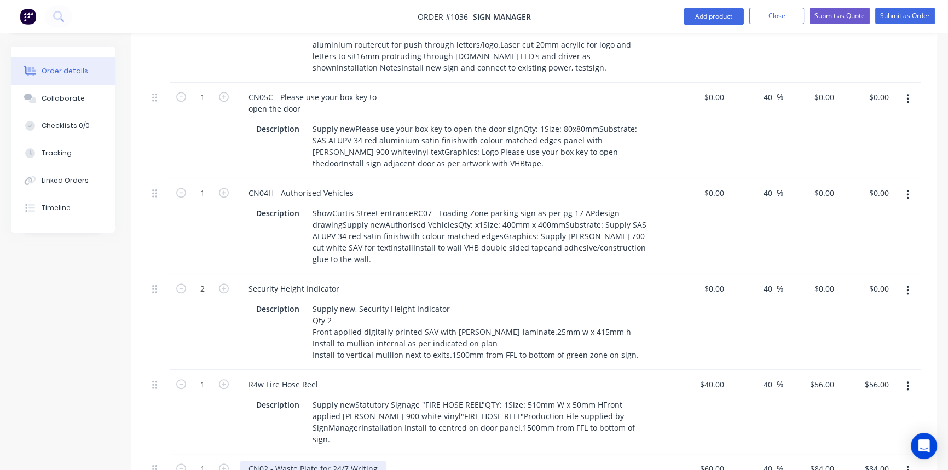
scroll to position [1294, 0]
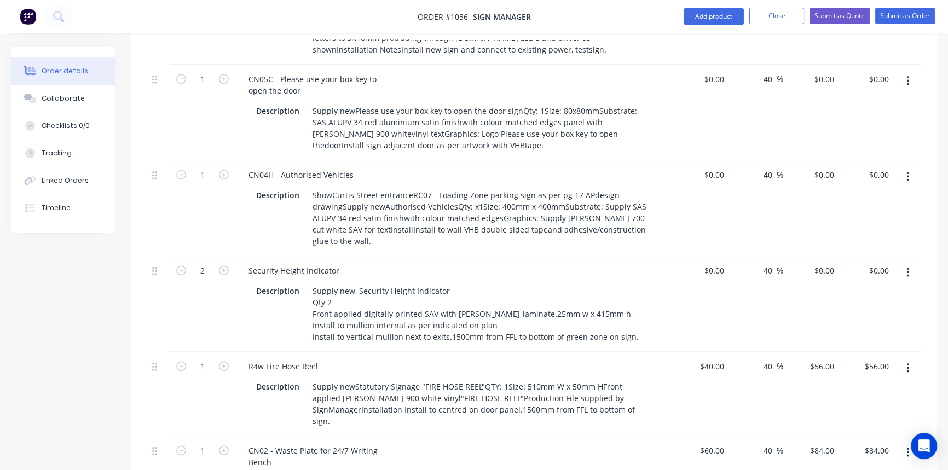
click at [227, 445] on icon "button" at bounding box center [224, 450] width 10 height 10
type input "2"
type input "$168.00"
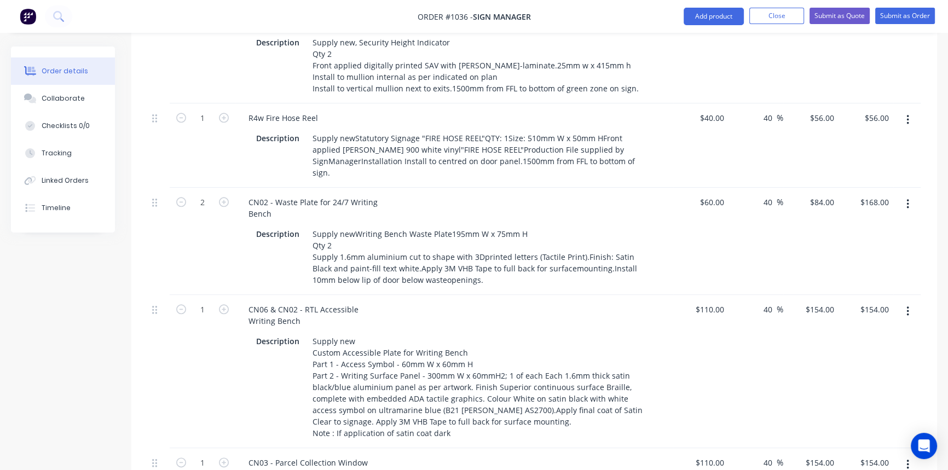
scroll to position [1593, 0]
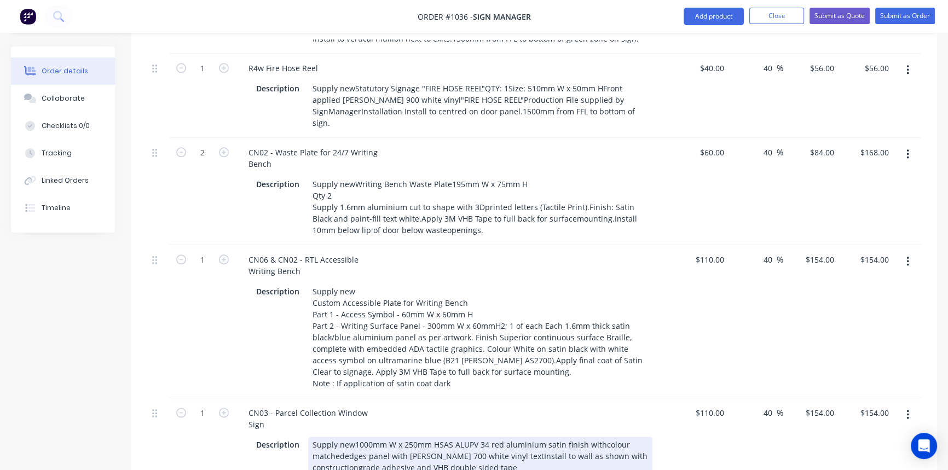
click at [597, 437] on div "Supply new1000mm W x 250mm HSAS ALUPV 34 red aluminium satin finish withcolour …" at bounding box center [480, 456] width 344 height 39
click at [334, 437] on div "Supply new1000mm W x 250mm HSAS ALUPV 34 red aluminium satin finish with colour…" at bounding box center [480, 456] width 344 height 39
click at [472, 437] on div "Supply new1000mm W x 250mm HSAS ALUPV 34 red aluminium satin finish with colour…" at bounding box center [480, 456] width 344 height 39
click at [458, 437] on div "Supply new1000mm W x 250mm HSAS ALUPV 34 red aluminium satin finish with colour…" at bounding box center [480, 456] width 344 height 39
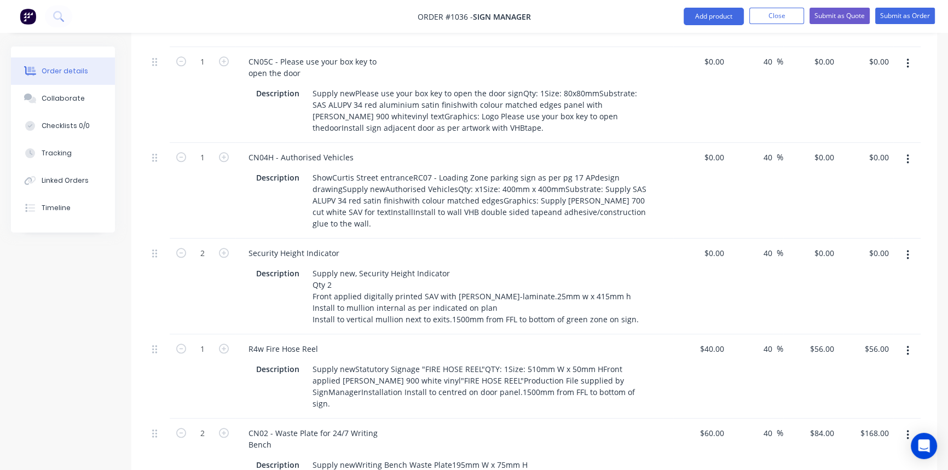
scroll to position [1294, 0]
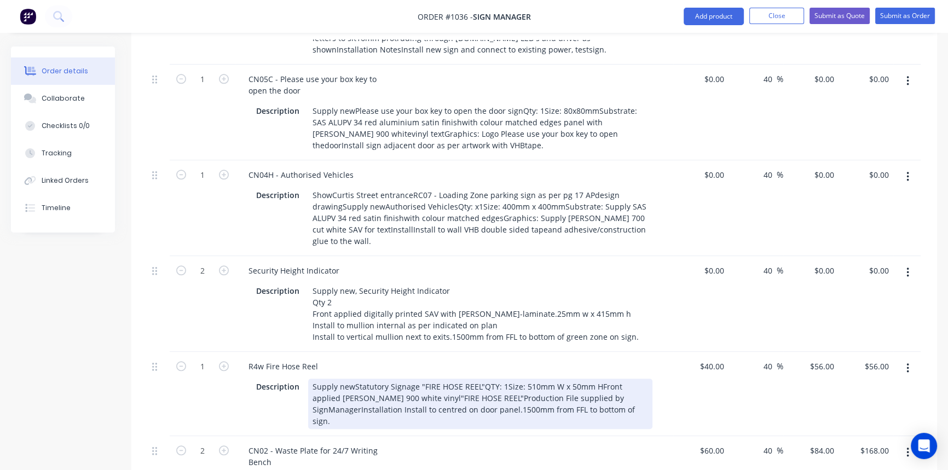
click at [480, 379] on div "Supply newStatutory Signage "FIRE HOSE REEL"QTY: 1Size: 510mm W x 50mm HFront a…" at bounding box center [480, 404] width 344 height 50
click at [351, 379] on div "Supply newStatutory Signage "FIRE HOSE REEL" QTY: 1Size: 510mm W x 50mm HFront …" at bounding box center [480, 404] width 344 height 50
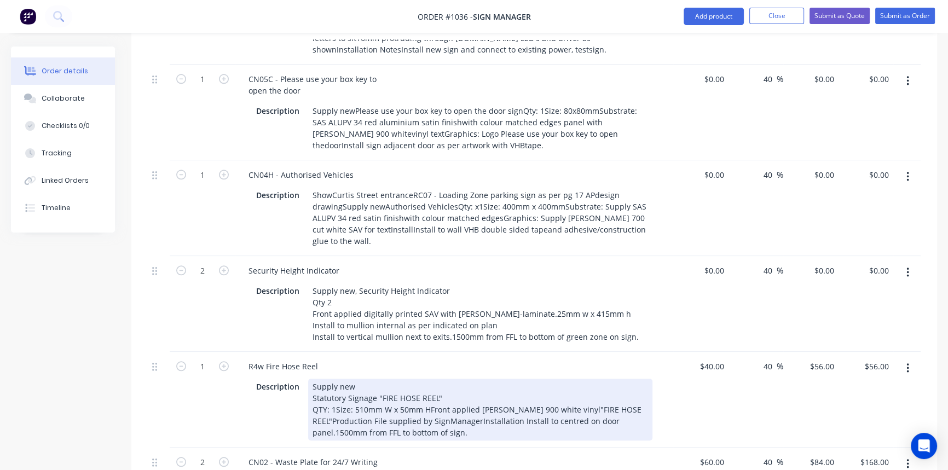
click at [426, 379] on div "Supply new Statutory Signage "FIRE HOSE REEL" QTY: 1Size: 510mm W x 50mm HFront…" at bounding box center [480, 410] width 344 height 62
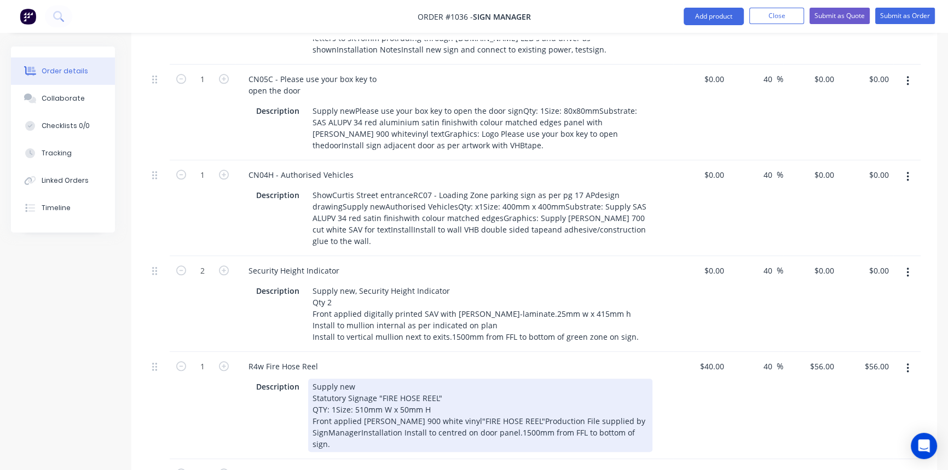
click at [358, 379] on div "Supply new Statutory Signage "FIRE HOSE REEL" QTY: 1Size: 510mm W x 50mm H Fron…" at bounding box center [480, 415] width 344 height 73
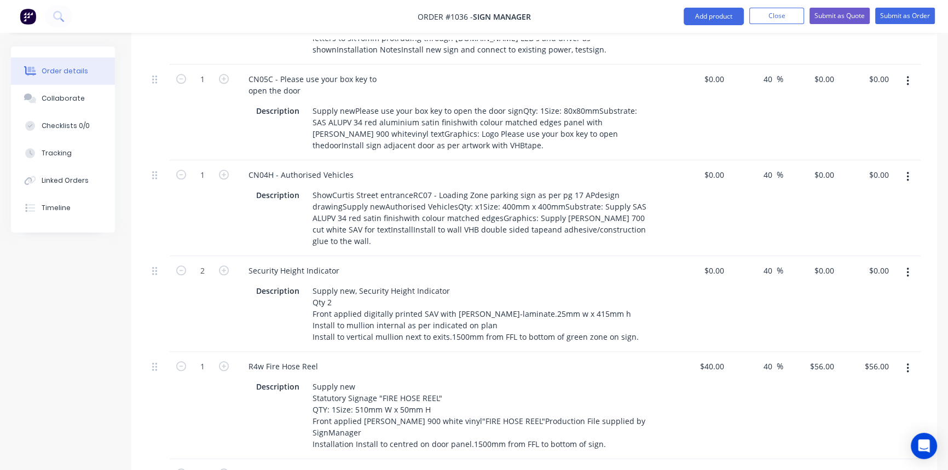
click at [687, 356] on div "$40.00 $40.00" at bounding box center [700, 405] width 55 height 107
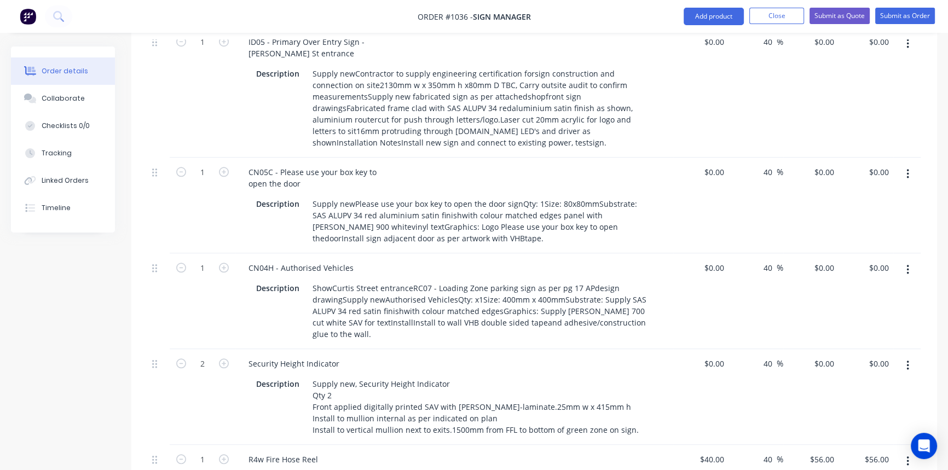
scroll to position [1195, 0]
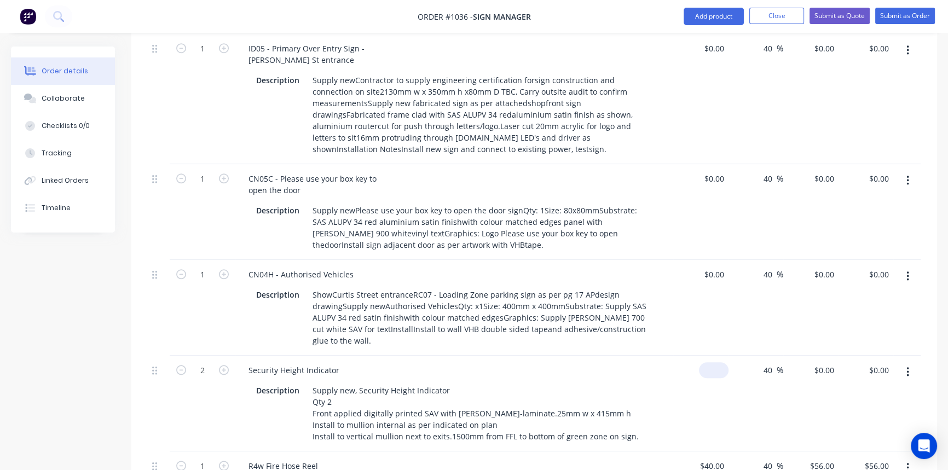
click at [716, 362] on input at bounding box center [715, 370] width 25 height 16
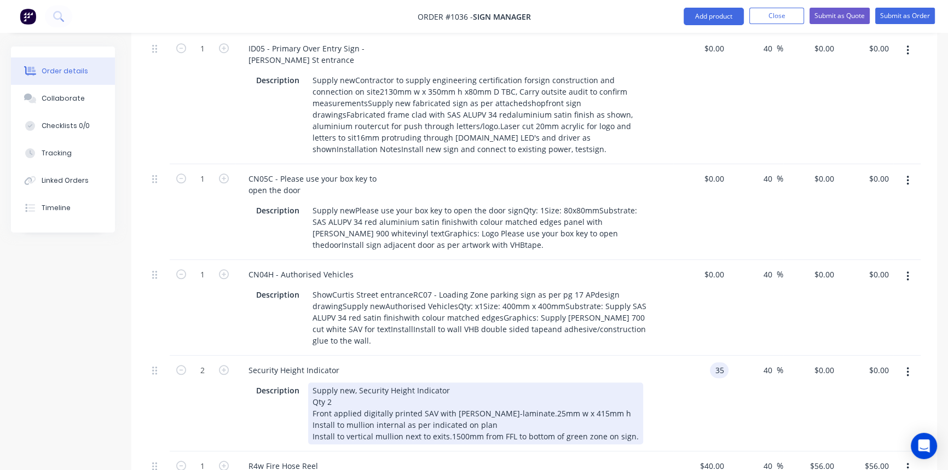
type input "$35.00"
type input "$49.00"
type input "$98.00"
click at [655, 380] on div "Description Supply new, Security Height Indicator Qty 2 Front applied digitally…" at bounding box center [454, 412] width 429 height 64
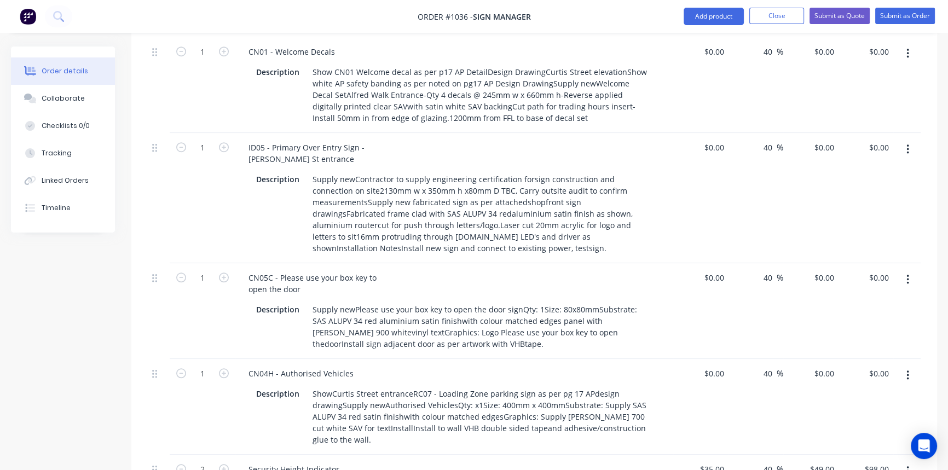
scroll to position [1095, 0]
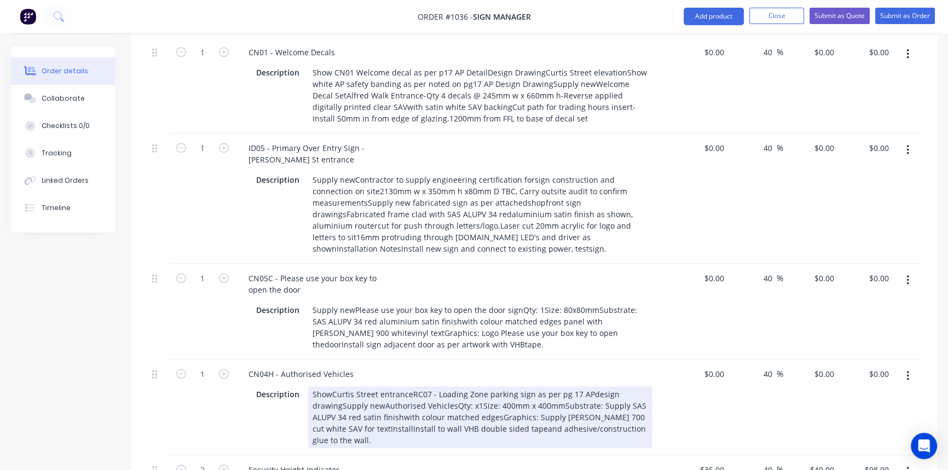
click at [332, 386] on div "ShowCurtis Street entranceRC07 - Loading Zone parking sign as per pg 17 APdesig…" at bounding box center [480, 417] width 344 height 62
drag, startPoint x: 329, startPoint y: 330, endPoint x: 313, endPoint y: 329, distance: 16.4
click at [313, 386] on div "ShowCurtis Street entranceRC07 - Loading Zone parking sign as per pg 17 APdesig…" at bounding box center [480, 417] width 344 height 62
click at [389, 386] on div "[PERSON_NAME][GEOGRAPHIC_DATA] entranceRC07 - Loading Zone parking sign as per …" at bounding box center [480, 417] width 344 height 62
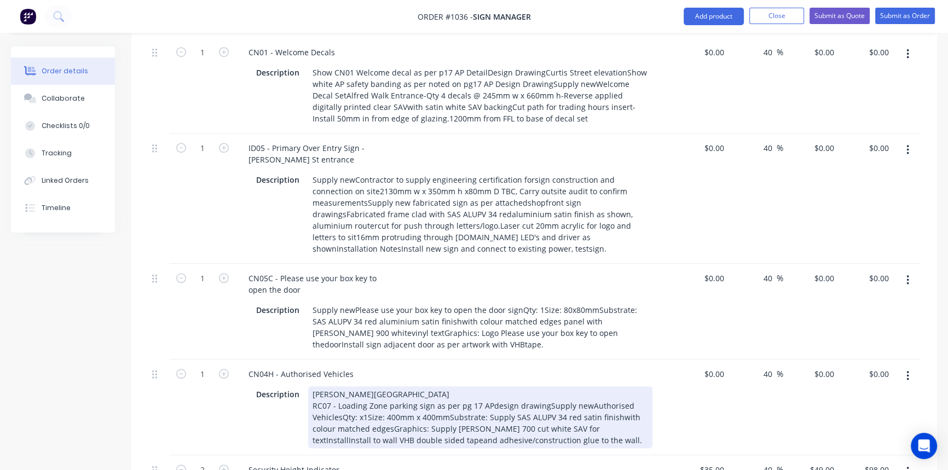
click at [487, 386] on div "[PERSON_NAME][GEOGRAPHIC_DATA] entrance RC07 - Loading Zone parking sign as per…" at bounding box center [480, 417] width 344 height 62
click at [544, 386] on div "[PERSON_NAME][GEOGRAPHIC_DATA] entrance RC07 - Loading Zone parking sign as per…" at bounding box center [480, 417] width 344 height 62
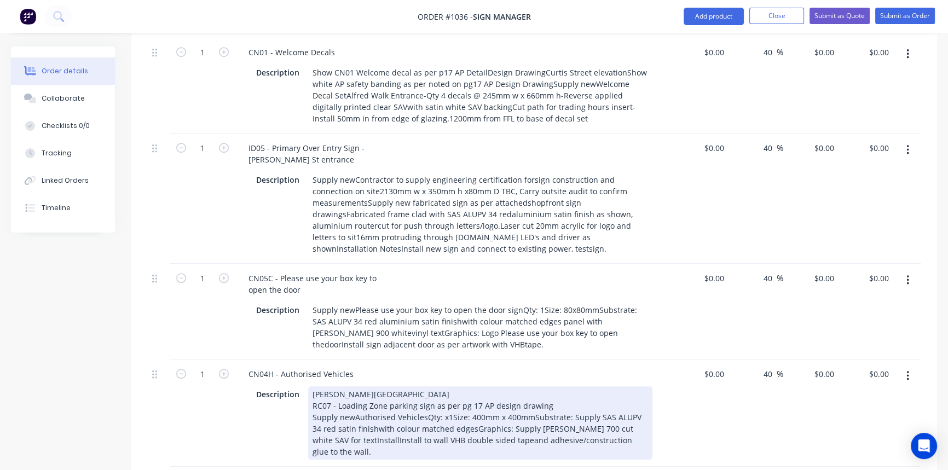
click at [352, 386] on div "[PERSON_NAME][GEOGRAPHIC_DATA] entrance RC07 - Loading Zone parking sign as per…" at bounding box center [480, 422] width 344 height 73
click at [425, 386] on div "[PERSON_NAME][GEOGRAPHIC_DATA] entrance RC07 - Loading Zone parking sign as per…" at bounding box center [480, 422] width 344 height 73
click at [585, 386] on div "[PERSON_NAME][GEOGRAPHIC_DATA] entrance RC07 - Loading Zone parking sign as per…" at bounding box center [480, 422] width 344 height 73
click at [365, 386] on div "[PERSON_NAME][GEOGRAPHIC_DATA] entrance RC07 - Loading Zone parking sign as per…" at bounding box center [480, 422] width 344 height 73
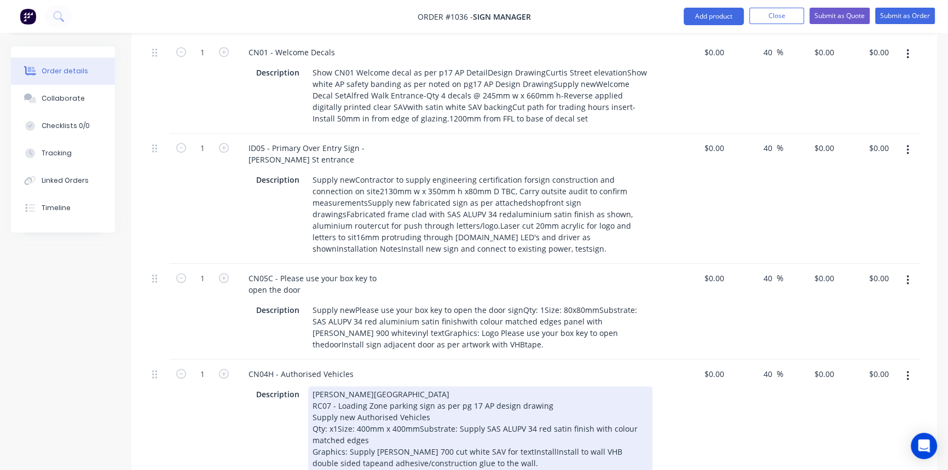
click at [486, 388] on div "[PERSON_NAME][GEOGRAPHIC_DATA] entrance RC07 - Loading Zone parking sign as per…" at bounding box center [480, 428] width 344 height 85
drag, startPoint x: 332, startPoint y: 399, endPoint x: 301, endPoint y: 402, distance: 31.3
click at [301, 402] on div "Description [PERSON_NAME][GEOGRAPHIC_DATA] entrance RC07 - Loading Zone parking…" at bounding box center [452, 428] width 400 height 85
click at [442, 403] on div "[PERSON_NAME][GEOGRAPHIC_DATA] entrance RC07 - Loading Zone parking sign as per…" at bounding box center [480, 428] width 344 height 85
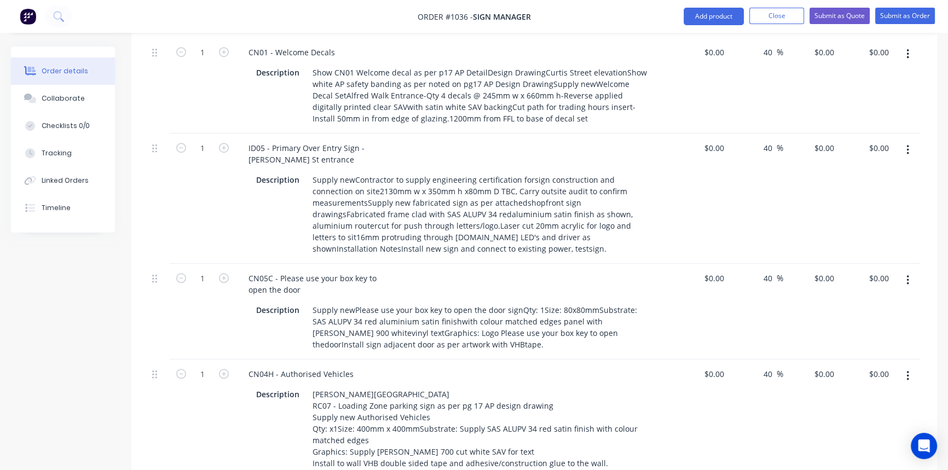
click at [716, 366] on input at bounding box center [722, 374] width 13 height 16
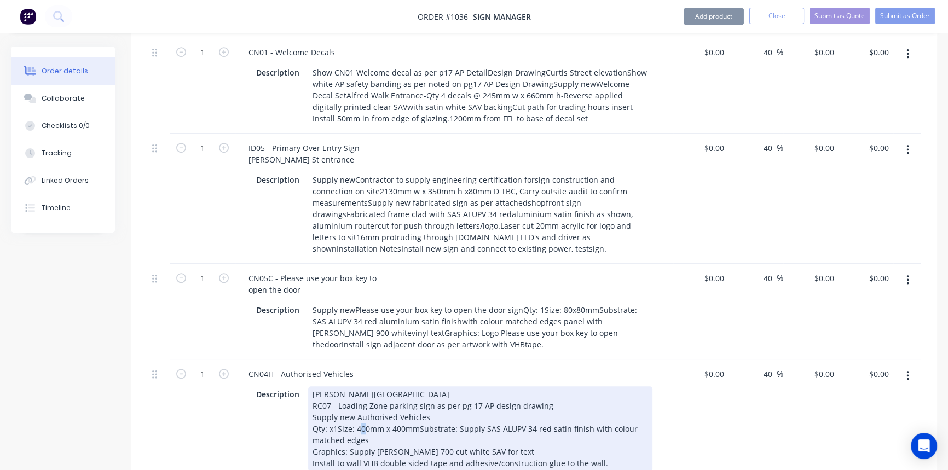
click at [363, 386] on div "[PERSON_NAME][GEOGRAPHIC_DATA] entrance RC07 - Loading Zone parking sign as per…" at bounding box center [480, 428] width 344 height 85
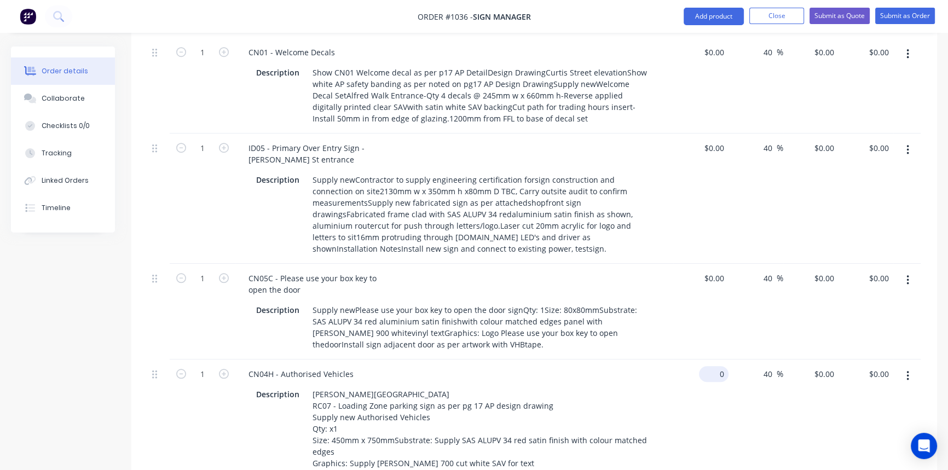
click at [718, 366] on input "0" at bounding box center [715, 374] width 25 height 16
type input "$120.00"
type input "$168.00"
click at [688, 264] on div "$0.00 $0.00" at bounding box center [700, 312] width 55 height 96
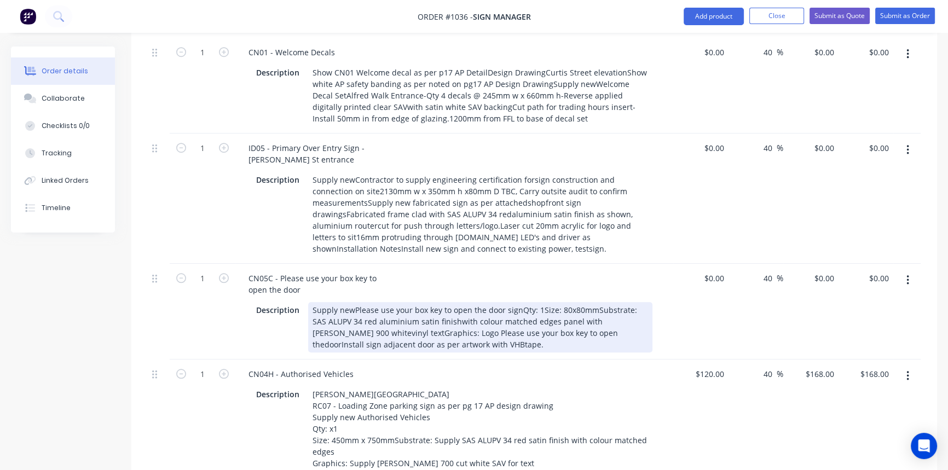
click at [352, 302] on div "Supply newPlease use your box key to open the door signQty: 1Size: 80x80mmSubst…" at bounding box center [480, 327] width 344 height 50
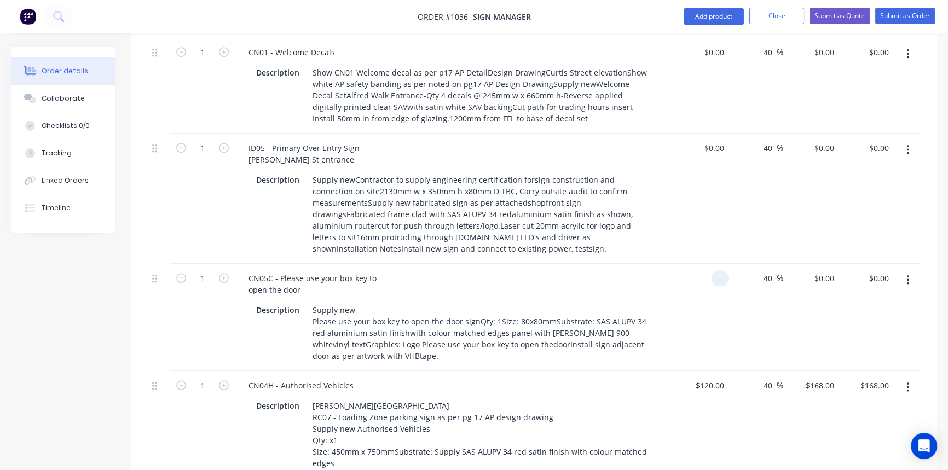
click at [717, 270] on input at bounding box center [722, 278] width 13 height 16
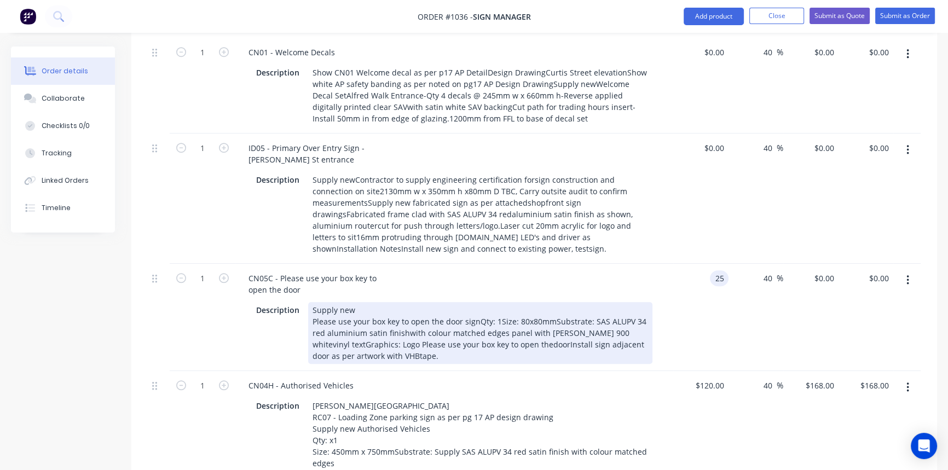
type input "$25.00"
type input "$35.00"
click at [476, 302] on div "Supply new Please use your box key to open the door signQty: 1Size: 80x80mmSubs…" at bounding box center [480, 333] width 344 height 62
click at [475, 302] on div "Supply new Please use your box key to open the door signQty: 1Size: 80x80mmSubs…" at bounding box center [480, 333] width 344 height 62
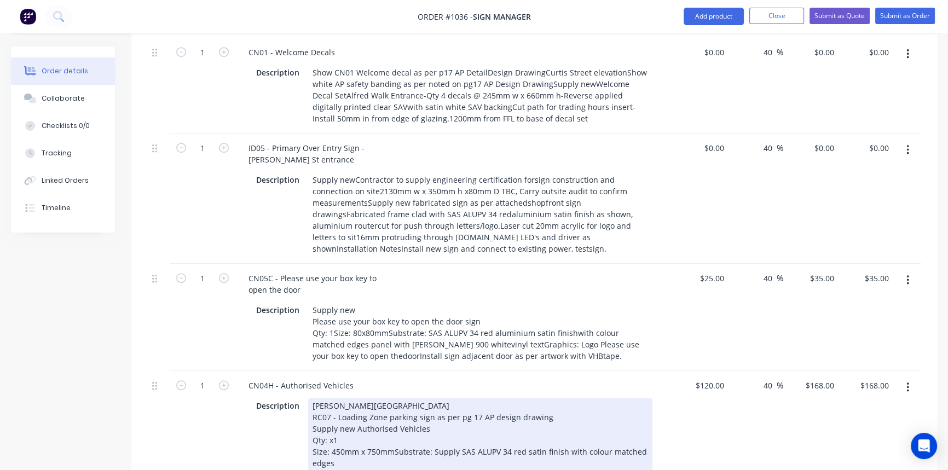
click at [569, 398] on div "[PERSON_NAME][GEOGRAPHIC_DATA] entrance RC07 - Loading Zone parking sign as per…" at bounding box center [480, 446] width 344 height 96
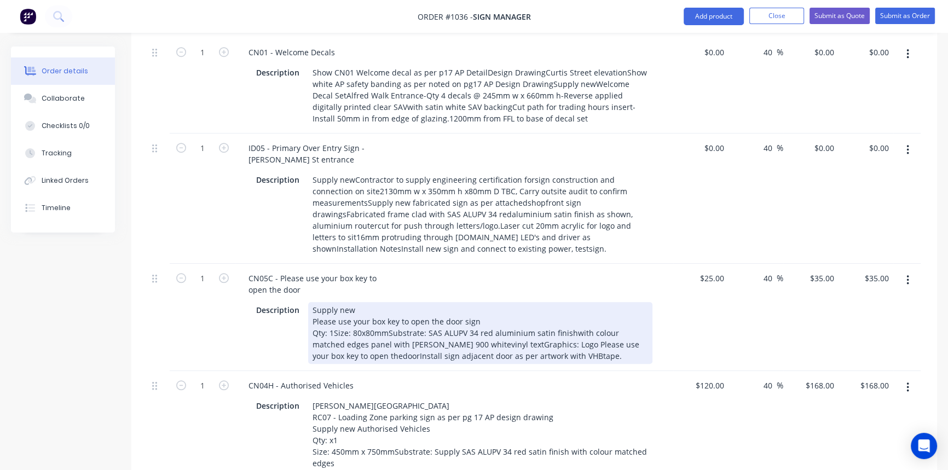
click at [569, 302] on div "Supply new Please use your box key to open the door sign Qty: 1Size: 80x80mmSub…" at bounding box center [480, 333] width 344 height 62
click at [432, 302] on div "Supply new Please use your box key to open the door sign Qty: 1Size: 80x80mmSub…" at bounding box center [480, 333] width 344 height 62
click at [465, 302] on div "Supply new Please use your box key to open the door sign Qty: 1Size: 80x80mmSub…" at bounding box center [480, 333] width 344 height 62
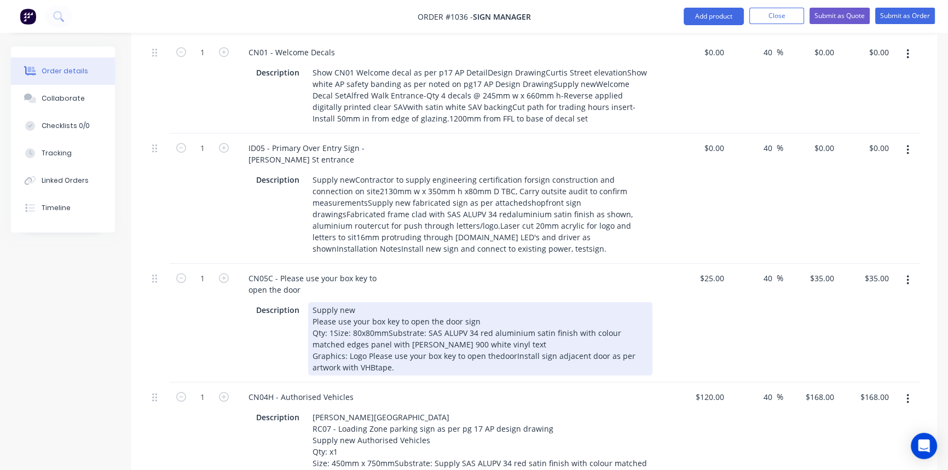
click at [495, 302] on div "Supply new Please use your box key to open the door sign Qty: 1Size: 80x80mmSub…" at bounding box center [480, 338] width 344 height 73
click at [514, 302] on div "Supply new Please use your box key to open the door sign Qty: 1Size: 80x80mmSub…" at bounding box center [480, 338] width 344 height 73
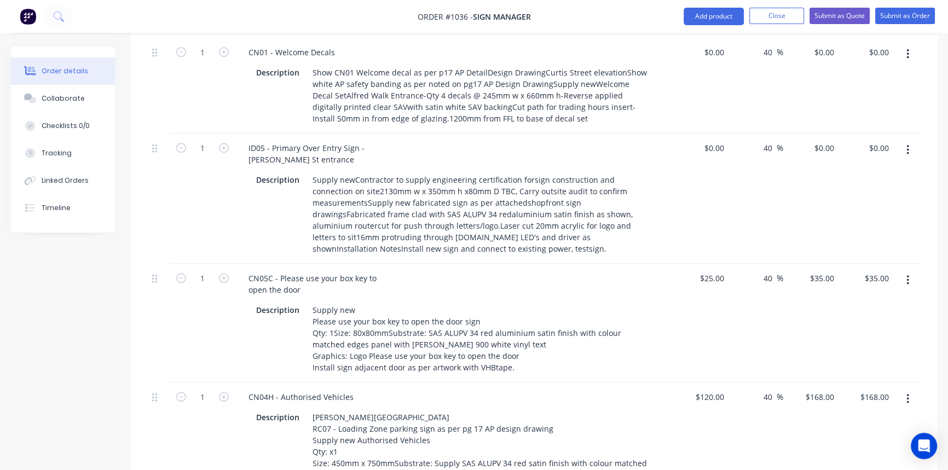
click at [565, 389] on div "CN04H - Authorised Vehicles" at bounding box center [454, 397] width 429 height 16
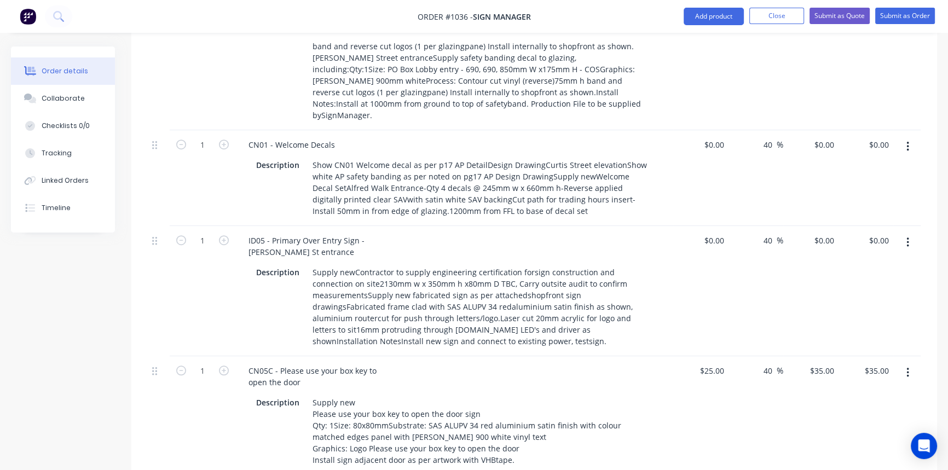
scroll to position [996, 0]
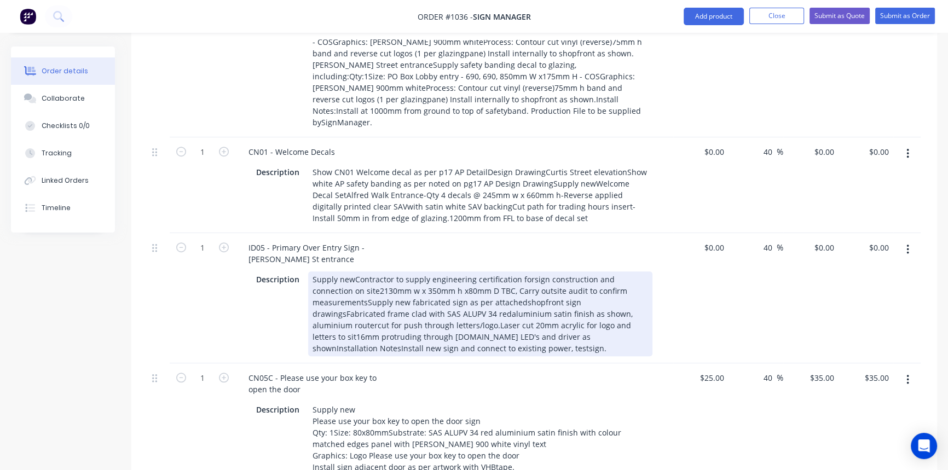
click at [352, 271] on div "Supply newContractor to supply engineering certification forsign construction a…" at bounding box center [480, 313] width 344 height 85
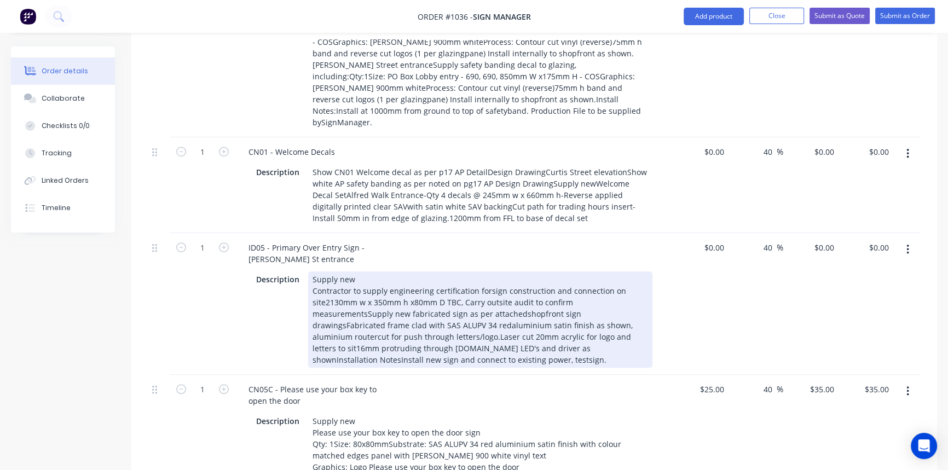
click at [486, 271] on div "Supply new Contractor to supply engineering certification forsign construction …" at bounding box center [480, 319] width 344 height 96
click at [323, 271] on div "Supply new Contractor to supply engineering certification forsign construction …" at bounding box center [480, 319] width 344 height 96
click at [449, 271] on div "Supply new Contractor to supply engineering certification forsign construction …" at bounding box center [480, 319] width 344 height 96
click at [344, 271] on div "Supply new Contractor to supply engineering certification forsign construction …" at bounding box center [480, 319] width 344 height 96
click at [474, 271] on div "Supply new Contractor to supply engineering certification forsign construction …" at bounding box center [480, 319] width 344 height 96
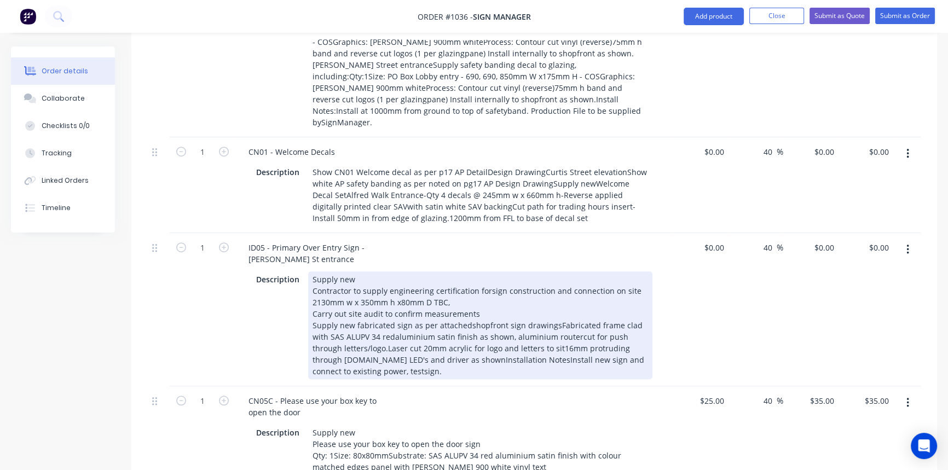
click at [464, 271] on div "Supply new Contractor to supply engineering certification forsign construction …" at bounding box center [480, 325] width 344 height 108
click at [483, 271] on div "Supply new Contractor to supply engineering certification forsign construction …" at bounding box center [480, 325] width 344 height 108
click at [553, 271] on div "Supply new Contractor to supply engineering certification forsign construction …" at bounding box center [480, 325] width 344 height 108
click at [472, 275] on div "Supply new Contractor to supply engineering certification forsign construction …" at bounding box center [480, 325] width 344 height 108
click at [332, 286] on div "Supply new Contractor to supply engineering certification forsign construction …" at bounding box center [480, 325] width 344 height 108
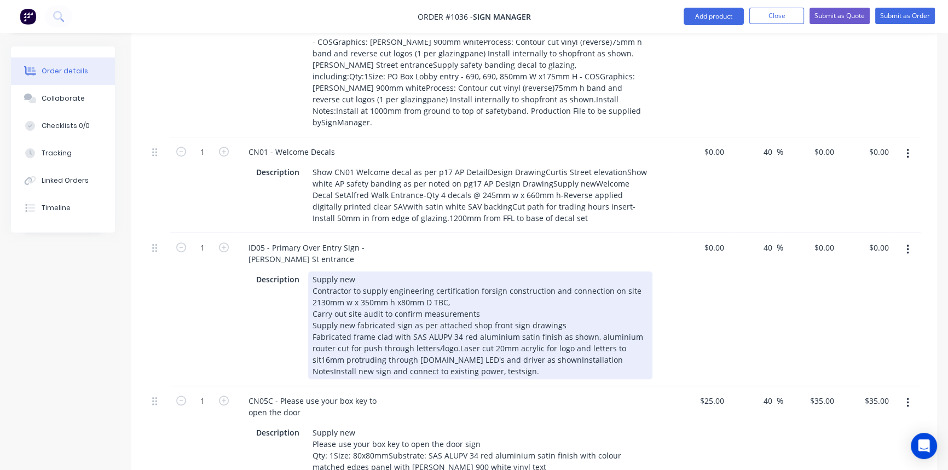
click at [456, 286] on div "Supply new Contractor to supply engineering certification forsign construction …" at bounding box center [480, 325] width 344 height 108
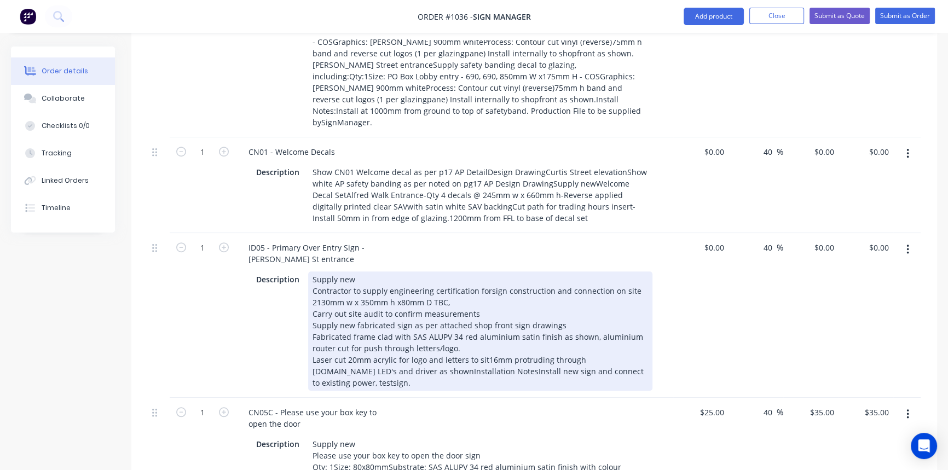
click at [597, 298] on div "Supply new Contractor to supply engineering certification forsign construction …" at bounding box center [480, 330] width 344 height 119
click at [429, 311] on div "Supply new Contractor to supply engineering certification forsign construction …" at bounding box center [480, 330] width 344 height 119
click at [355, 320] on div "Supply new Contractor to supply engineering certification forsign construction …" at bounding box center [480, 330] width 344 height 119
drag, startPoint x: 372, startPoint y: 321, endPoint x: 321, endPoint y: 321, distance: 50.9
click at [321, 321] on div "Supply new Contractor to supply engineering certification forsign construction …" at bounding box center [480, 330] width 344 height 119
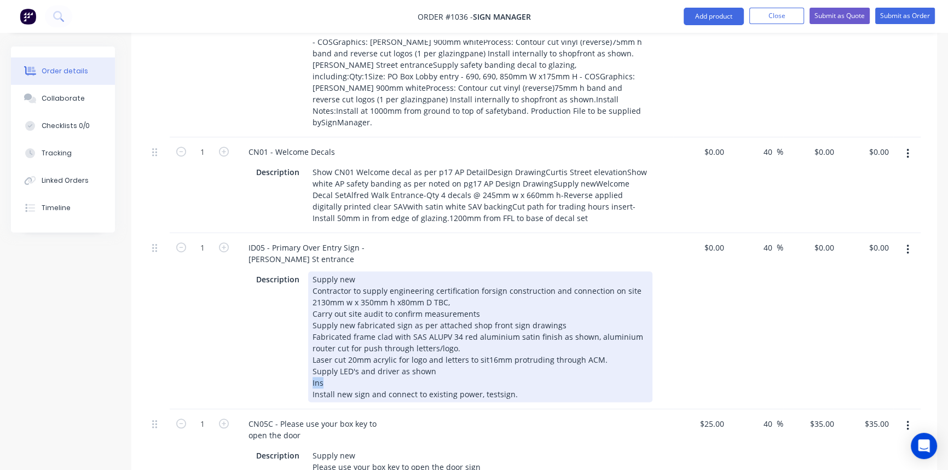
click at [306, 320] on div "Description Supply new Contractor to supply engineering certification forsign c…" at bounding box center [452, 336] width 400 height 131
click at [492, 332] on div "Supply new Contractor to supply engineering certification forsign construction …" at bounding box center [480, 336] width 344 height 131
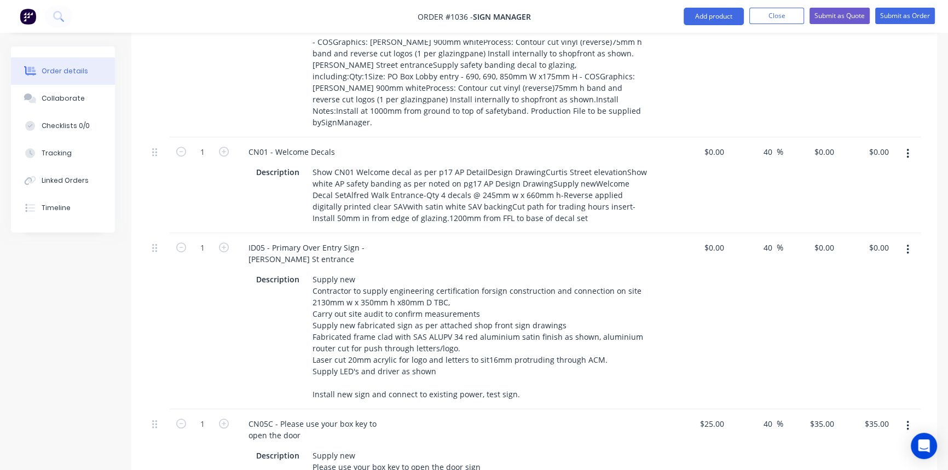
click at [766, 293] on div "40 40 %" at bounding box center [755, 321] width 55 height 176
click at [713, 240] on div at bounding box center [719, 248] width 17 height 16
type input "$1,900.00"
type input "$2,660.00"
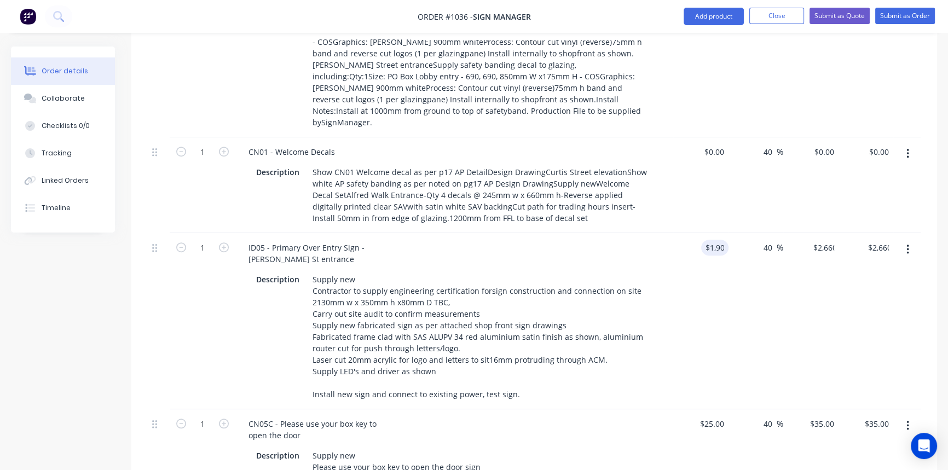
click at [740, 275] on div "40 40 %" at bounding box center [755, 321] width 55 height 176
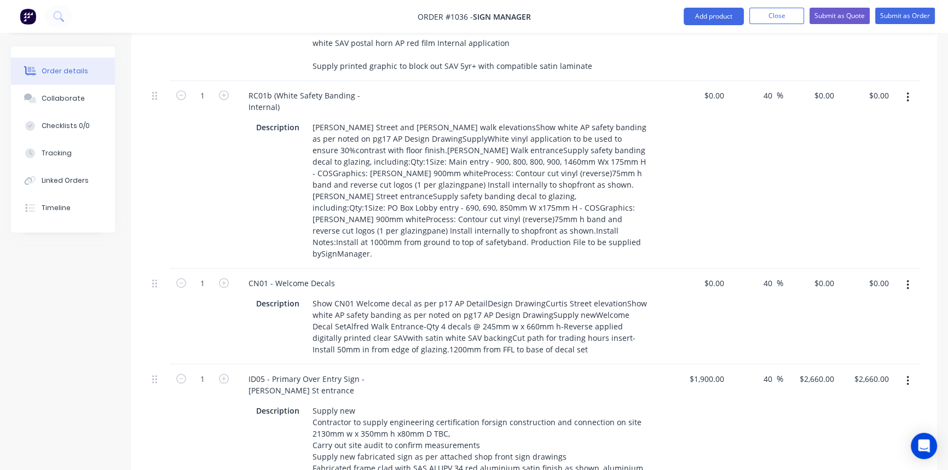
scroll to position [847, 0]
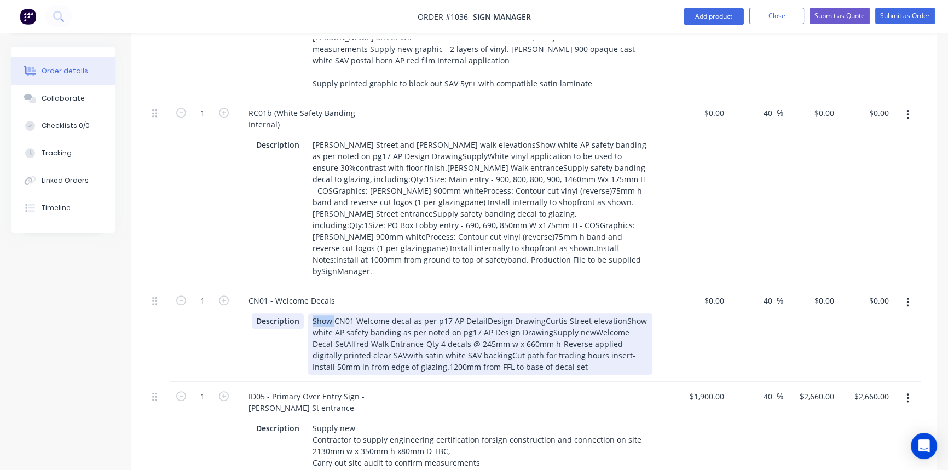
drag, startPoint x: 331, startPoint y: 258, endPoint x: 282, endPoint y: 261, distance: 48.8
click at [282, 313] on div "Description Show CN01 Welcome decal as per p17 AP DetailDesign DrawingCurtis St…" at bounding box center [452, 344] width 400 height 62
click at [439, 313] on div "CN01 Welcome decal as per p17 AP DetailDesign DrawingCurtis Street elevationSho…" at bounding box center [480, 344] width 344 height 62
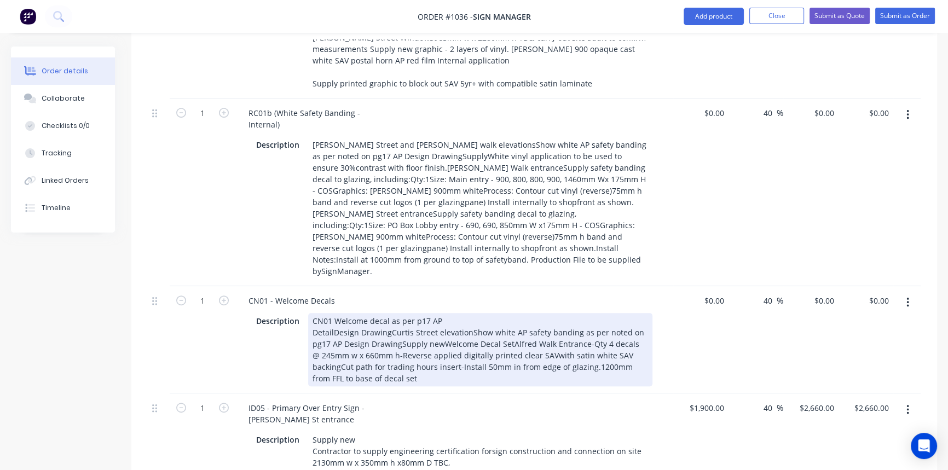
click at [332, 313] on div "CN01 Welcome decal as per p17 AP DetailDesign DrawingCurtis Street elevationSho…" at bounding box center [480, 349] width 344 height 73
click at [390, 313] on div "CN01 Welcome decal as per p17 AP Detail Design DrawingCurtis Street elevationSh…" at bounding box center [480, 349] width 344 height 73
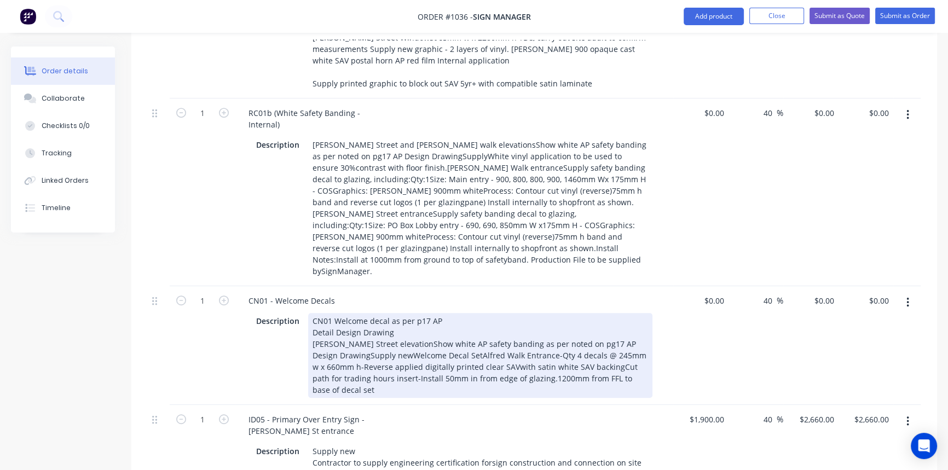
click at [390, 313] on div "CN01 Welcome decal as per p17 AP Detail Design Drawing [PERSON_NAME] Street ele…" at bounding box center [480, 355] width 344 height 85
click at [342, 313] on div "CN01 Welcome decal as per p17 AP Detail Design Drawing [PERSON_NAME] Street ele…" at bounding box center [480, 355] width 344 height 85
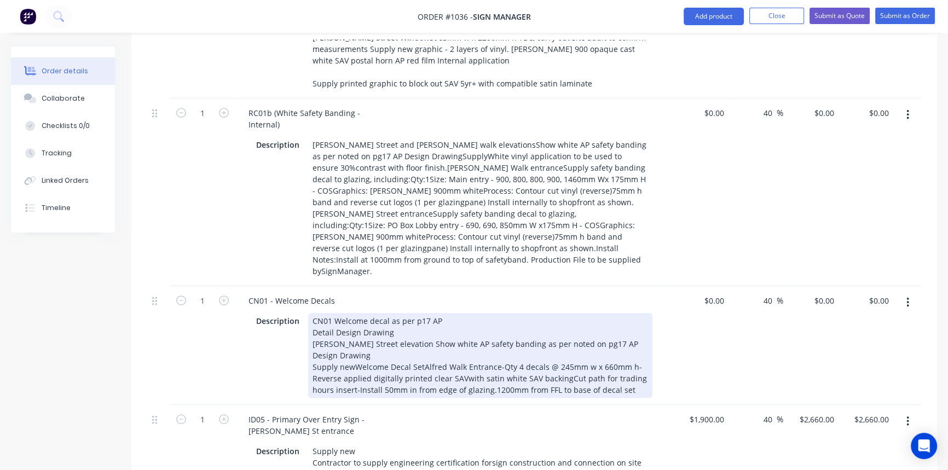
click at [352, 313] on div "CN01 Welcome decal as per p17 AP Detail Design Drawing [PERSON_NAME] Street ele…" at bounding box center [480, 355] width 344 height 85
click at [423, 313] on div "CN01 Welcome decal as per p17 AP Detail Design Drawing [PERSON_NAME] Street ele…" at bounding box center [480, 355] width 344 height 85
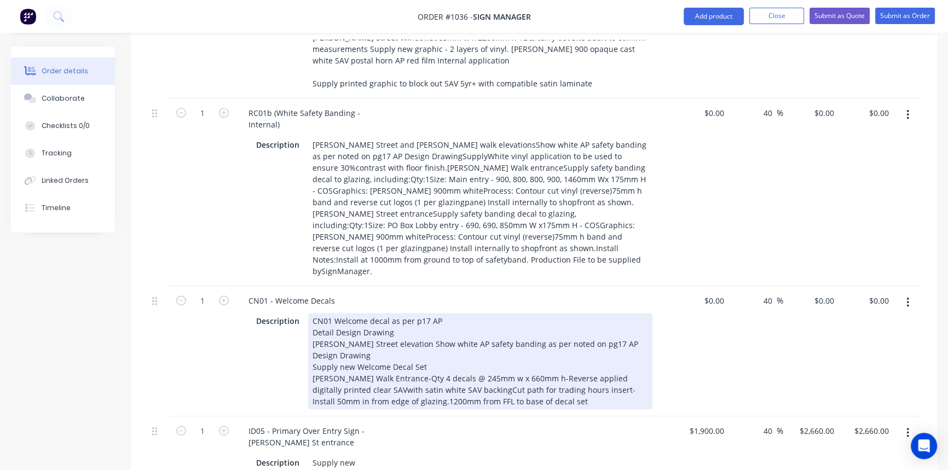
click at [344, 316] on div "CN01 Welcome decal as per p17 AP Detail Design Drawing [PERSON_NAME] Street ele…" at bounding box center [480, 361] width 344 height 96
click at [448, 317] on div "CN01 Welcome decal as per p17 AP Detail Design Drawing [PERSON_NAME] Street ele…" at bounding box center [480, 361] width 344 height 96
click at [532, 340] on div "CN01 - Welcome Decals Description CN01 Welcome decal as per p17 AP Detail Desig…" at bounding box center [454, 351] width 438 height 130
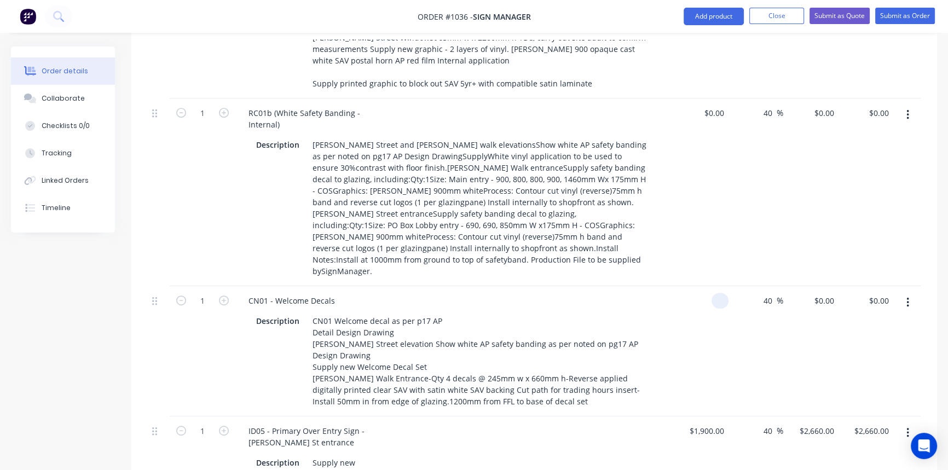
click at [716, 293] on input at bounding box center [722, 301] width 13 height 16
type input "$80.00"
type input "$112.00"
click at [687, 307] on div "$80.00 $80.00" at bounding box center [700, 351] width 55 height 130
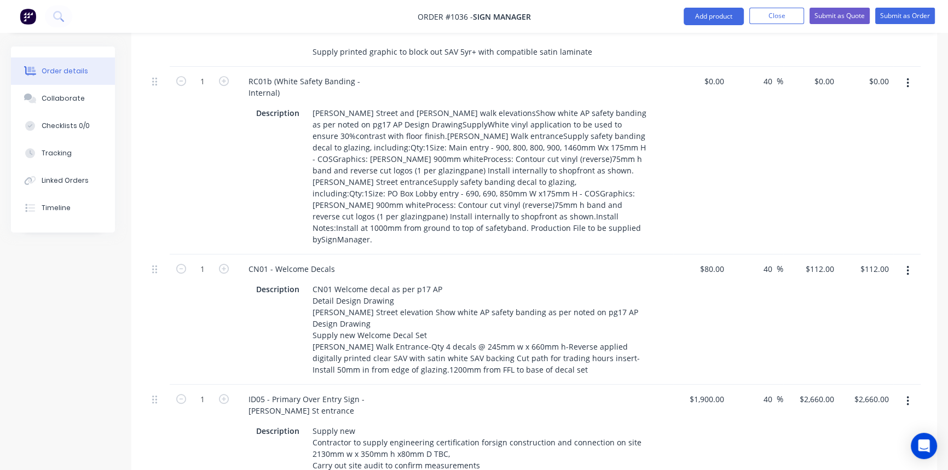
scroll to position [897, 0]
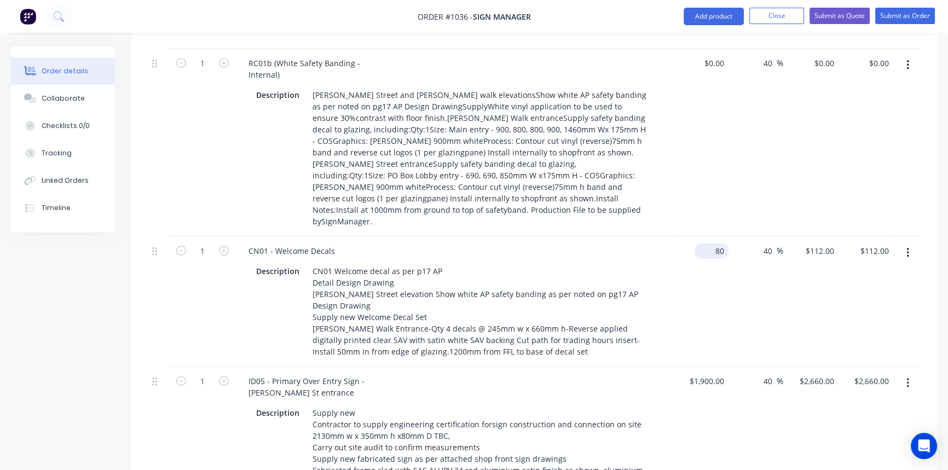
click at [717, 243] on input "80" at bounding box center [714, 251] width 30 height 16
type input "$120.00"
type input "$168.00"
click at [683, 272] on div "$120.00 $120.00" at bounding box center [700, 301] width 55 height 130
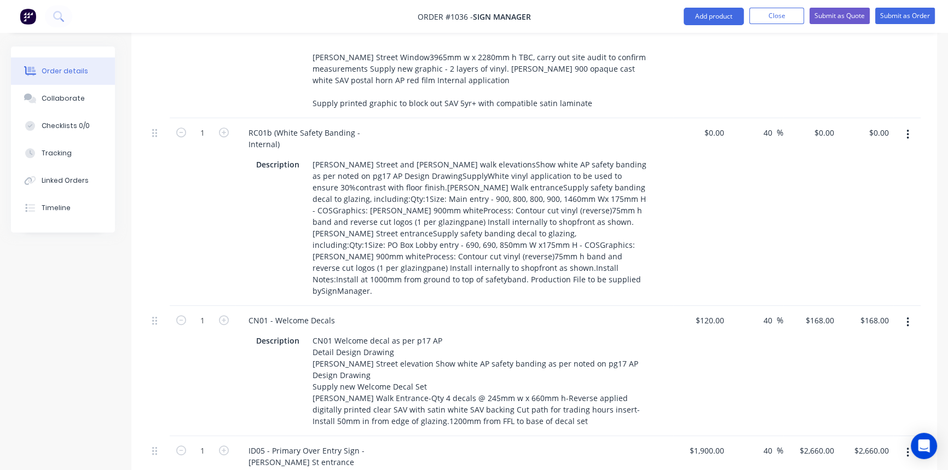
scroll to position [747, 0]
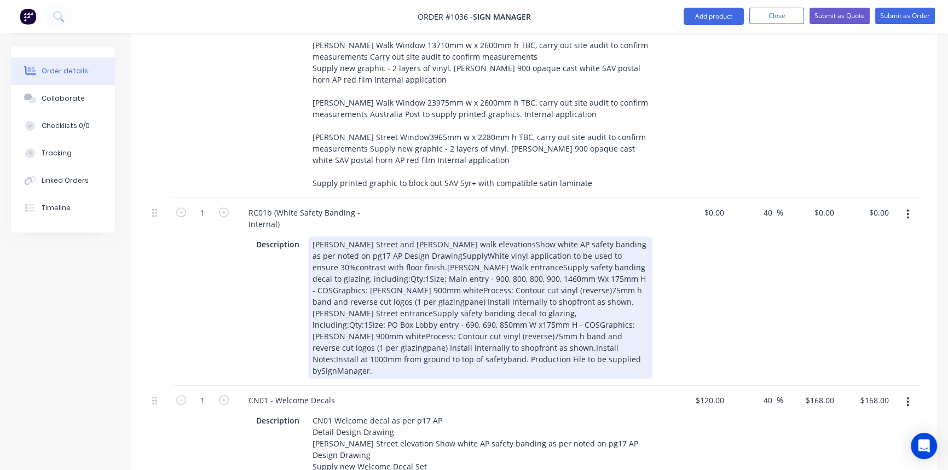
click at [453, 236] on div "[PERSON_NAME] Street and [PERSON_NAME] walk elevationsShow white AP safety band…" at bounding box center [480, 307] width 344 height 142
click at [566, 236] on div "[PERSON_NAME] Street and [PERSON_NAME] walk elevations Show white AP safety ban…" at bounding box center [480, 307] width 344 height 142
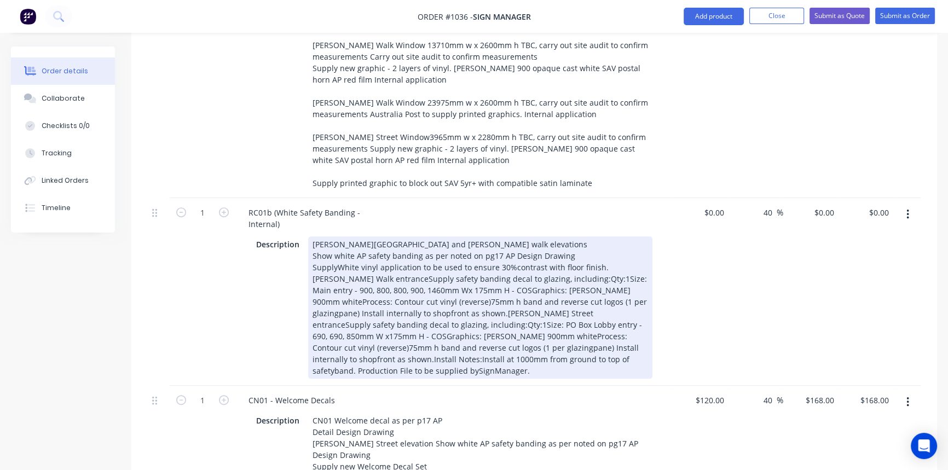
click at [335, 236] on div "[PERSON_NAME] Street and [PERSON_NAME] walk elevations Show white AP safety ban…" at bounding box center [480, 307] width 344 height 142
click at [601, 236] on div "[PERSON_NAME] Street and [PERSON_NAME] walk elevations Show white AP safety ban…" at bounding box center [480, 307] width 344 height 142
click at [387, 241] on div "[PERSON_NAME] Street and [PERSON_NAME] walk elevations Show white AP safety ban…" at bounding box center [480, 307] width 344 height 142
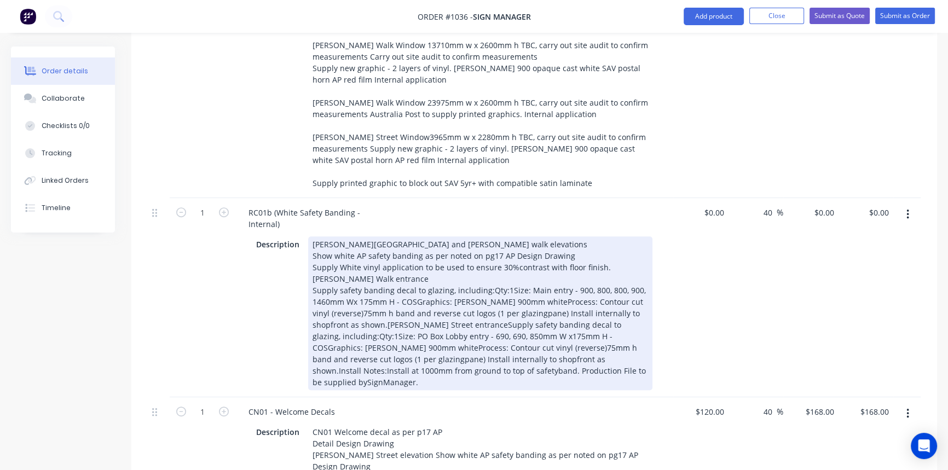
click at [485, 252] on div "[PERSON_NAME] Street and [PERSON_NAME] walk elevations Show white AP safety ban…" at bounding box center [480, 313] width 344 height 154
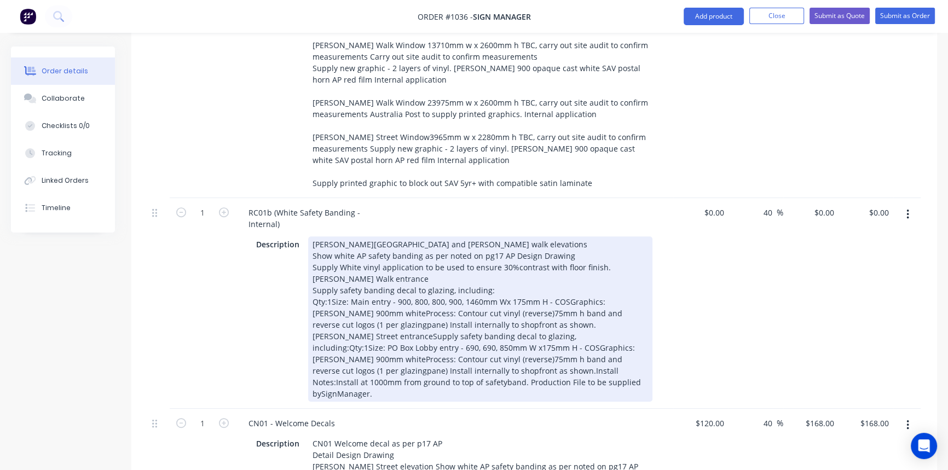
click at [565, 263] on div "[PERSON_NAME] Street and [PERSON_NAME] walk elevations Show white AP safety ban…" at bounding box center [480, 318] width 344 height 165
click at [418, 272] on div "[PERSON_NAME] Street and [PERSON_NAME] walk elevations Show white AP safety ban…" at bounding box center [480, 318] width 344 height 165
click at [454, 297] on div "[PERSON_NAME] Street and [PERSON_NAME] walk elevations Show white AP safety ban…" at bounding box center [480, 318] width 344 height 165
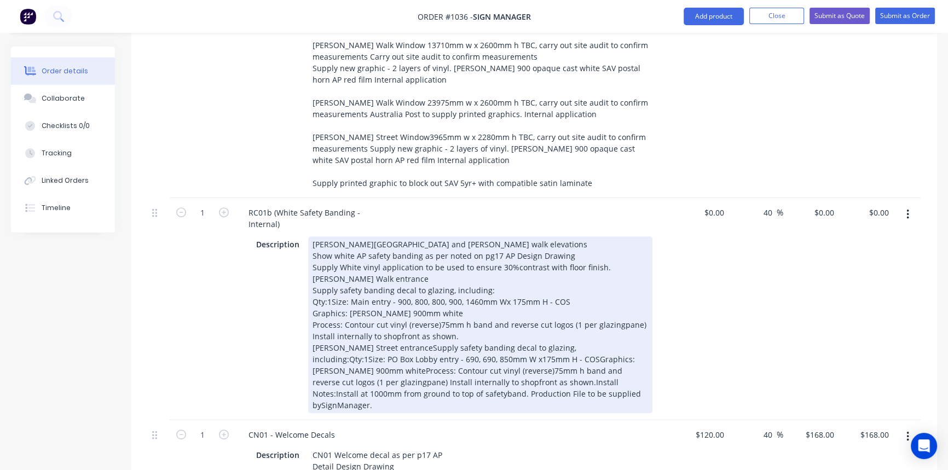
click at [390, 310] on div "[PERSON_NAME] Street and [PERSON_NAME] walk elevations Show white AP safety ban…" at bounding box center [480, 324] width 344 height 177
click at [485, 321] on div "[PERSON_NAME] Street and [PERSON_NAME] walk elevations Show white AP safety ban…" at bounding box center [480, 324] width 344 height 177
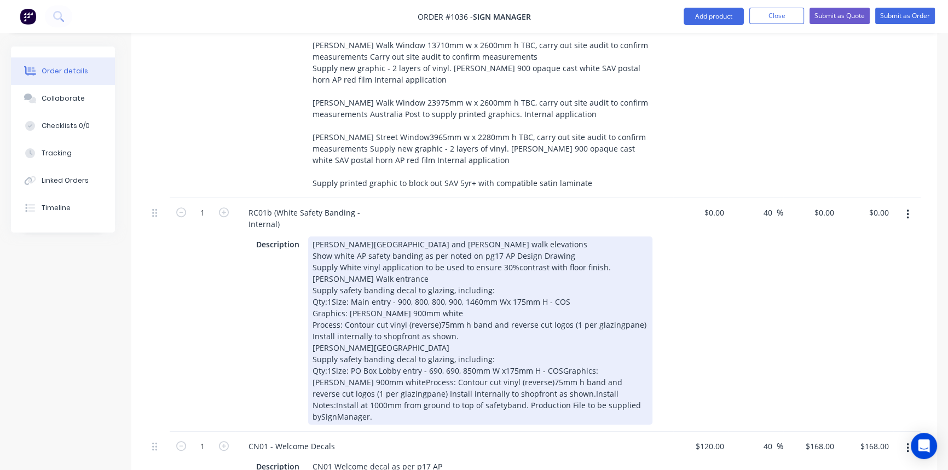
click at [558, 334] on div "[PERSON_NAME] Street and [PERSON_NAME] walk elevations Show white AP safety ban…" at bounding box center [480, 330] width 344 height 188
click at [419, 344] on div "[PERSON_NAME] Street and [PERSON_NAME] walk elevations Show white AP safety ban…" at bounding box center [480, 330] width 344 height 188
click at [392, 356] on div "[PERSON_NAME] Street and [PERSON_NAME] walk elevations Show white AP safety ban…" at bounding box center [480, 330] width 344 height 188
drag, startPoint x: 557, startPoint y: 353, endPoint x: 604, endPoint y: 353, distance: 47.1
click at [604, 353] on div "[PERSON_NAME] Street and [PERSON_NAME] walk elevations Show white AP safety ban…" at bounding box center [480, 330] width 344 height 188
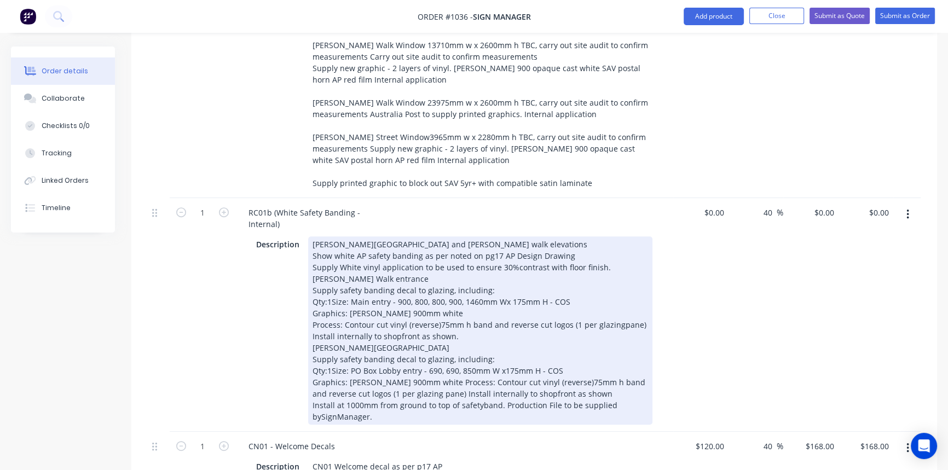
click at [478, 367] on div "[PERSON_NAME] Street and [PERSON_NAME] walk elevations Show white AP safety ban…" at bounding box center [480, 330] width 344 height 188
click at [503, 366] on div "[PERSON_NAME] Street and [PERSON_NAME] walk elevations Show white AP safety ban…" at bounding box center [480, 330] width 344 height 188
click at [428, 376] on div "[PERSON_NAME] Street and [PERSON_NAME] walk elevations Show white AP safety ban…" at bounding box center [480, 330] width 344 height 188
click at [445, 378] on div "[PERSON_NAME] Street and [PERSON_NAME] walk elevations Show white AP safety ban…" at bounding box center [480, 330] width 344 height 188
click at [542, 382] on div "[PERSON_NAME] Street and [PERSON_NAME] walk elevations Show white AP safety ban…" at bounding box center [480, 330] width 344 height 188
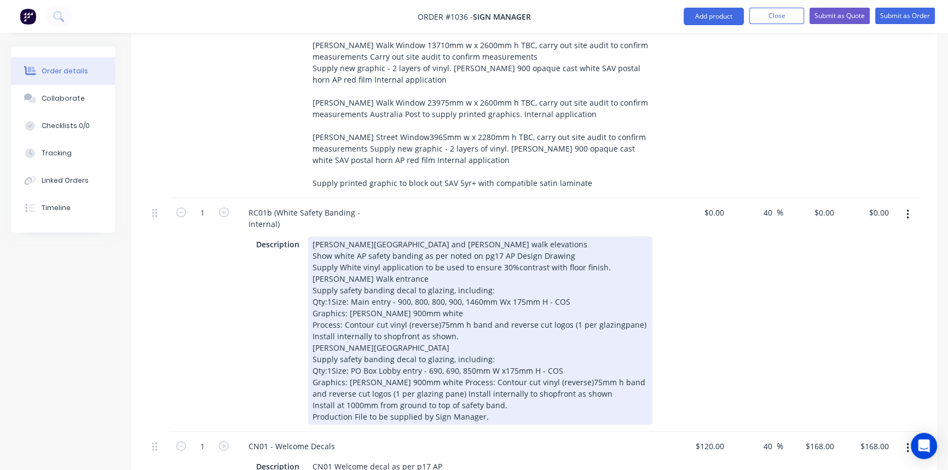
click at [613, 291] on div "[PERSON_NAME] Street and [PERSON_NAME] walk elevations Show white AP safety ban…" at bounding box center [480, 330] width 344 height 188
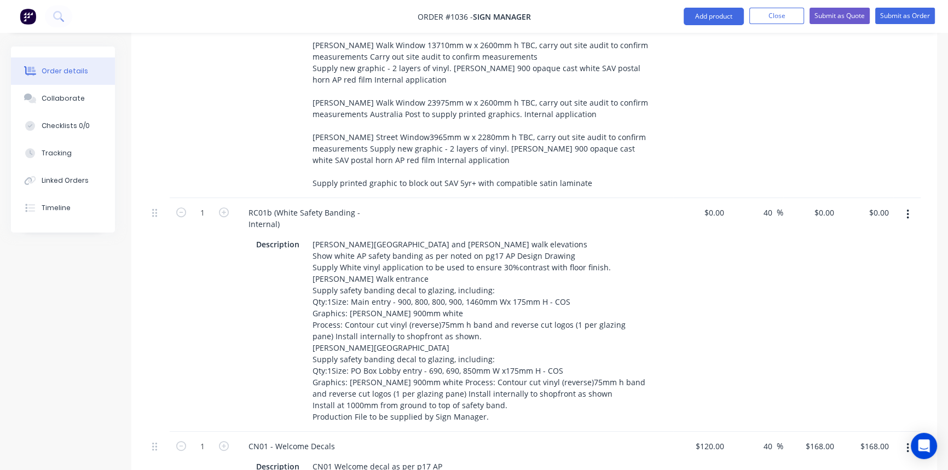
click at [689, 316] on div "$0.00 $0.00" at bounding box center [700, 315] width 55 height 234
click at [715, 205] on input at bounding box center [715, 213] width 25 height 16
click at [701, 319] on div "$280.00 $280.00" at bounding box center [700, 315] width 55 height 234
click at [708, 438] on div "120 $120.00" at bounding box center [709, 446] width 38 height 16
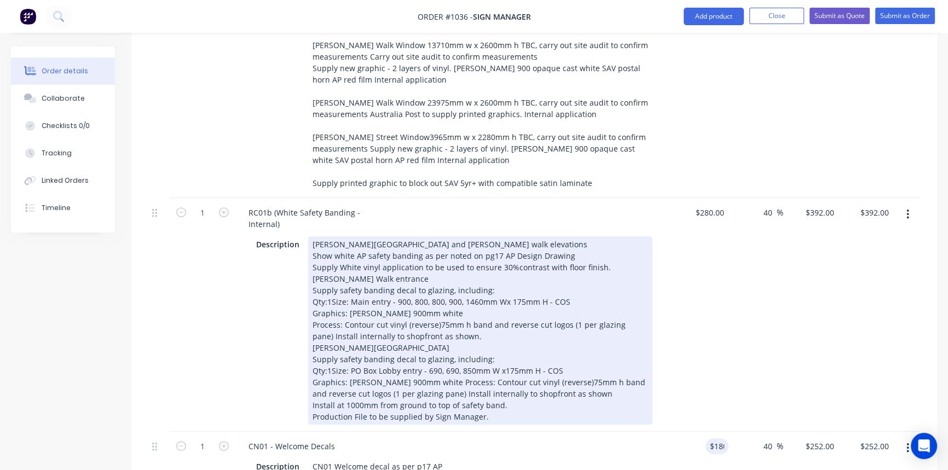
click at [666, 349] on div "Description [PERSON_NAME] Street and [PERSON_NAME] walk elevations Show white A…" at bounding box center [454, 329] width 429 height 190
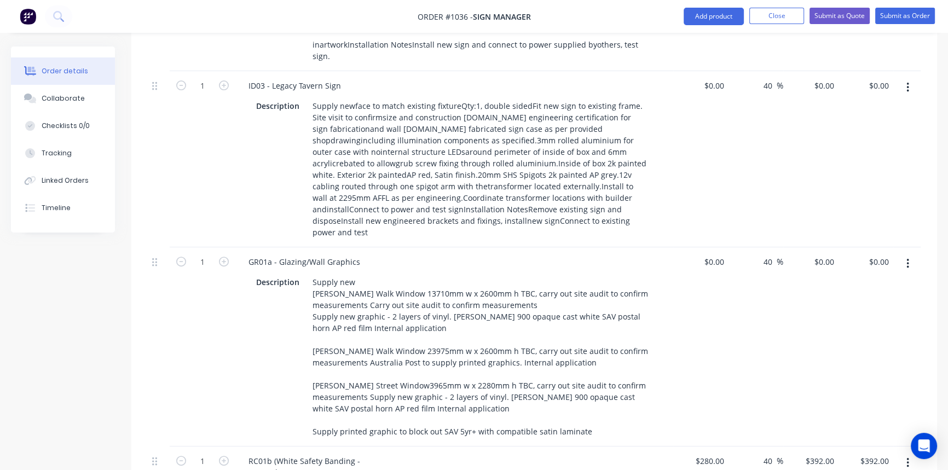
scroll to position [498, 0]
click at [736, 333] on div "40 40 %" at bounding box center [755, 347] width 55 height 199
click at [821, 302] on div "$0.00 $0.00" at bounding box center [810, 347] width 55 height 199
click at [711, 254] on div "$0.00" at bounding box center [714, 262] width 30 height 16
click at [725, 298] on div "$4,200.00 4200" at bounding box center [700, 347] width 55 height 199
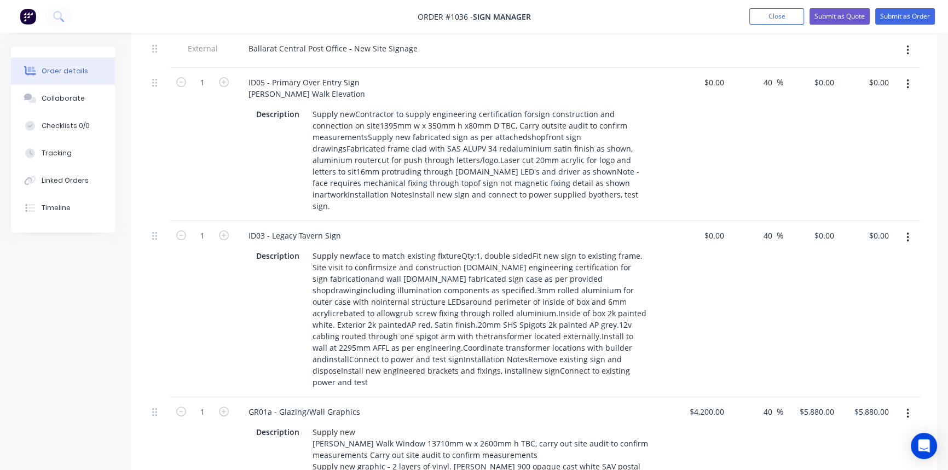
scroll to position [350, 0]
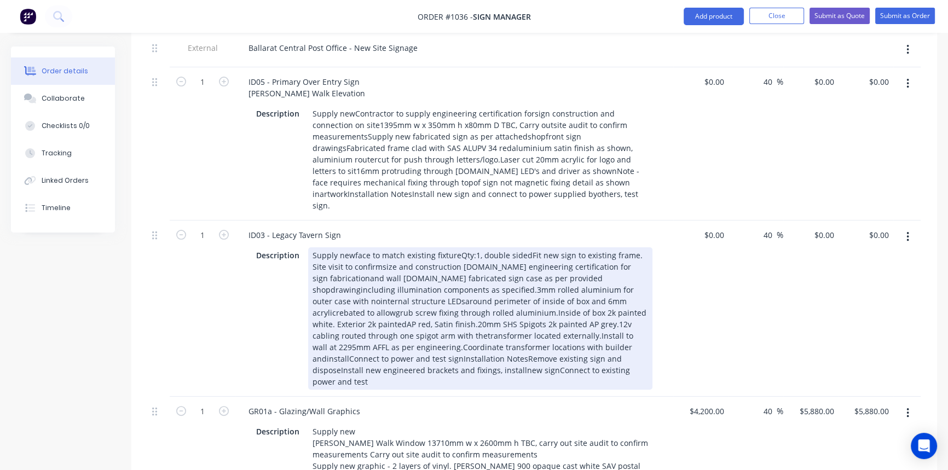
click at [352, 247] on div "Supply newface to match existing fixtureQty:1, double sidedFit new sign to exis…" at bounding box center [480, 318] width 344 height 142
click at [457, 247] on div "Supply new face to match existing fixtureQty:1, double sidedFit new sign to exi…" at bounding box center [480, 318] width 344 height 142
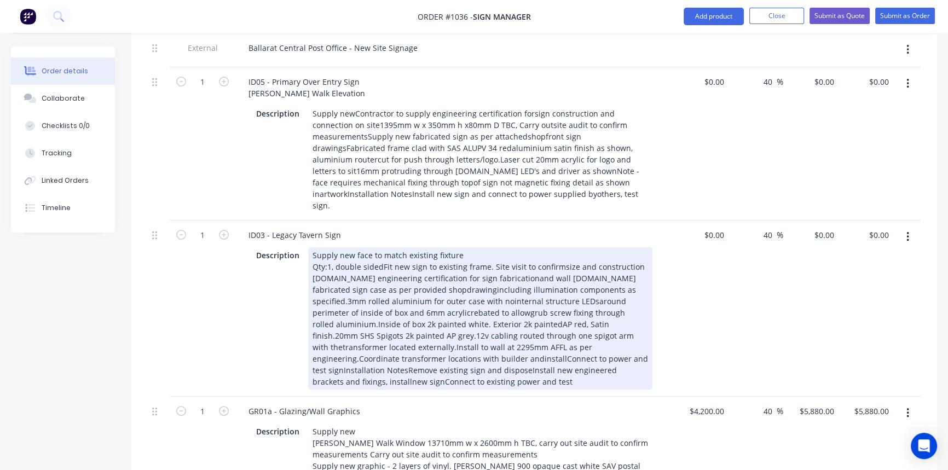
click at [381, 247] on div "Supply new face to match existing fixture Qty:1, double sidedFit new sign to ex…" at bounding box center [480, 318] width 344 height 142
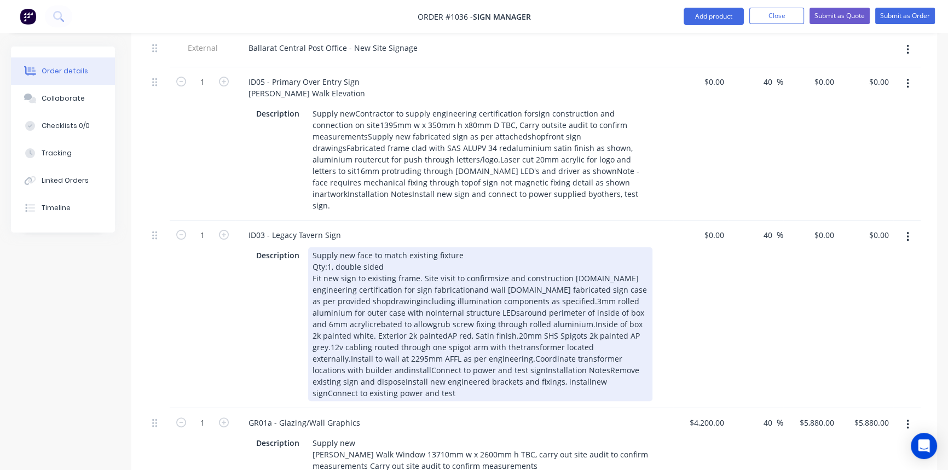
click at [420, 251] on div "Supply new face to match existing fixture Qty:1, double sided Fit new sign to e…" at bounding box center [480, 324] width 344 height 154
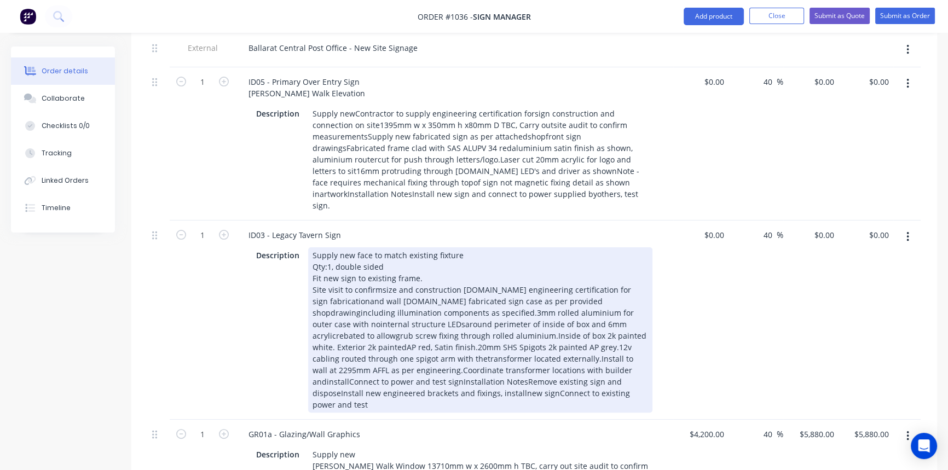
click at [382, 264] on div "Supply new face to match existing fixture Qty:1, double sided Fit new sign to e…" at bounding box center [480, 329] width 344 height 165
click at [510, 263] on div "Supply new face to match existing fixture Qty:1, double sided Fit new sign to e…" at bounding box center [480, 329] width 344 height 165
click at [493, 274] on div "Supply new face to match existing fixture Qty:1, double sided Fit new sign to e…" at bounding box center [480, 329] width 344 height 165
click at [570, 275] on div "Supply new face to match existing fixture Qty:1, double sided Fit new sign to e…" at bounding box center [480, 329] width 344 height 165
click at [486, 284] on div "Supply new face to match existing fixture Qty:1, double sided Fit new sign to e…" at bounding box center [480, 329] width 344 height 165
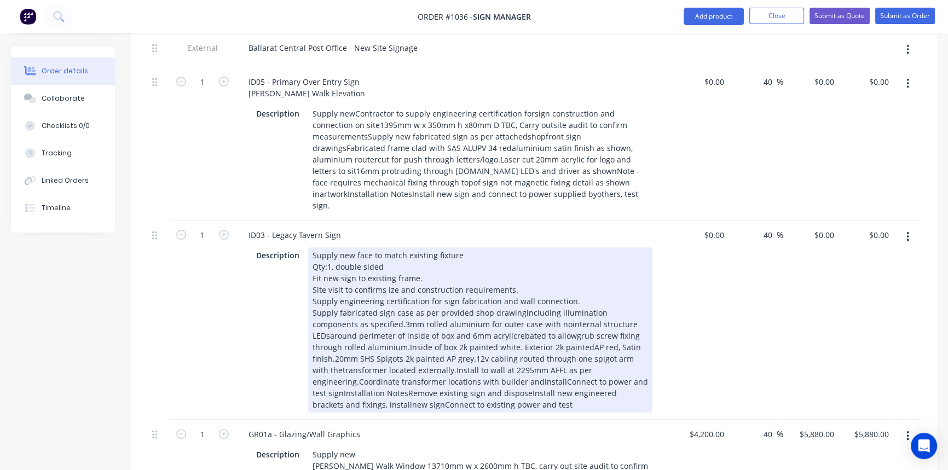
click at [516, 286] on div "Supply new face to match existing fixture Qty:1, double sided Fit new sign to e…" at bounding box center [480, 329] width 344 height 165
click at [356, 297] on div "Supply new face to match existing fixture Qty:1, double sided Fit new sign to e…" at bounding box center [480, 329] width 344 height 165
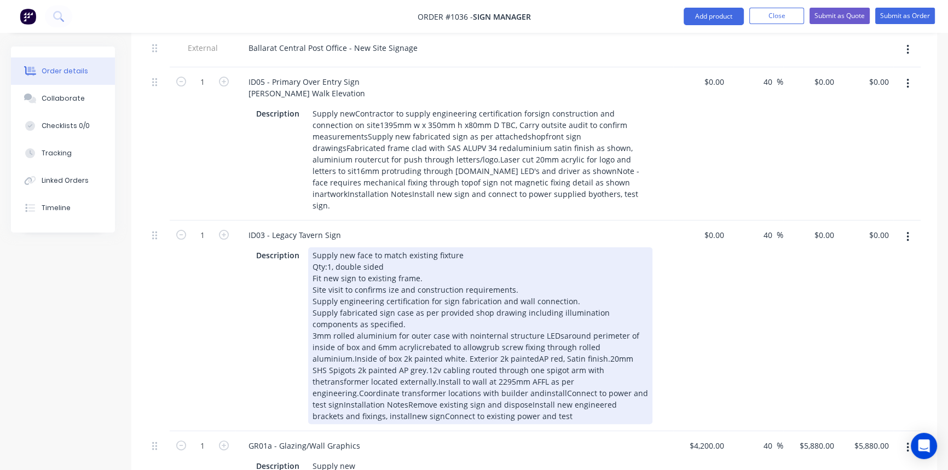
click at [472, 307] on div "Supply new face to match existing fixture Qty:1, double sided Fit new sign to e…" at bounding box center [480, 335] width 344 height 177
click at [558, 309] on div "Supply new face to match existing fixture Qty:1, double sided Fit new sign to e…" at bounding box center [480, 335] width 344 height 177
click at [418, 320] on div "Supply new face to match existing fixture Qty:1, double sided Fit new sign to e…" at bounding box center [480, 335] width 344 height 177
click at [478, 320] on div "Supply new face to match existing fixture Qty:1, double sided Fit new sign to e…" at bounding box center [480, 335] width 344 height 177
click at [351, 330] on div "Supply new face to match existing fixture Qty:1, double sided Fit new sign to e…" at bounding box center [480, 335] width 344 height 177
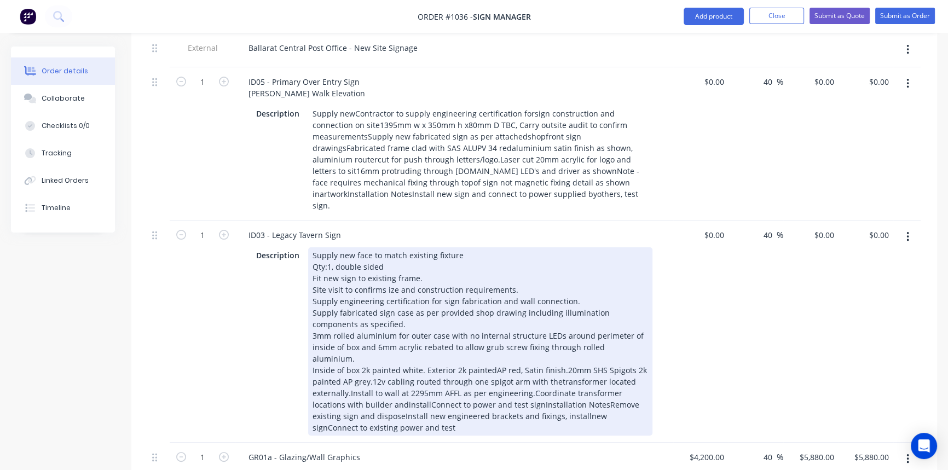
click at [423, 330] on div "Supply new face to match existing fixture Qty:1, double sided Fit new sign to e…" at bounding box center [480, 341] width 344 height 188
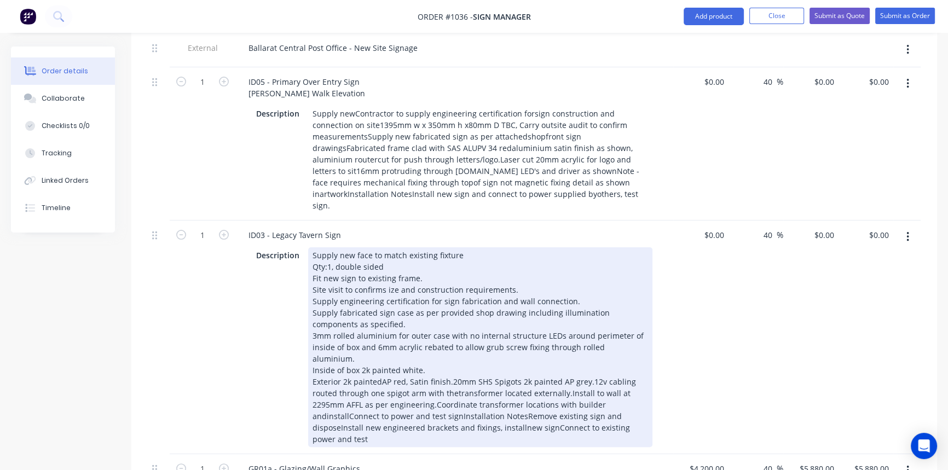
click at [379, 344] on div "Supply new face to match existing fixture Qty:1, double sided Fit new sign to e…" at bounding box center [480, 347] width 344 height 200
click at [587, 342] on div "Supply new face to match existing fixture Qty:1, double sided Fit new sign to e…" at bounding box center [480, 347] width 344 height 200
click at [496, 356] on div "Supply new face to match existing fixture Qty:1, double sided Fit new sign to e…" at bounding box center [480, 347] width 344 height 200
click at [606, 356] on div "Supply new face to match existing fixture Qty:1, double sided Fit new sign to e…" at bounding box center [480, 347] width 344 height 200
click at [489, 366] on div "Supply new face to match existing fixture Qty:1, double sided Fit new sign to e…" at bounding box center [480, 347] width 344 height 200
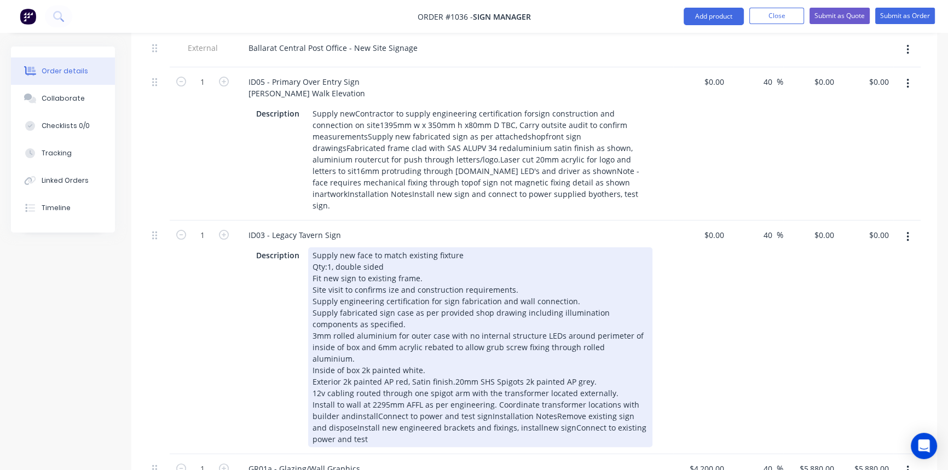
click at [352, 378] on div "Supply new face to match existing fixture Qty:1, double sided Fit new sign to e…" at bounding box center [480, 347] width 344 height 200
click at [376, 375] on div "Supply new face to match existing fixture Qty:1, double sided Fit new sign to e…" at bounding box center [480, 347] width 344 height 200
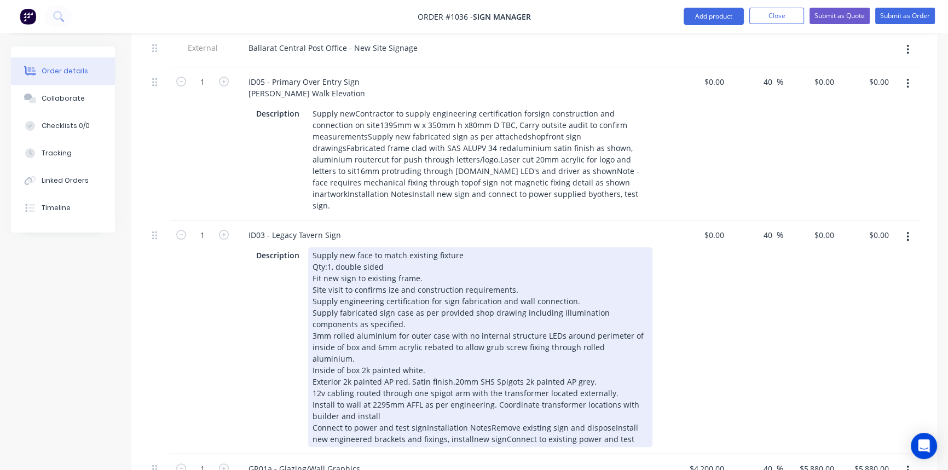
click at [421, 388] on div "Supply new face to match existing fixture Qty:1, double sided Fit new sign to e…" at bounding box center [480, 347] width 344 height 200
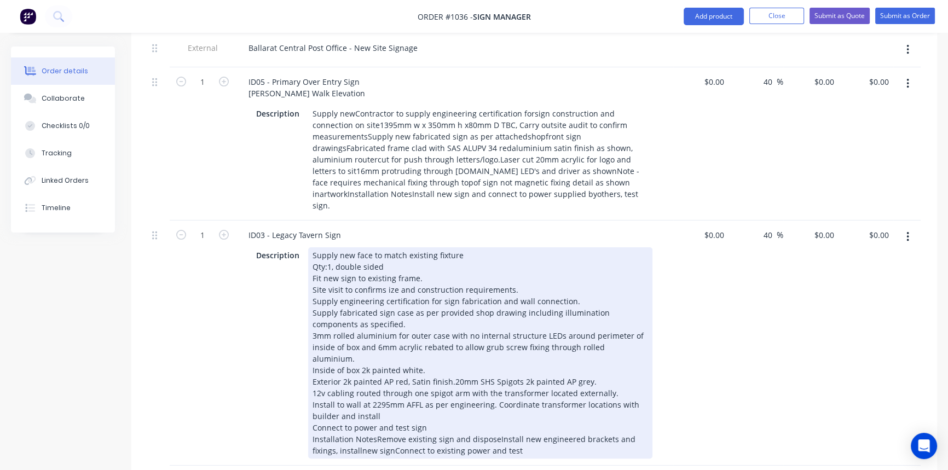
click at [376, 400] on div "Supply new face to match existing fixture Qty:1, double sided Fit new sign to e…" at bounding box center [480, 352] width 344 height 211
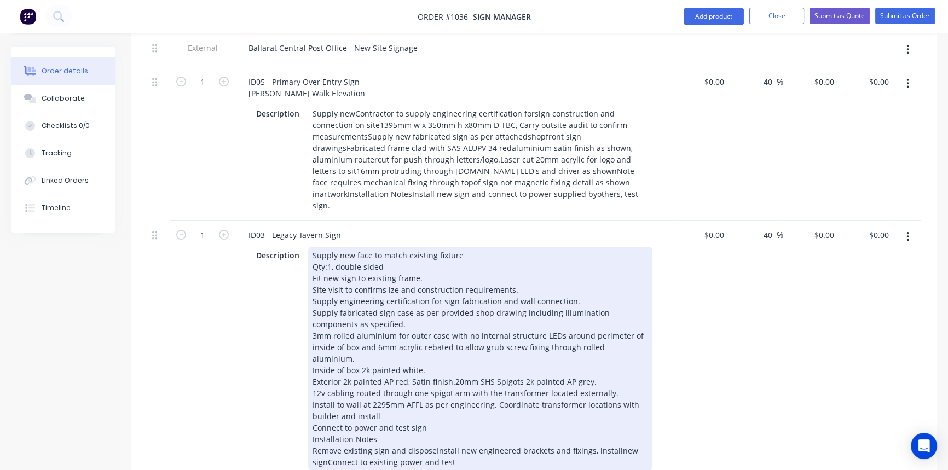
click at [431, 413] on div "Supply new face to match existing fixture Qty:1, double sided Fit new sign to e…" at bounding box center [480, 358] width 344 height 223
click at [489, 422] on div "Supply new face to match existing fixture Qty:1, double sided Fit new sign to e…" at bounding box center [480, 364] width 344 height 234
click at [523, 423] on div "Supply new face to match existing fixture Qty:1, double sided Fit new sign to e…" at bounding box center [480, 364] width 344 height 234
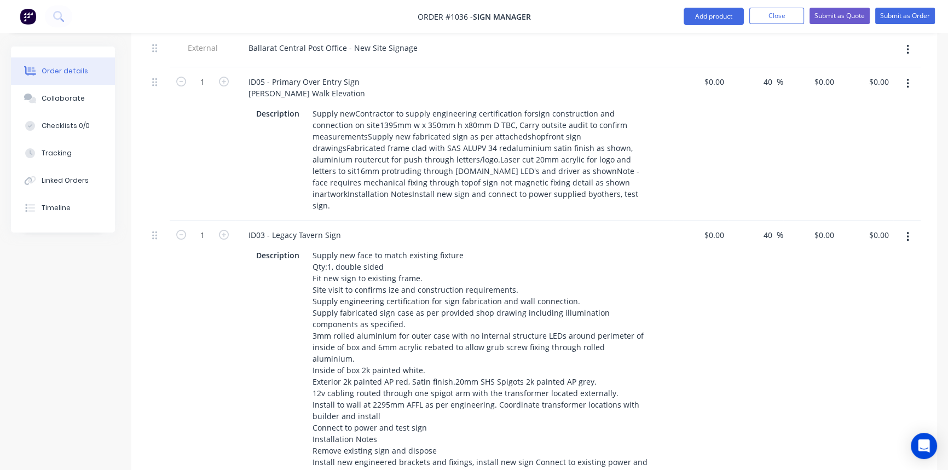
click at [691, 403] on div "$0.00 $0.00" at bounding box center [700, 354] width 55 height 268
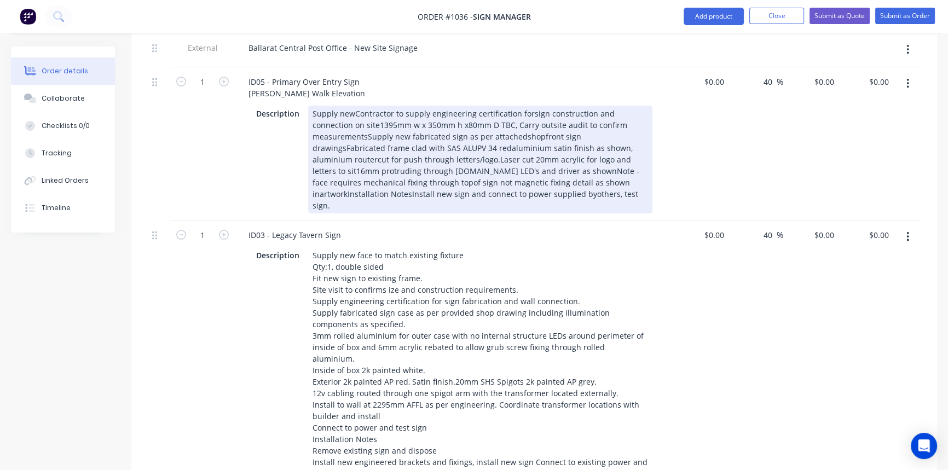
click at [351, 106] on div "Supply newContractor to supply engineering certification forsign construction a…" at bounding box center [480, 160] width 344 height 108
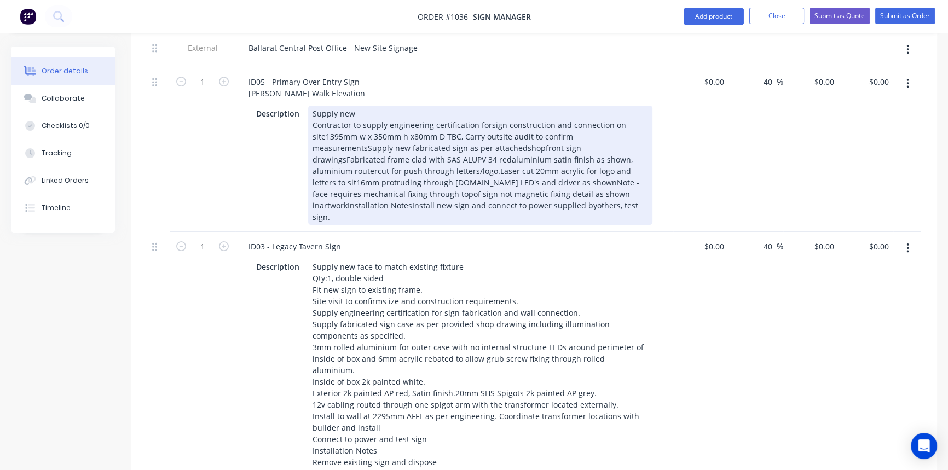
click at [484, 111] on div "Supply new Contractor to supply engineering certification forsign construction …" at bounding box center [480, 165] width 344 height 119
click at [495, 123] on div "Supply new Contractor to supply engineering certification for sign construction…" at bounding box center [480, 165] width 344 height 119
click at [365, 131] on div "Supply new Contractor to supply engineering certification for sign construction…" at bounding box center [480, 165] width 344 height 119
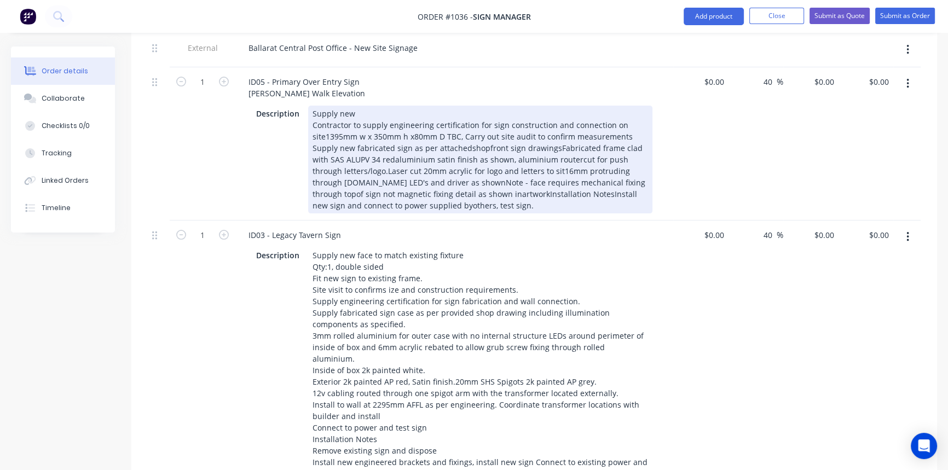
click at [463, 132] on div "Supply new Contractor to supply engineering certification for sign construction…" at bounding box center [480, 160] width 344 height 108
click at [552, 133] on div "Supply new Contractor to supply engineering certification for sign construction…" at bounding box center [480, 160] width 344 height 108
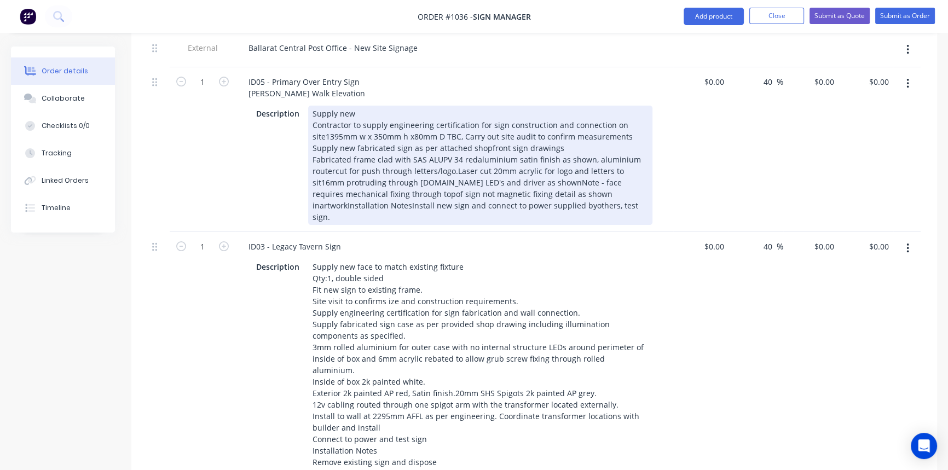
click at [472, 143] on div "Supply new Contractor to supply engineering certification for sign construction…" at bounding box center [480, 165] width 344 height 119
click at [333, 158] on div "Supply new Contractor to supply engineering certification for sign construction…" at bounding box center [480, 165] width 344 height 119
click at [454, 156] on div "Supply new Contractor to supply engineering certification for sign construction…" at bounding box center [480, 165] width 344 height 119
click at [598, 166] on div "Supply new Contractor to supply engineering certification for sign construction…" at bounding box center [480, 165] width 344 height 119
click at [431, 178] on div "Supply new Contractor to supply engineering certification for sign construction…" at bounding box center [480, 165] width 344 height 119
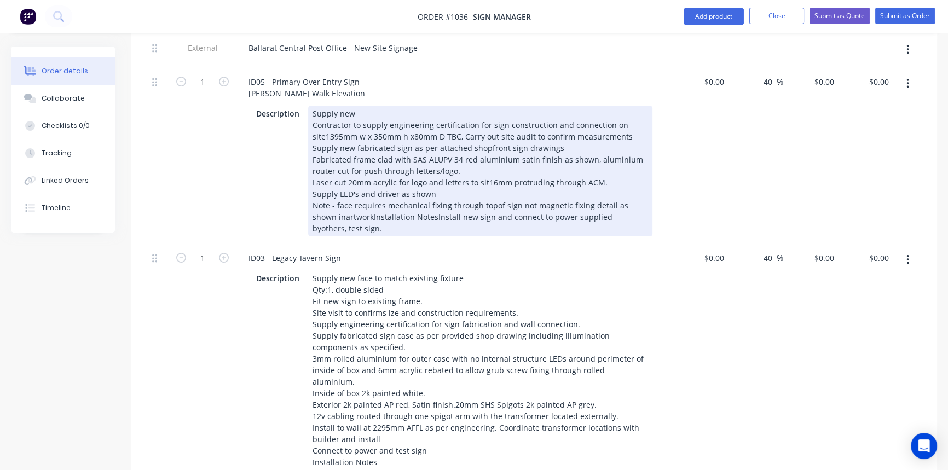
click at [491, 189] on div "Supply new Contractor to supply engineering certification for sign construction…" at bounding box center [480, 171] width 344 height 131
click at [345, 199] on div "Supply new Contractor to supply engineering certification for sign construction…" at bounding box center [480, 171] width 344 height 131
click at [373, 213] on div "Supply new Contractor to supply engineering certification for sign construction…" at bounding box center [480, 171] width 344 height 131
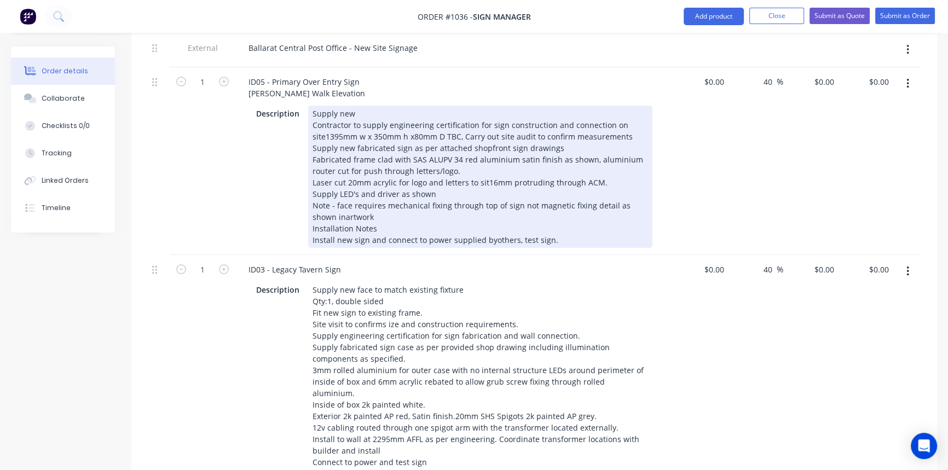
click at [486, 224] on div "Supply new Contractor to supply engineering certification for sign construction…" at bounding box center [480, 177] width 344 height 142
click at [489, 224] on div "Supply new Contractor to supply engineering certification for sign construction…" at bounding box center [480, 177] width 344 height 142
click at [318, 201] on div "Supply new Contractor to supply engineering certification for sign construction…" at bounding box center [480, 177] width 344 height 142
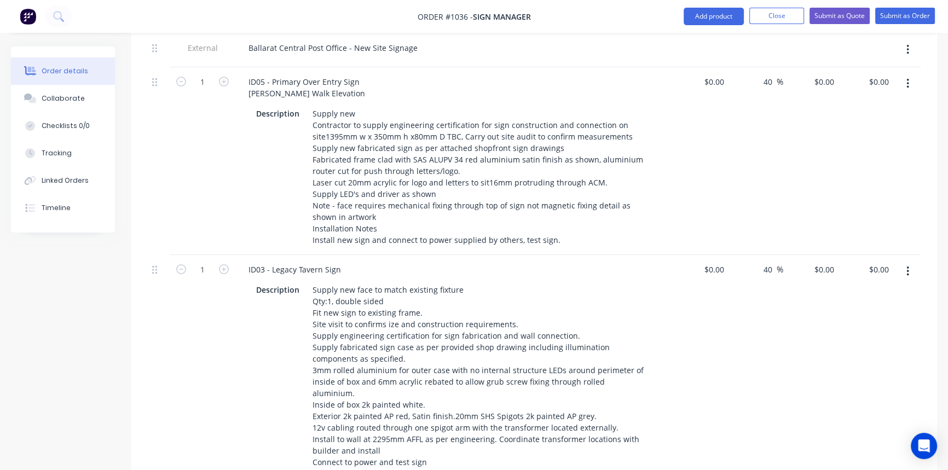
click at [566, 262] on div "ID03 - Legacy Tavern Sign" at bounding box center [454, 270] width 429 height 16
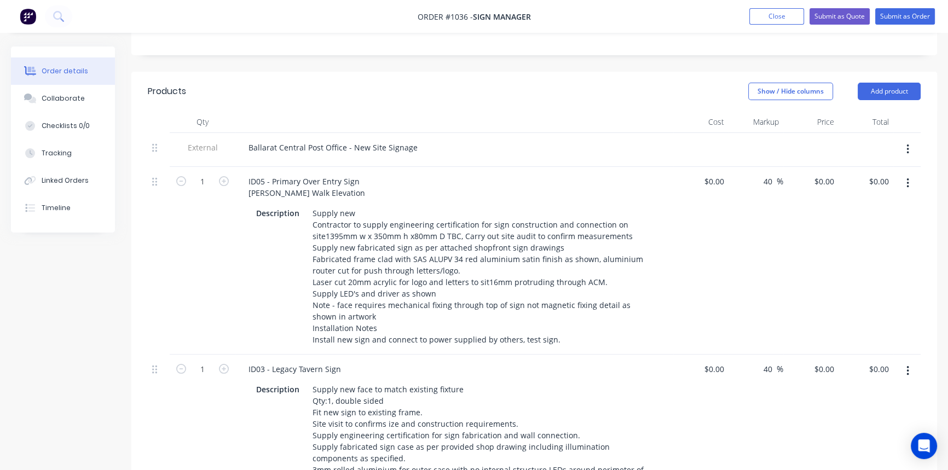
scroll to position [101, 0]
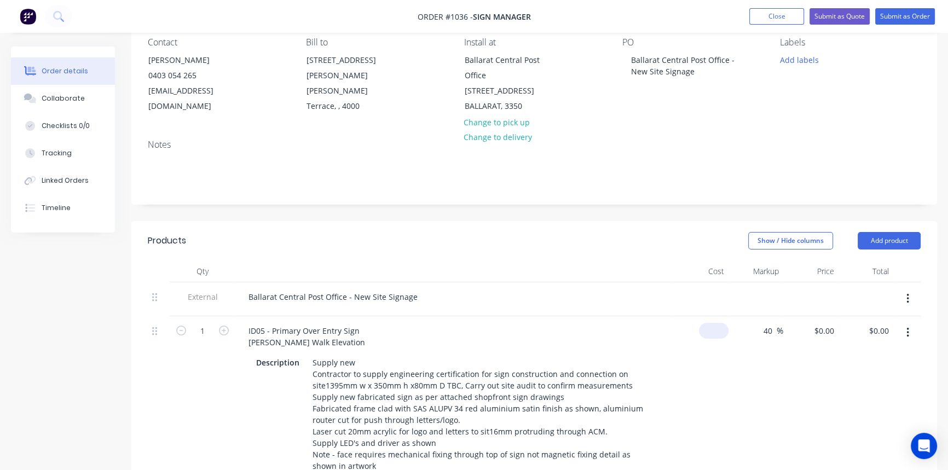
click at [711, 316] on div "$0.00" at bounding box center [700, 410] width 55 height 188
click at [731, 354] on div "40 40 %" at bounding box center [755, 410] width 55 height 188
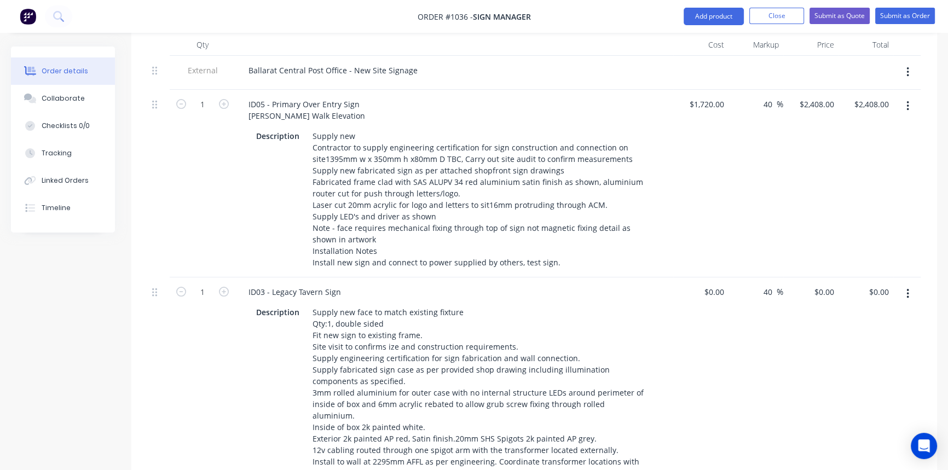
scroll to position [350, 0]
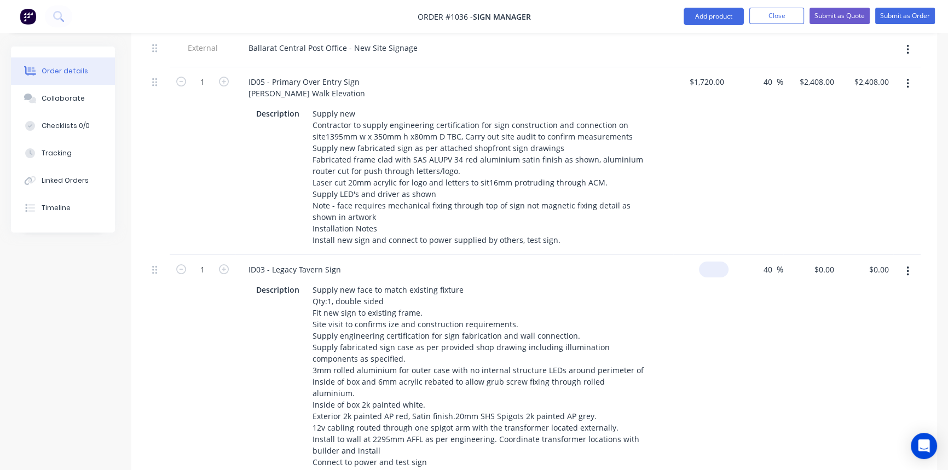
click at [711, 262] on div "$0.00" at bounding box center [714, 270] width 30 height 16
drag, startPoint x: 728, startPoint y: 317, endPoint x: 729, endPoint y: 310, distance: 7.2
click at [728, 315] on div "40 40 %" at bounding box center [755, 389] width 55 height 268
click at [766, 305] on div "40 40 %" at bounding box center [755, 389] width 55 height 268
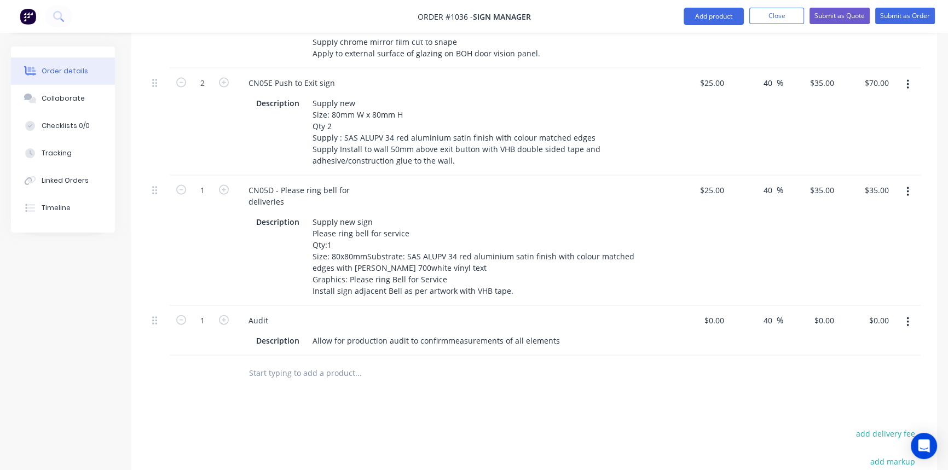
scroll to position [3021, 0]
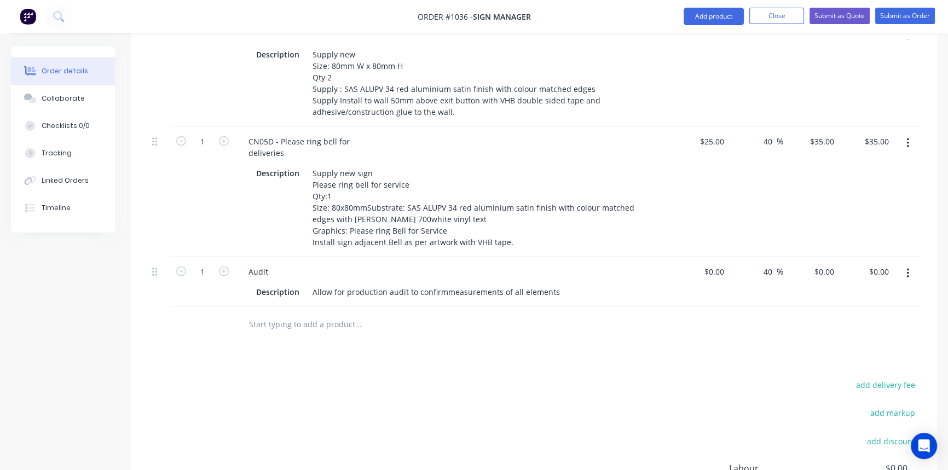
click at [284, 264] on div "Audit" at bounding box center [454, 272] width 429 height 16
click at [276, 264] on div "Audit" at bounding box center [454, 272] width 429 height 16
click at [270, 264] on div "Audit" at bounding box center [258, 272] width 37 height 16
click at [551, 284] on div "Allow for production audit to confirmmeasurements of all elements" at bounding box center [436, 292] width 256 height 16
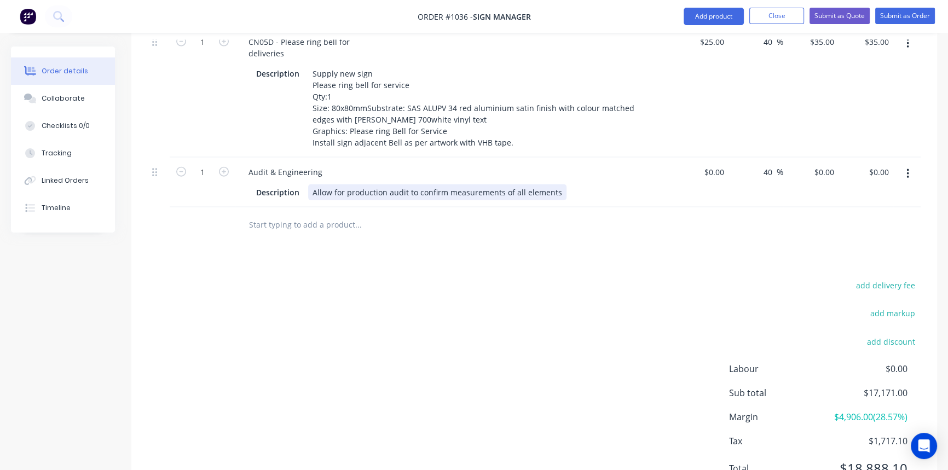
click at [554, 184] on div "Allow for production audit to confirm measurements of all elements" at bounding box center [437, 192] width 258 height 16
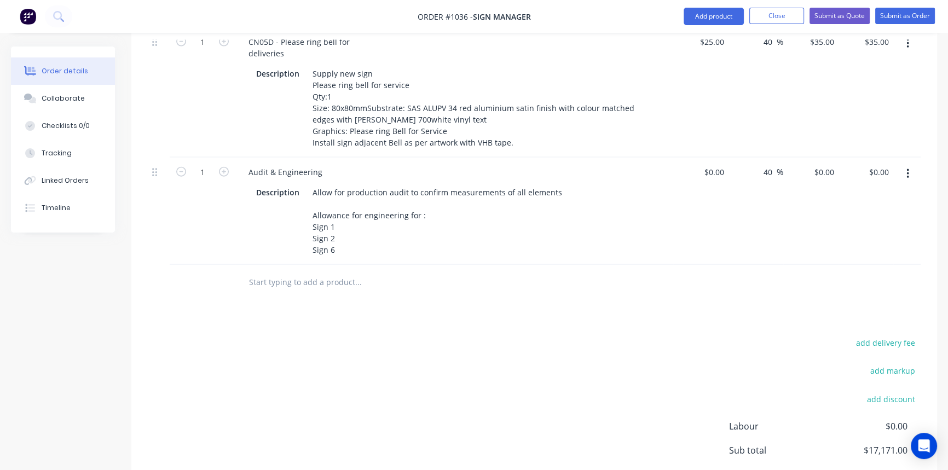
click at [695, 181] on div "$0.00 $0.00" at bounding box center [700, 211] width 55 height 107
click at [715, 164] on div "$0.00" at bounding box center [714, 172] width 30 height 16
click at [768, 164] on input "40" at bounding box center [769, 172] width 14 height 16
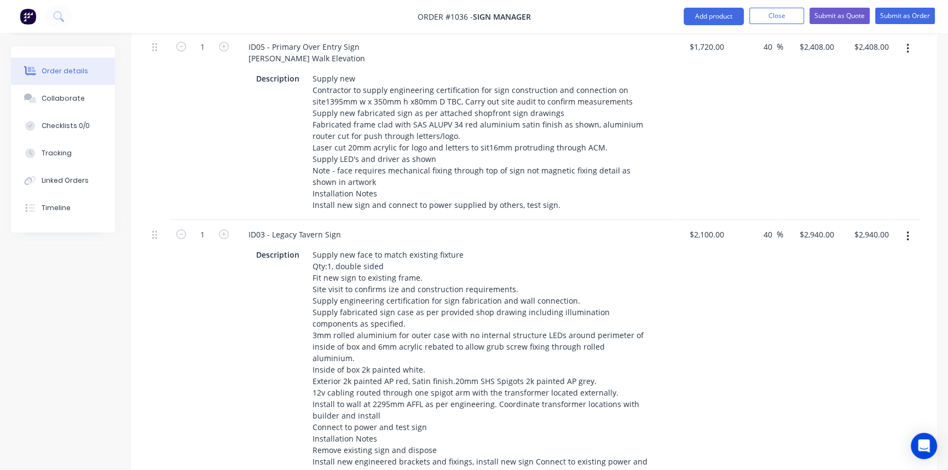
scroll to position [0, 0]
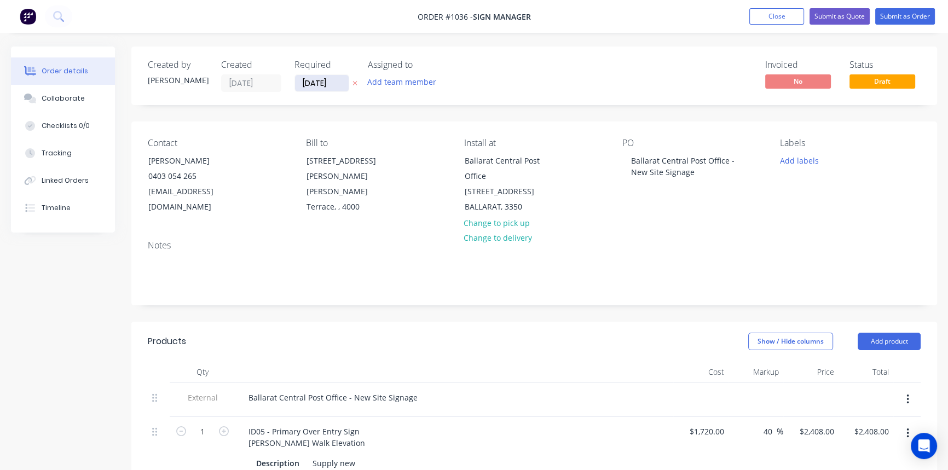
click at [334, 85] on input "[DATE]" at bounding box center [322, 83] width 54 height 16
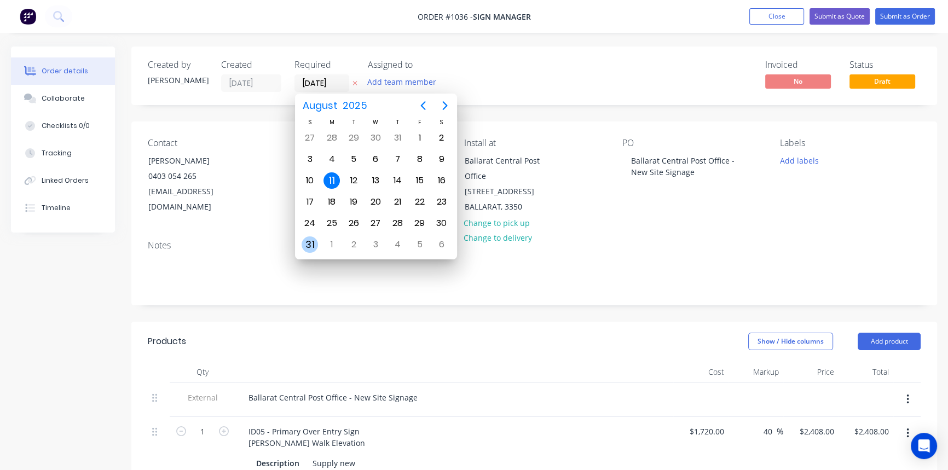
click at [313, 241] on div "31" at bounding box center [309, 244] width 16 height 16
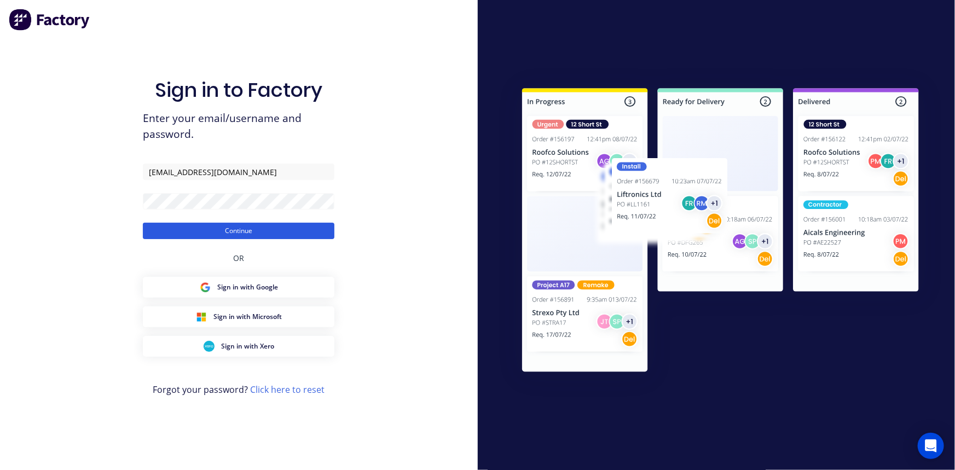
click at [318, 232] on button "Continue" at bounding box center [238, 231] width 191 height 16
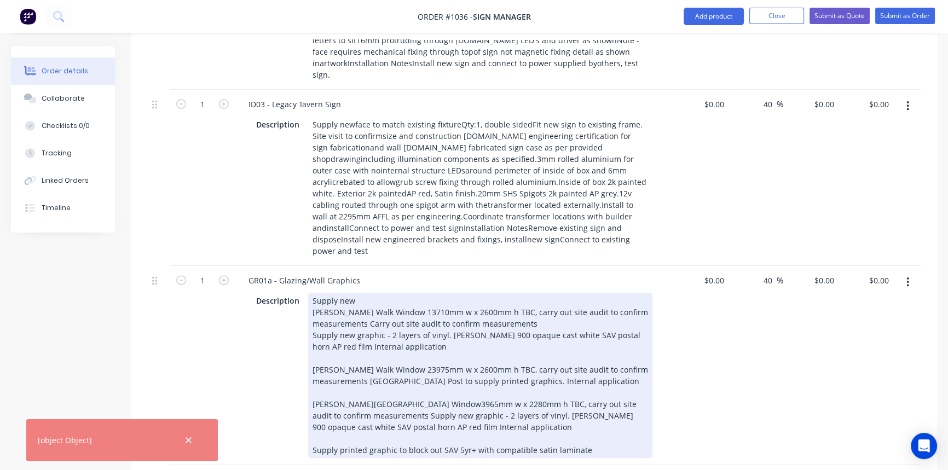
scroll to position [398, 0]
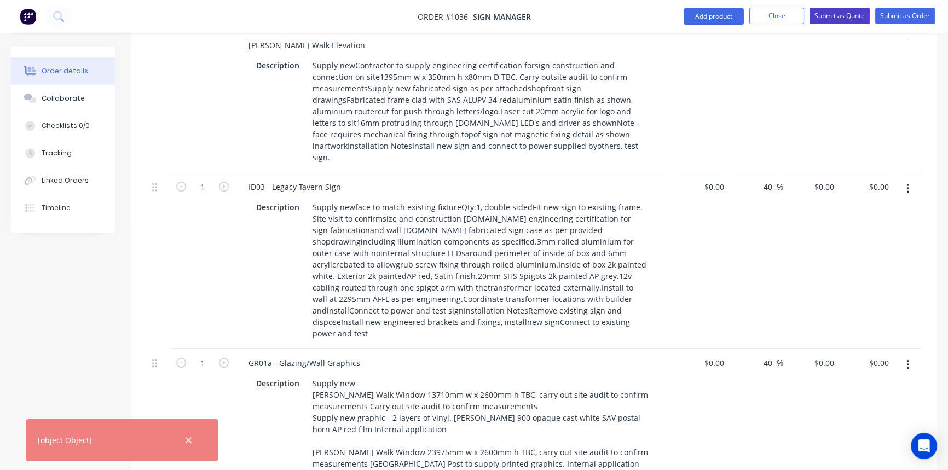
click at [826, 16] on button "Submit as Quote" at bounding box center [839, 16] width 60 height 16
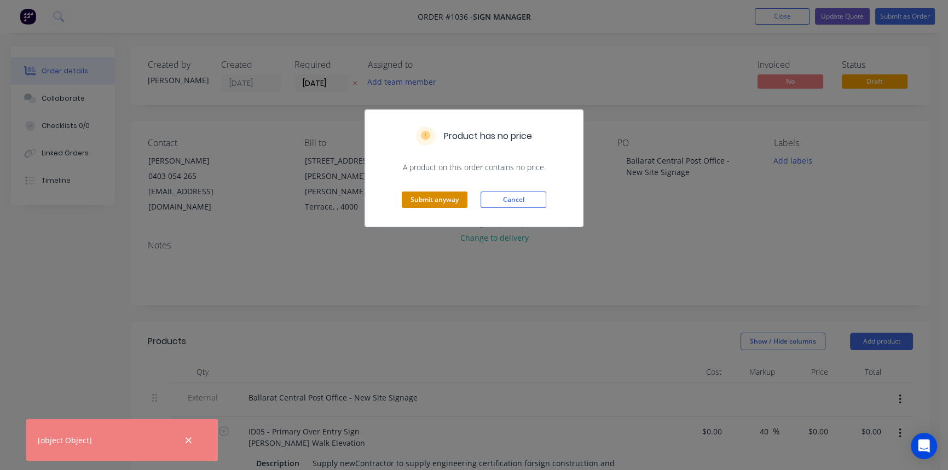
click at [426, 199] on button "Submit anyway" at bounding box center [435, 199] width 66 height 16
